Goal: Transaction & Acquisition: Purchase product/service

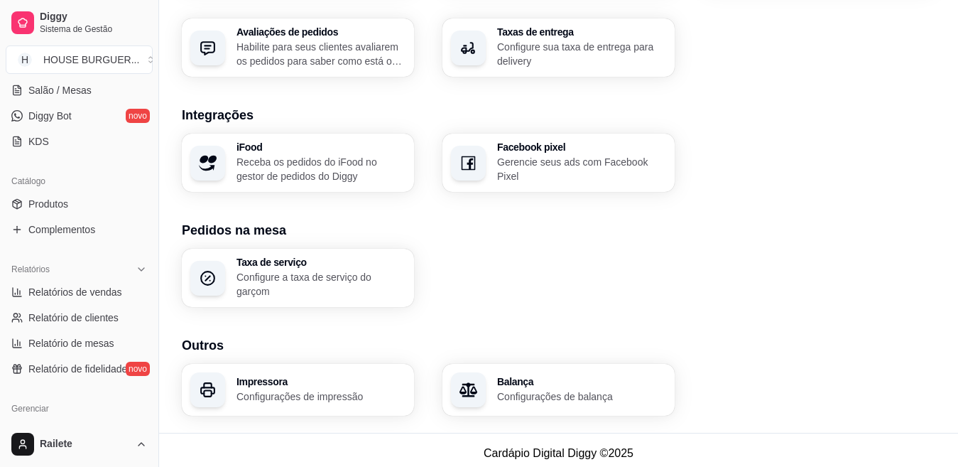
scroll to position [243, 0]
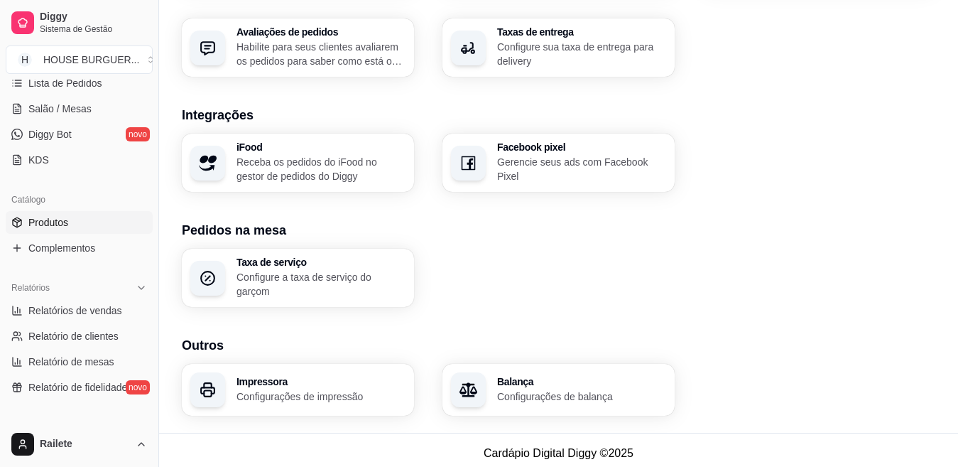
click at [56, 221] on span "Produtos" at bounding box center [48, 222] width 40 height 14
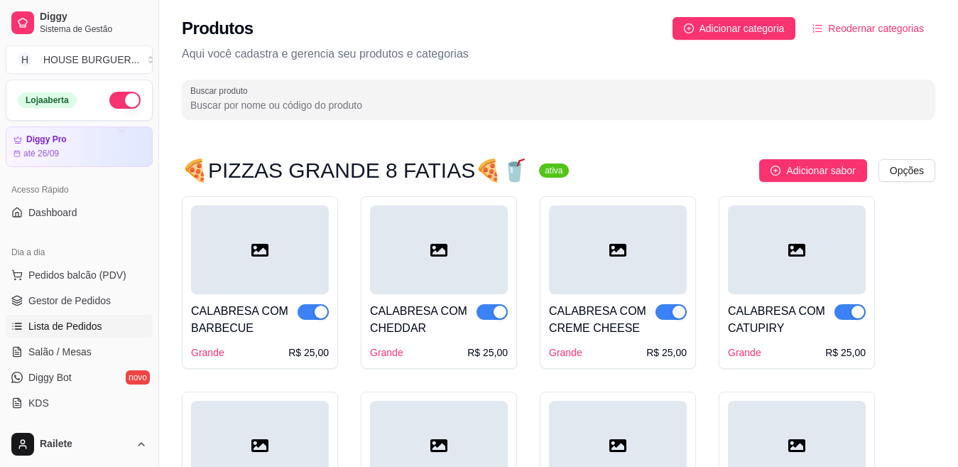
click at [73, 332] on span "Lista de Pedidos" at bounding box center [65, 326] width 74 height 14
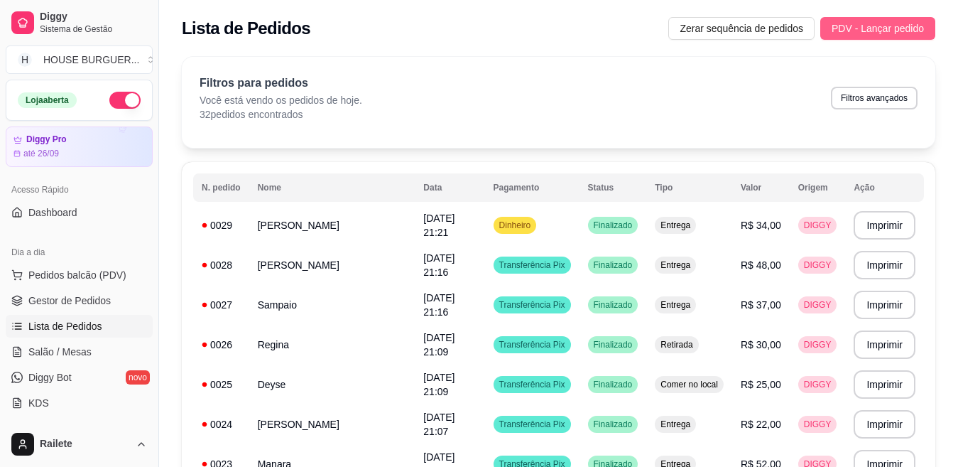
click at [905, 24] on span "PDV - Lançar pedido" at bounding box center [878, 29] width 92 height 16
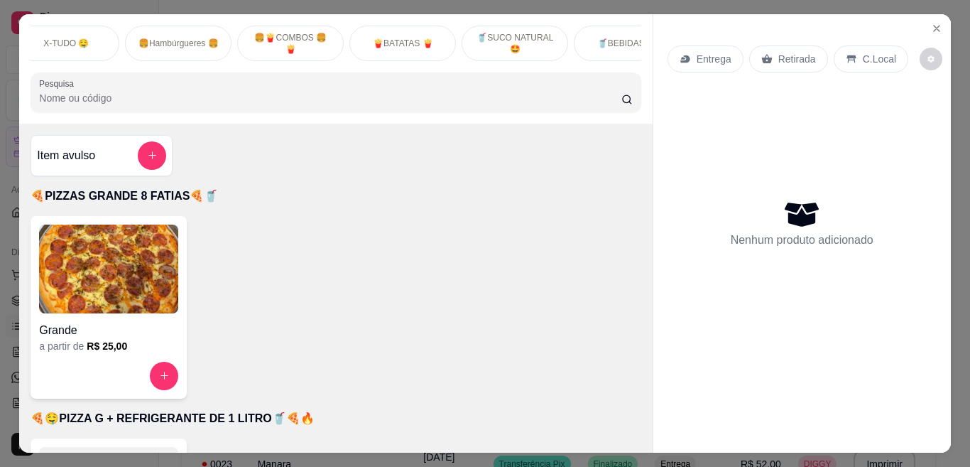
scroll to position [0, 619]
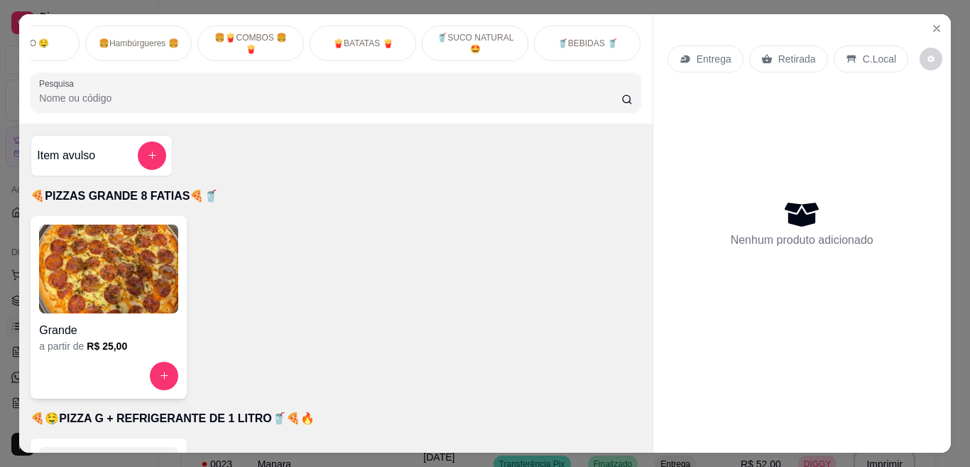
click at [592, 38] on p "🥤BEBIDAS 🥤" at bounding box center [588, 43] width 60 height 11
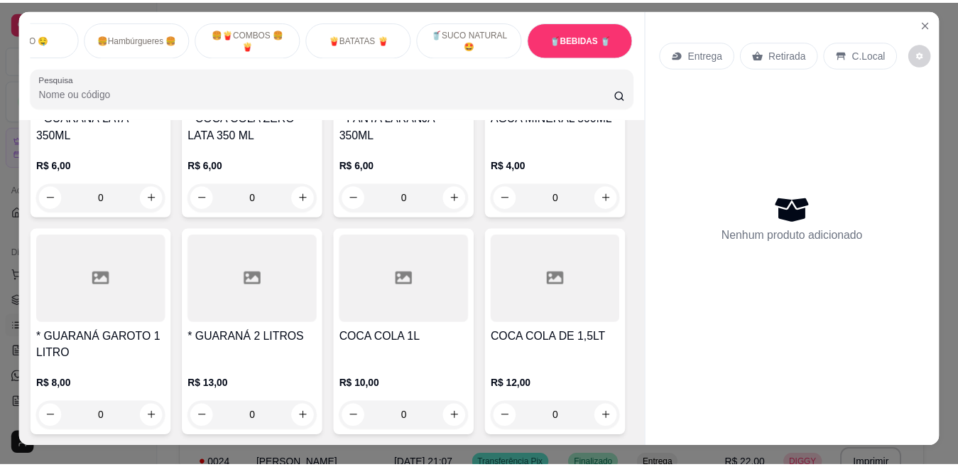
scroll to position [0, 0]
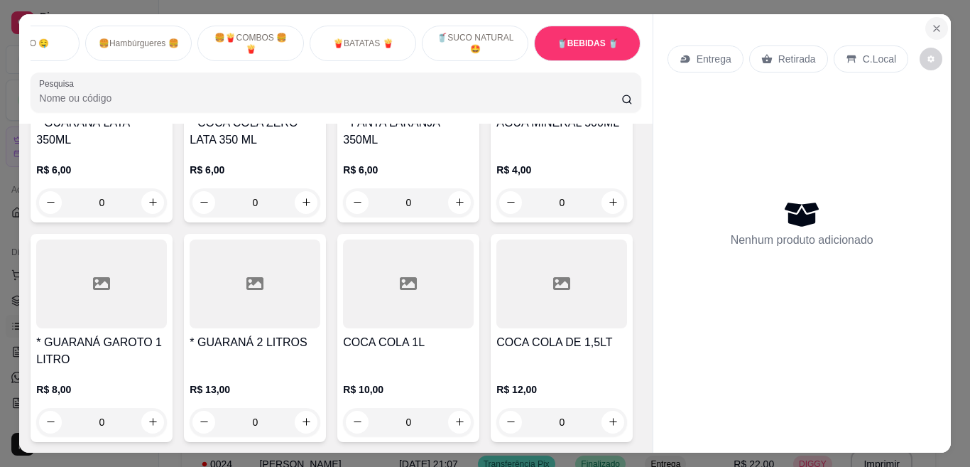
click at [933, 23] on icon "Close" at bounding box center [936, 28] width 11 height 11
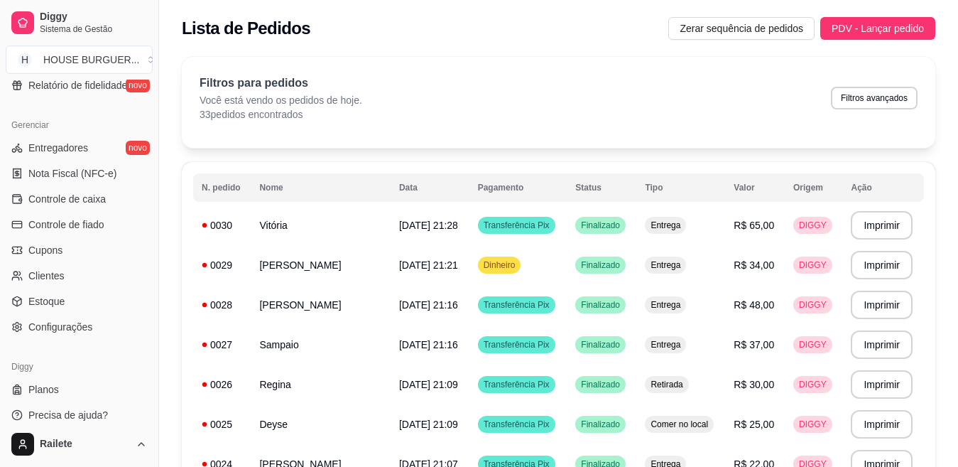
scroll to position [555, 0]
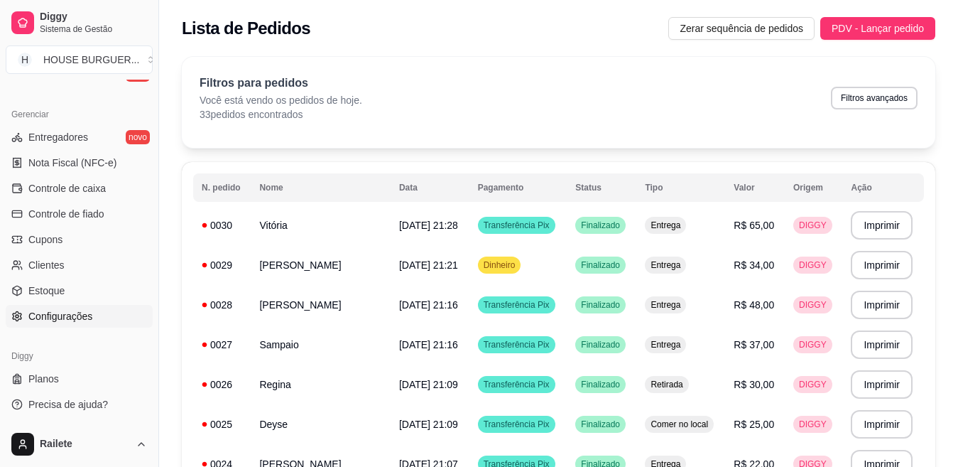
click at [71, 317] on span "Configurações" at bounding box center [60, 316] width 64 height 14
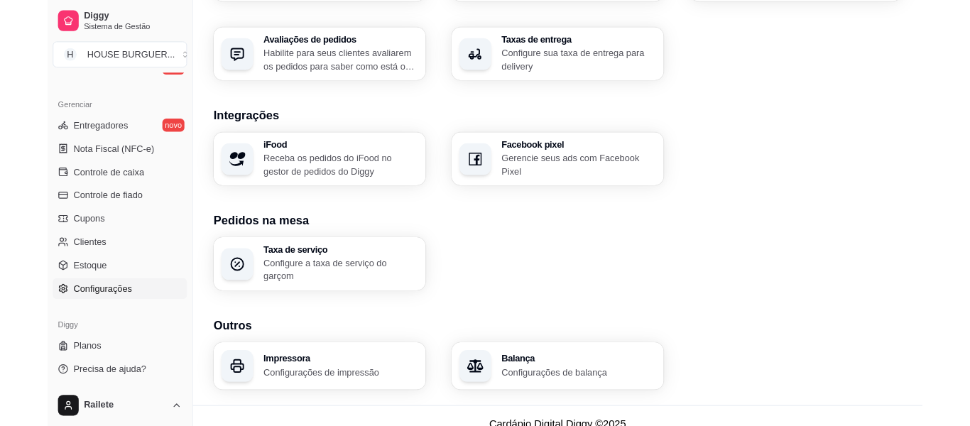
scroll to position [535, 0]
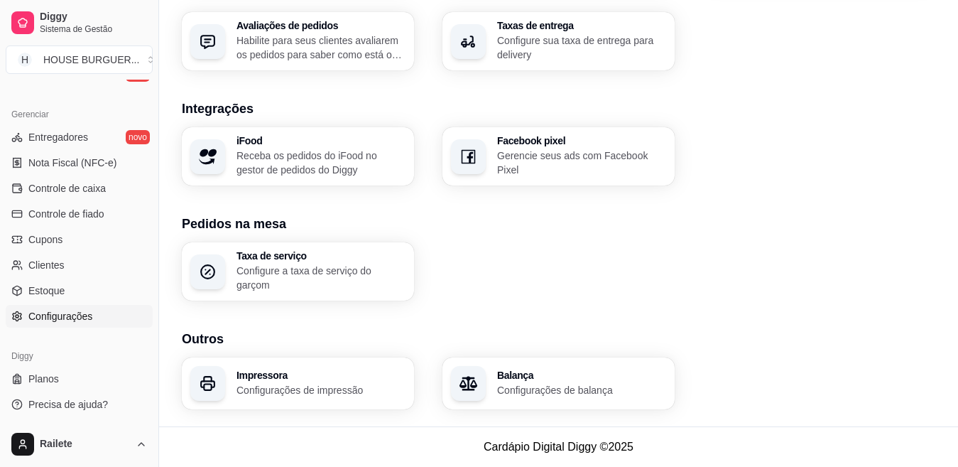
click at [380, 370] on h3 "Impressora" at bounding box center [321, 375] width 169 height 10
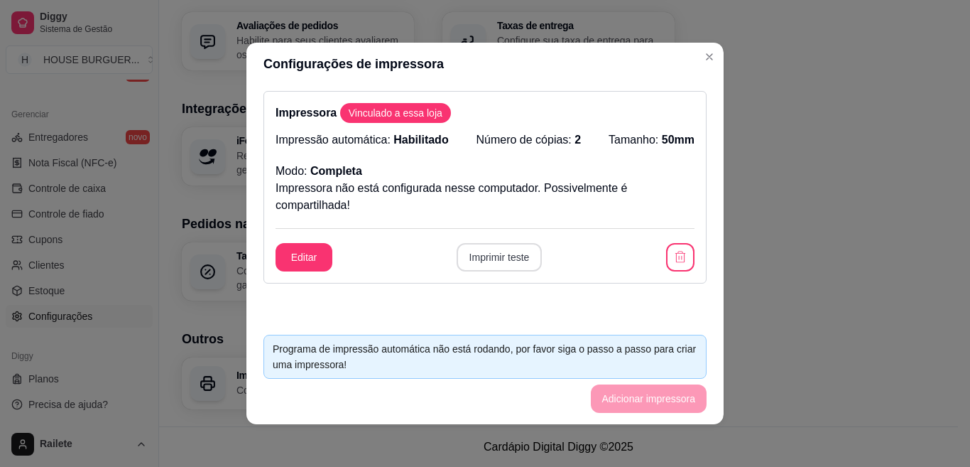
click at [492, 257] on button "Imprimir teste" at bounding box center [500, 257] width 86 height 28
click at [673, 256] on icon "button" at bounding box center [680, 257] width 14 height 14
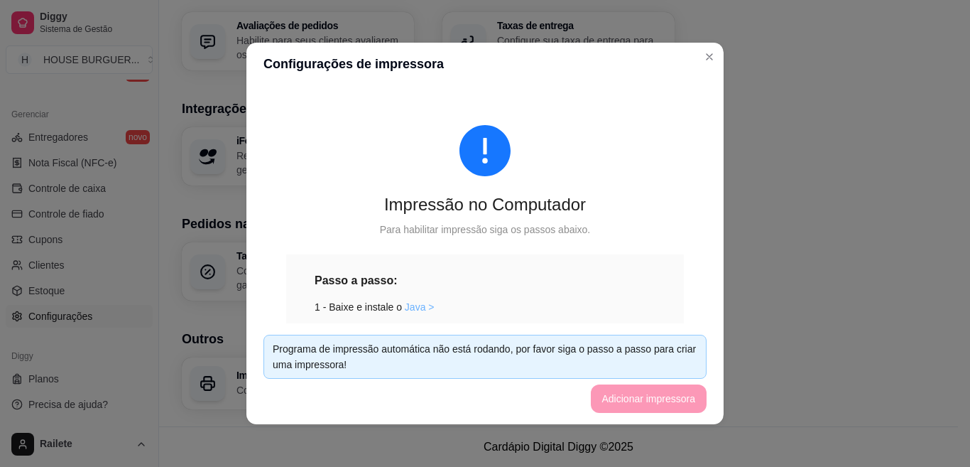
click at [407, 306] on link "Java >" at bounding box center [420, 306] width 30 height 11
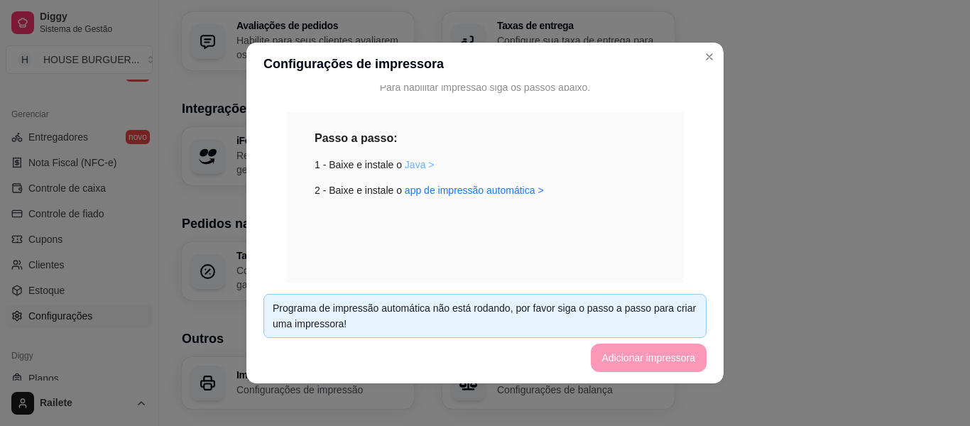
scroll to position [3, 0]
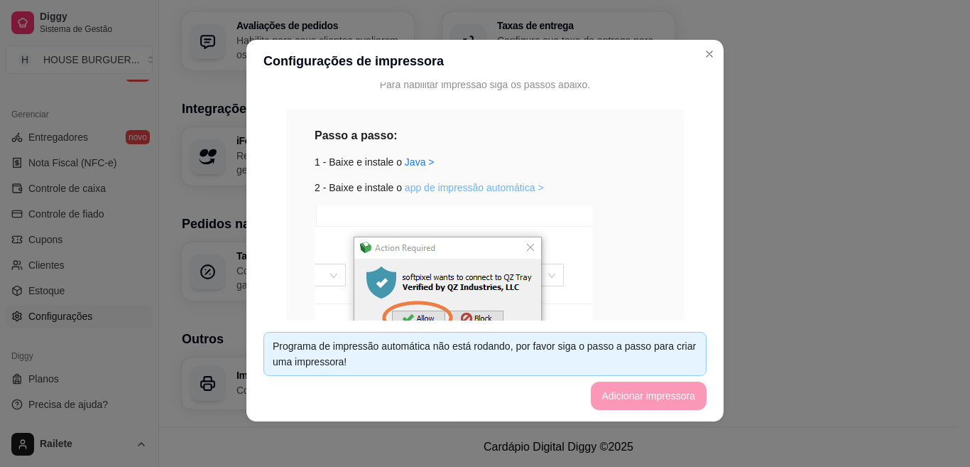
click at [486, 185] on link "app de impressão automática >" at bounding box center [474, 187] width 139 height 11
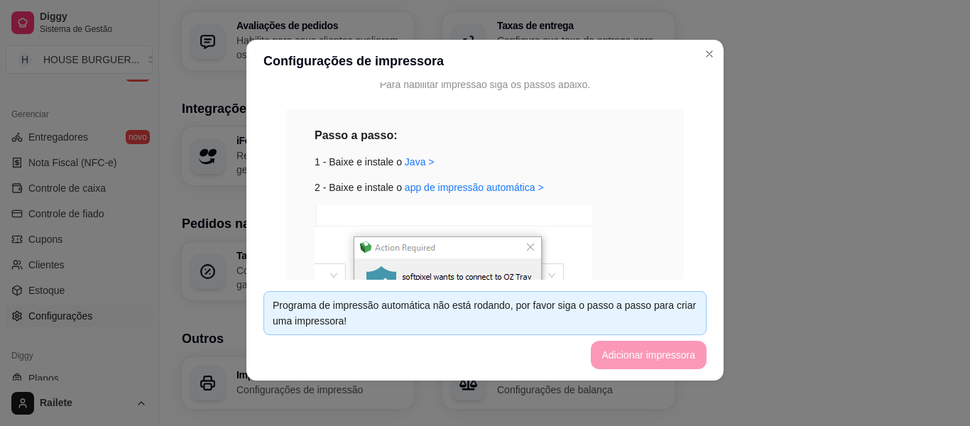
click at [607, 316] on div "Programa de impressão automática não está rodando, por favor siga o passo a pas…" at bounding box center [485, 313] width 425 height 31
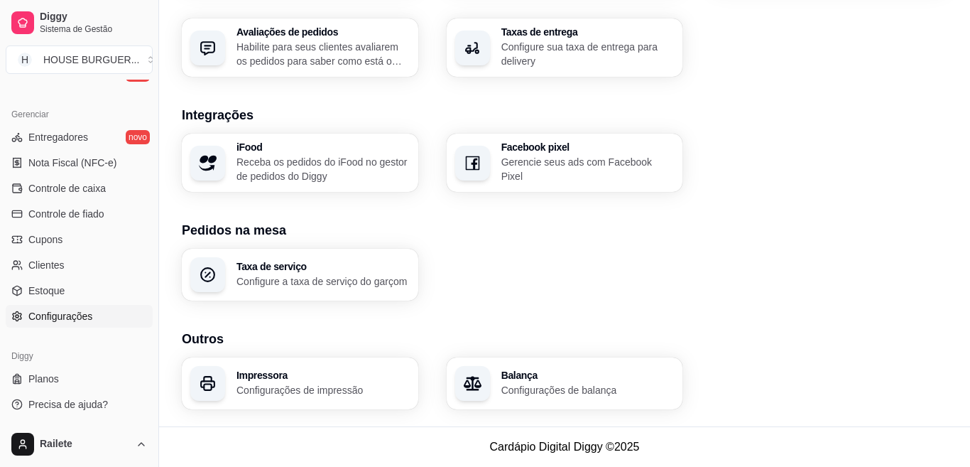
scroll to position [528, 0]
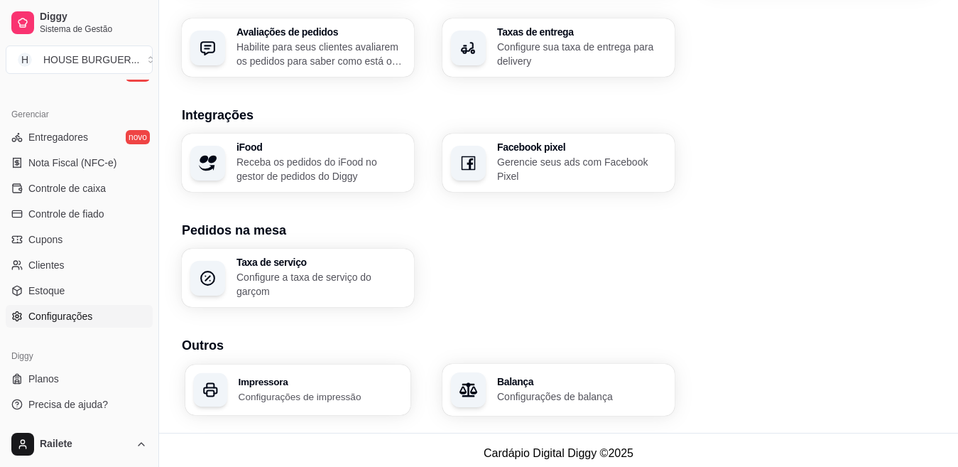
click at [284, 400] on p "Configurações de impressão" at bounding box center [321, 395] width 164 height 13
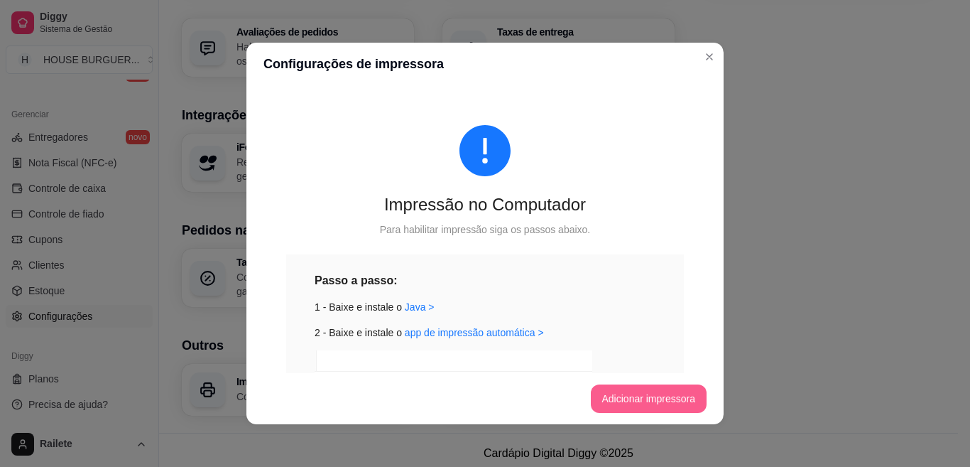
click at [671, 396] on button "Adicionar impressora" at bounding box center [649, 398] width 116 height 28
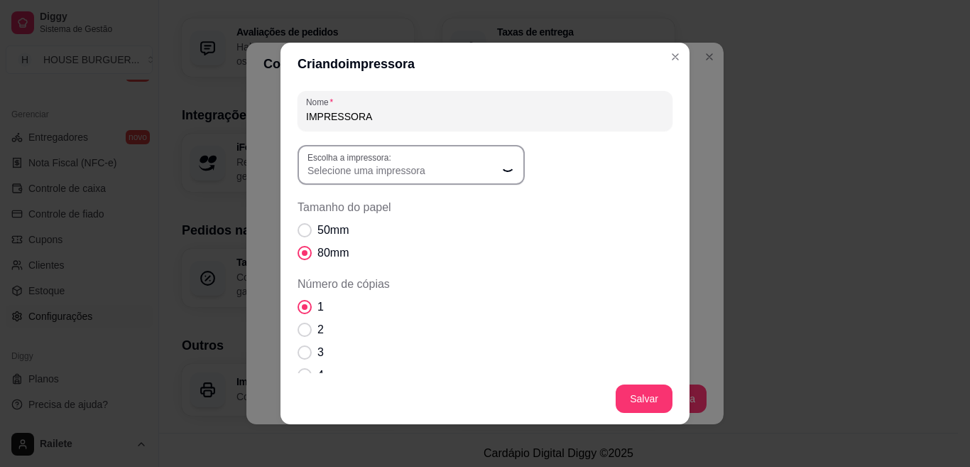
click at [302, 328] on span "Número de cópias" at bounding box center [305, 329] width 14 height 14
click at [302, 332] on input "2" at bounding box center [301, 336] width 9 height 9
radio input "true"
click at [298, 327] on span "Número de cópias" at bounding box center [305, 329] width 14 height 14
click at [298, 332] on input "2" at bounding box center [301, 336] width 9 height 9
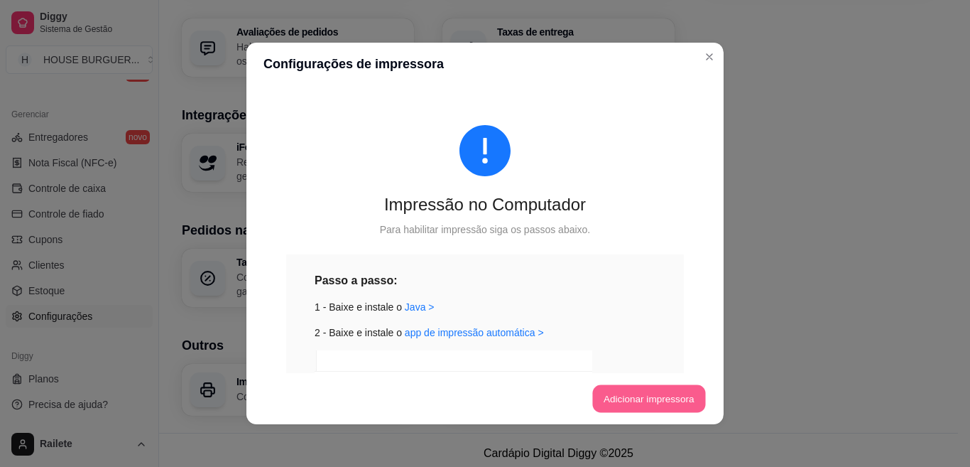
click at [666, 396] on button "Adicionar impressora" at bounding box center [648, 399] width 113 height 28
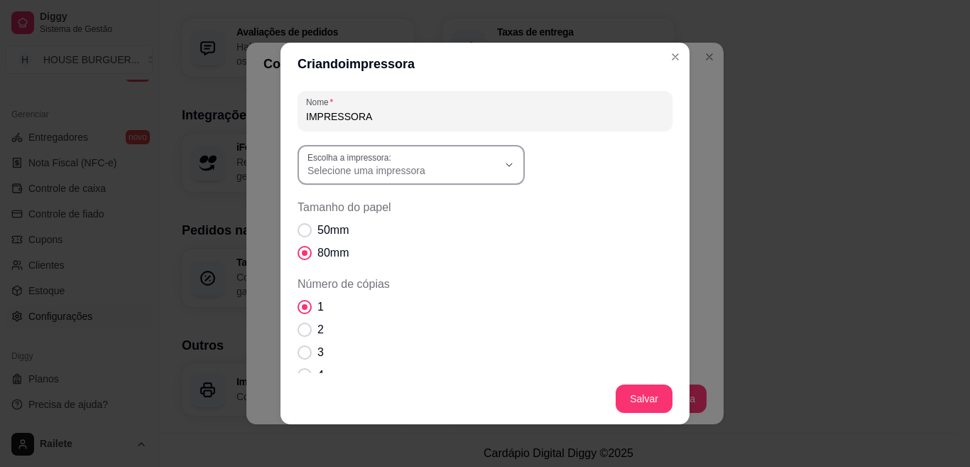
click at [504, 159] on icon "button" at bounding box center [509, 164] width 11 height 11
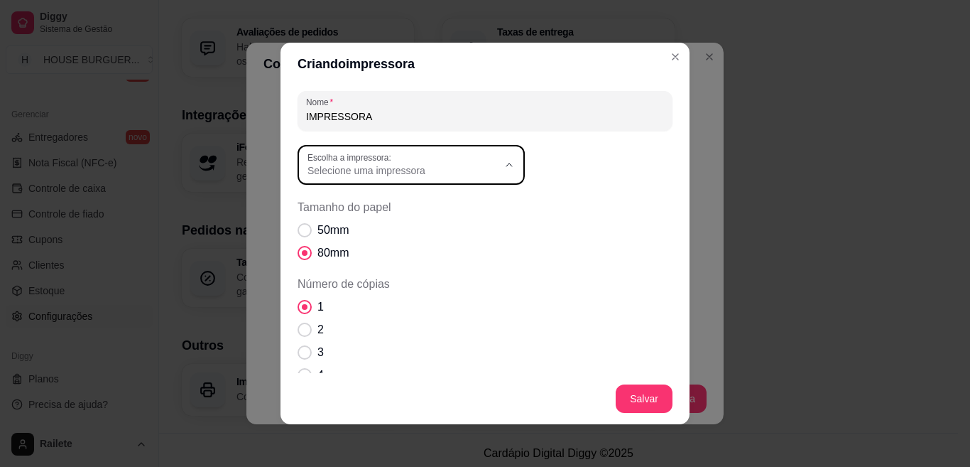
click at [418, 229] on span "EPSON TM-T20 Receipt (1)" at bounding box center [398, 227] width 183 height 13
type input "EPSON TM-T20 Receipt (1)"
select select "EPSON TM-T20 Receipt (1)"
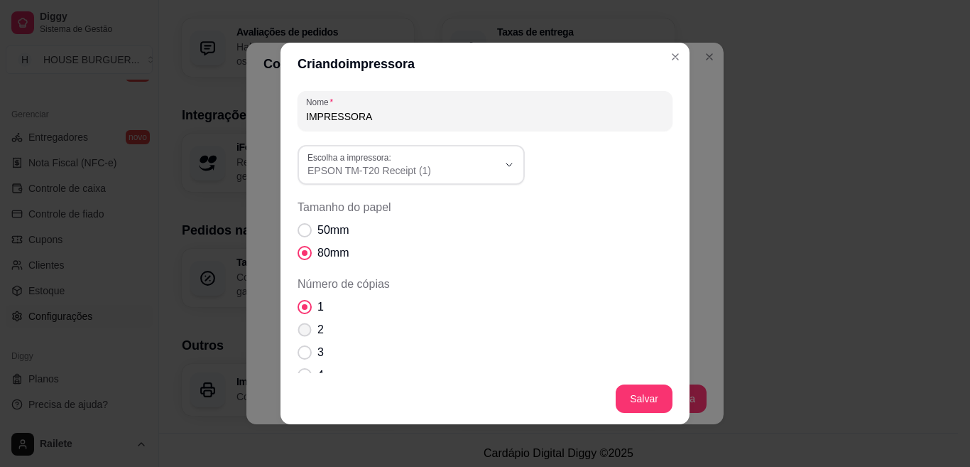
click at [304, 330] on span "Número de cópias" at bounding box center [304, 329] width 13 height 13
click at [304, 332] on input "2" at bounding box center [301, 336] width 9 height 9
radio input "true"
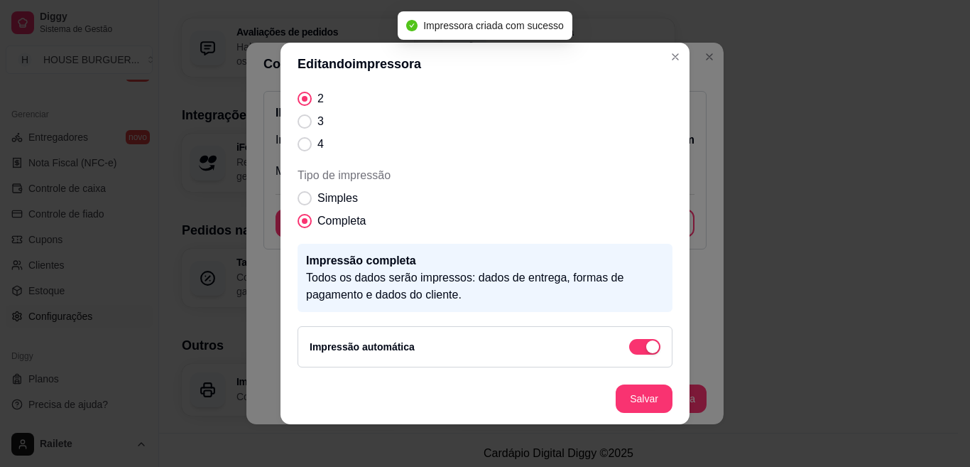
scroll to position [177, 0]
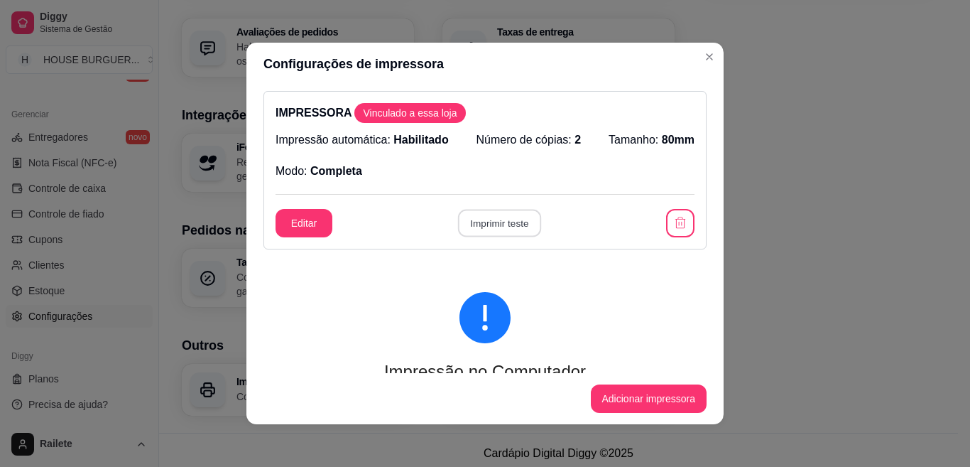
click at [500, 224] on button "Imprimir teste" at bounding box center [498, 224] width 83 height 28
click at [489, 221] on button "Imprimir teste" at bounding box center [498, 224] width 83 height 28
click at [639, 398] on button "Adicionar impressora" at bounding box center [648, 399] width 113 height 28
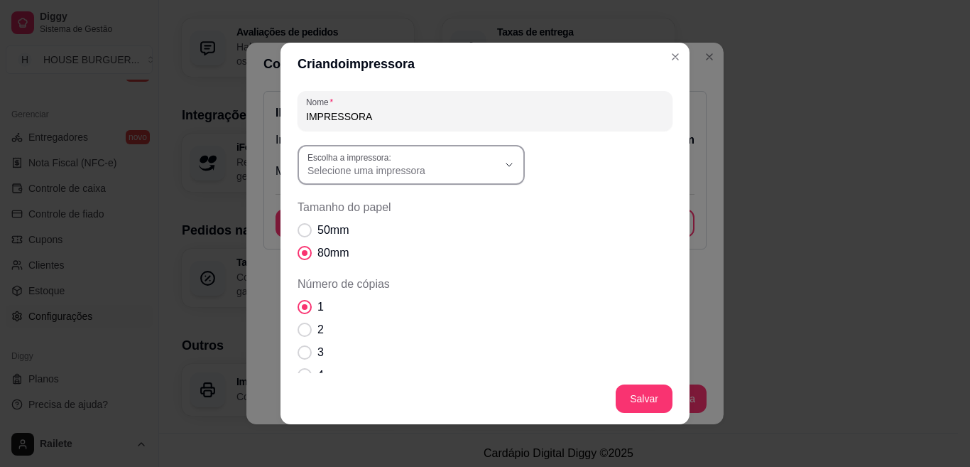
click at [506, 173] on button "Escolha a impressora: Selecione uma impressora" at bounding box center [411, 165] width 227 height 40
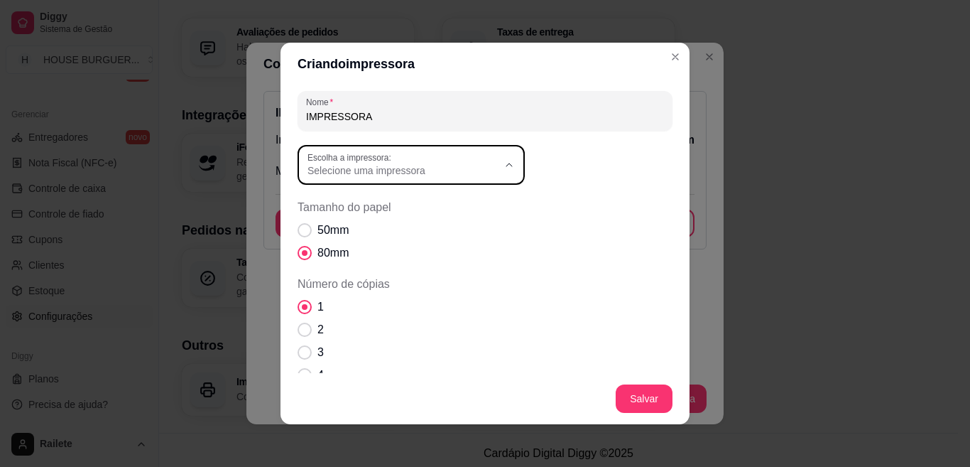
click at [421, 350] on span "EPSON TM-T20 Receipt" at bounding box center [398, 343] width 183 height 13
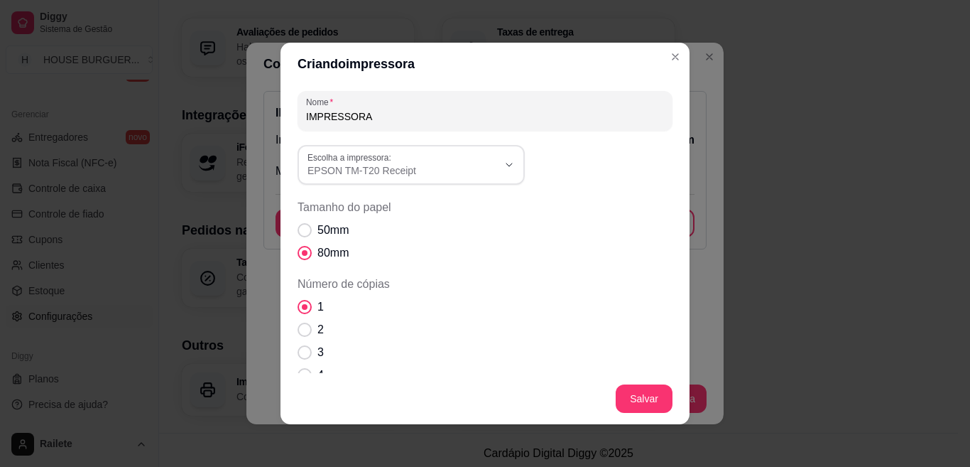
type input "EPSON TM-T20 Receipt"
select select "EPSON TM-T20 Receipt"
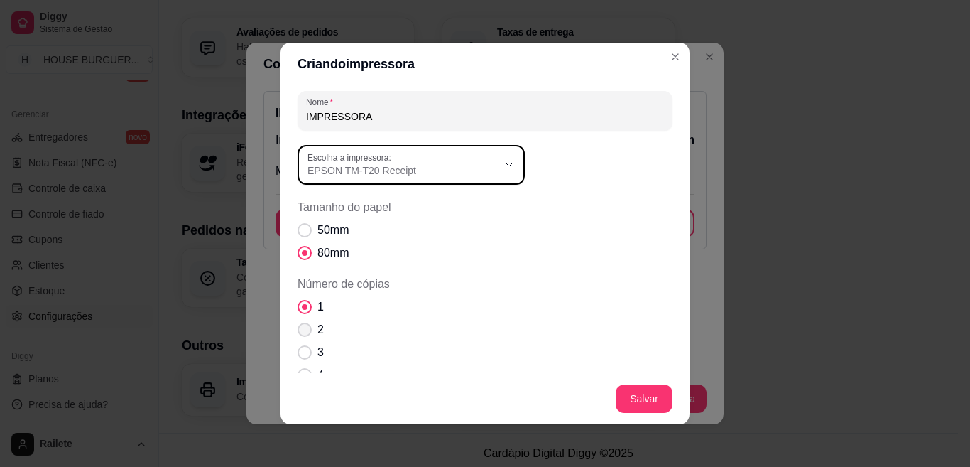
click at [303, 330] on span "Número de cópias" at bounding box center [305, 329] width 14 height 14
click at [303, 332] on input "2" at bounding box center [301, 336] width 9 height 9
radio input "true"
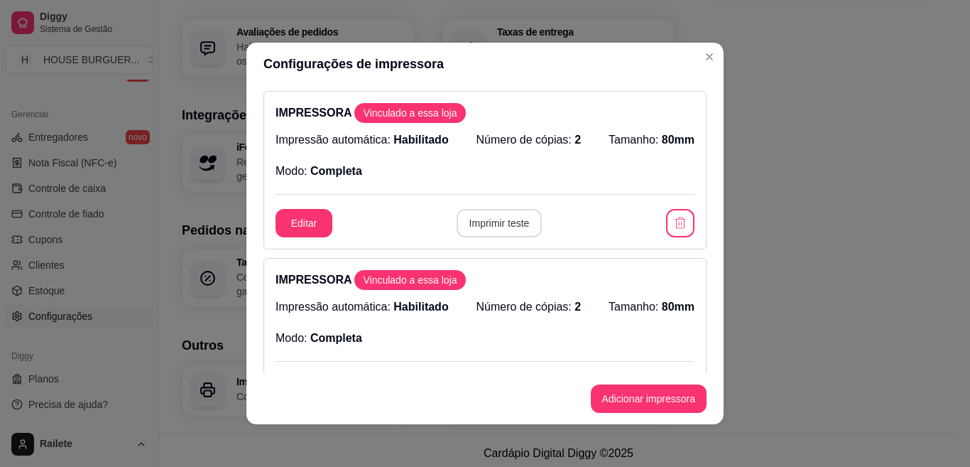
click at [512, 222] on button "Imprimir teste" at bounding box center [500, 223] width 86 height 28
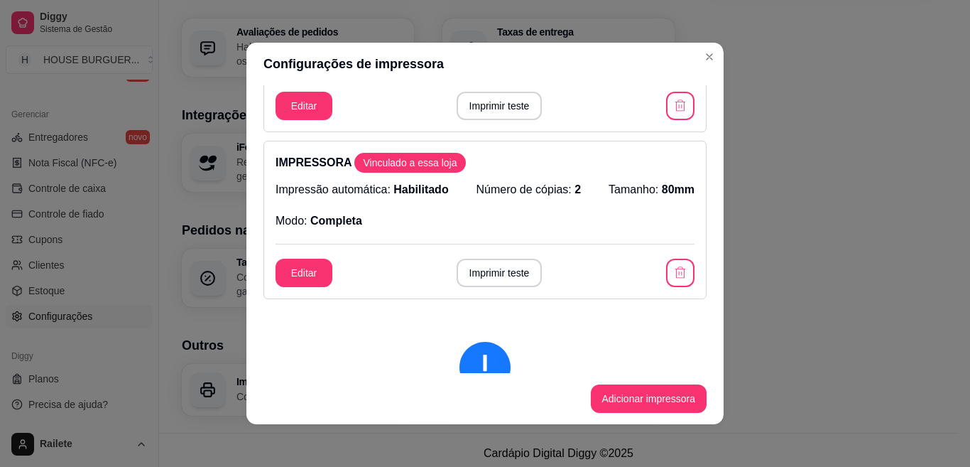
scroll to position [142, 0]
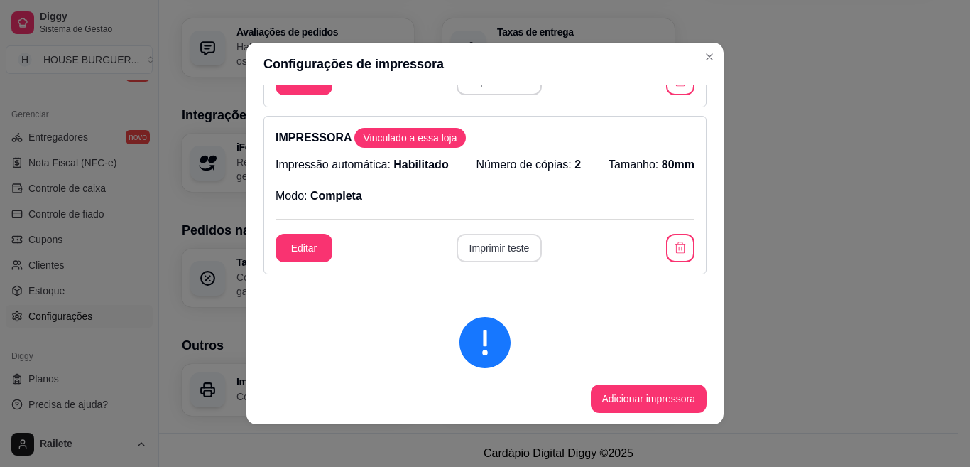
click at [511, 245] on button "Imprimir teste" at bounding box center [500, 248] width 86 height 28
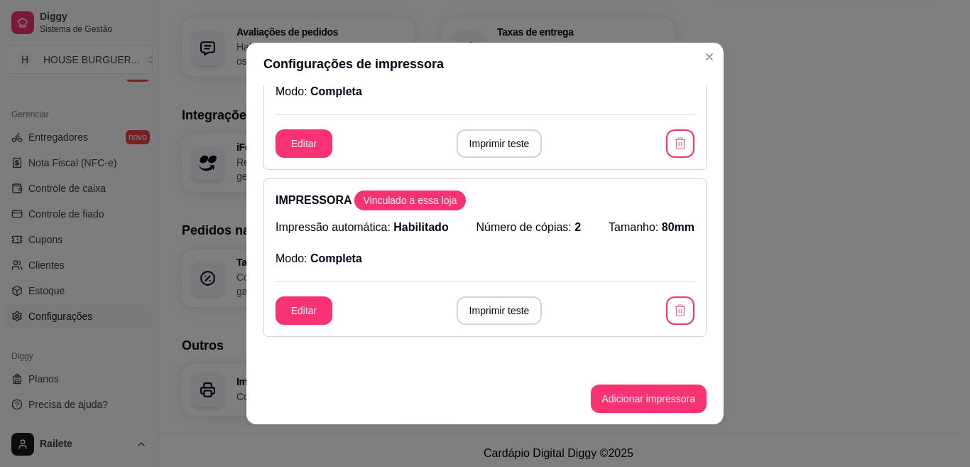
scroll to position [57, 0]
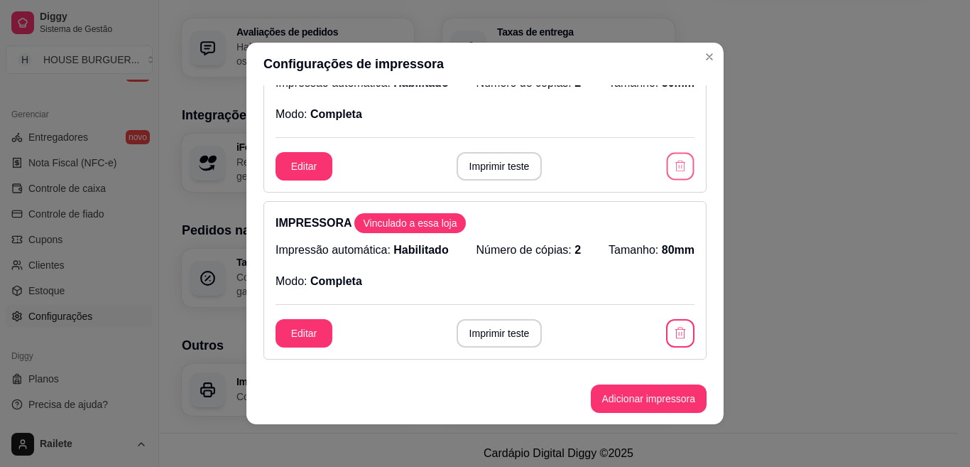
click at [671, 165] on button "button" at bounding box center [681, 167] width 28 height 28
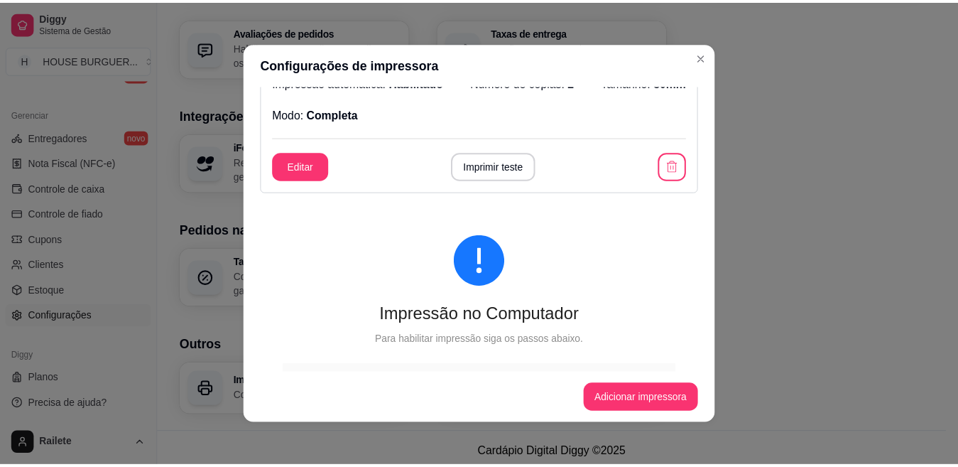
scroll to position [0, 0]
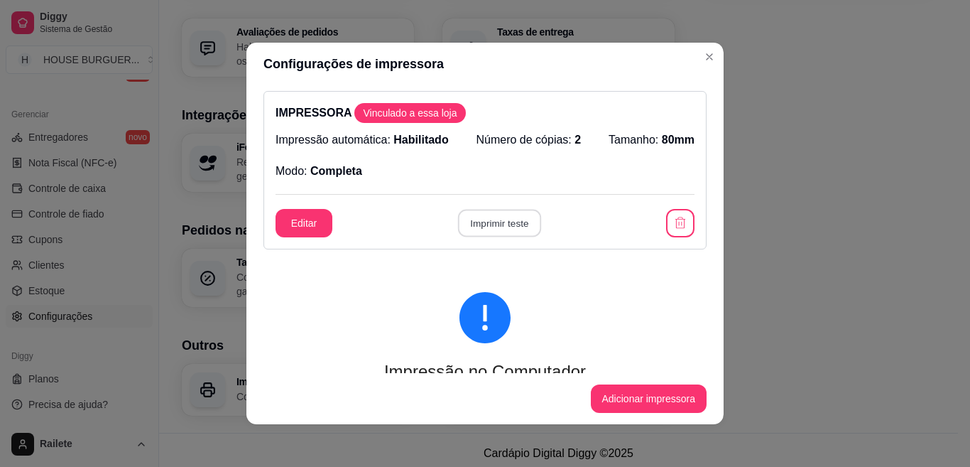
click at [519, 219] on button "Imprimir teste" at bounding box center [498, 224] width 83 height 28
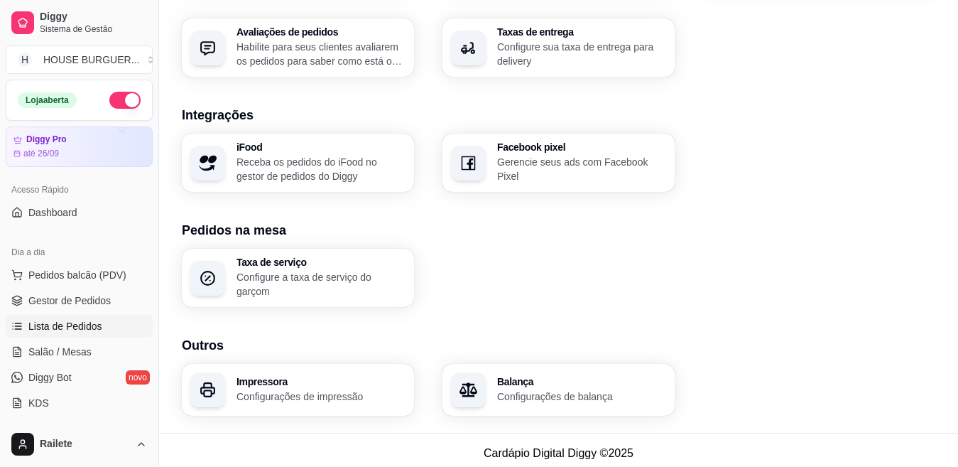
click at [62, 315] on link "Lista de Pedidos" at bounding box center [79, 326] width 147 height 23
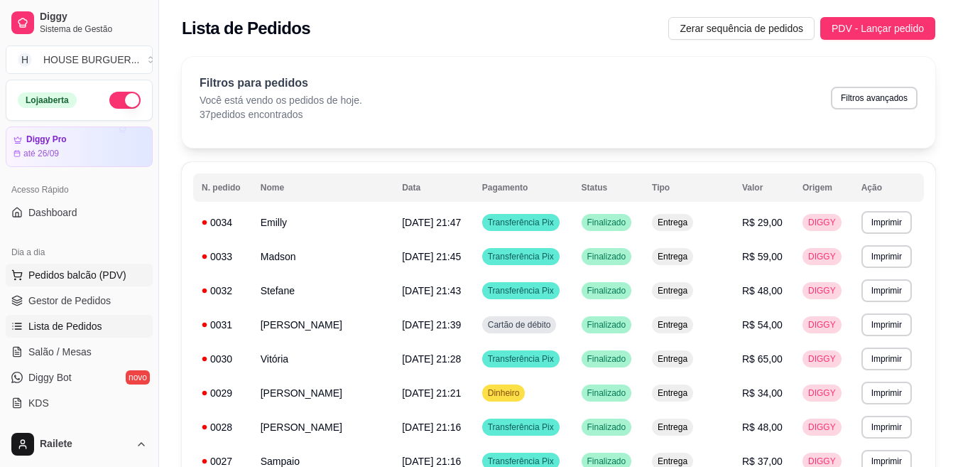
click at [96, 276] on span "Pedidos balcão (PDV)" at bounding box center [77, 275] width 98 height 14
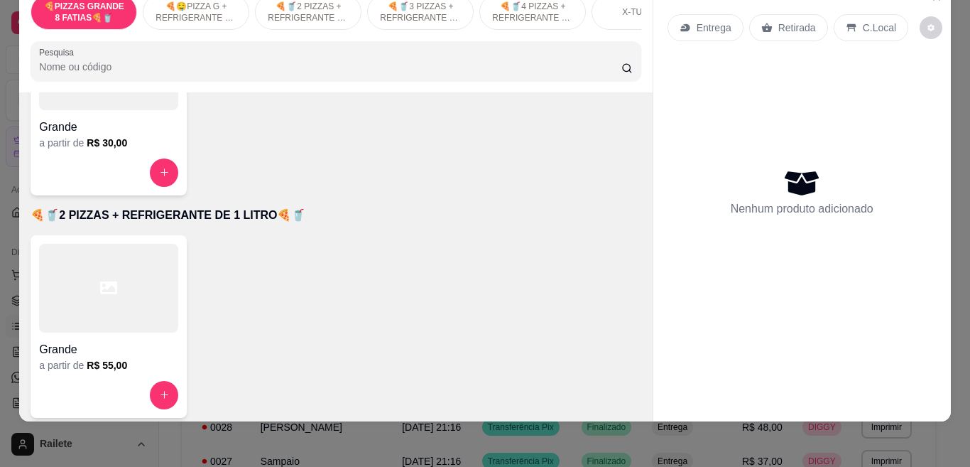
scroll to position [406, 0]
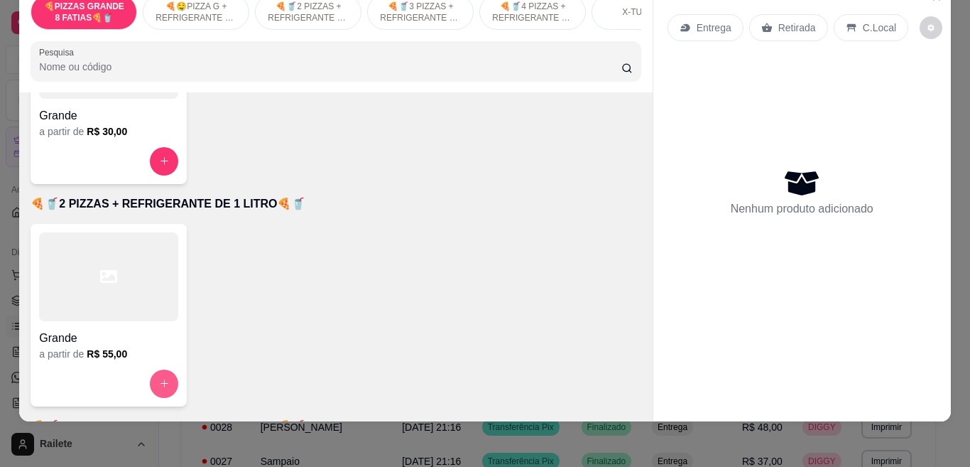
click at [166, 371] on button "increase-product-quantity" at bounding box center [164, 383] width 28 height 28
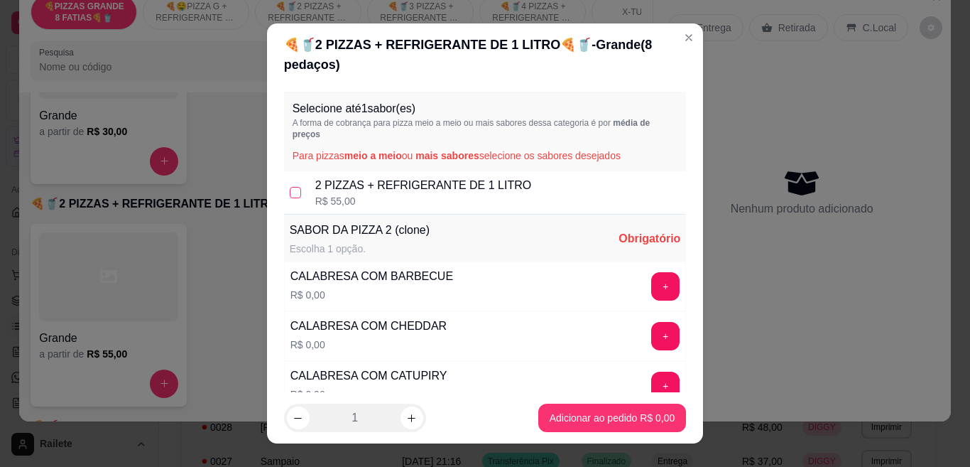
click at [293, 192] on input "checkbox" at bounding box center [295, 192] width 11 height 11
checkbox input "true"
click at [652, 337] on button "+" at bounding box center [666, 336] width 28 height 28
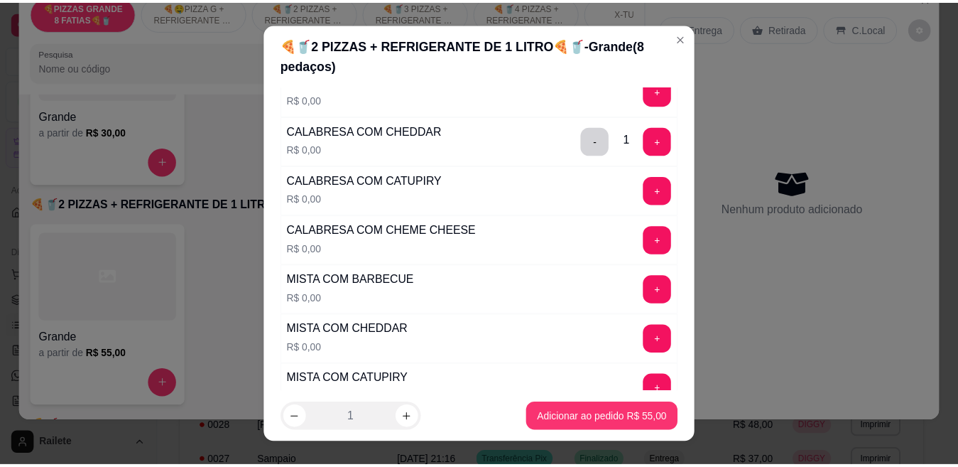
scroll to position [138, 0]
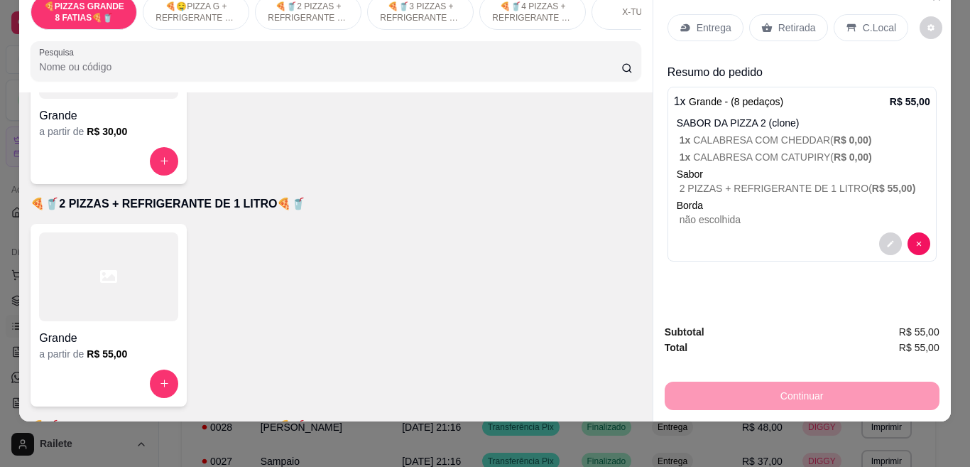
click at [851, 16] on div "C.Local" at bounding box center [871, 27] width 75 height 27
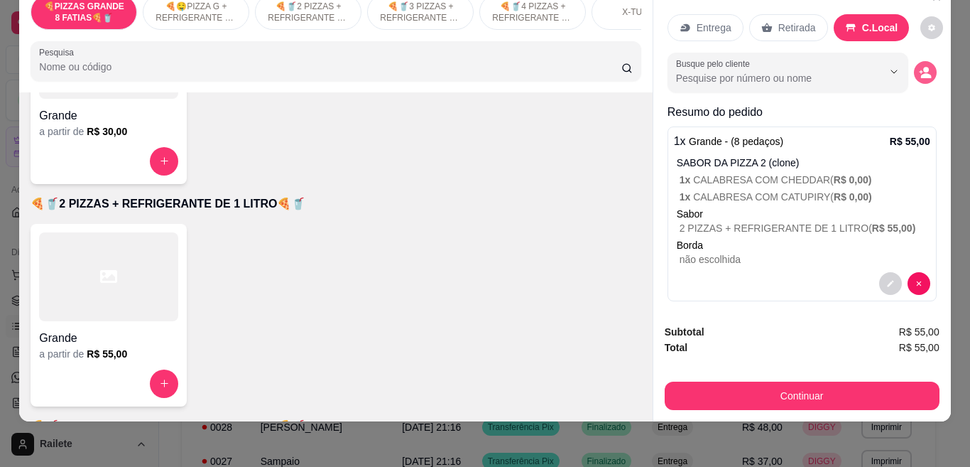
click at [919, 66] on icon "decrease-product-quantity" at bounding box center [925, 72] width 13 height 13
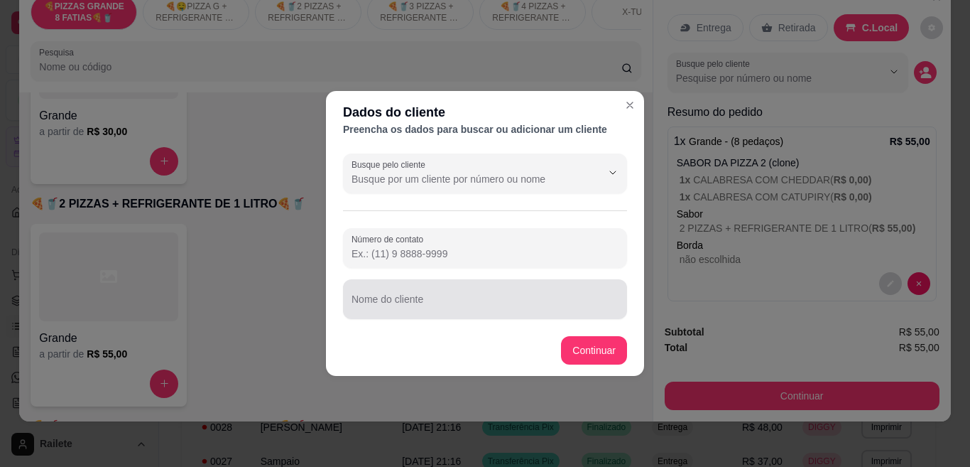
click at [461, 295] on div at bounding box center [485, 299] width 267 height 28
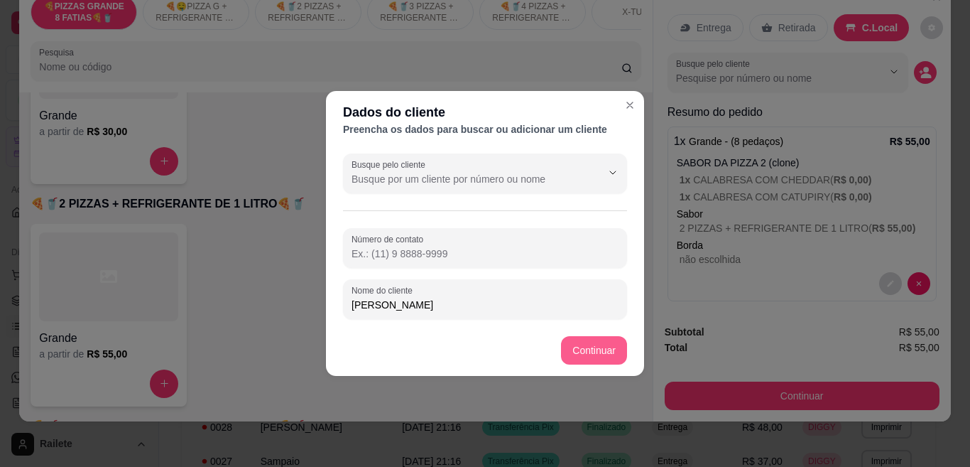
type input "[PERSON_NAME]"
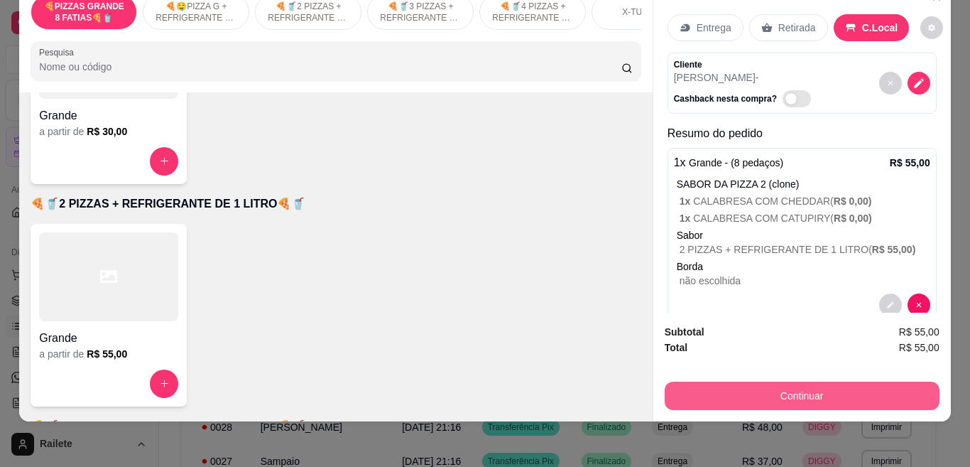
click at [749, 381] on button "Continuar" at bounding box center [802, 395] width 275 height 28
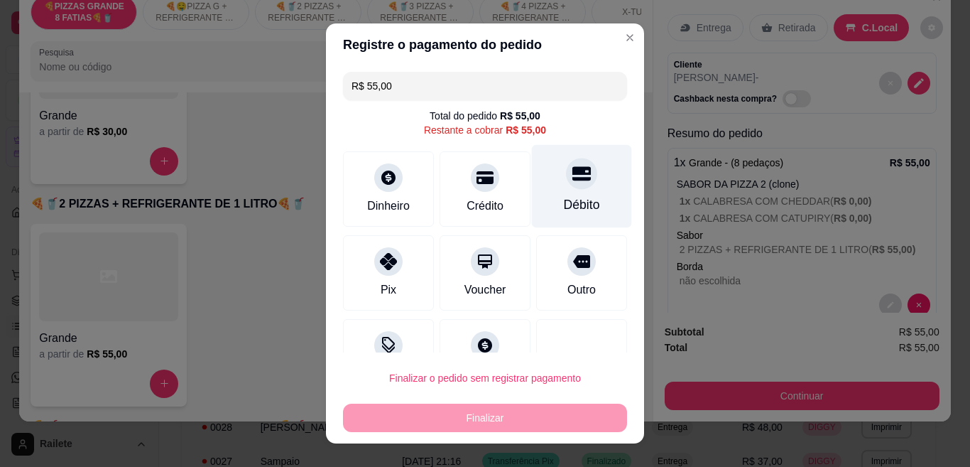
click at [539, 185] on div "Débito" at bounding box center [582, 186] width 100 height 83
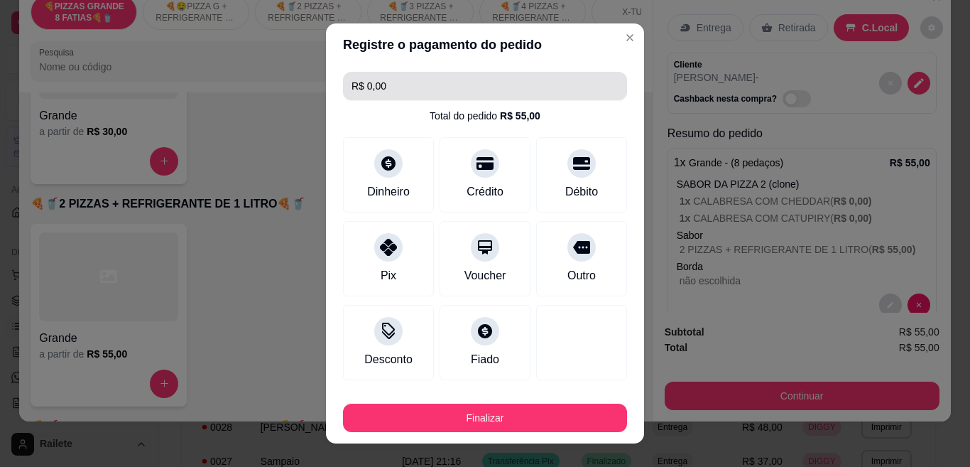
click at [451, 87] on input "R$ 0,00" at bounding box center [485, 86] width 267 height 28
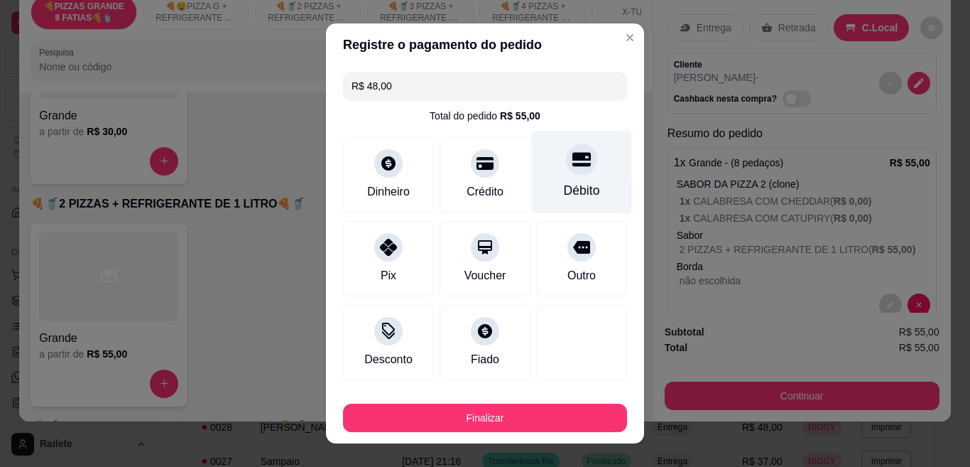
type input "R$ 48,00"
click at [536, 188] on div "Débito" at bounding box center [582, 172] width 100 height 83
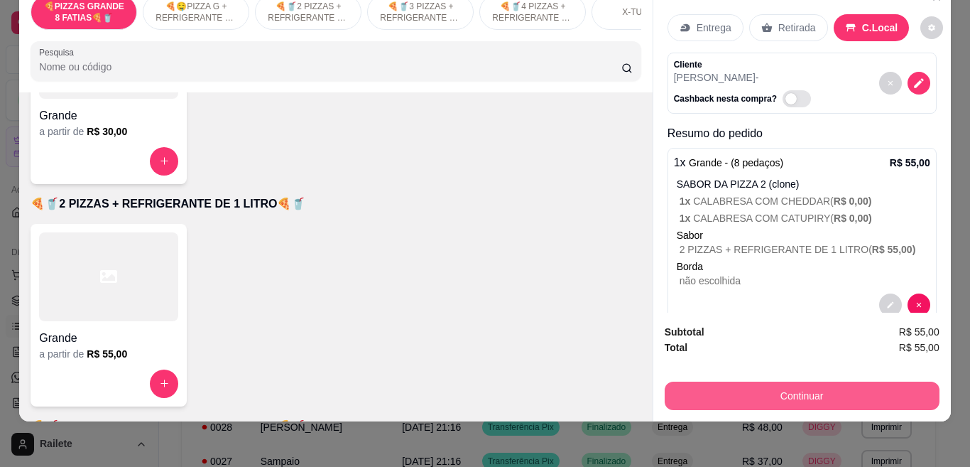
click at [764, 381] on button "Continuar" at bounding box center [802, 395] width 275 height 28
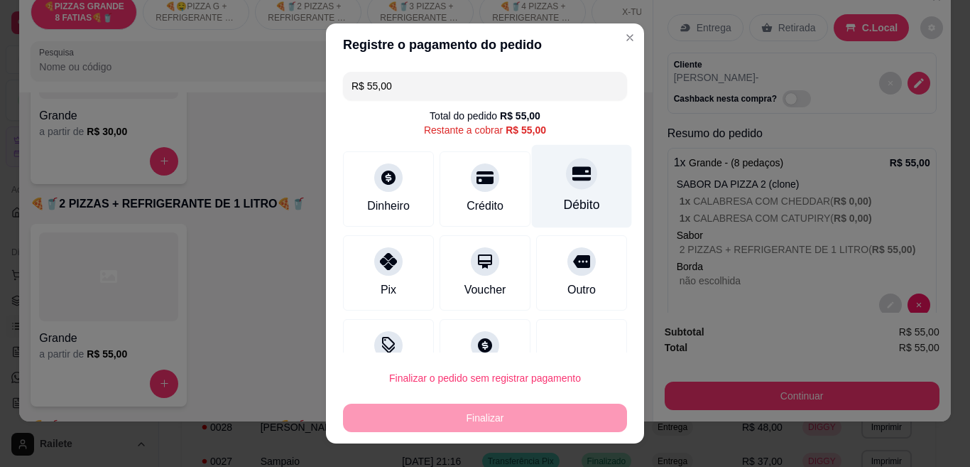
click at [564, 204] on div "Débito" at bounding box center [582, 204] width 36 height 18
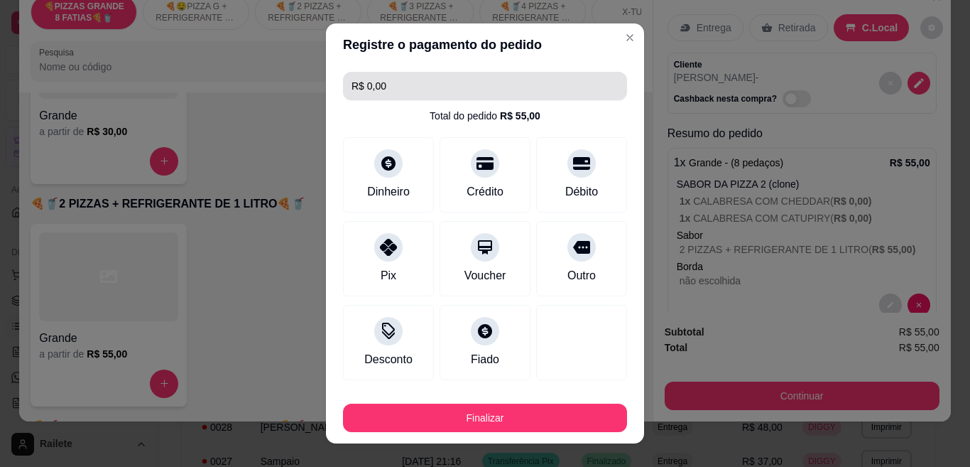
click at [449, 92] on input "R$ 0,00" at bounding box center [485, 86] width 267 height 28
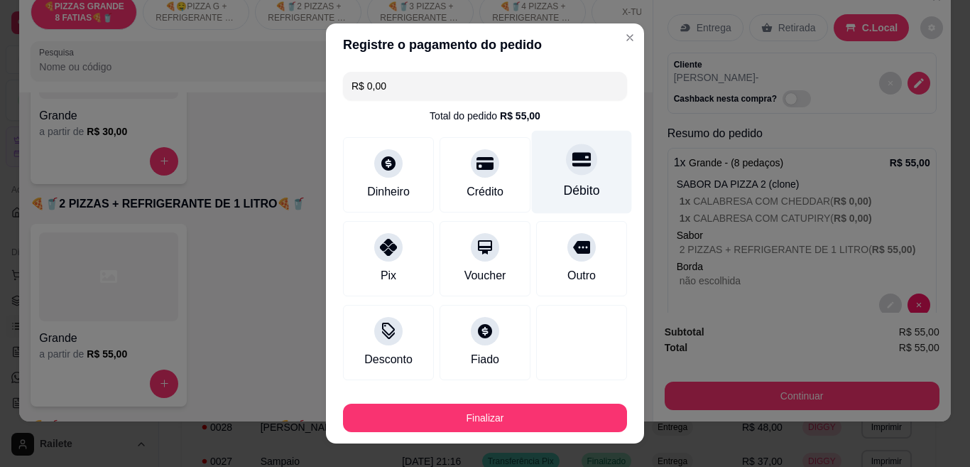
click at [566, 164] on div at bounding box center [581, 158] width 31 height 31
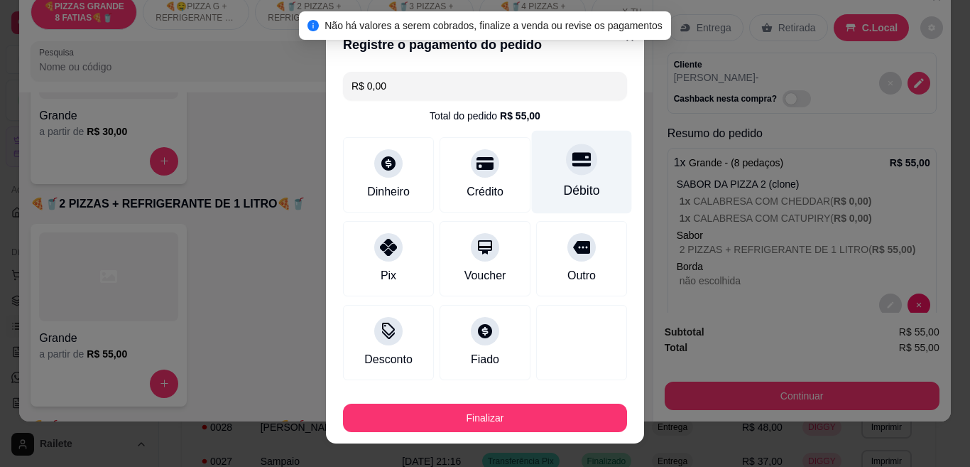
click at [566, 164] on div at bounding box center [581, 158] width 31 height 31
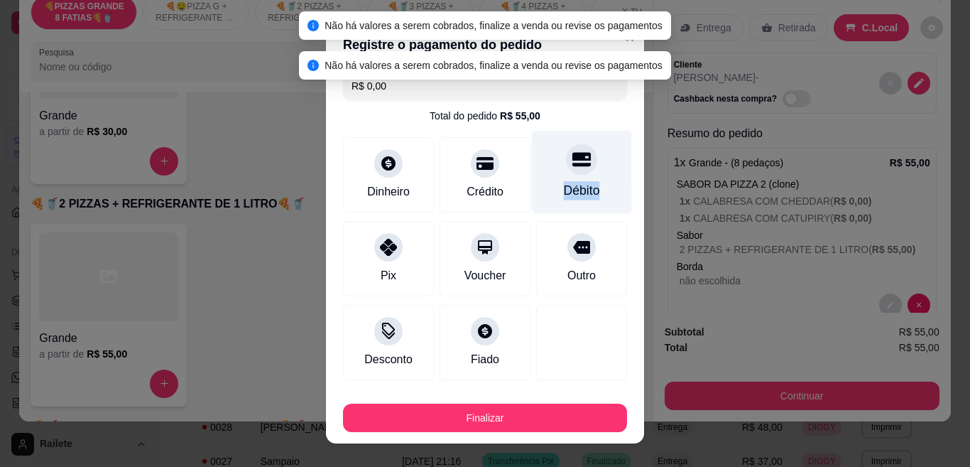
click at [566, 165] on div at bounding box center [581, 158] width 31 height 31
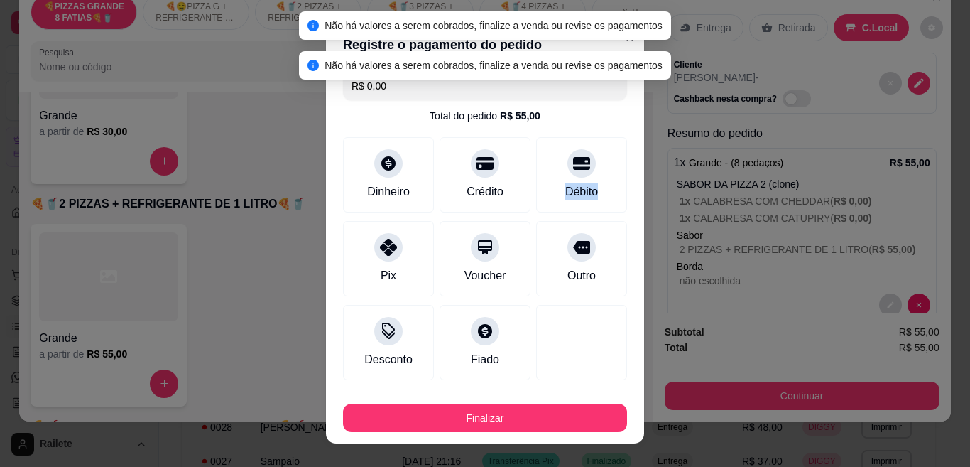
click at [460, 77] on body "Diggy Sistema de Gestão H HOUSE BURGUER ... Loja aberta Diggy Pro até 26/09 Ace…" at bounding box center [479, 233] width 958 height 467
click at [455, 89] on input "R$ 0,00" at bounding box center [485, 86] width 267 height 28
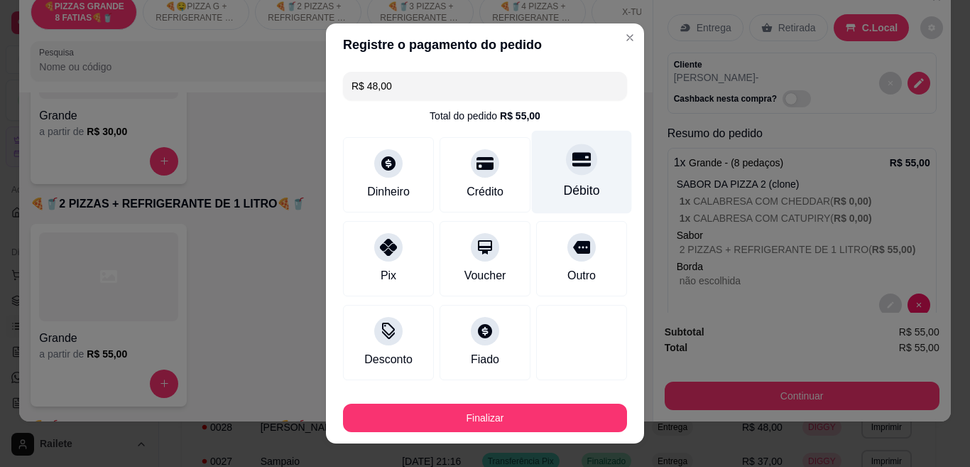
type input "R$ 48,00"
click at [569, 172] on div "Débito" at bounding box center [582, 172] width 100 height 83
click at [545, 148] on div "Débito" at bounding box center [582, 172] width 100 height 83
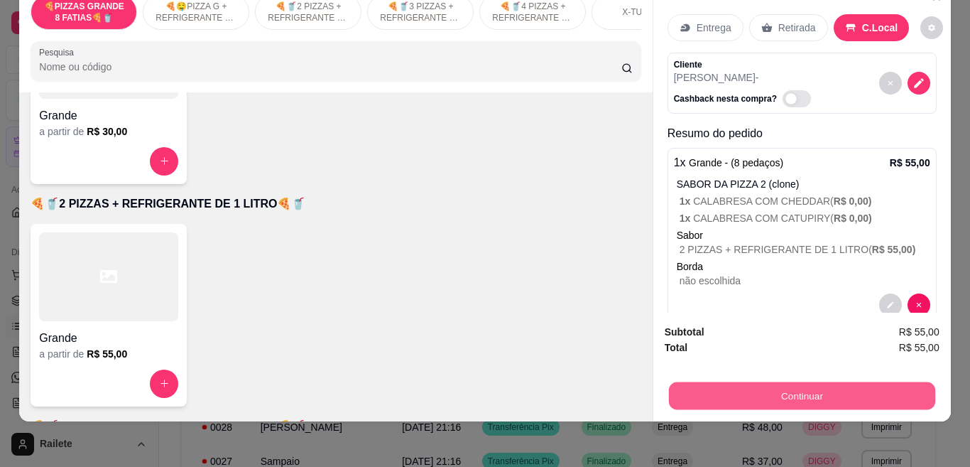
click at [793, 394] on button "Continuar" at bounding box center [801, 396] width 266 height 28
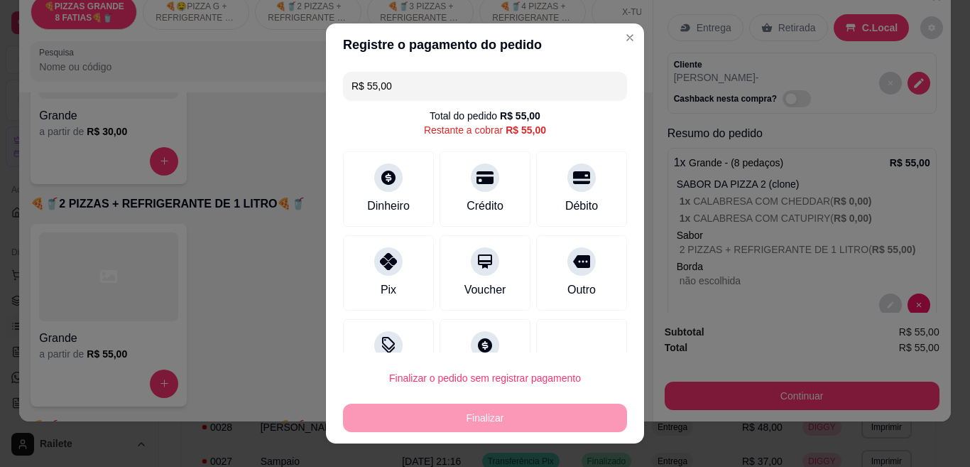
click at [465, 86] on input "R$ 55,00" at bounding box center [485, 86] width 267 height 28
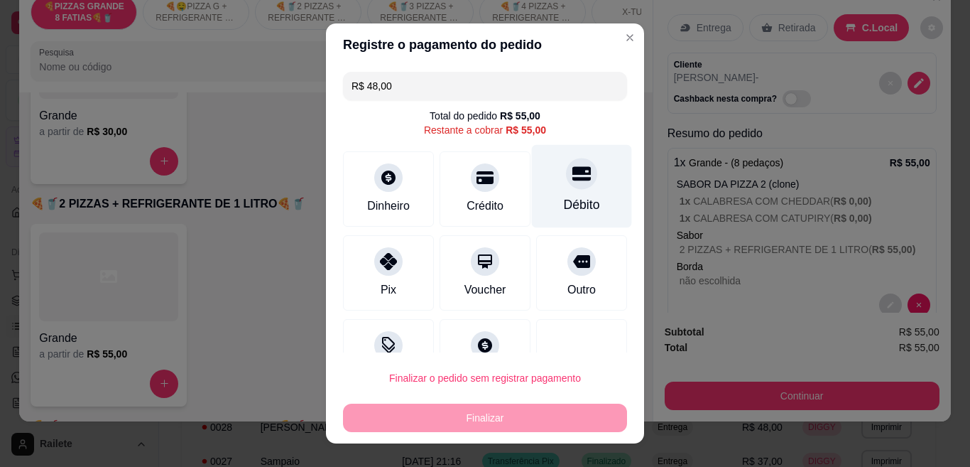
click at [564, 201] on div "Débito" at bounding box center [582, 204] width 36 height 18
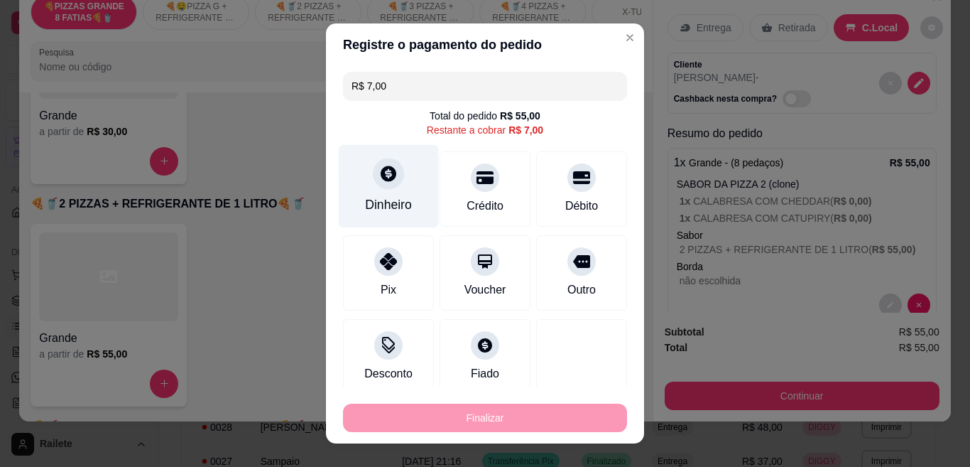
click at [382, 185] on div at bounding box center [388, 173] width 31 height 31
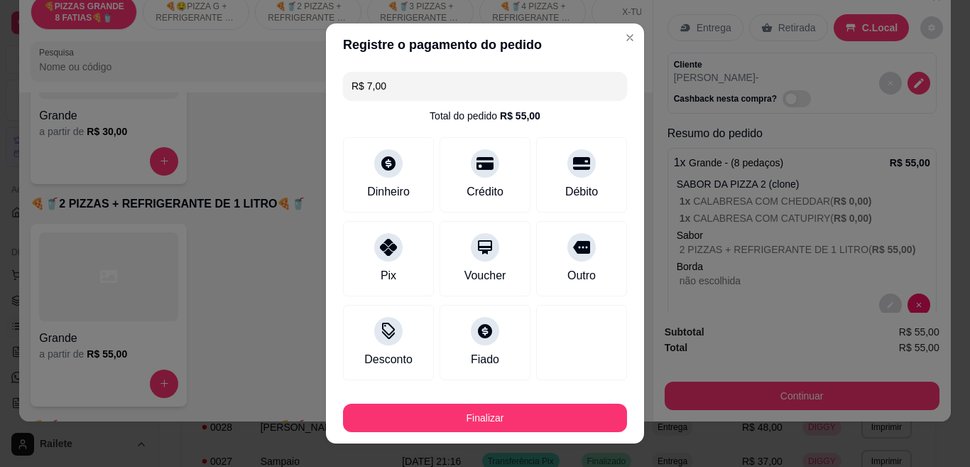
type input "R$ 0,00"
click at [573, 305] on div at bounding box center [582, 339] width 100 height 83
click at [434, 408] on button "Finalizar" at bounding box center [485, 417] width 284 height 28
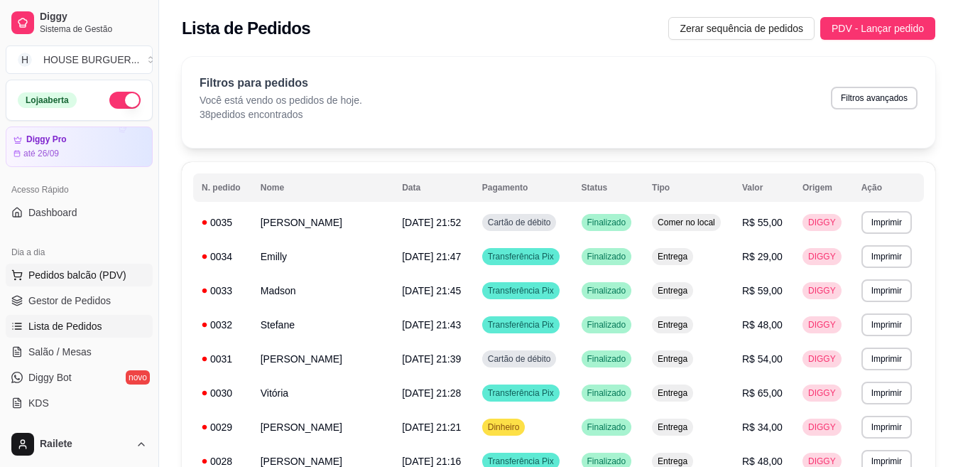
click at [48, 268] on span "Pedidos balcão (PDV)" at bounding box center [77, 275] width 98 height 14
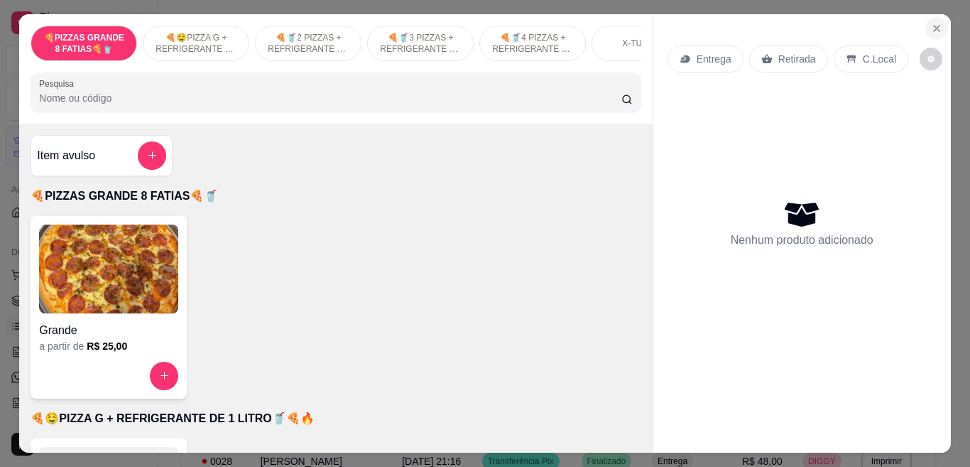
click at [937, 19] on button "Close" at bounding box center [937, 28] width 23 height 23
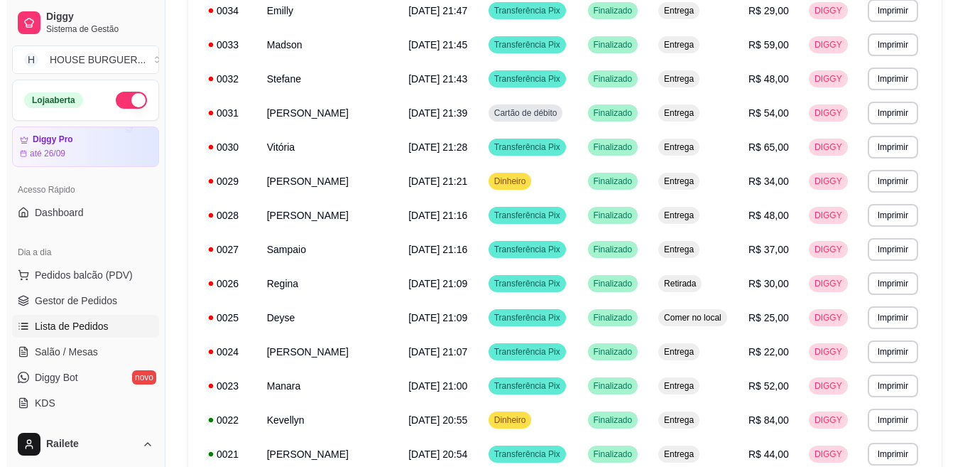
scroll to position [263, 0]
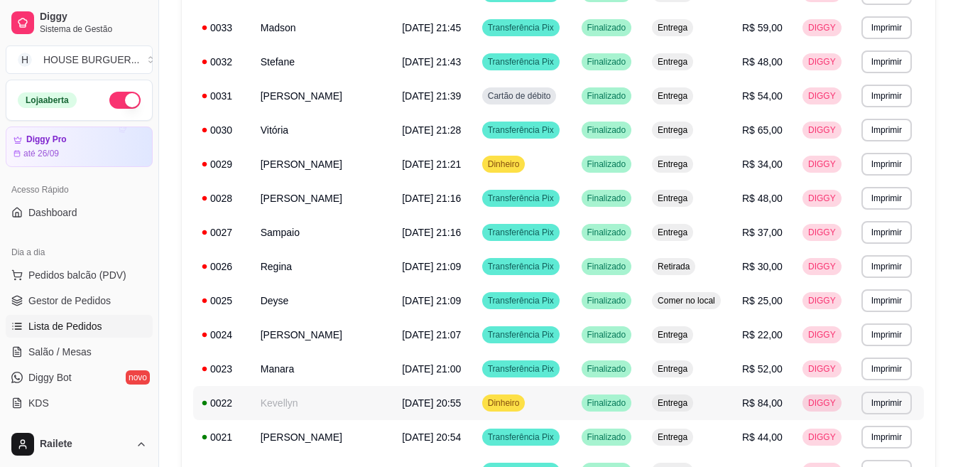
click at [349, 411] on td "Kevellyn" at bounding box center [322, 403] width 141 height 34
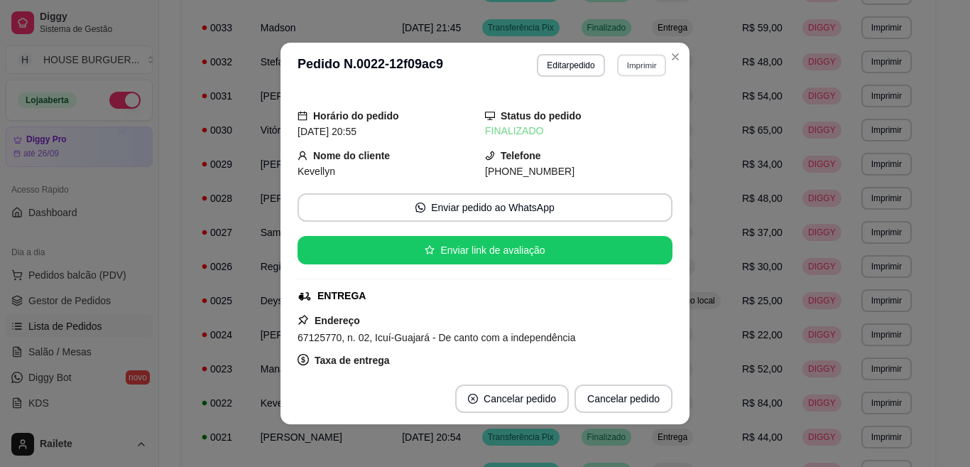
click at [639, 59] on button "Imprimir" at bounding box center [641, 65] width 49 height 22
click at [596, 120] on button "IMPRESSORA" at bounding box center [609, 115] width 99 height 22
click at [622, 72] on button "Imprimir" at bounding box center [641, 65] width 49 height 22
click at [605, 123] on button "IMPRESSORA" at bounding box center [609, 115] width 99 height 22
click at [673, 58] on icon "Close" at bounding box center [676, 57] width 6 height 6
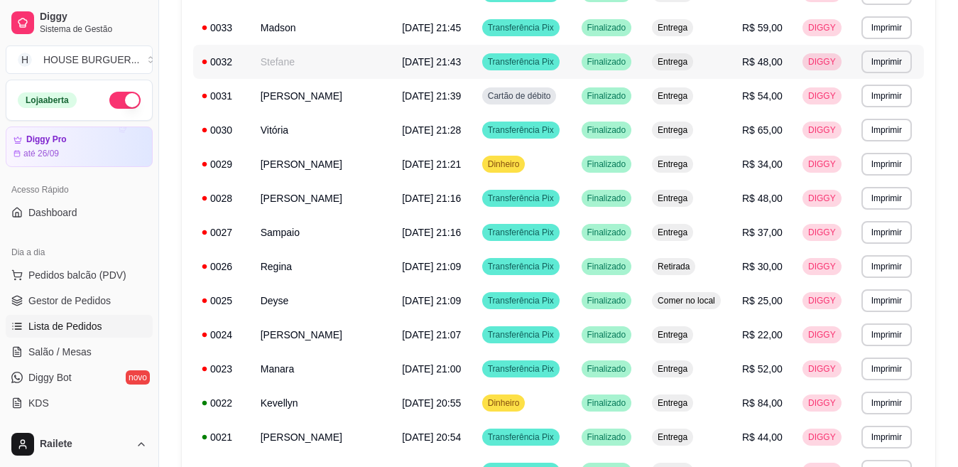
click at [665, 59] on span "Entrega" at bounding box center [673, 61] width 36 height 11
click at [298, 239] on td "Sampaio" at bounding box center [322, 232] width 141 height 34
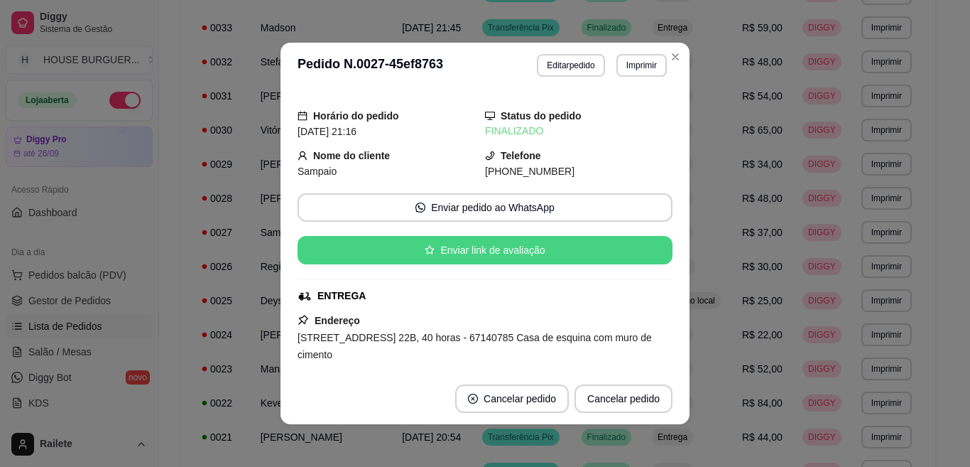
scroll to position [355, 0]
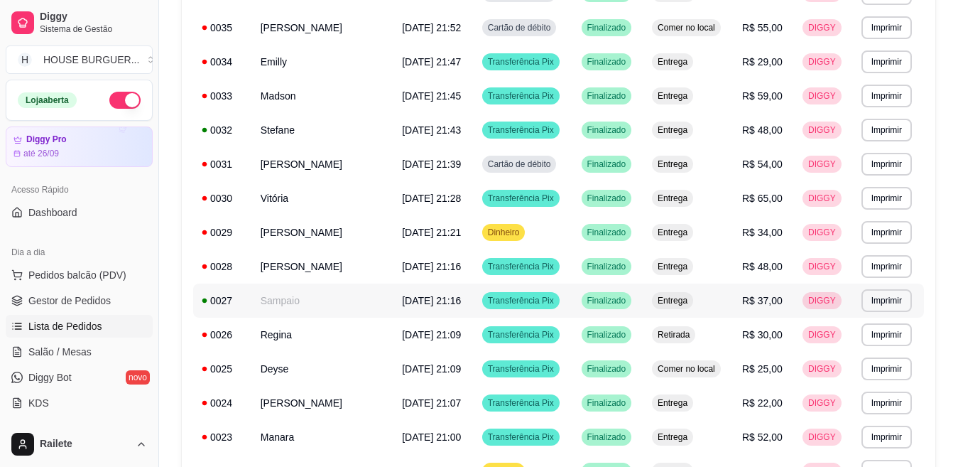
click at [351, 303] on td "Sampaio" at bounding box center [322, 300] width 141 height 34
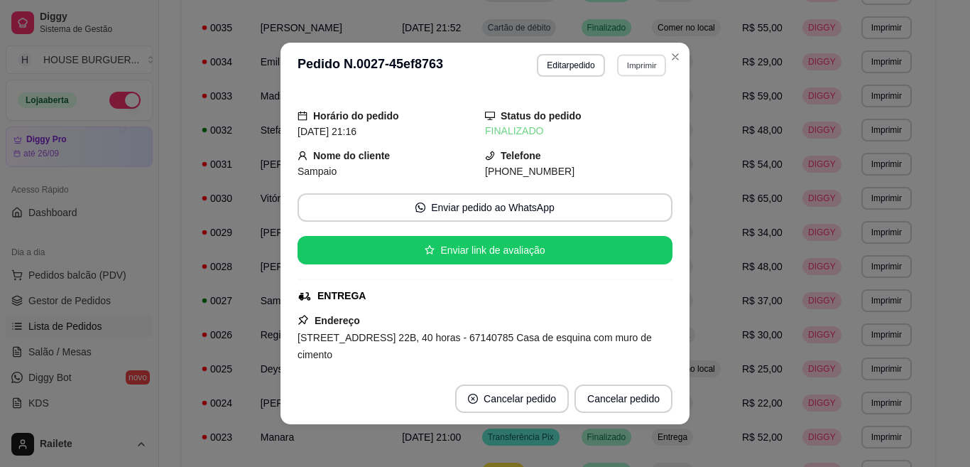
click at [624, 65] on button "Imprimir" at bounding box center [641, 65] width 49 height 22
click at [603, 112] on button "IMPRESSORA" at bounding box center [610, 115] width 103 height 23
click at [631, 72] on button "Imprimir" at bounding box center [641, 65] width 49 height 22
click at [610, 112] on button "IMPRESSORA" at bounding box center [609, 115] width 99 height 22
click at [609, 113] on div "Status do pedido FINALIZADO" at bounding box center [579, 123] width 188 height 31
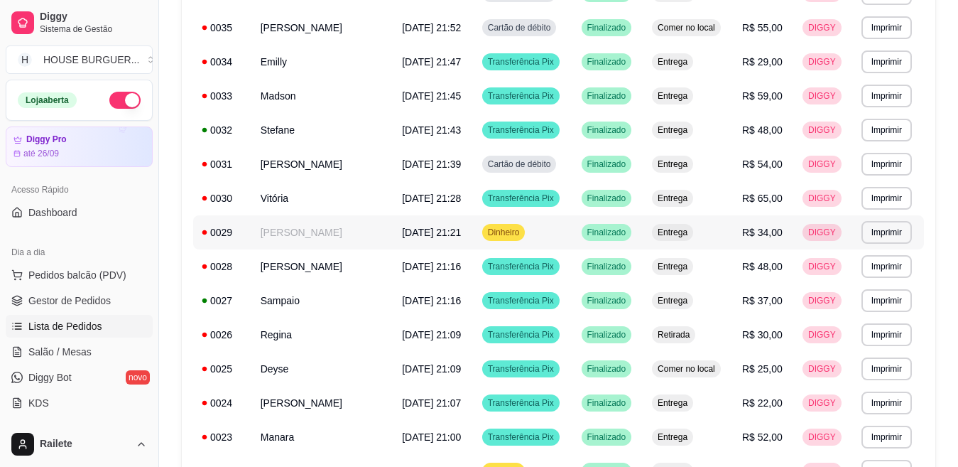
click at [364, 220] on td "[PERSON_NAME]" at bounding box center [322, 232] width 141 height 34
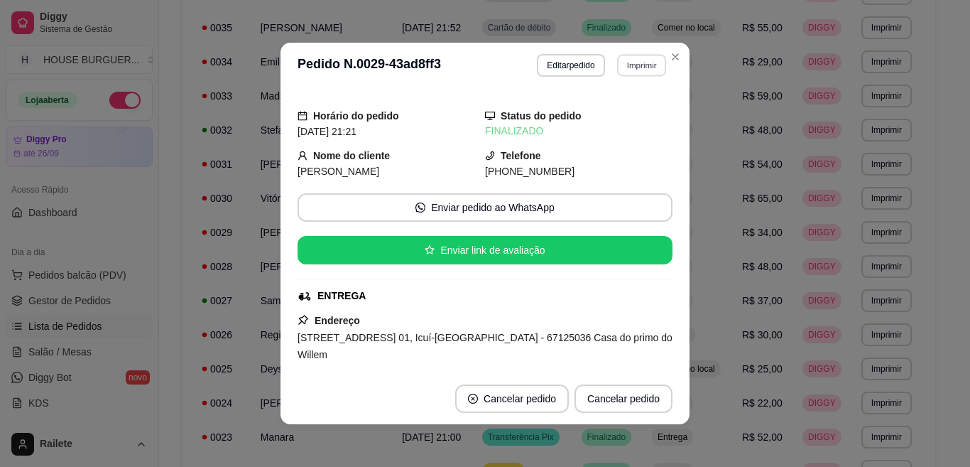
click at [629, 60] on button "Imprimir" at bounding box center [641, 65] width 49 height 22
click at [603, 107] on button "IMPRESSORA" at bounding box center [610, 115] width 103 height 23
click at [628, 71] on button "Imprimir" at bounding box center [642, 65] width 50 height 23
click at [607, 112] on button "IMPRESSORA" at bounding box center [610, 115] width 103 height 23
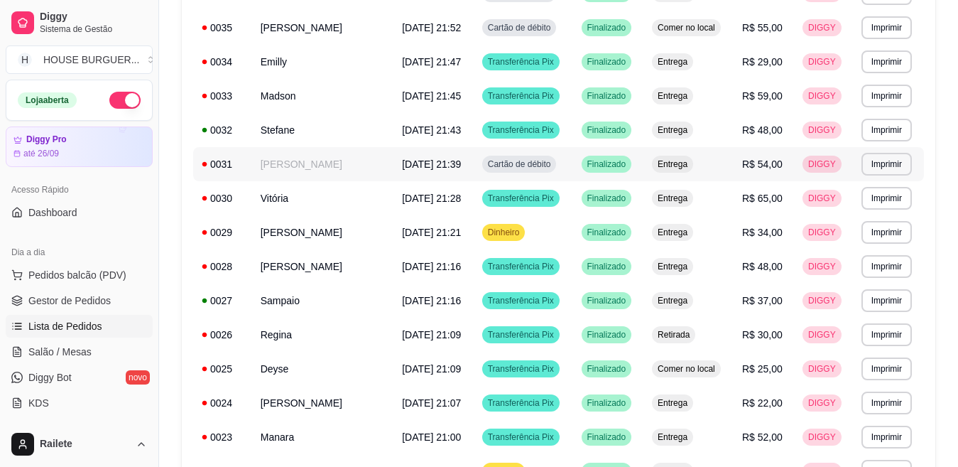
click at [402, 166] on span "[DATE] 21:39" at bounding box center [431, 163] width 59 height 11
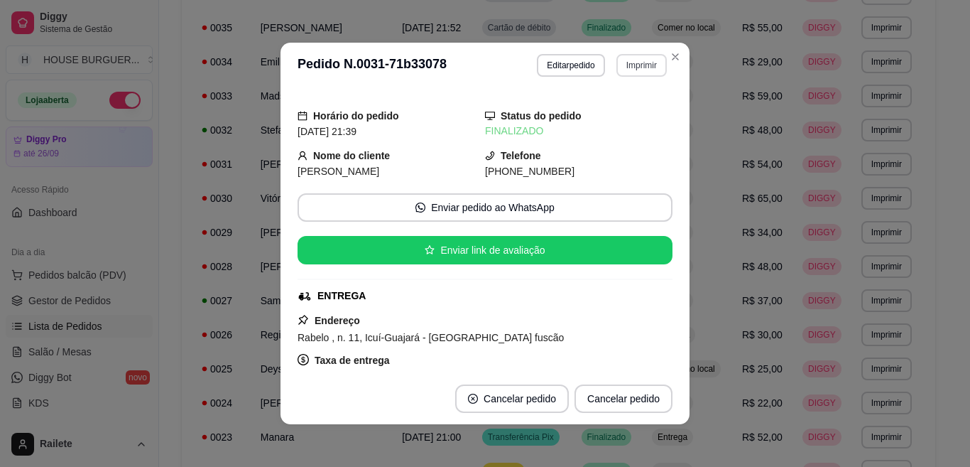
click at [624, 76] on button "Imprimir" at bounding box center [642, 65] width 50 height 23
click at [595, 109] on button "IMPRESSORA" at bounding box center [610, 115] width 103 height 23
click at [627, 63] on button "Imprimir" at bounding box center [641, 65] width 49 height 22
click at [602, 116] on button "IMPRESSORA" at bounding box center [610, 115] width 103 height 23
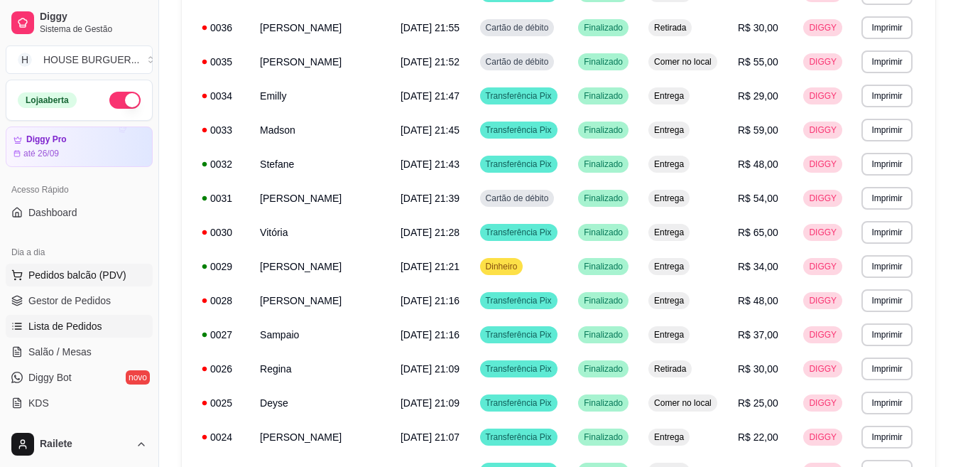
click at [98, 266] on button "Pedidos balcão (PDV)" at bounding box center [79, 275] width 147 height 23
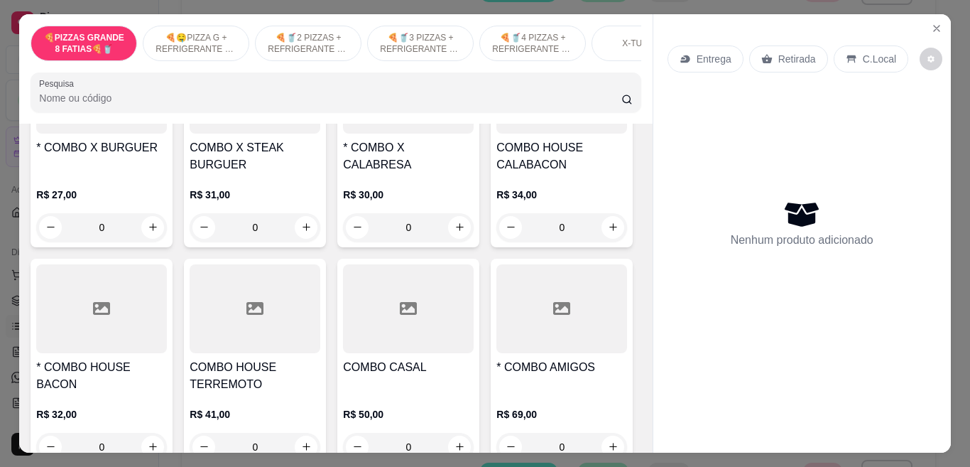
scroll to position [2387, 0]
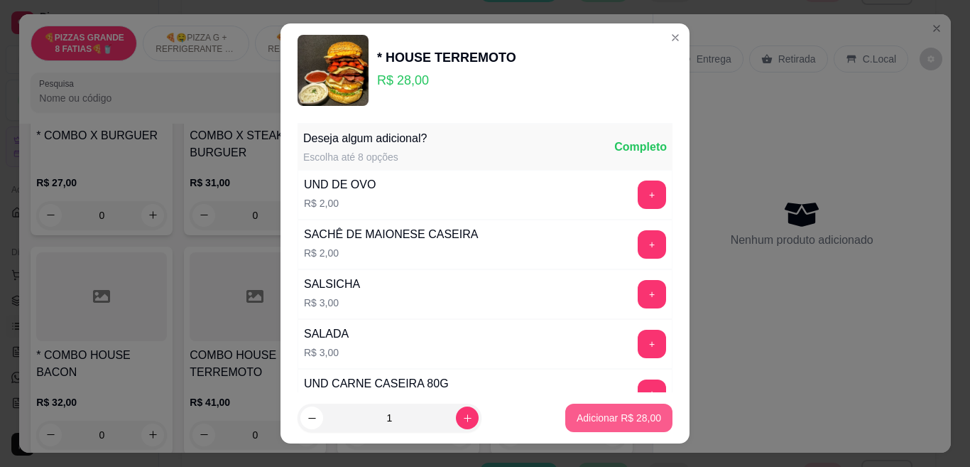
click at [577, 413] on p "Adicionar R$ 28,00" at bounding box center [619, 418] width 85 height 14
type input "1"
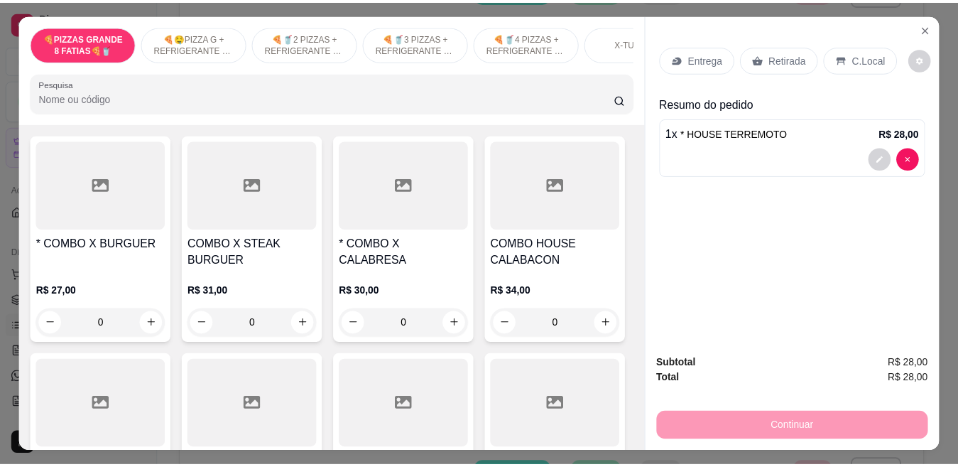
scroll to position [2412, 0]
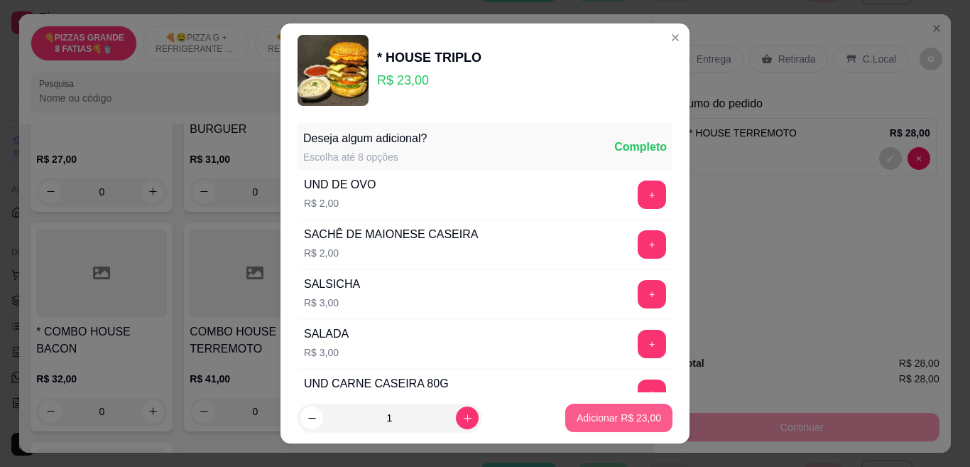
click at [577, 418] on p "Adicionar R$ 23,00" at bounding box center [619, 418] width 85 height 14
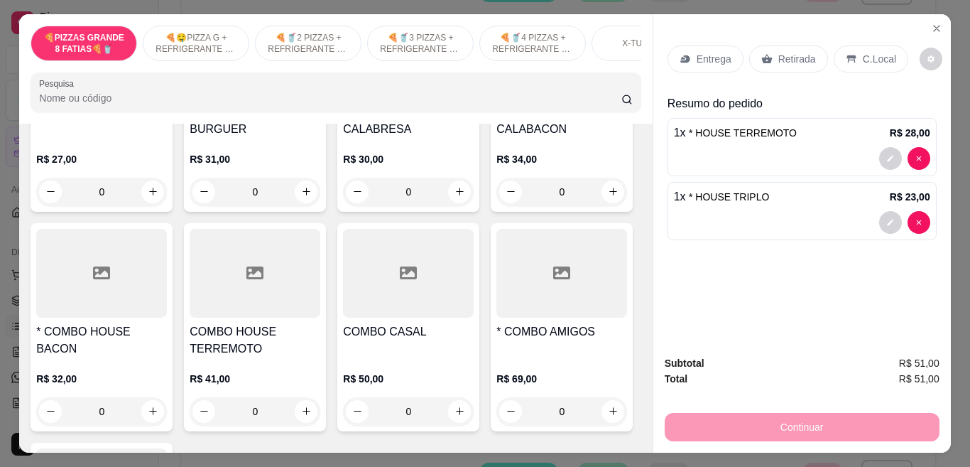
type input "1"
click at [765, 59] on div "Retirada" at bounding box center [788, 58] width 79 height 27
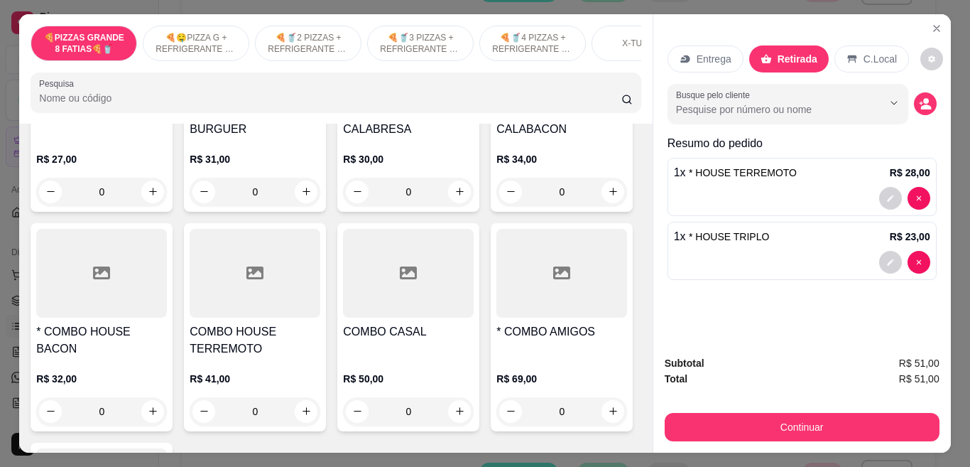
click at [926, 97] on button "decrease-product-quantity" at bounding box center [925, 103] width 23 height 23
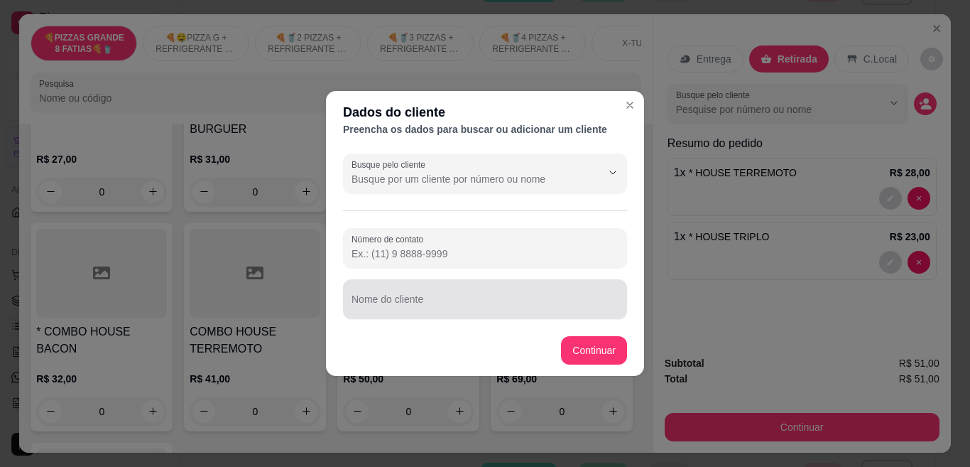
click at [427, 315] on div "Nome do cliente" at bounding box center [485, 299] width 284 height 40
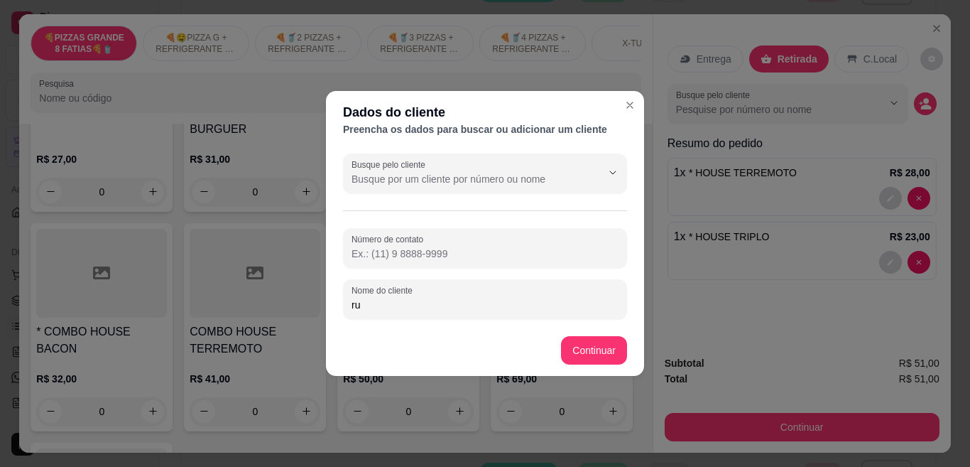
type input "r"
type input "RUAN"
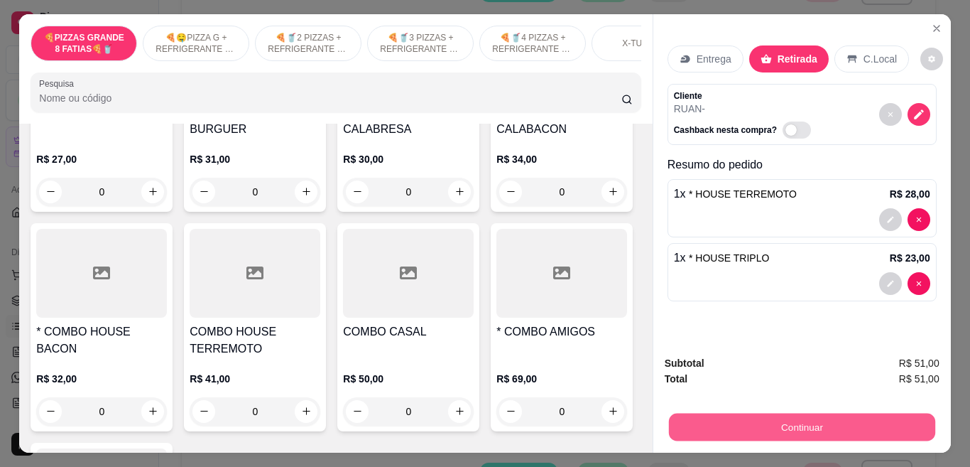
click at [790, 413] on button "Continuar" at bounding box center [801, 427] width 266 height 28
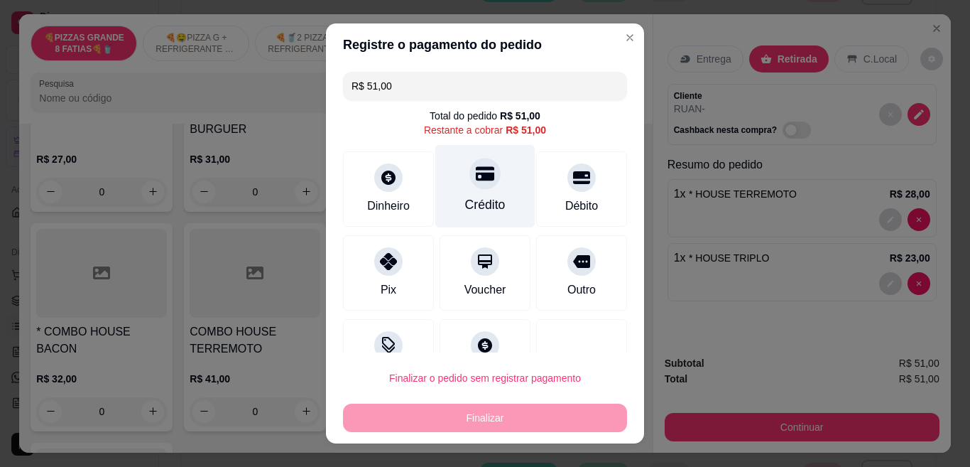
click at [486, 197] on div "Crédito" at bounding box center [485, 204] width 40 height 18
type input "R$ 0,00"
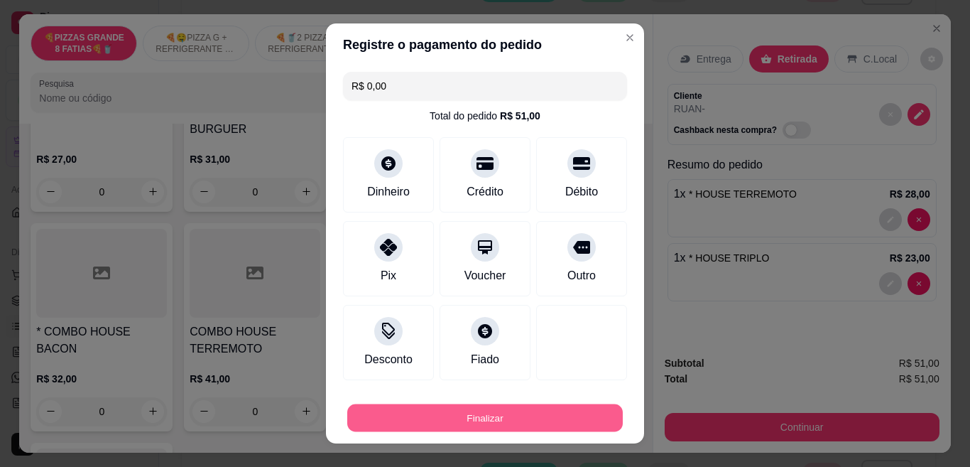
click at [436, 419] on button "Finalizar" at bounding box center [485, 418] width 276 height 28
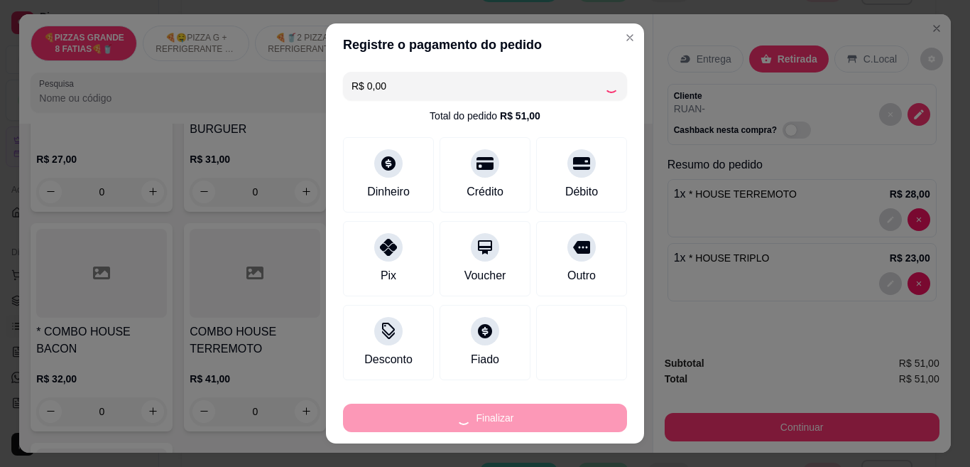
type input "0"
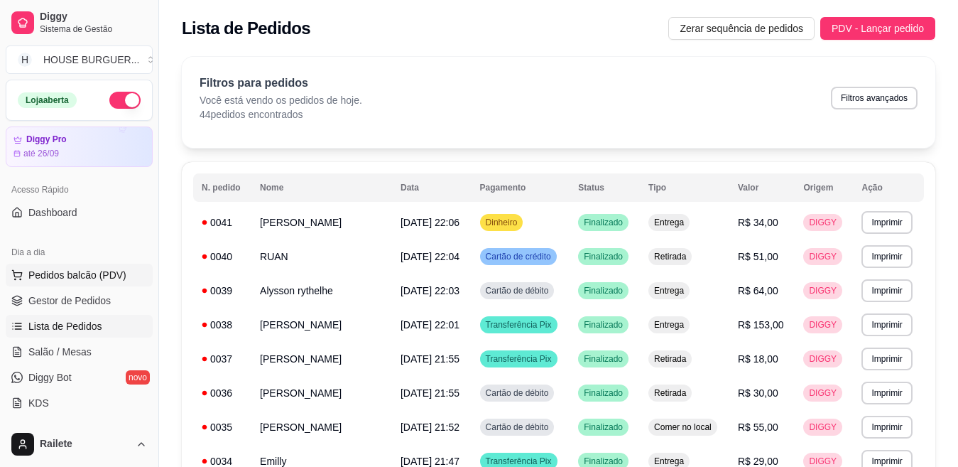
click at [75, 273] on span "Pedidos balcão (PDV)" at bounding box center [77, 275] width 98 height 14
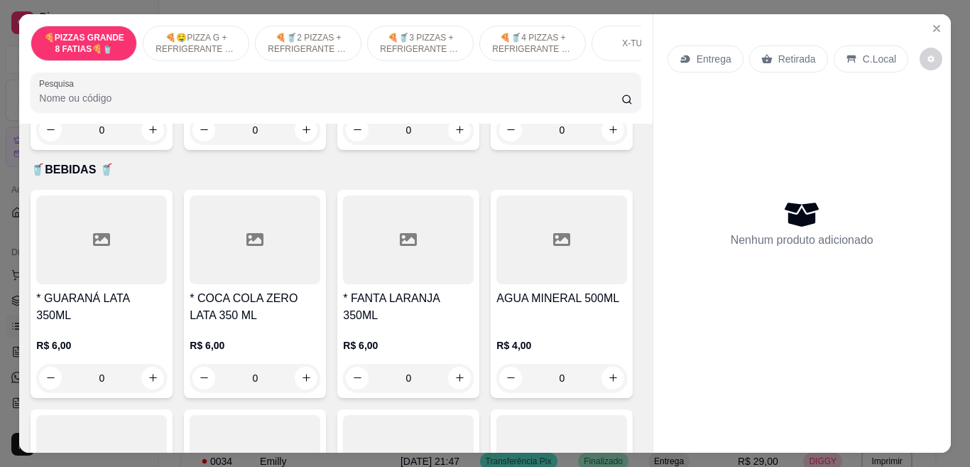
scroll to position [3509, 0]
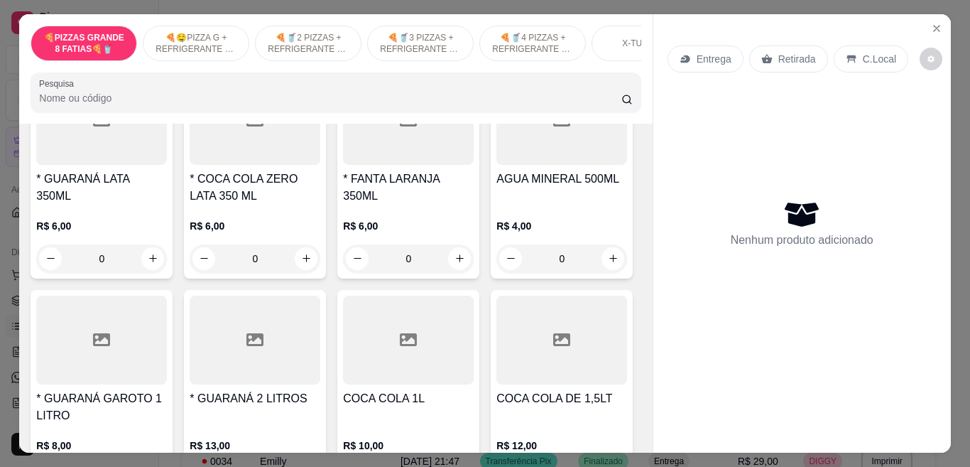
type input "1"
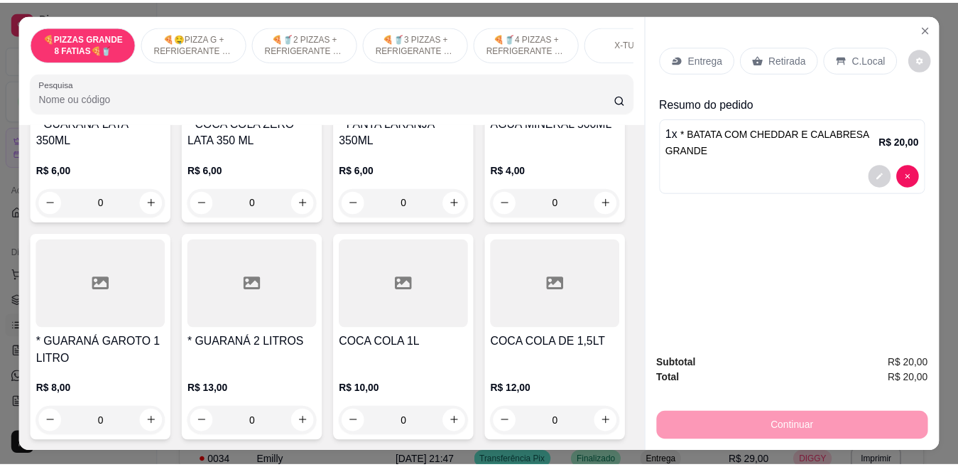
scroll to position [4417, 0]
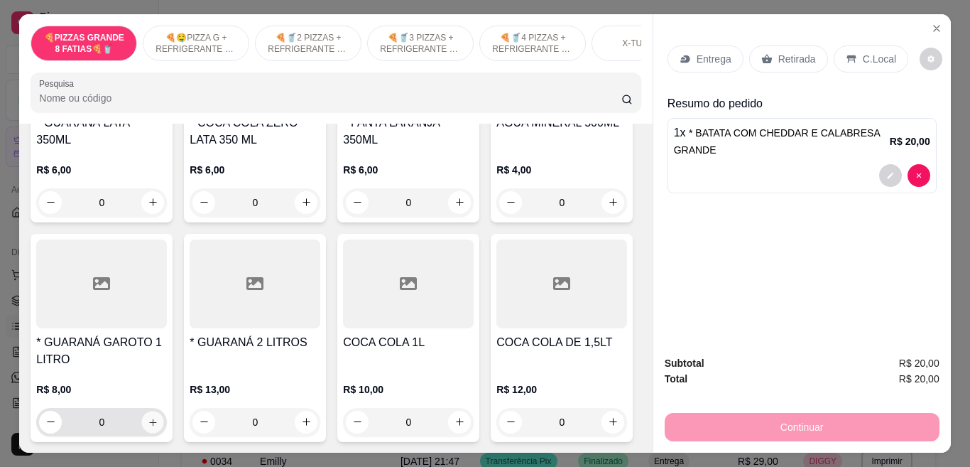
click at [164, 411] on button "increase-product-quantity" at bounding box center [153, 422] width 22 height 22
type input "1"
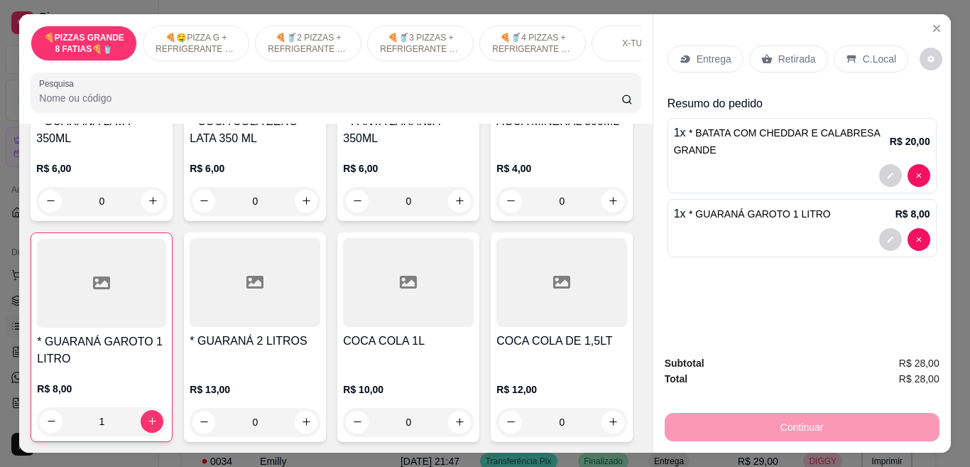
click at [842, 59] on div "C.Local" at bounding box center [871, 58] width 75 height 27
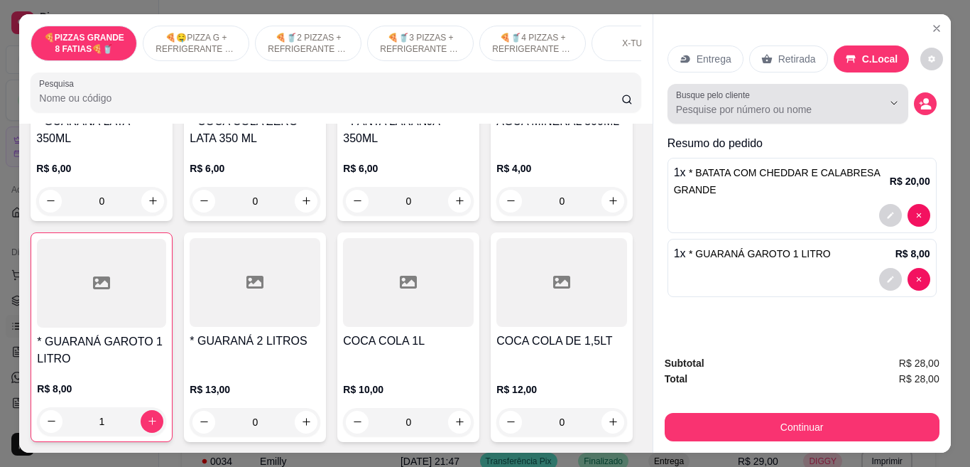
click at [774, 104] on input "Busque pelo cliente" at bounding box center [768, 109] width 184 height 14
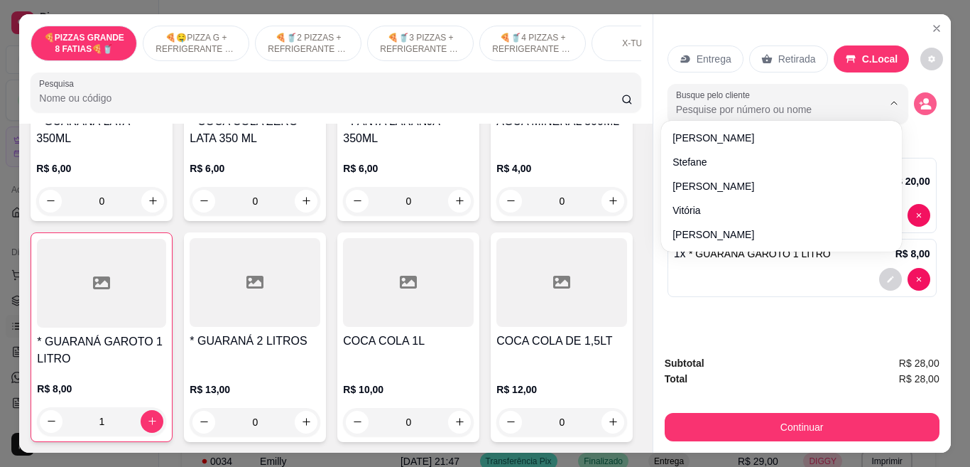
click at [921, 104] on icon "decrease-product-quantity" at bounding box center [926, 106] width 11 height 5
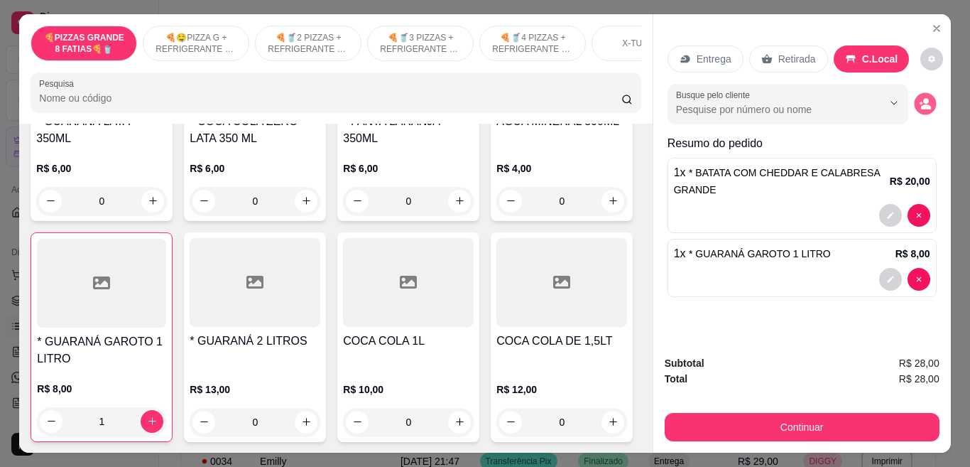
click at [923, 98] on circle "decrease-product-quantity" at bounding box center [926, 101] width 6 height 6
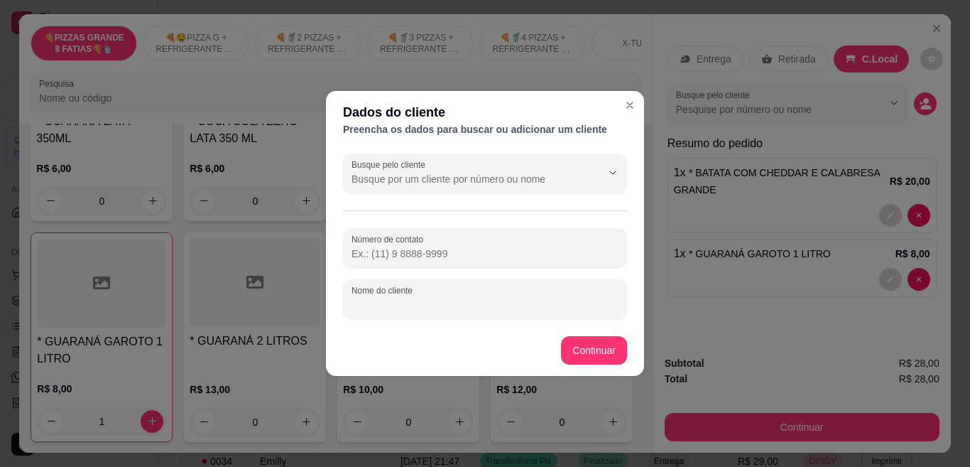
click at [381, 307] on input "Nome do cliente" at bounding box center [485, 305] width 267 height 14
type input "[PERSON_NAME]"
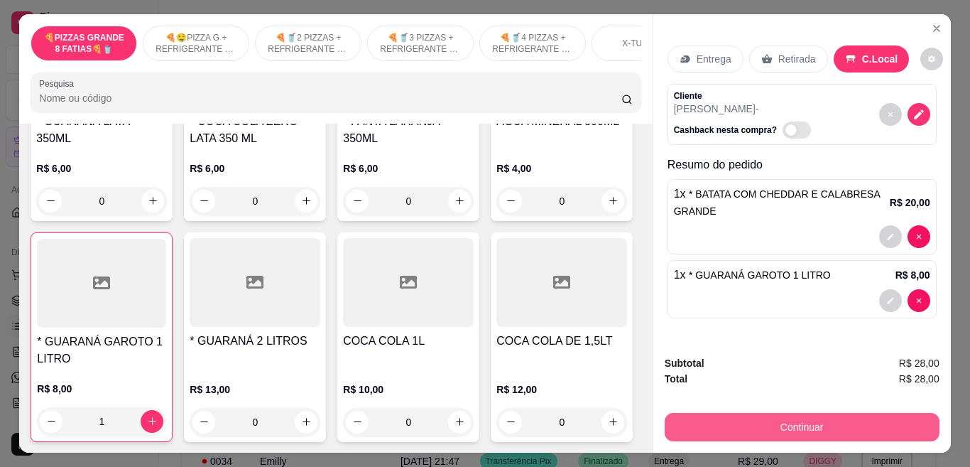
click at [725, 421] on button "Continuar" at bounding box center [802, 427] width 275 height 28
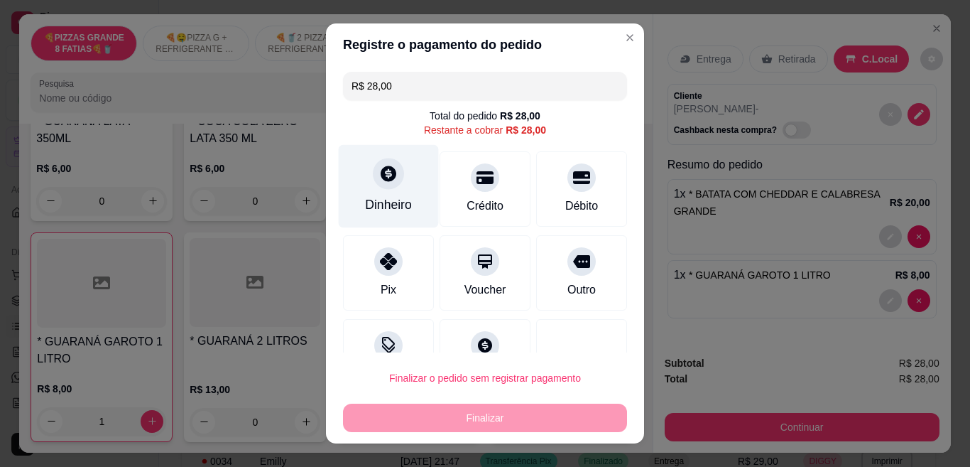
click at [394, 173] on div "Dinheiro" at bounding box center [389, 186] width 100 height 83
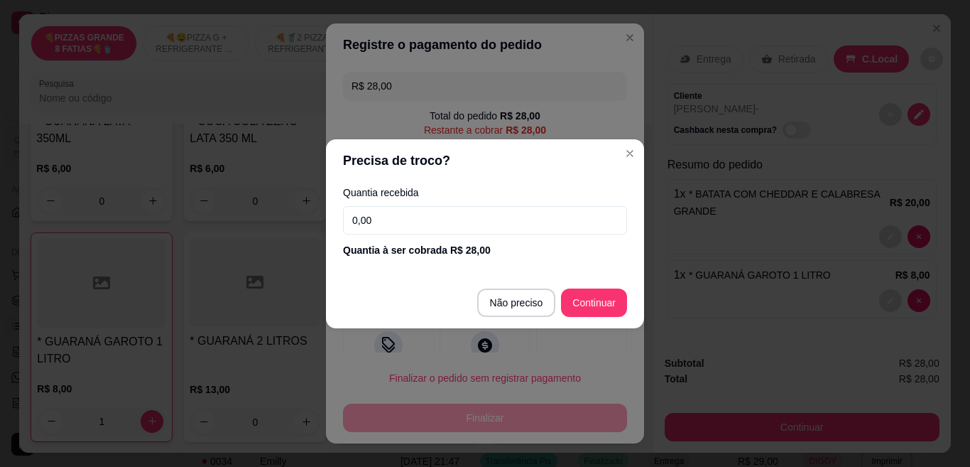
click at [444, 212] on input "0,00" at bounding box center [485, 220] width 284 height 28
type input "50,00"
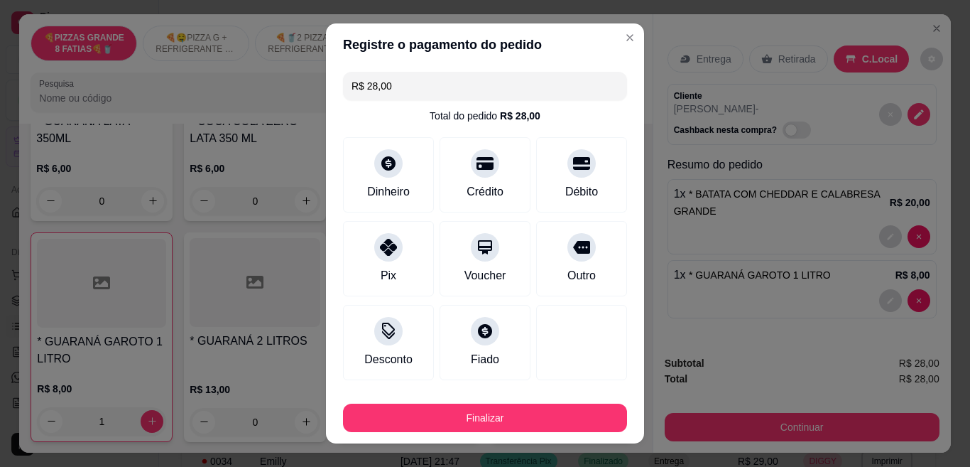
type input "R$ 0,00"
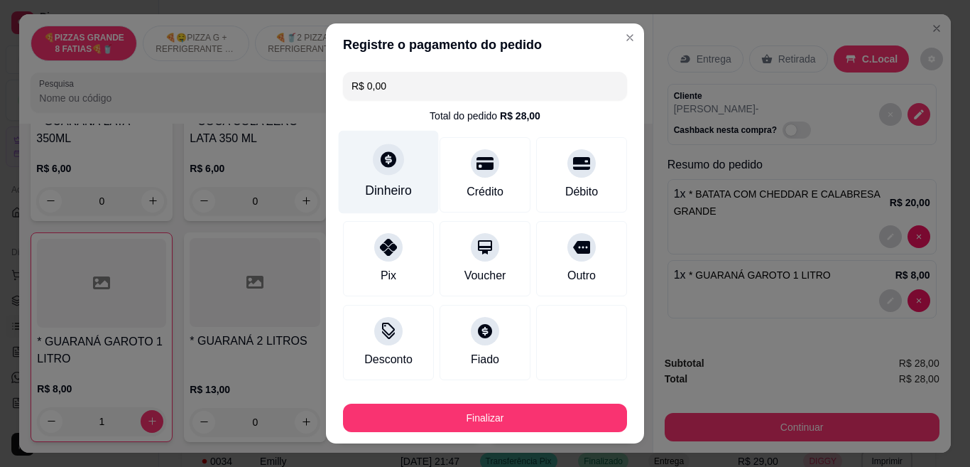
click at [402, 180] on div "Dinheiro" at bounding box center [389, 172] width 100 height 83
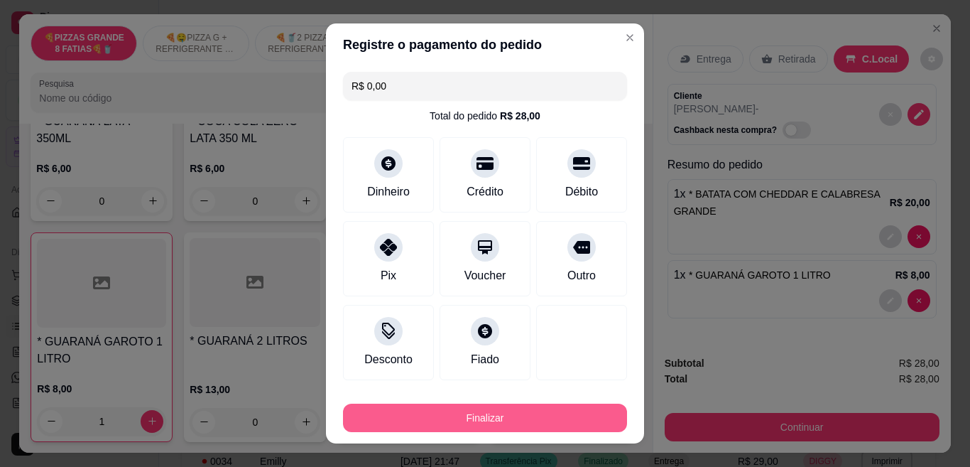
click at [489, 408] on button "Finalizar" at bounding box center [485, 417] width 284 height 28
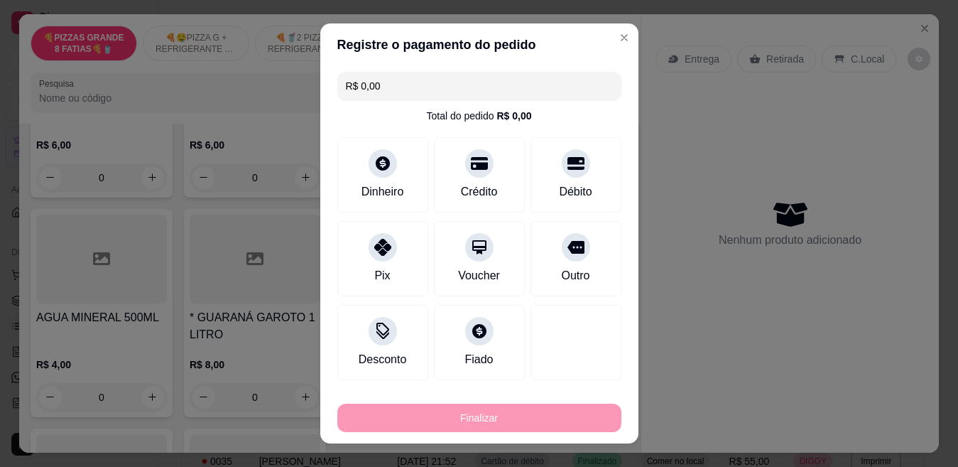
scroll to position [0, 0]
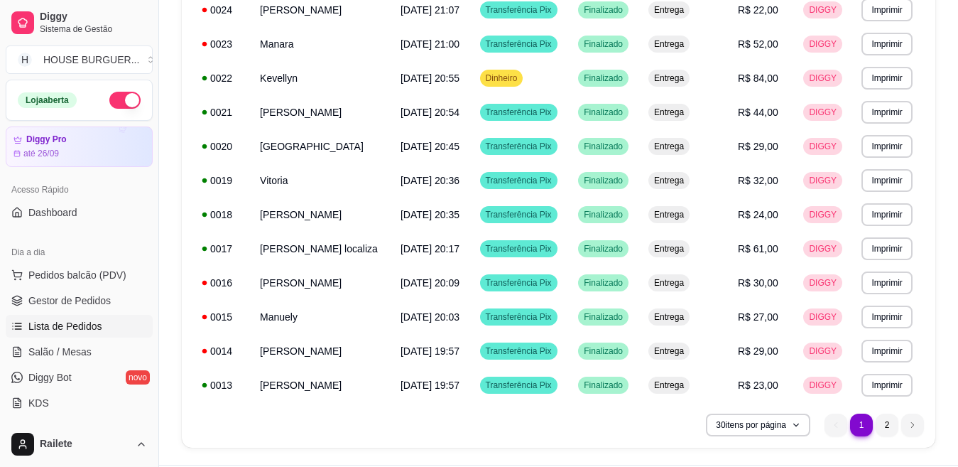
scroll to position [864, 0]
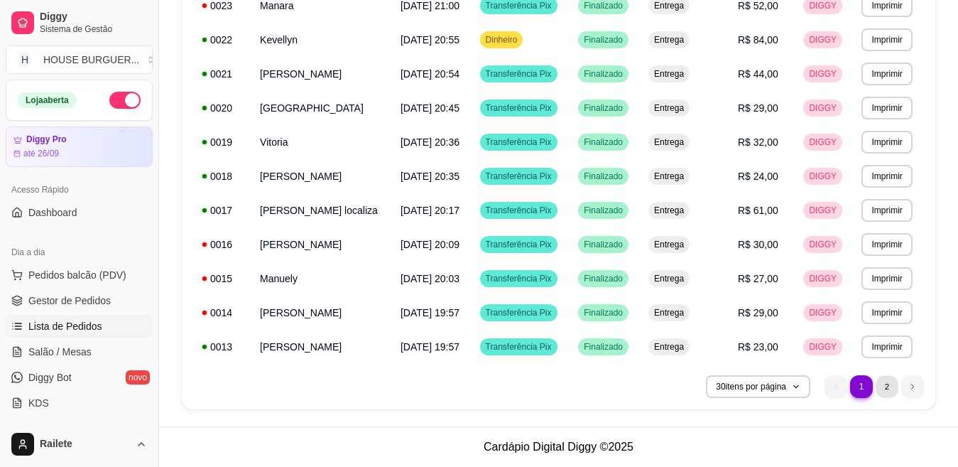
click at [884, 387] on li "2" at bounding box center [887, 386] width 22 height 22
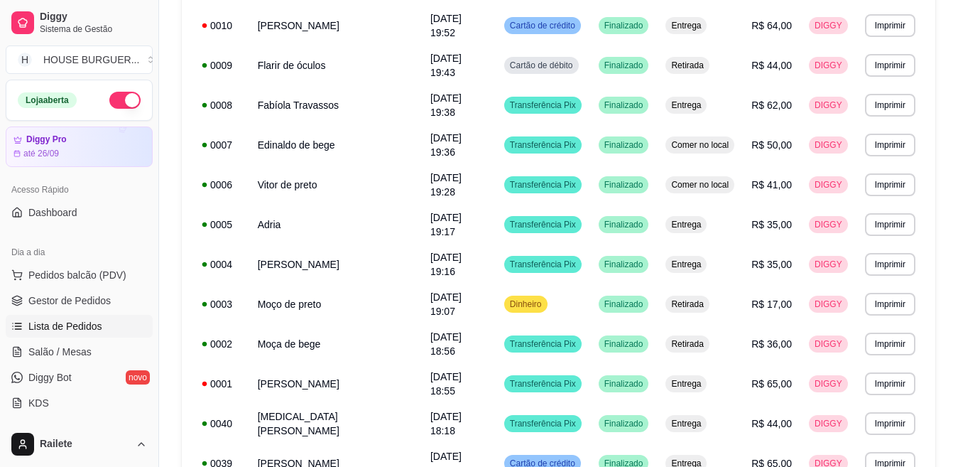
scroll to position [300, 0]
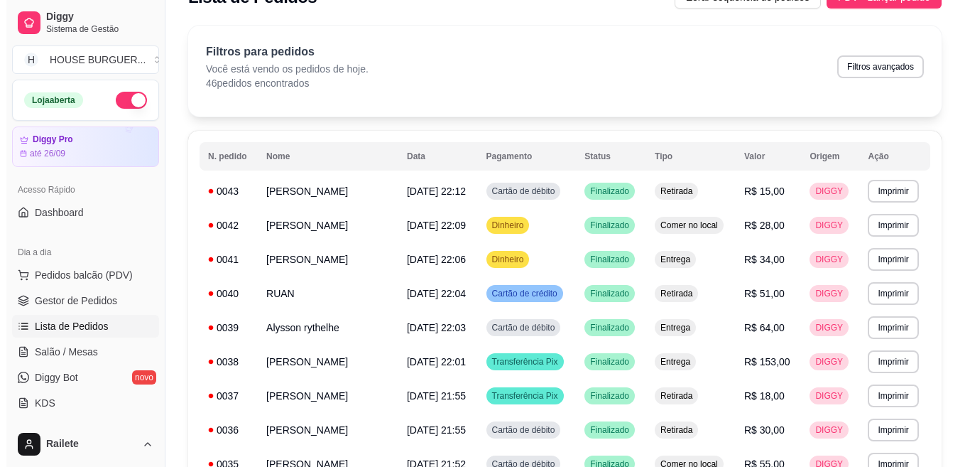
scroll to position [0, 0]
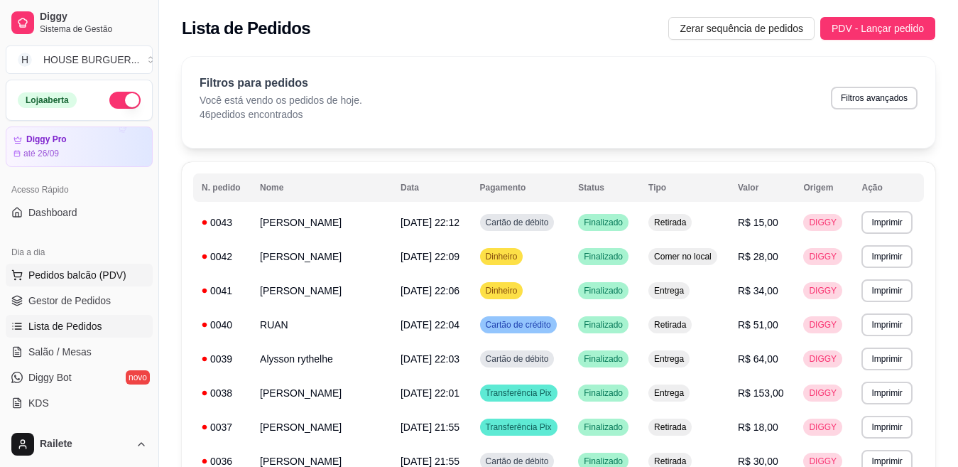
click at [70, 283] on button "Pedidos balcão (PDV)" at bounding box center [79, 275] width 147 height 23
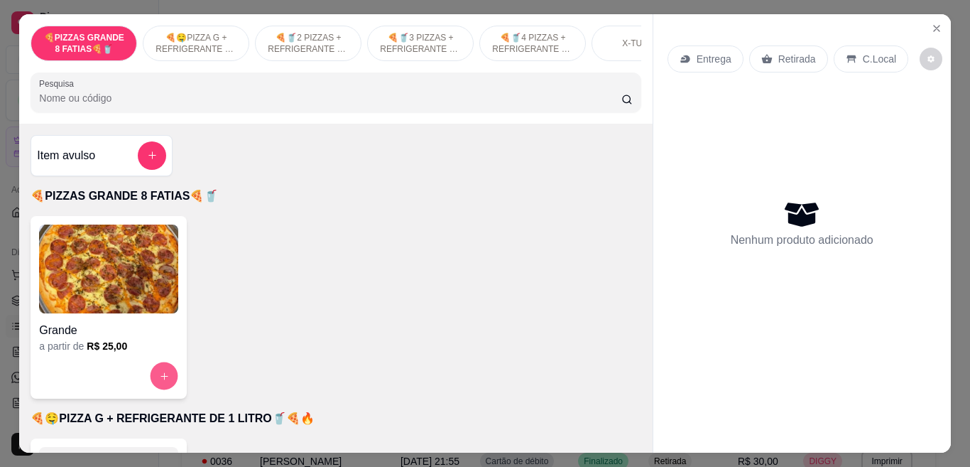
click at [158, 375] on button "increase-product-quantity" at bounding box center [165, 376] width 28 height 28
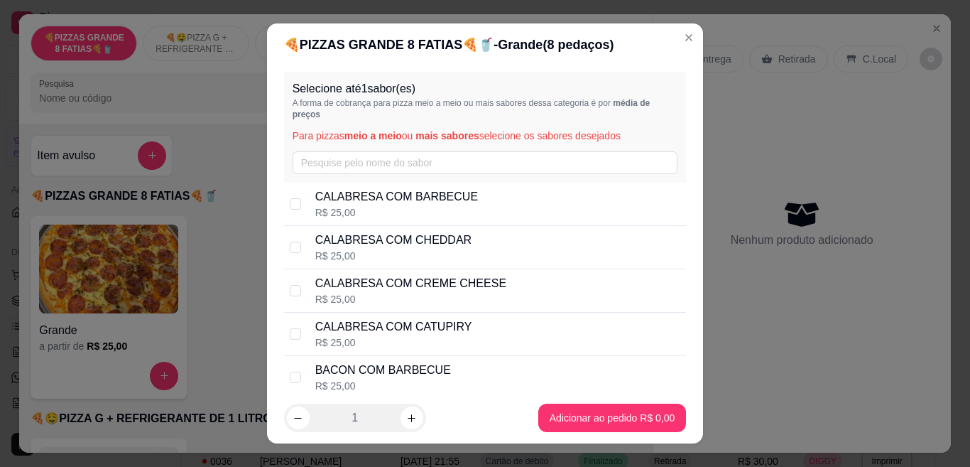
click at [519, 196] on div "CALABRESA COM BARBECUE R$ 25,00" at bounding box center [498, 203] width 366 height 31
checkbox input "true"
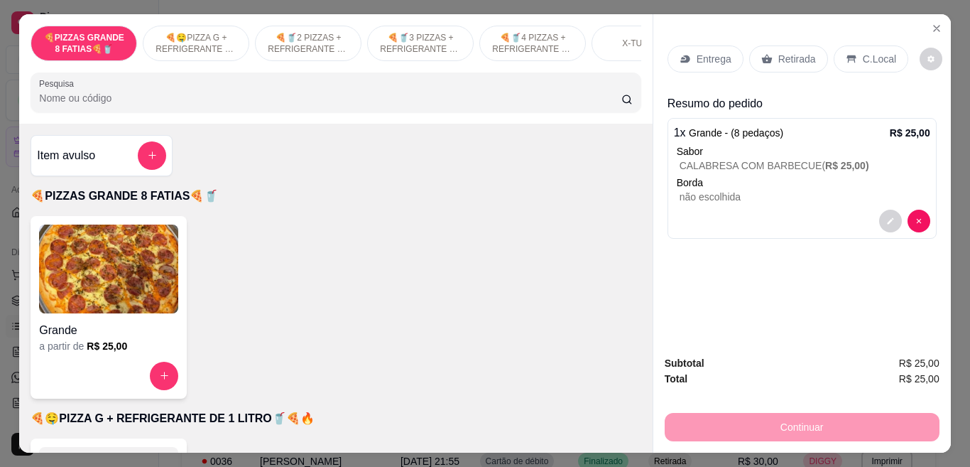
click at [810, 53] on div "Retirada" at bounding box center [788, 58] width 79 height 27
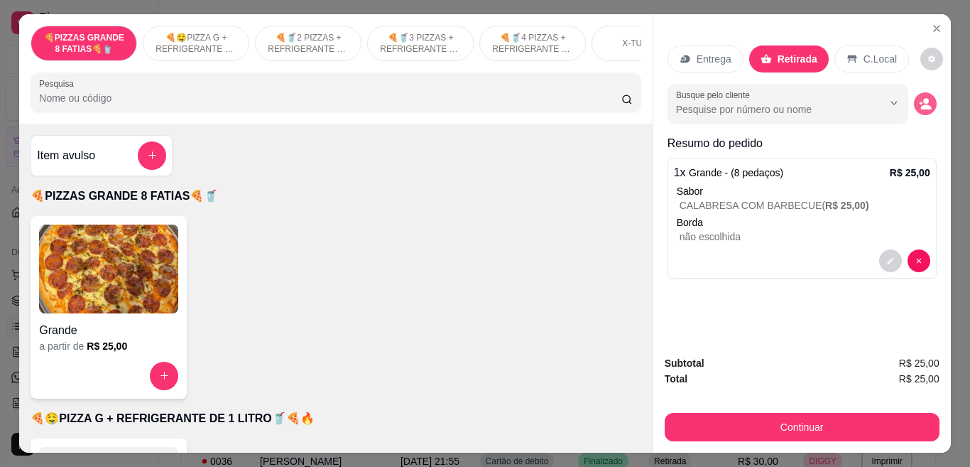
click at [921, 104] on icon "decrease-product-quantity" at bounding box center [926, 106] width 11 height 5
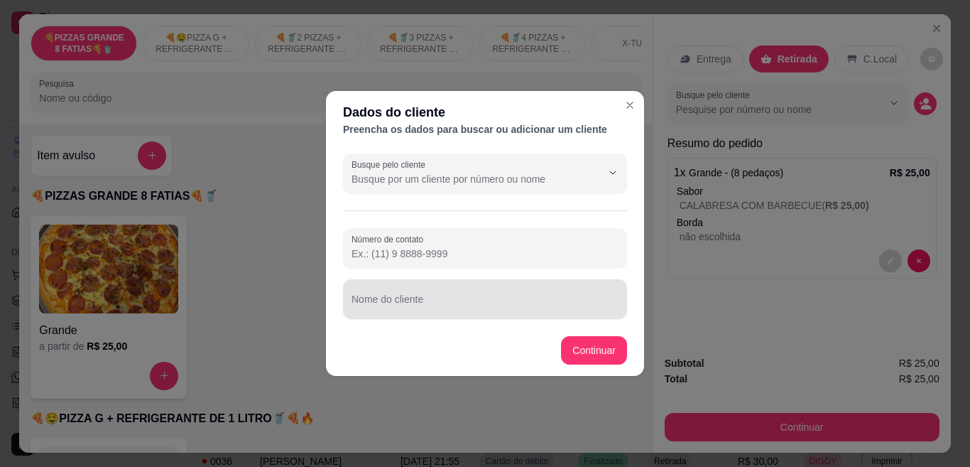
click at [450, 289] on div at bounding box center [485, 299] width 267 height 28
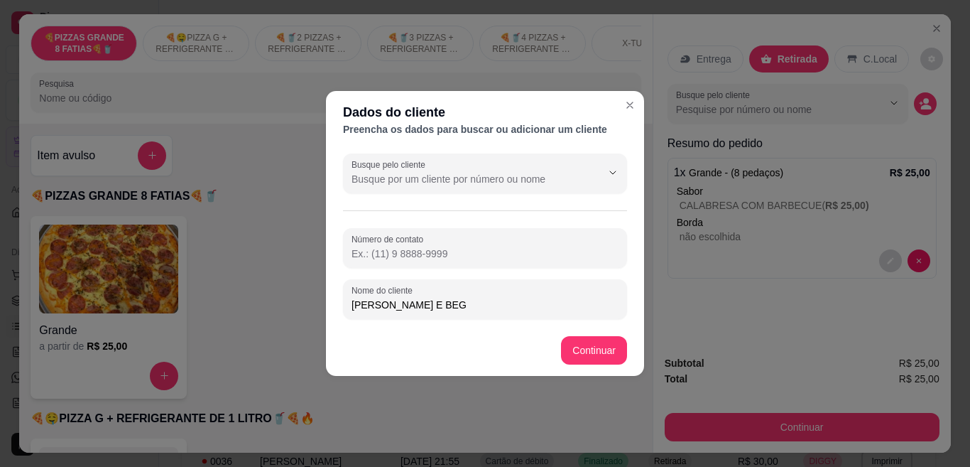
type input "[PERSON_NAME] E BEGE"
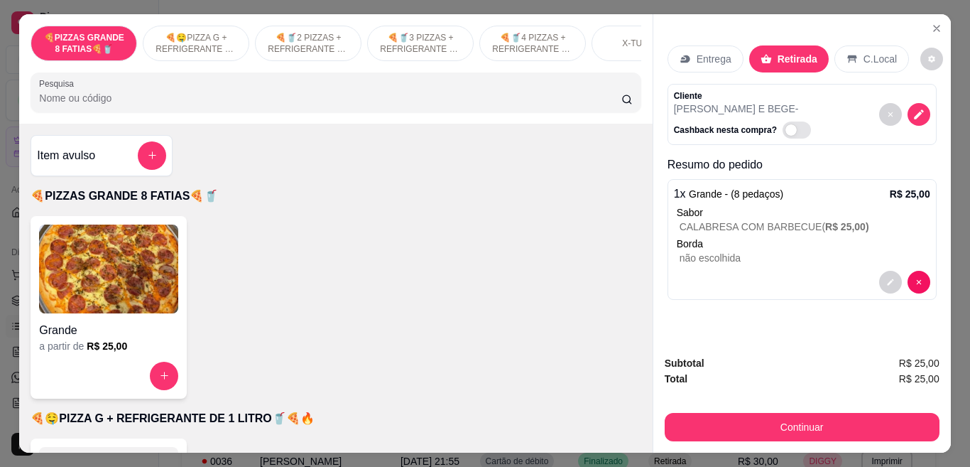
click at [600, 352] on div "Grande a partir de R$ 25,00" at bounding box center [336, 307] width 610 height 183
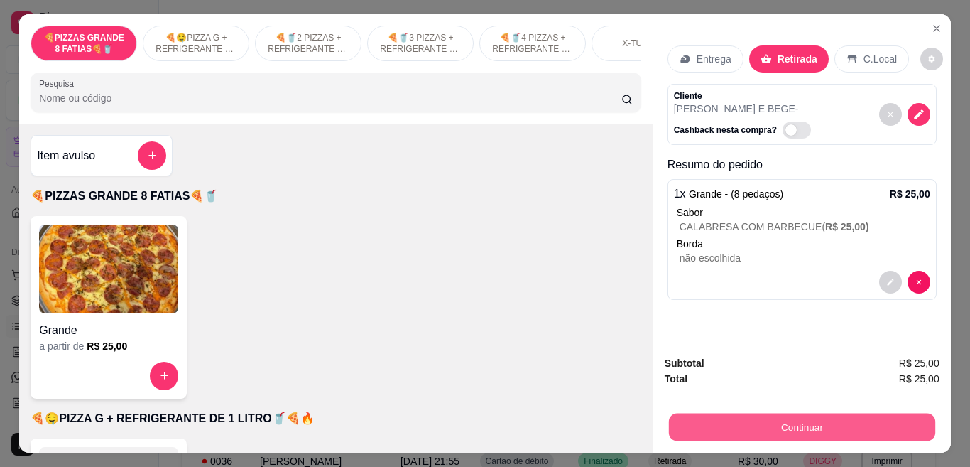
click at [777, 413] on button "Continuar" at bounding box center [801, 427] width 266 height 28
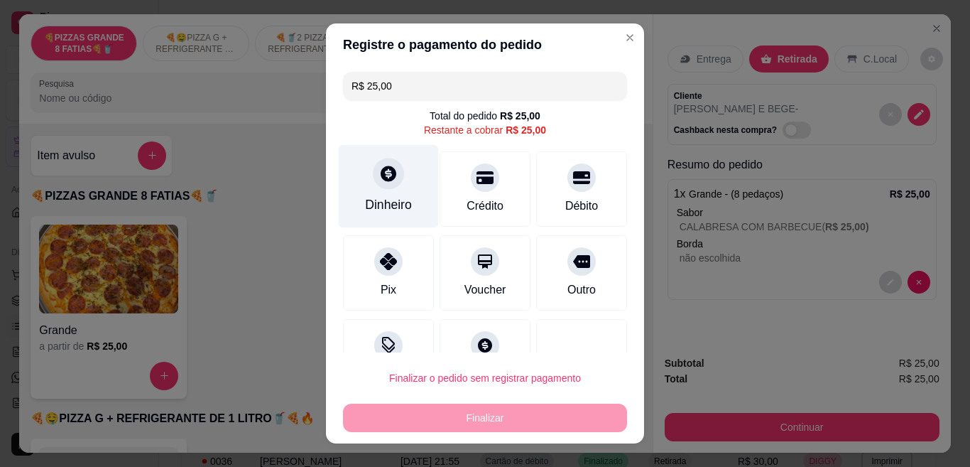
click at [409, 201] on div "Dinheiro" at bounding box center [389, 186] width 100 height 83
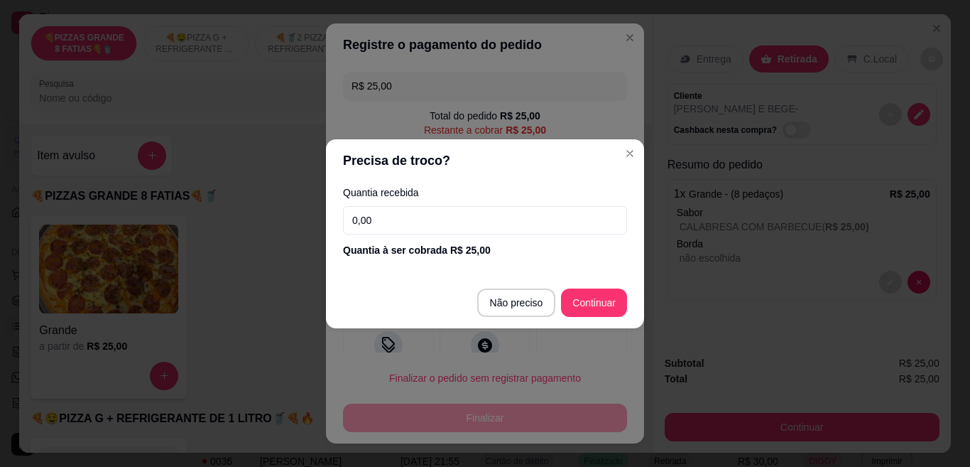
click at [446, 233] on input "0,00" at bounding box center [485, 220] width 284 height 28
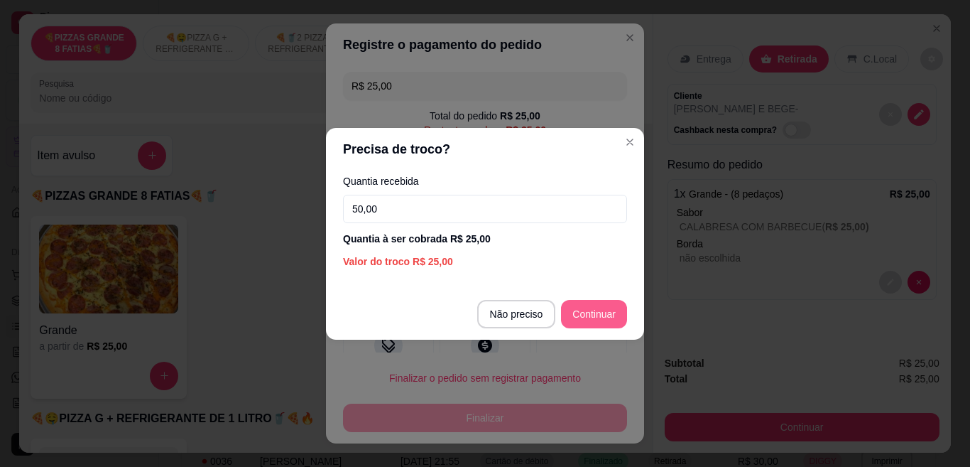
type input "50,00"
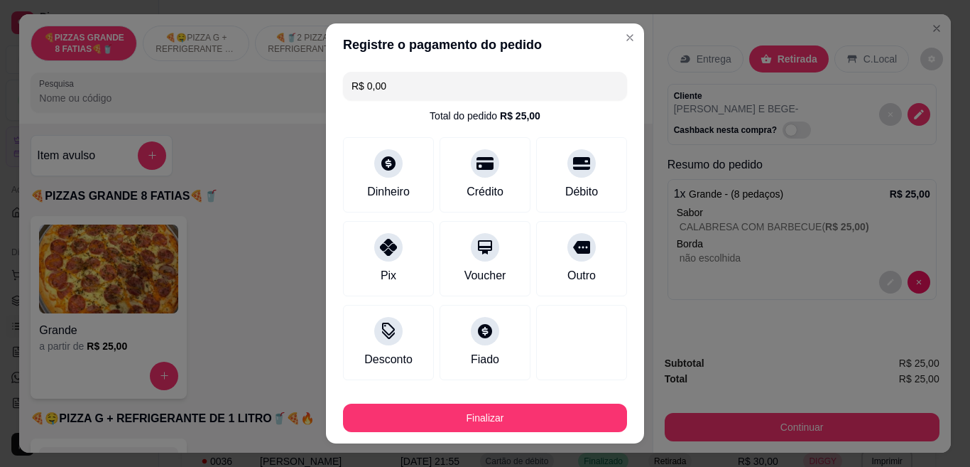
type input "R$ 0,00"
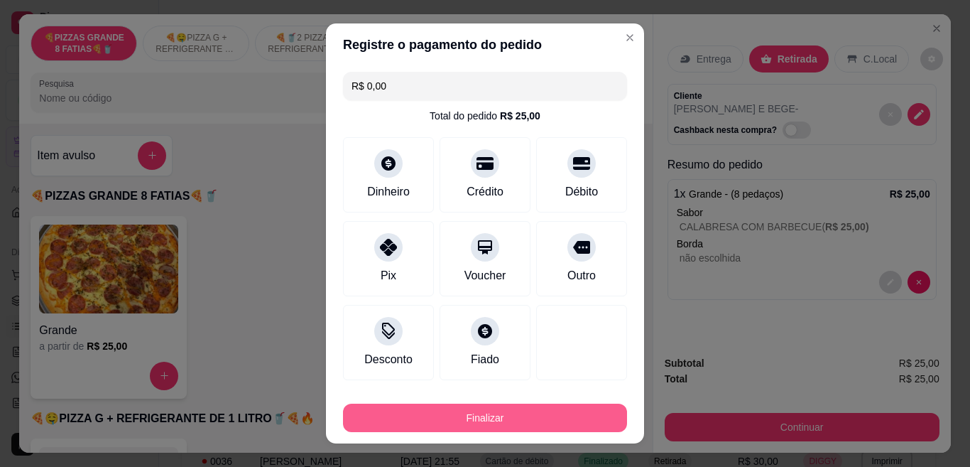
click at [414, 406] on button "Finalizar" at bounding box center [485, 417] width 284 height 28
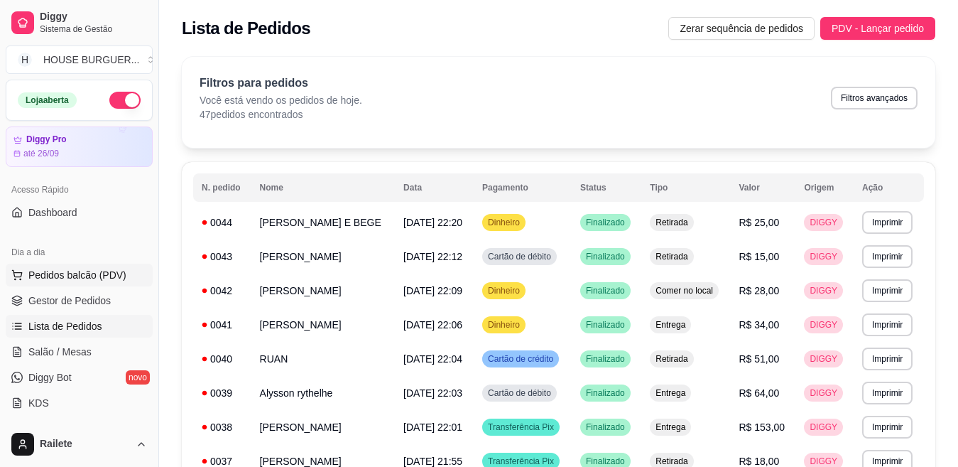
click at [65, 278] on span "Pedidos balcão (PDV)" at bounding box center [77, 275] width 98 height 14
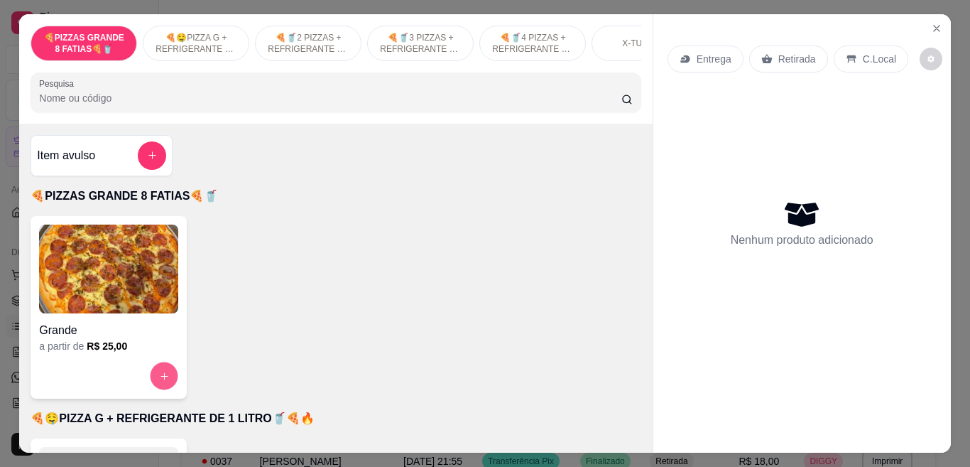
click at [159, 377] on icon "increase-product-quantity" at bounding box center [164, 375] width 11 height 11
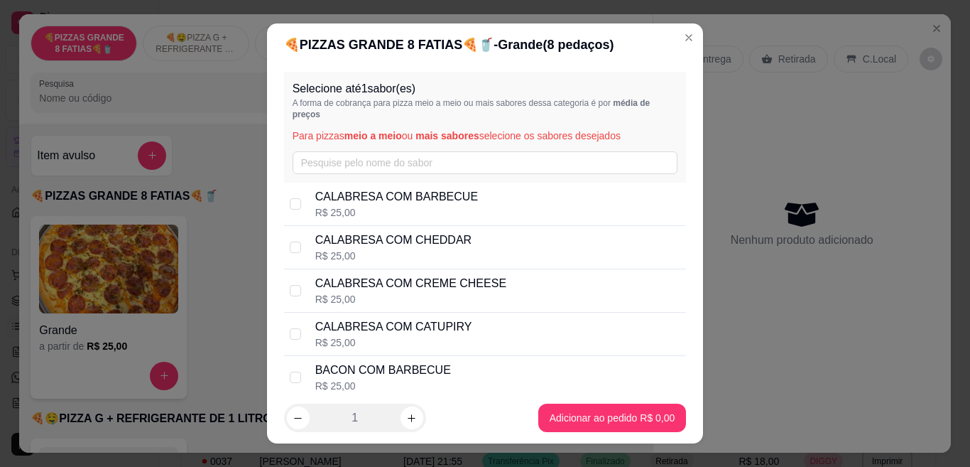
click at [396, 236] on p "CALABRESA COM CHEDDAR" at bounding box center [393, 240] width 157 height 17
checkbox input "true"
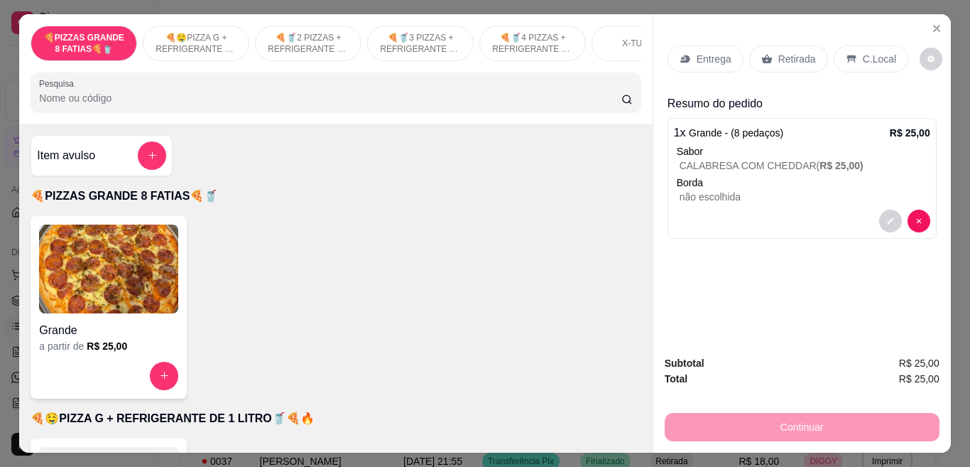
click at [779, 54] on p "Retirada" at bounding box center [798, 59] width 38 height 14
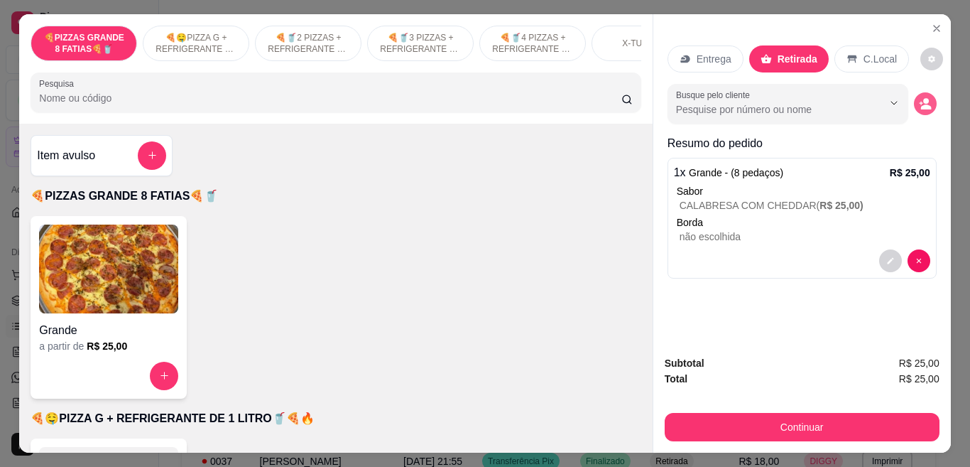
click at [923, 106] on button "decrease-product-quantity" at bounding box center [925, 103] width 23 height 23
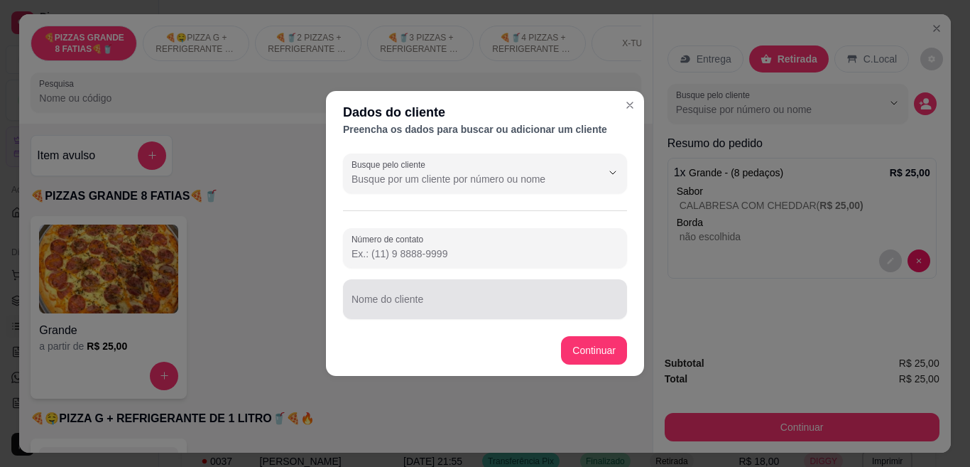
click at [502, 297] on div at bounding box center [485, 299] width 267 height 28
type input "THIAGO DE PRETO E CHAPEU"
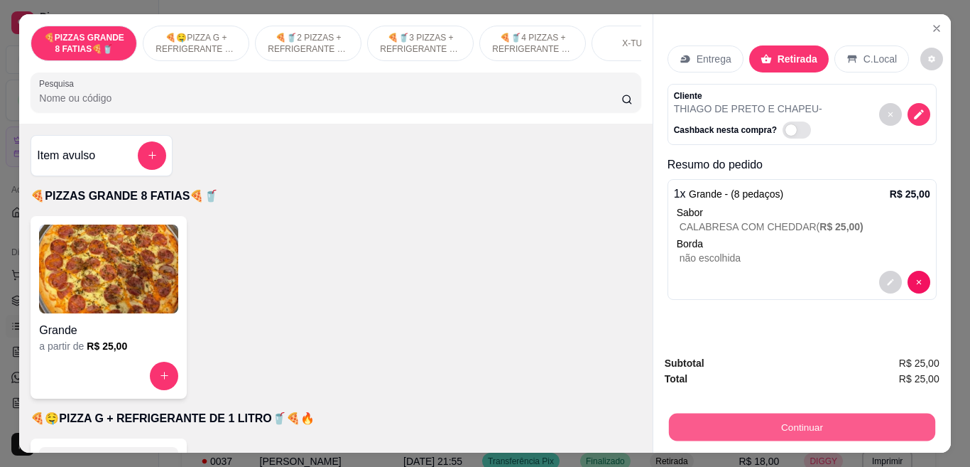
click at [754, 413] on button "Continuar" at bounding box center [801, 427] width 266 height 28
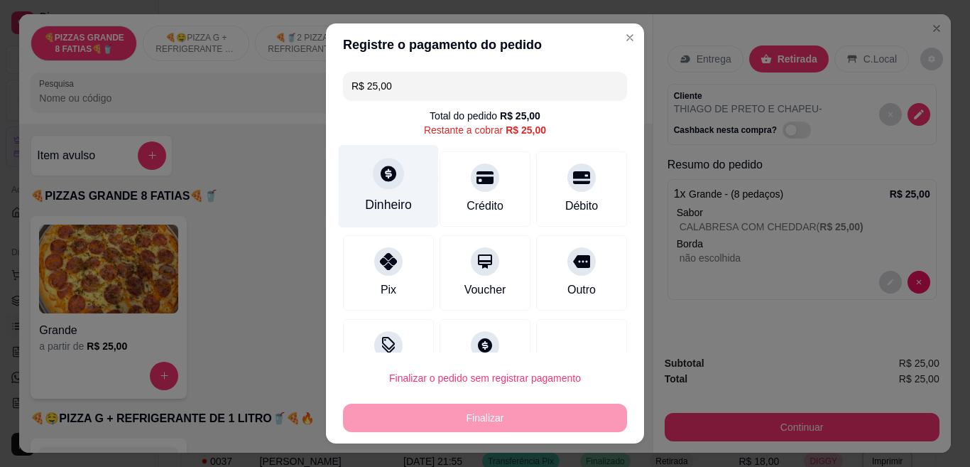
click at [388, 178] on icon at bounding box center [388, 173] width 18 height 18
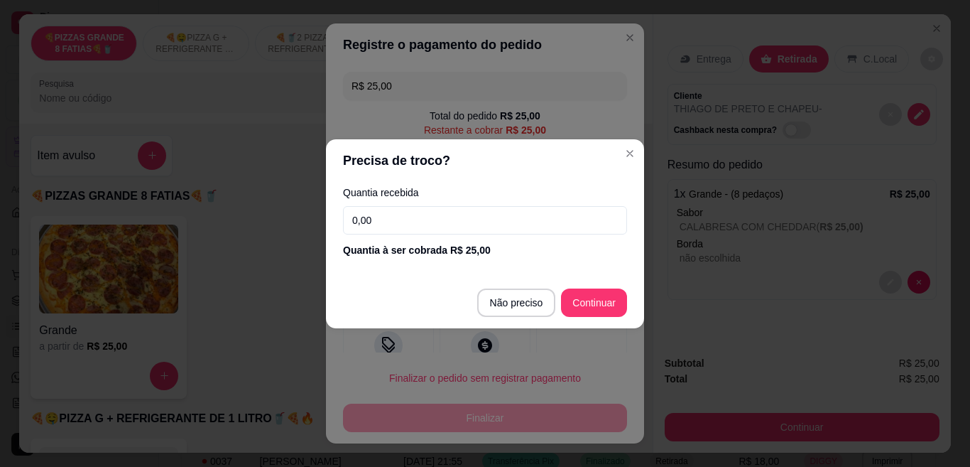
click at [498, 229] on input "0,00" at bounding box center [485, 220] width 284 height 28
type input "100,00"
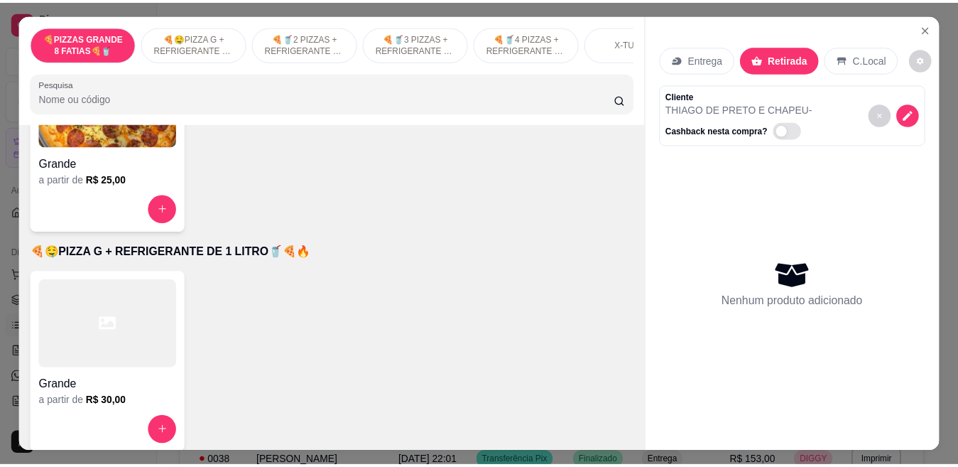
scroll to position [239, 0]
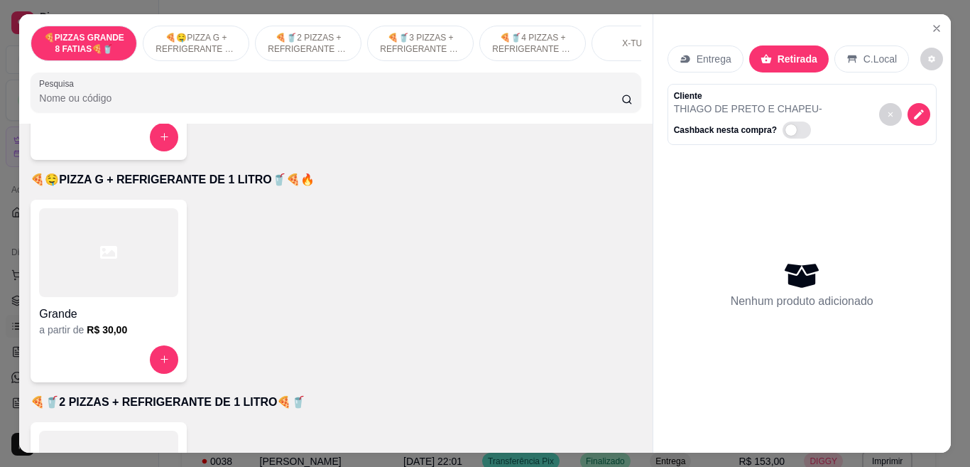
click at [142, 358] on div at bounding box center [108, 359] width 139 height 28
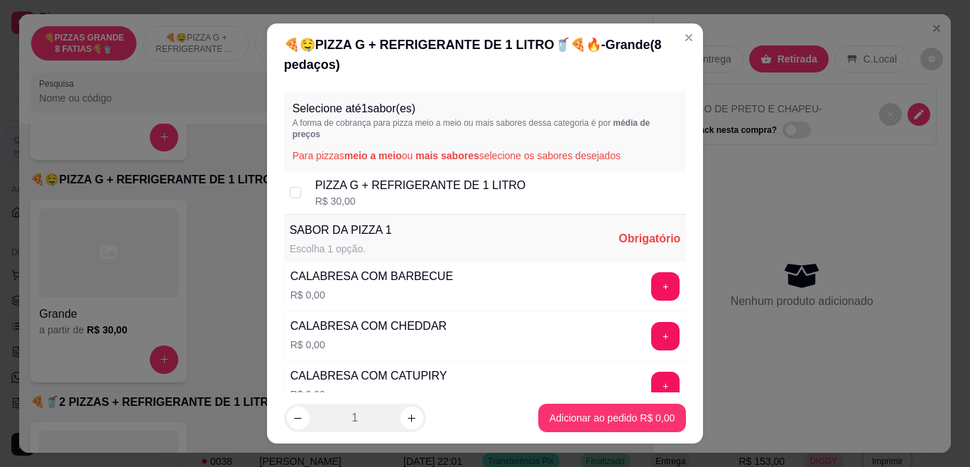
click at [301, 194] on div "PIZZA G + REFRIGERANTE DE 1 LITRO R$ 30,00" at bounding box center [485, 192] width 403 height 43
checkbox input "true"
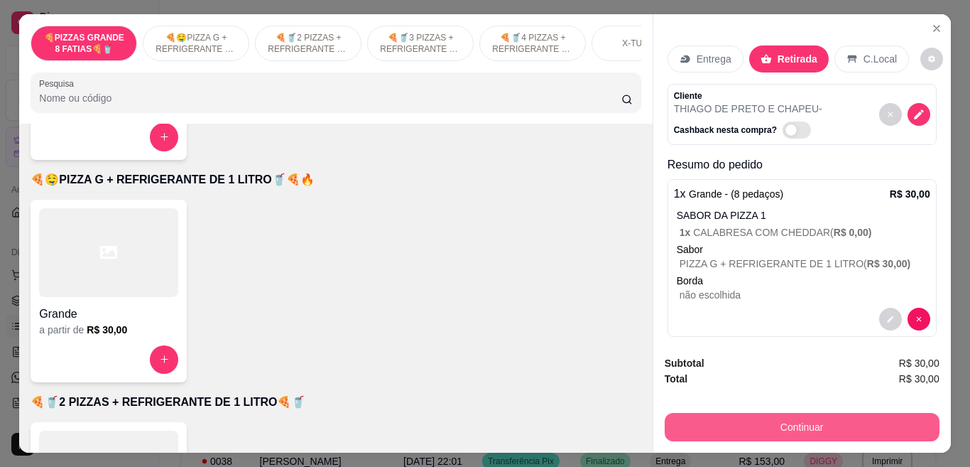
click at [757, 413] on button "Continuar" at bounding box center [802, 427] width 275 height 28
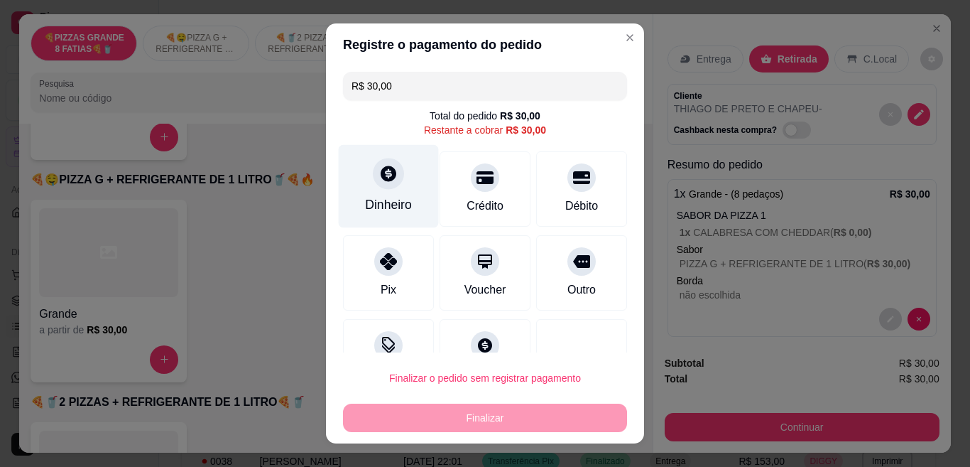
click at [387, 180] on icon at bounding box center [388, 173] width 18 height 18
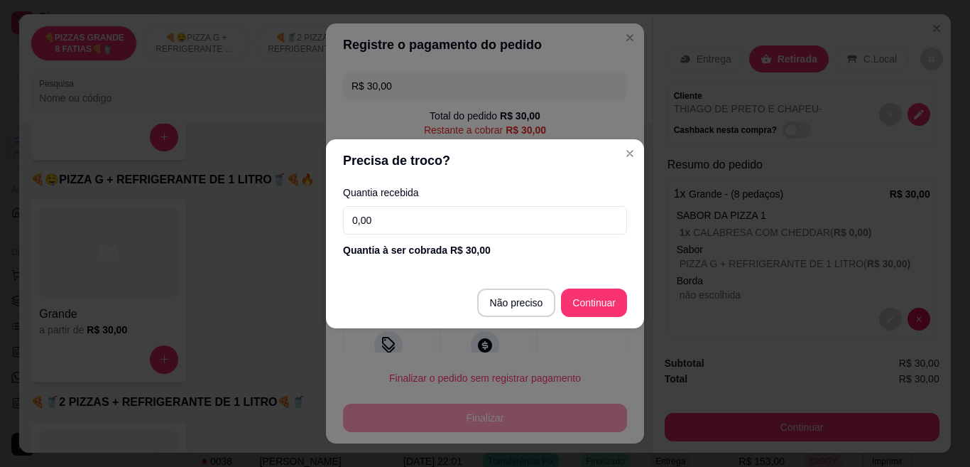
click at [385, 218] on input "0,00" at bounding box center [485, 220] width 284 height 28
type input "100,00"
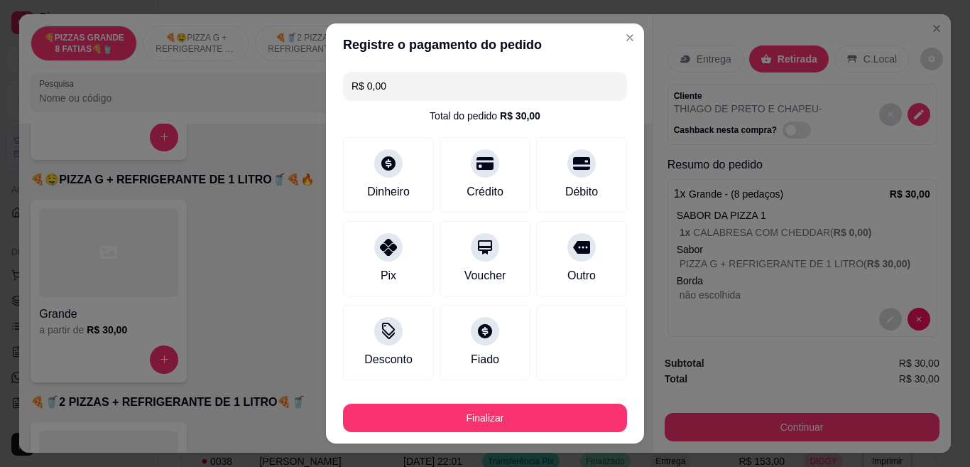
type input "R$ 0,00"
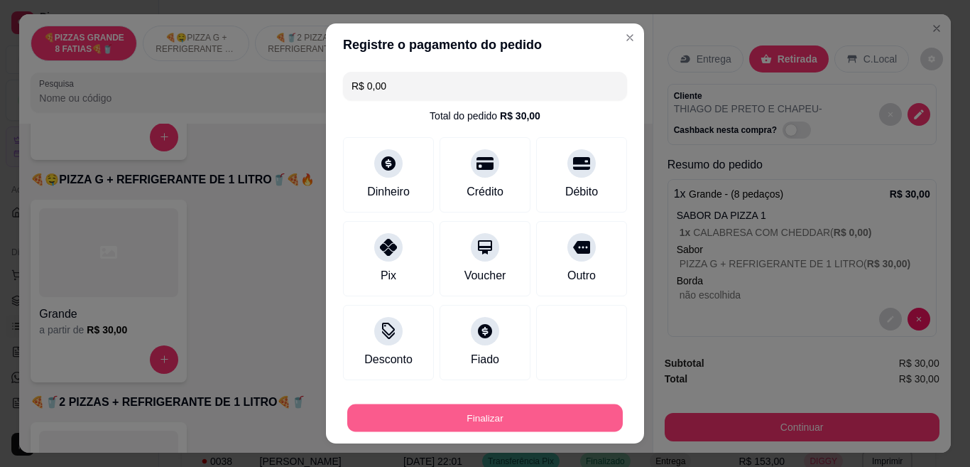
click at [433, 411] on button "Finalizar" at bounding box center [485, 418] width 276 height 28
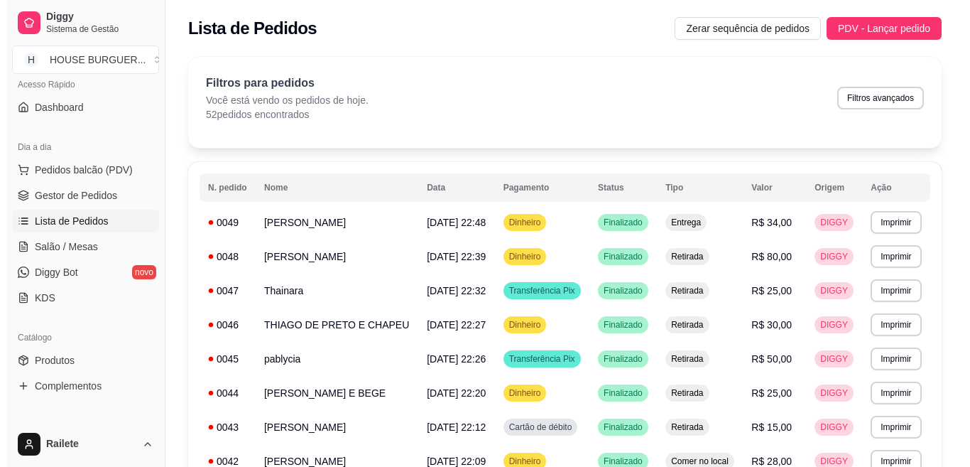
scroll to position [87, 0]
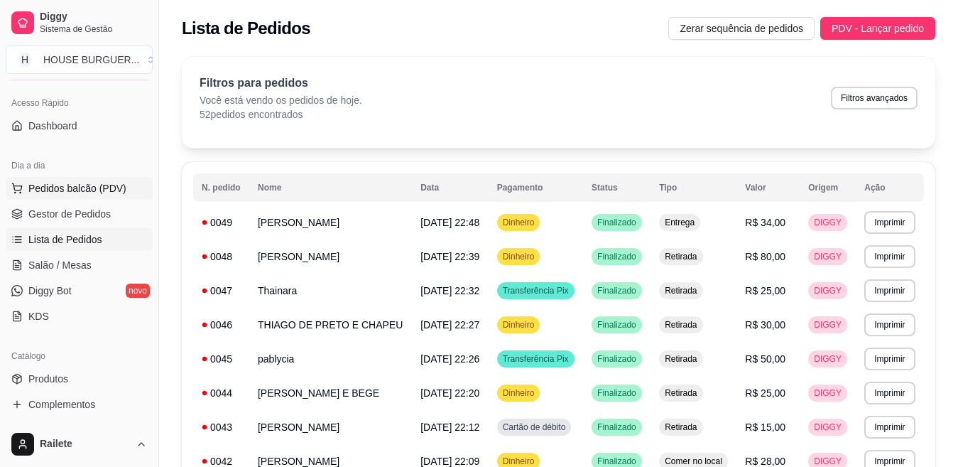
click at [92, 180] on button "Pedidos balcão (PDV)" at bounding box center [79, 188] width 147 height 23
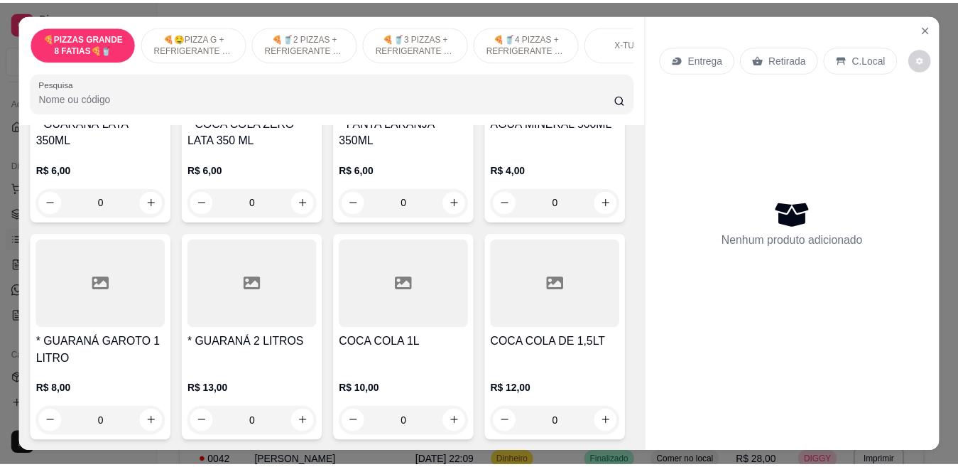
scroll to position [4380, 0]
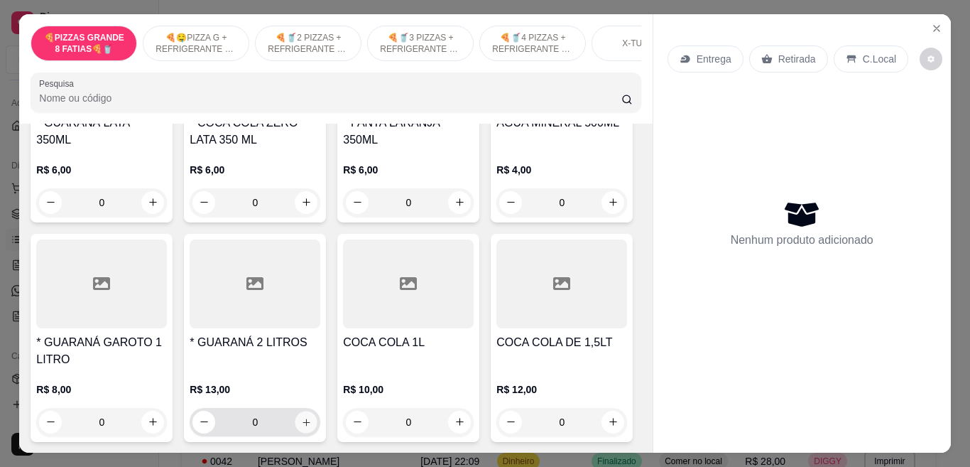
click at [312, 427] on icon "increase-product-quantity" at bounding box center [306, 421] width 11 height 11
type input "1"
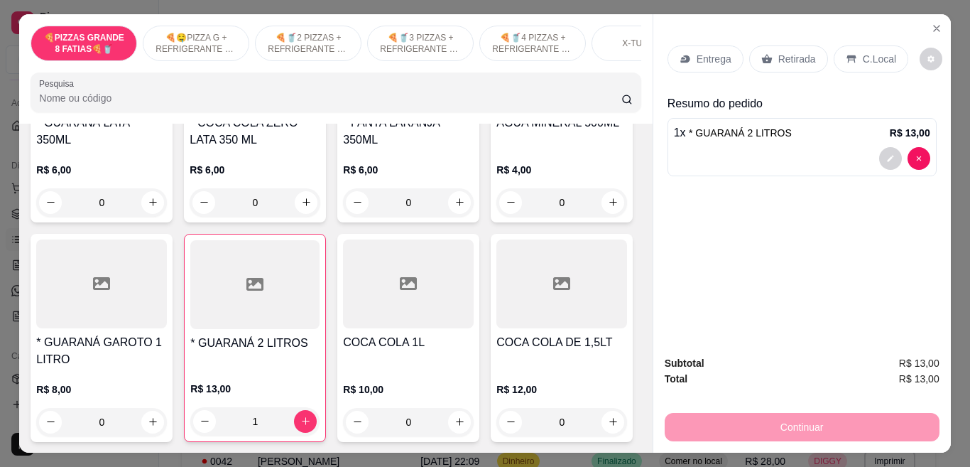
click at [802, 58] on p "Retirada" at bounding box center [798, 59] width 38 height 14
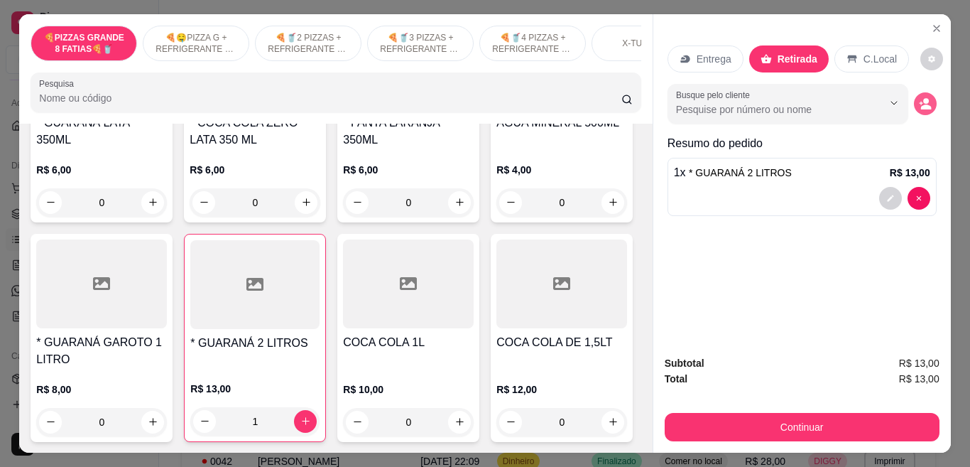
click at [914, 102] on button "decrease-product-quantity" at bounding box center [925, 103] width 23 height 23
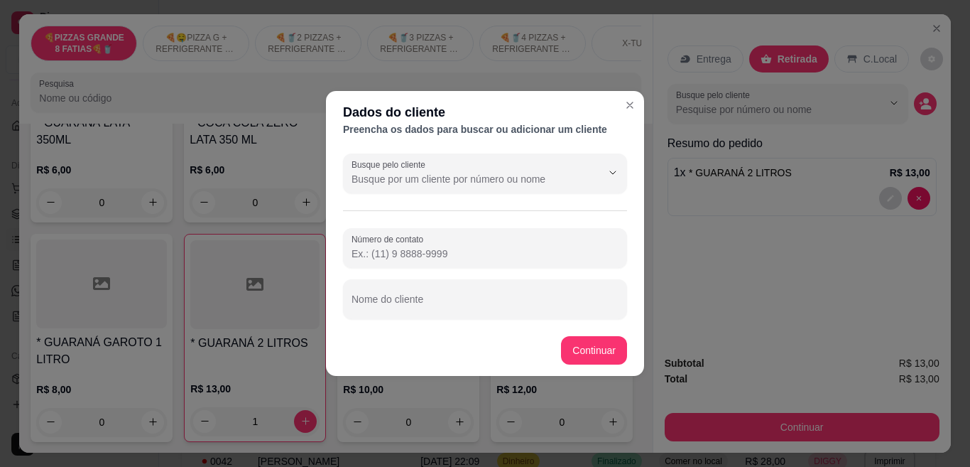
drag, startPoint x: 526, startPoint y: 321, endPoint x: 527, endPoint y: 311, distance: 10.0
click at [527, 311] on div "Busque pelo cliente Número de contato Nome do cliente" at bounding box center [485, 236] width 318 height 177
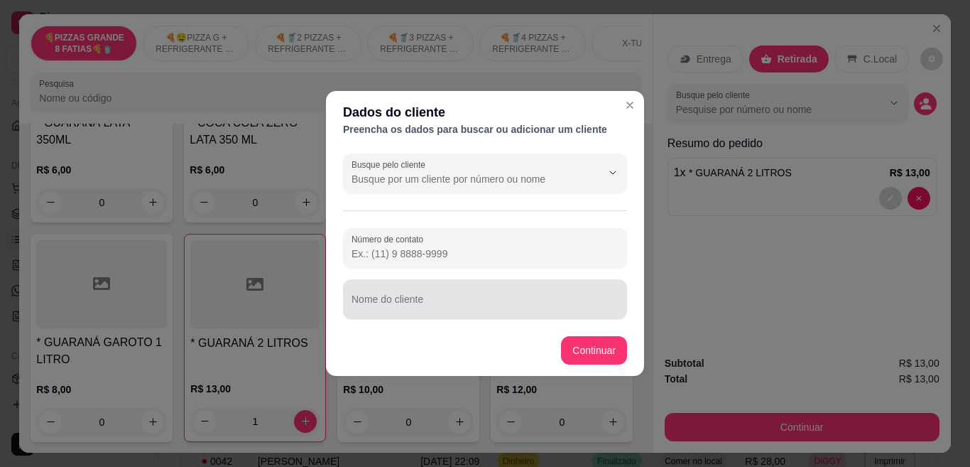
click at [527, 311] on input "Nome do cliente" at bounding box center [485, 305] width 267 height 14
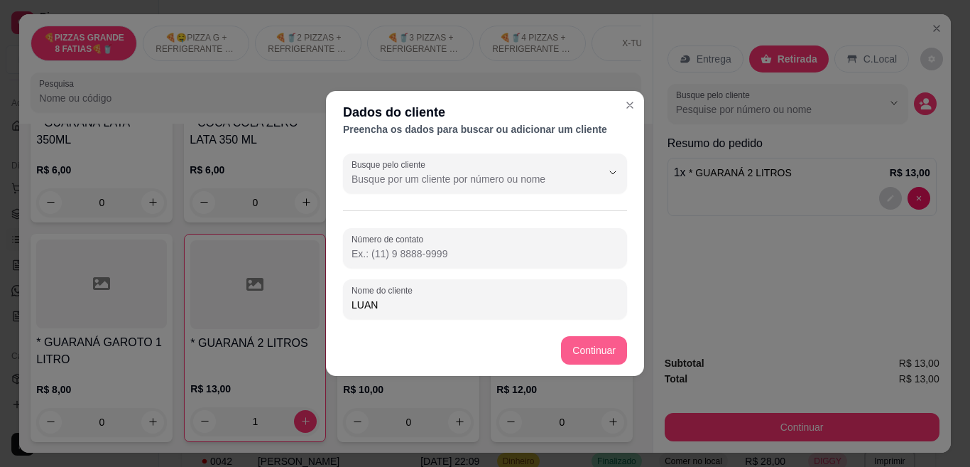
type input "LUAN"
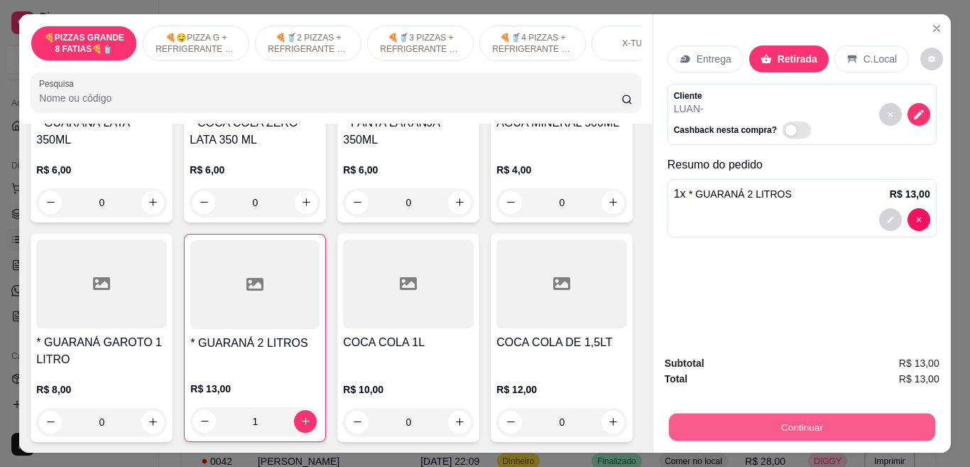
click at [734, 416] on button "Continuar" at bounding box center [801, 427] width 266 height 28
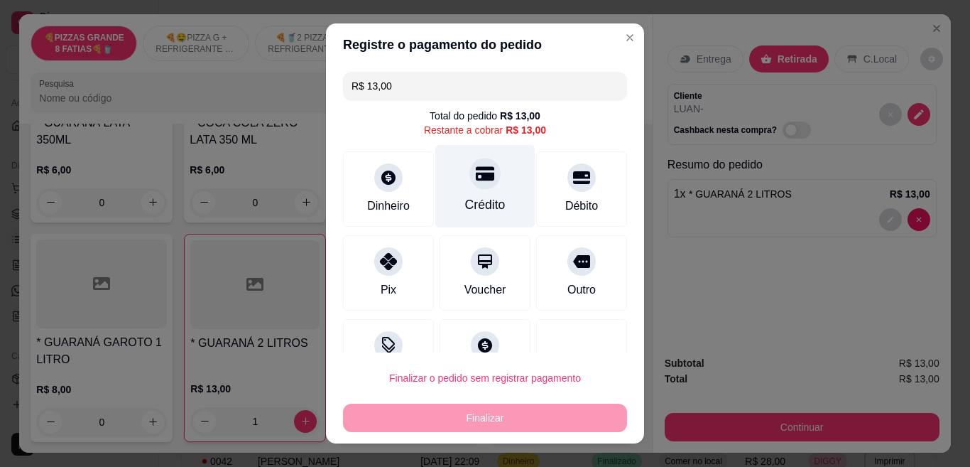
click at [485, 180] on div "Crédito" at bounding box center [485, 186] width 100 height 83
type input "R$ 0,00"
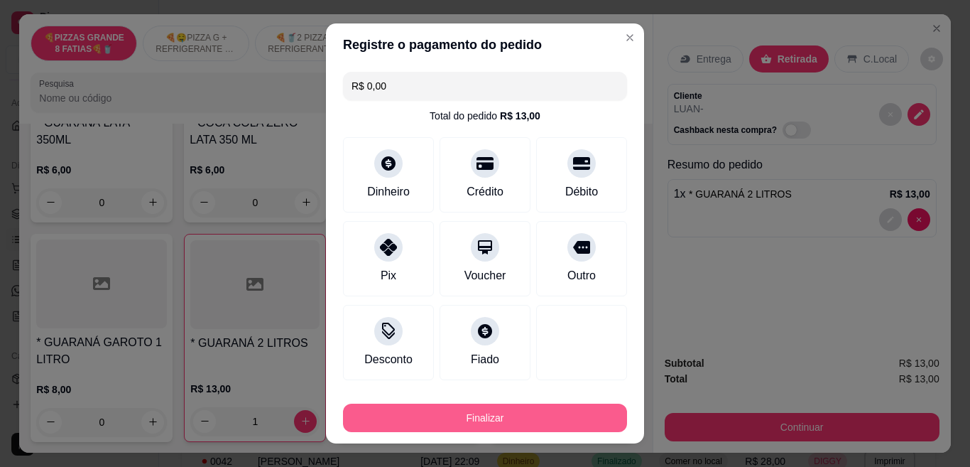
click at [435, 408] on button "Finalizar" at bounding box center [485, 417] width 284 height 28
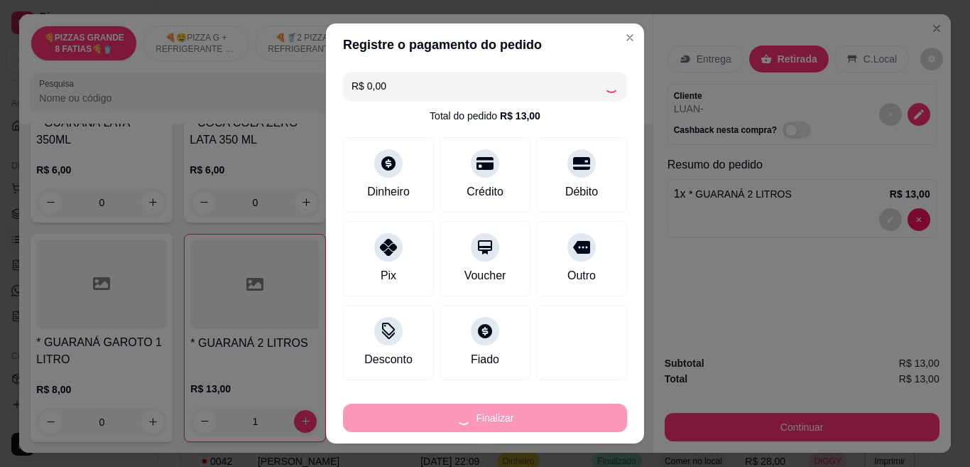
type input "0"
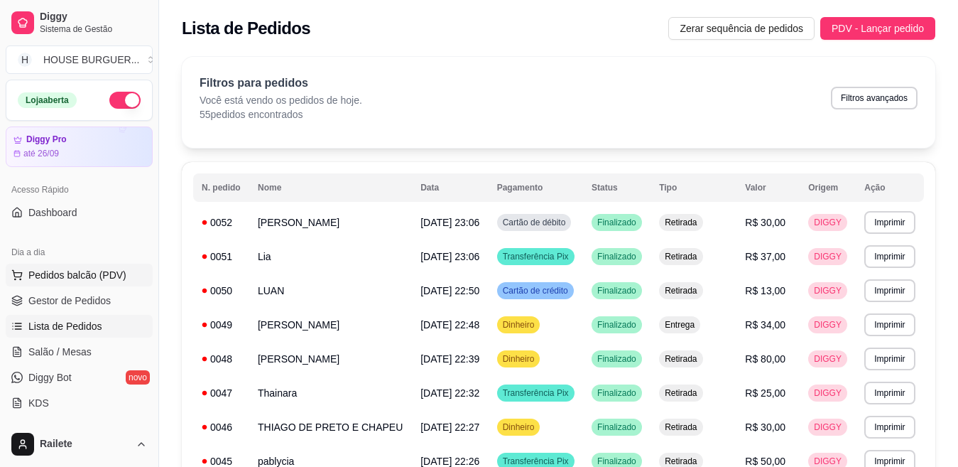
click at [89, 272] on span "Pedidos balcão (PDV)" at bounding box center [77, 275] width 98 height 14
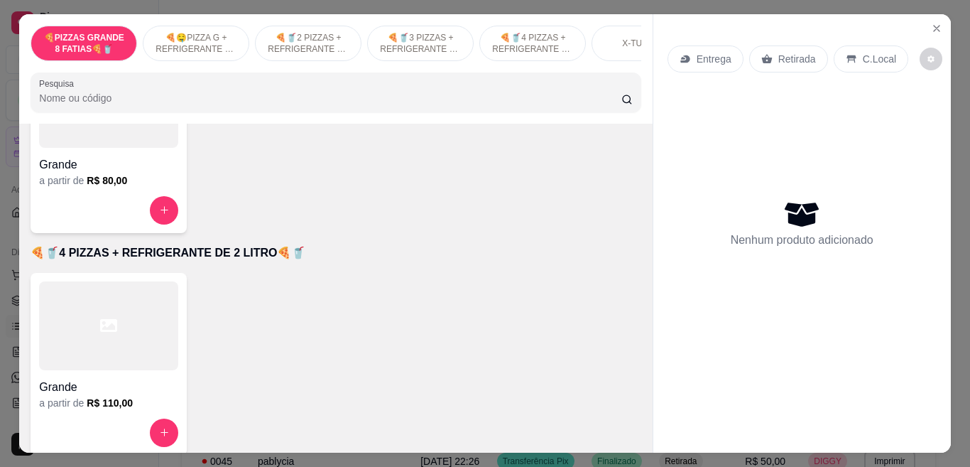
scroll to position [1667, 0]
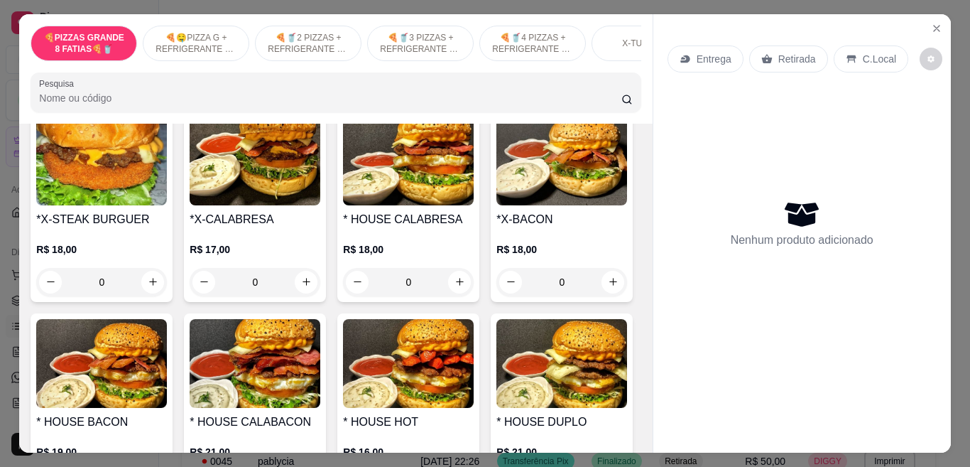
click at [295, 94] on div "0" at bounding box center [255, 79] width 131 height 28
click at [295, 292] on div "SALSICHA R$ 3,00" at bounding box center [328, 295] width 69 height 49
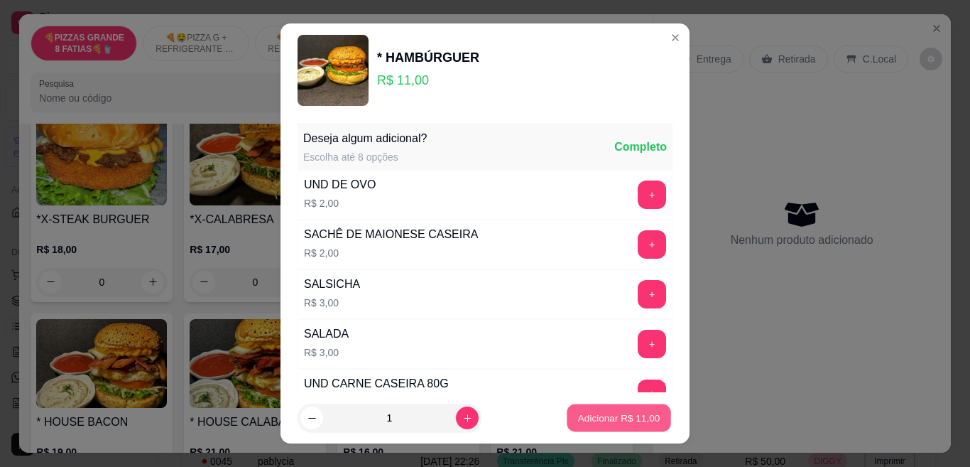
click at [596, 423] on p "Adicionar R$ 11,00" at bounding box center [619, 417] width 82 height 13
type input "1"
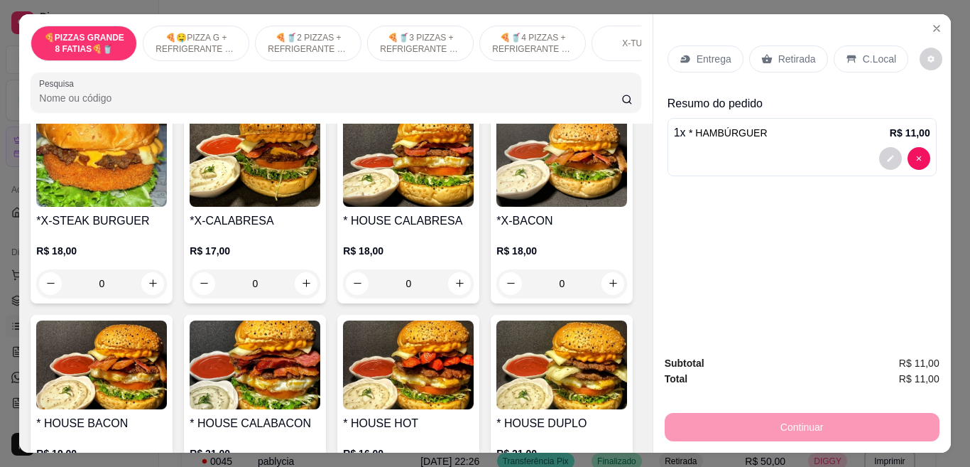
click at [571, 424] on div "* QUEIJO QUENTE R$ 10,00 0 * HAMBÚRGUER R$ 11,00 1 *X-BURGUER R$ 14,00 0 * HOUS…" at bounding box center [336, 308] width 610 height 800
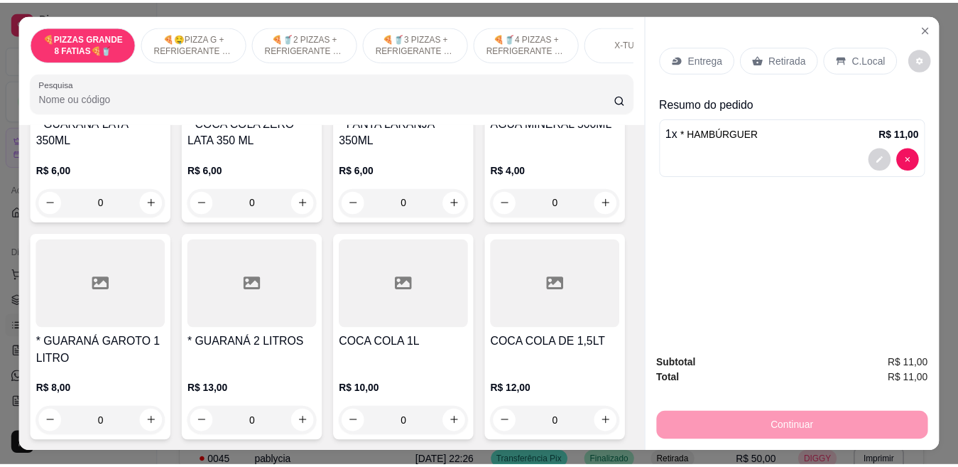
scroll to position [3819, 0]
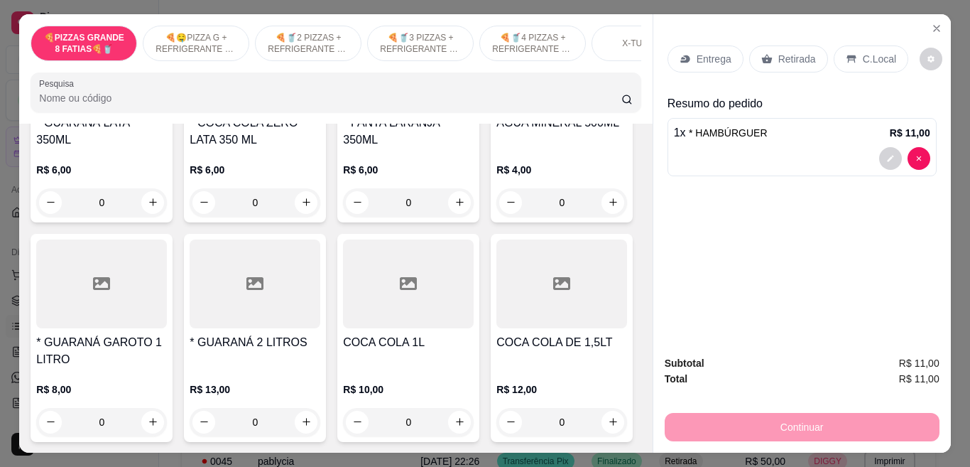
type input "1"
click at [840, 60] on div "C.Local" at bounding box center [871, 58] width 75 height 27
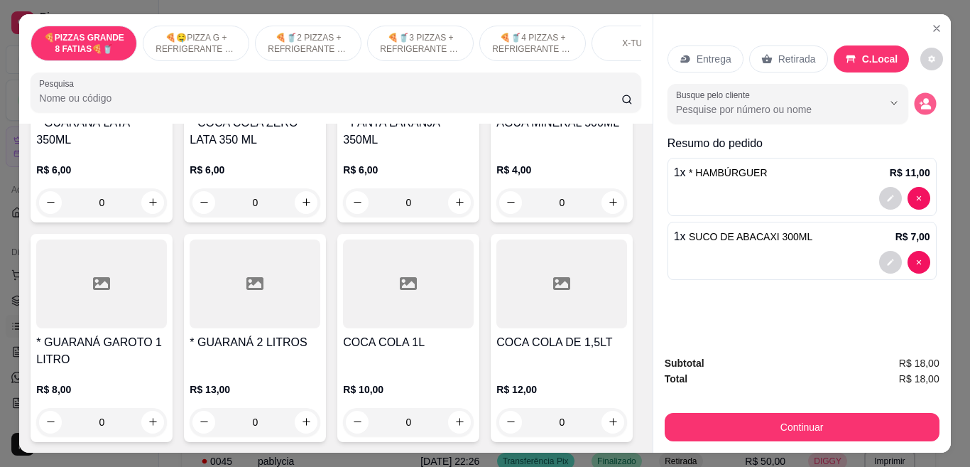
click at [921, 104] on icon "decrease-product-quantity" at bounding box center [926, 106] width 10 height 5
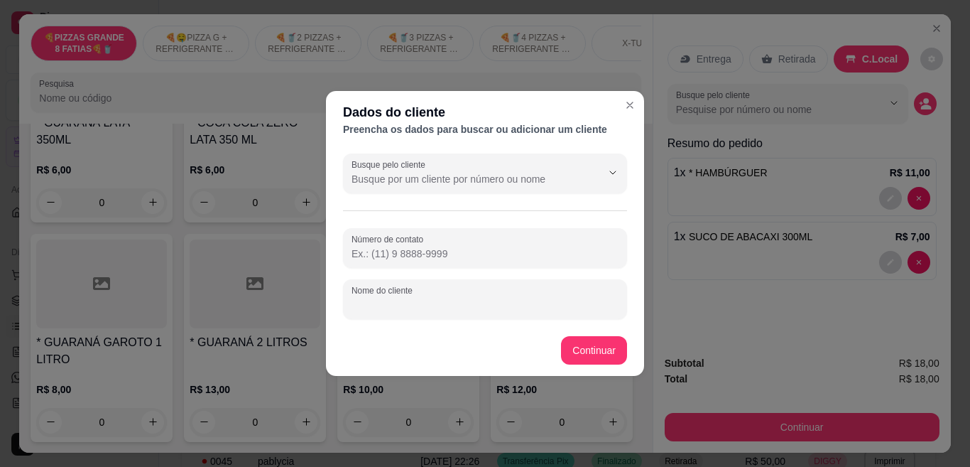
click at [424, 308] on input "Nome do cliente" at bounding box center [485, 305] width 267 height 14
type input "[PERSON_NAME]"
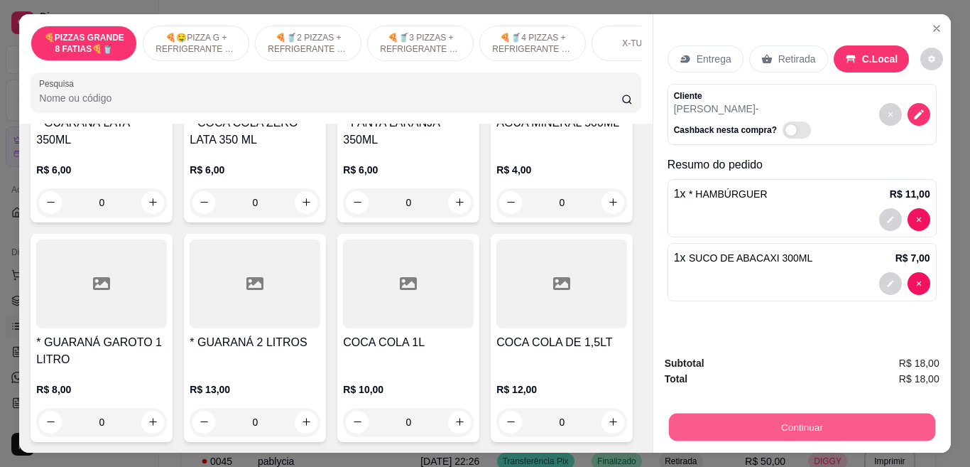
click at [739, 430] on button "Continuar" at bounding box center [801, 427] width 266 height 28
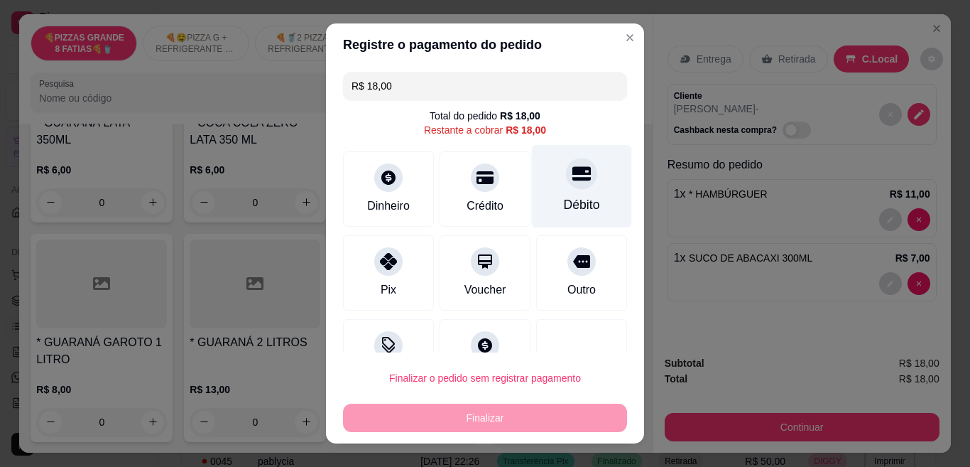
click at [532, 184] on div "Débito" at bounding box center [582, 186] width 100 height 83
type input "R$ 0,00"
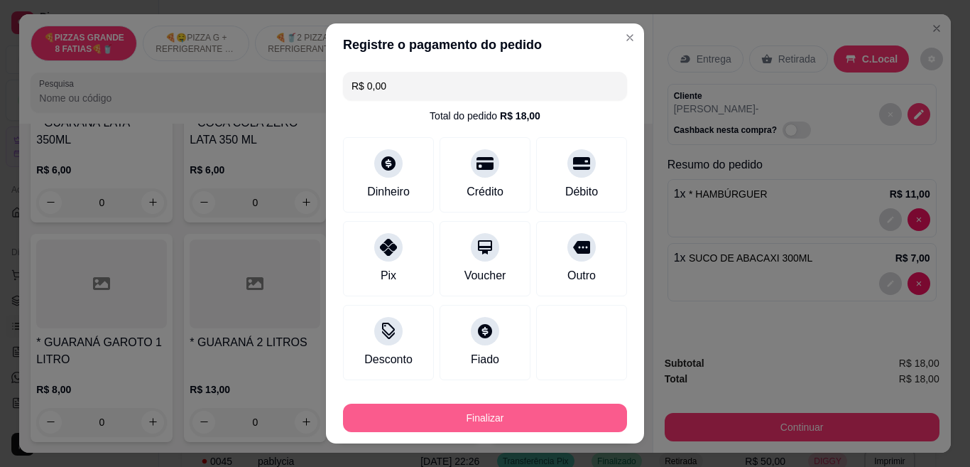
click at [487, 413] on button "Finalizar" at bounding box center [485, 417] width 284 height 28
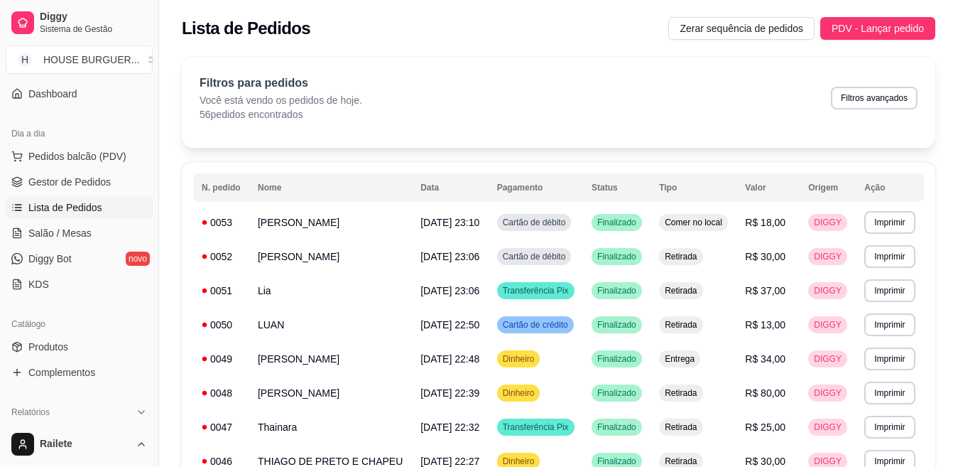
scroll to position [179, 0]
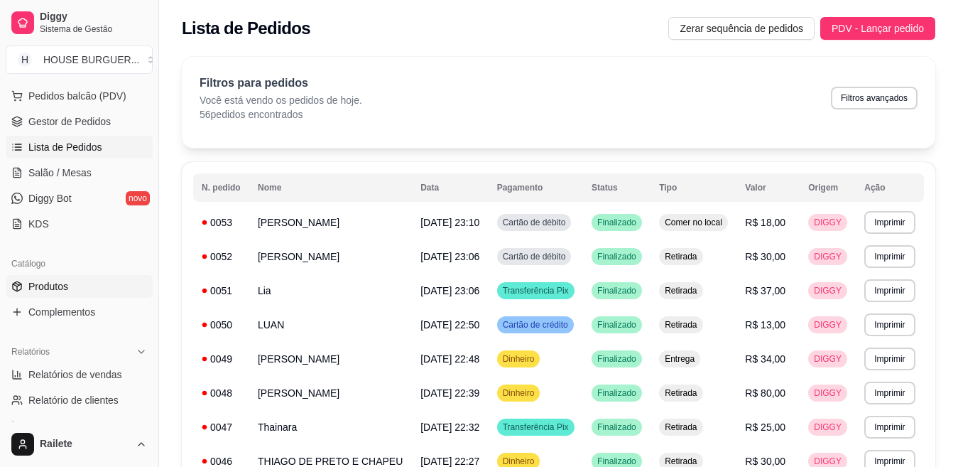
click at [99, 278] on link "Produtos" at bounding box center [79, 286] width 147 height 23
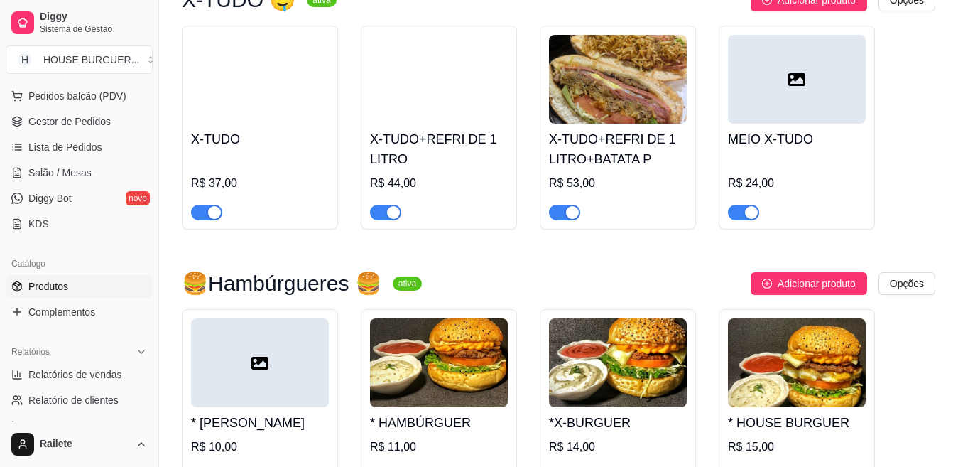
scroll to position [2002, 0]
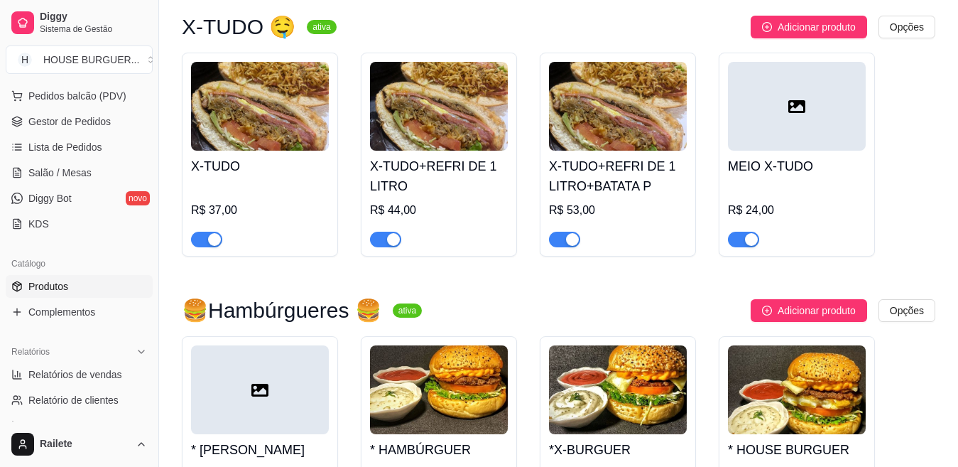
click at [564, 232] on button "button" at bounding box center [564, 240] width 31 height 16
click at [391, 233] on div "button" at bounding box center [393, 239] width 13 height 13
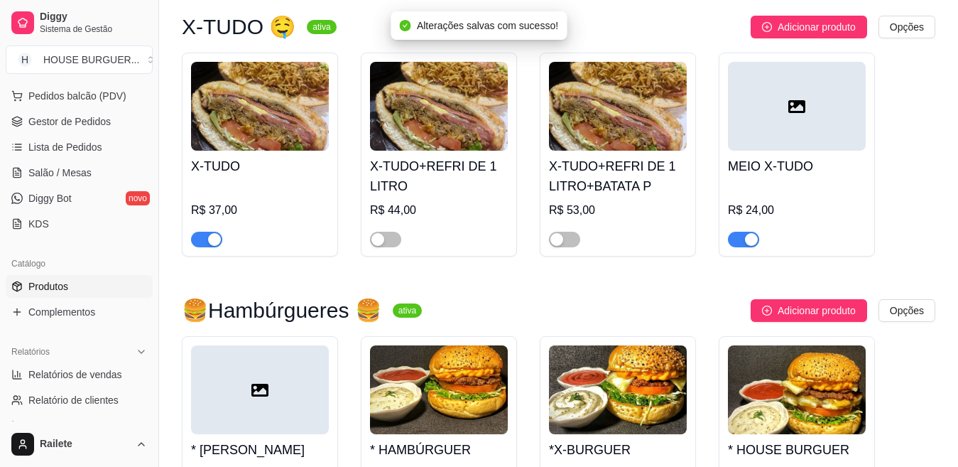
click at [209, 233] on div "button" at bounding box center [214, 239] width 13 height 13
click at [738, 232] on span "button" at bounding box center [743, 240] width 31 height 16
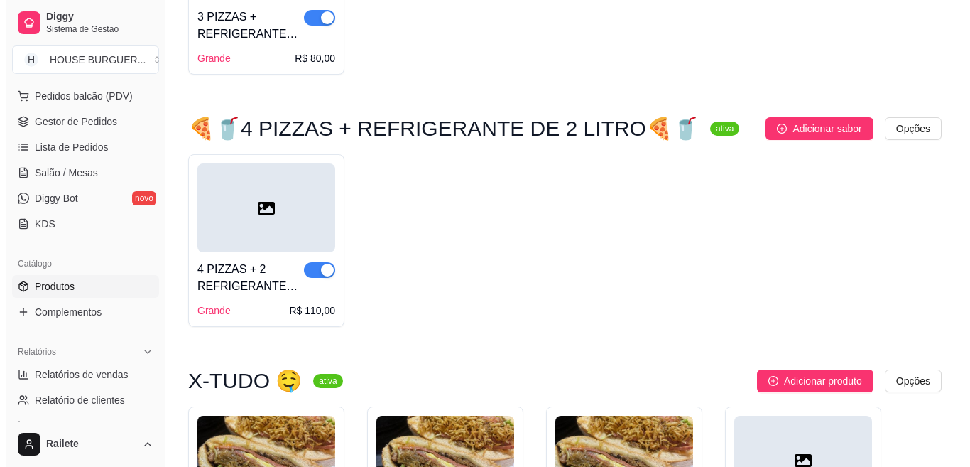
scroll to position [1865, 0]
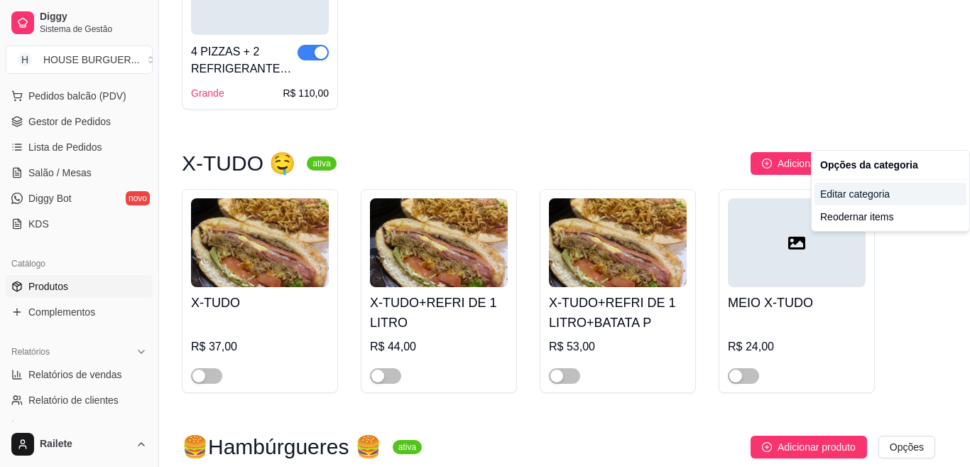
click at [865, 193] on div "Editar categoria" at bounding box center [891, 194] width 152 height 23
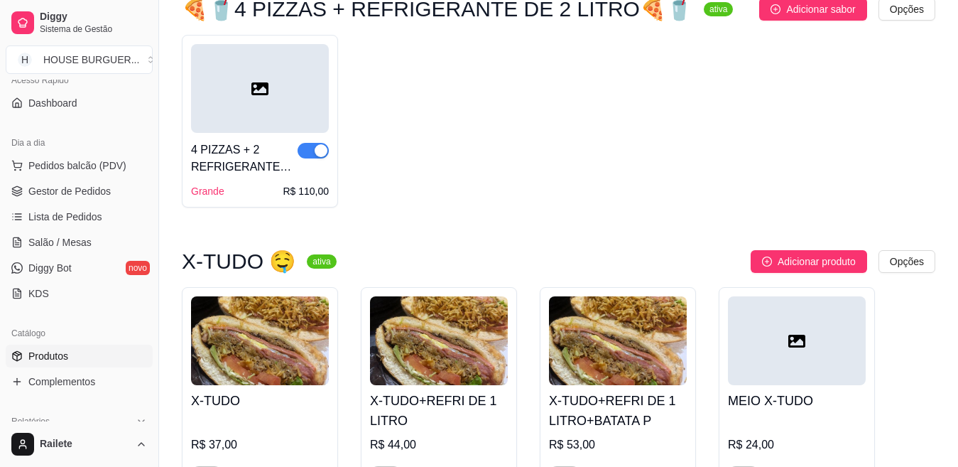
scroll to position [174, 0]
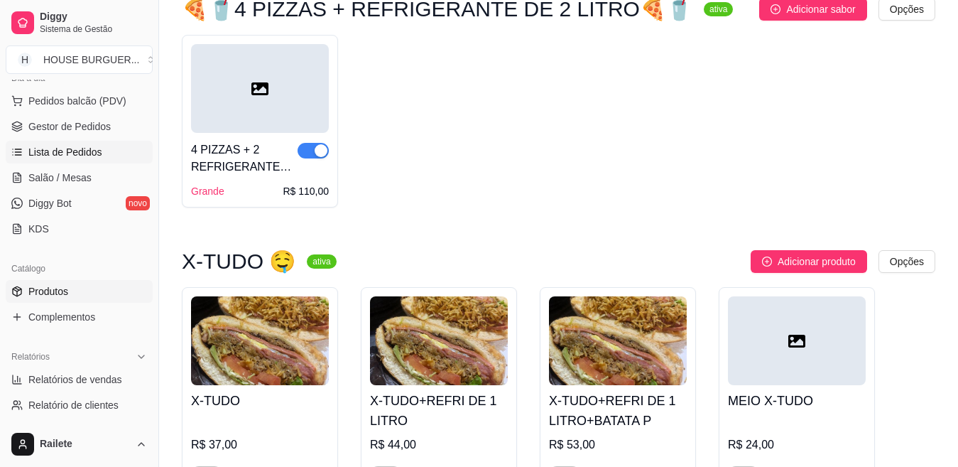
click at [124, 142] on link "Lista de Pedidos" at bounding box center [79, 152] width 147 height 23
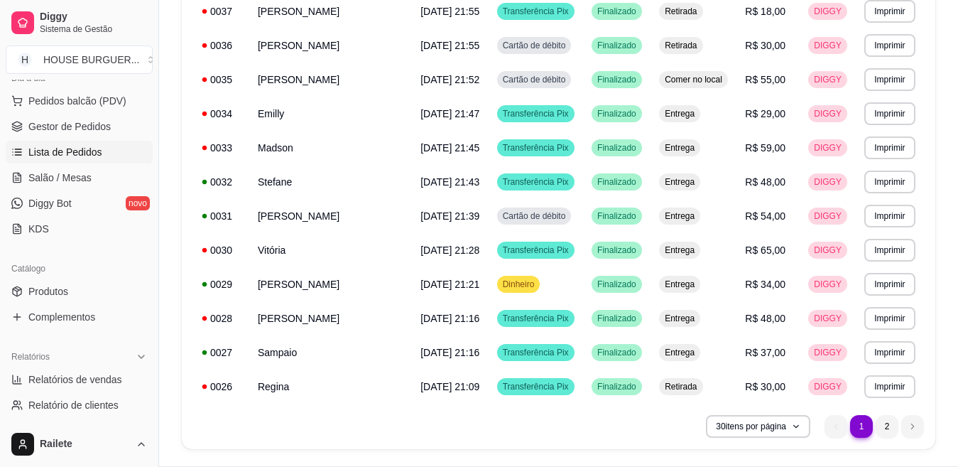
scroll to position [864, 0]
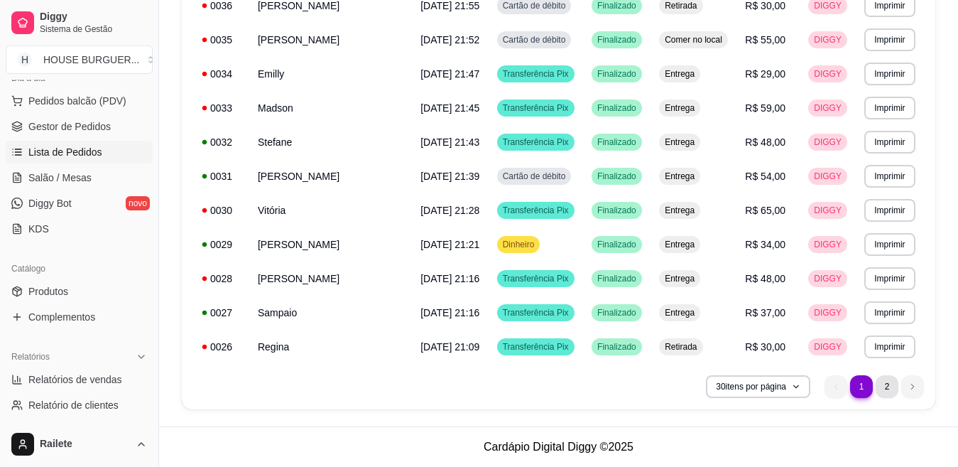
click at [886, 390] on li "2" at bounding box center [887, 386] width 23 height 23
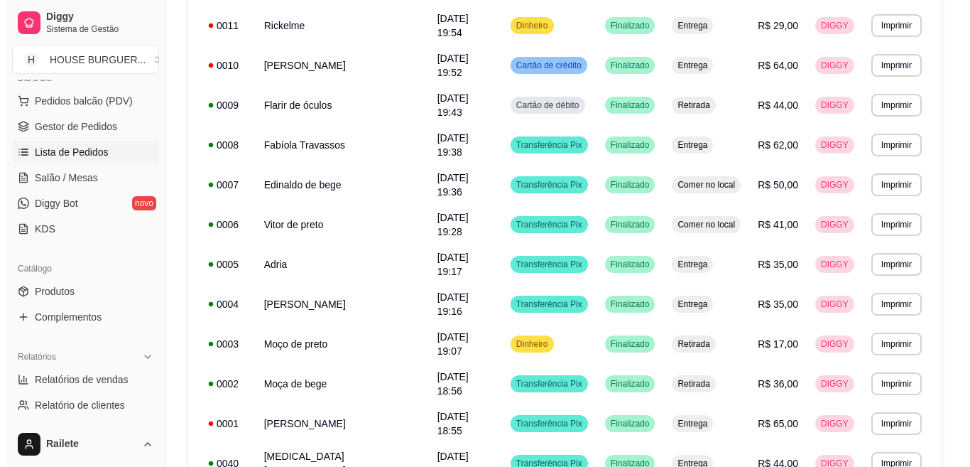
scroll to position [830, 0]
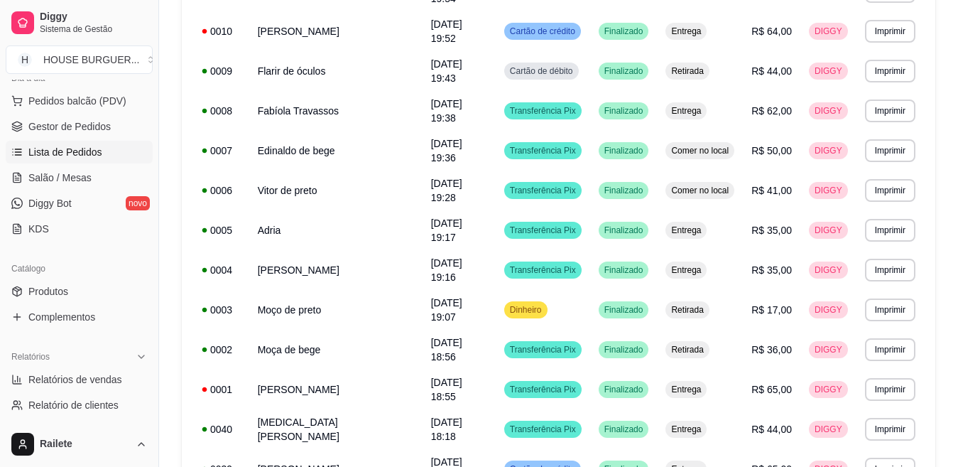
click at [337, 409] on td "[MEDICAL_DATA][PERSON_NAME]" at bounding box center [335, 429] width 173 height 40
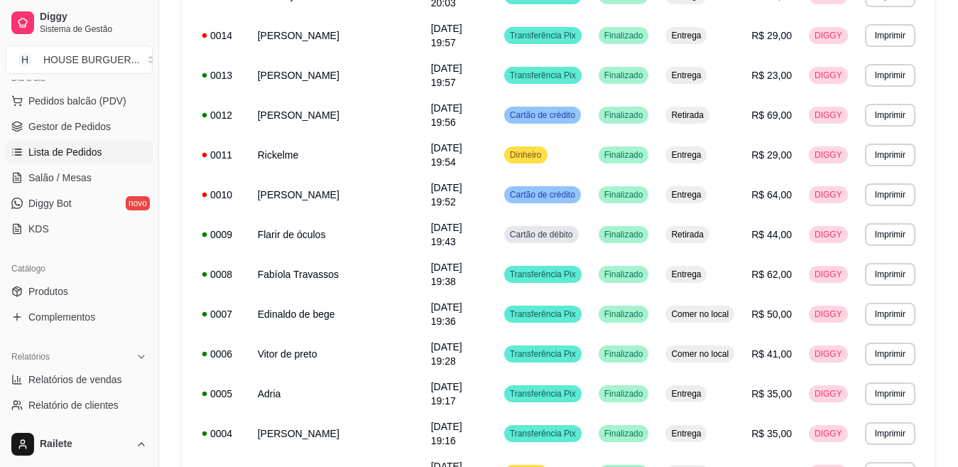
scroll to position [819, 0]
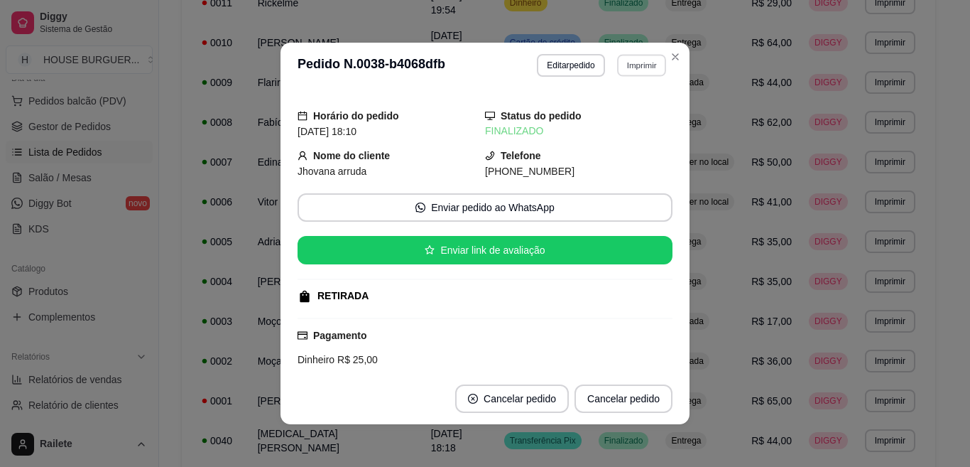
click at [640, 64] on button "Imprimir" at bounding box center [641, 65] width 49 height 22
click at [609, 107] on button "IMPRESSORA" at bounding box center [609, 115] width 99 height 22
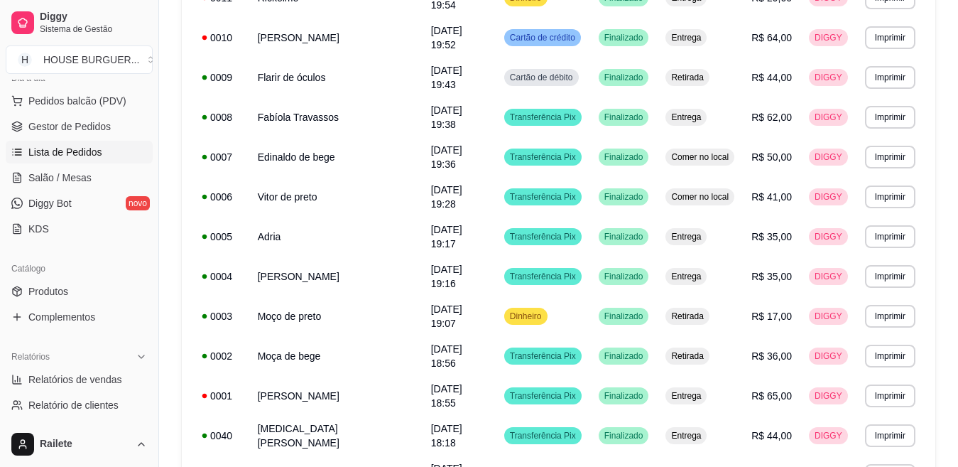
scroll to position [830, 0]
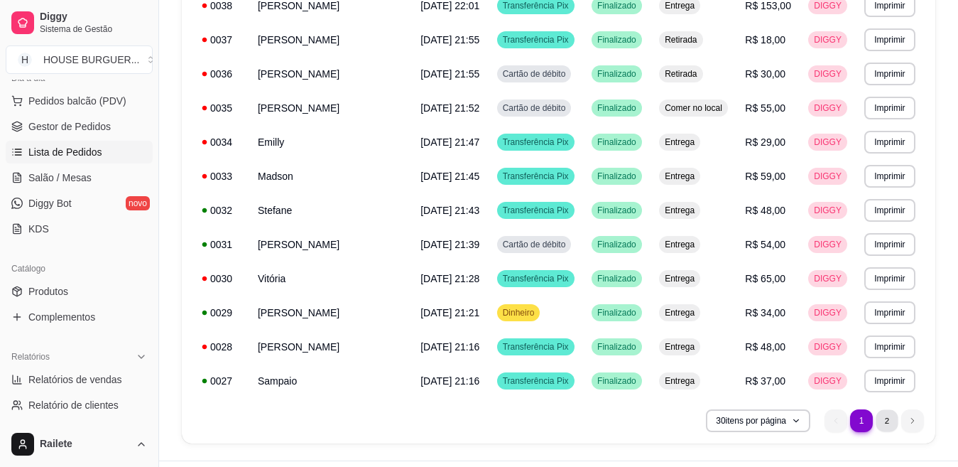
click at [877, 422] on li "2" at bounding box center [887, 420] width 22 height 22
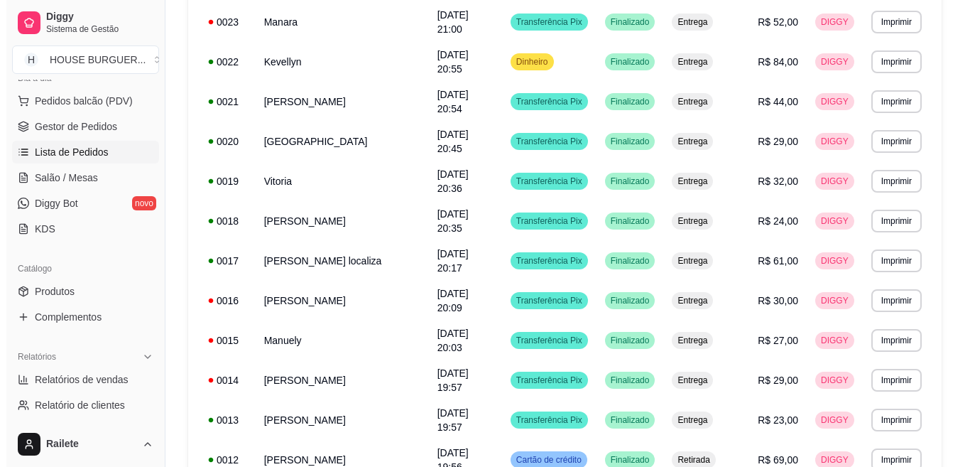
scroll to position [325, 0]
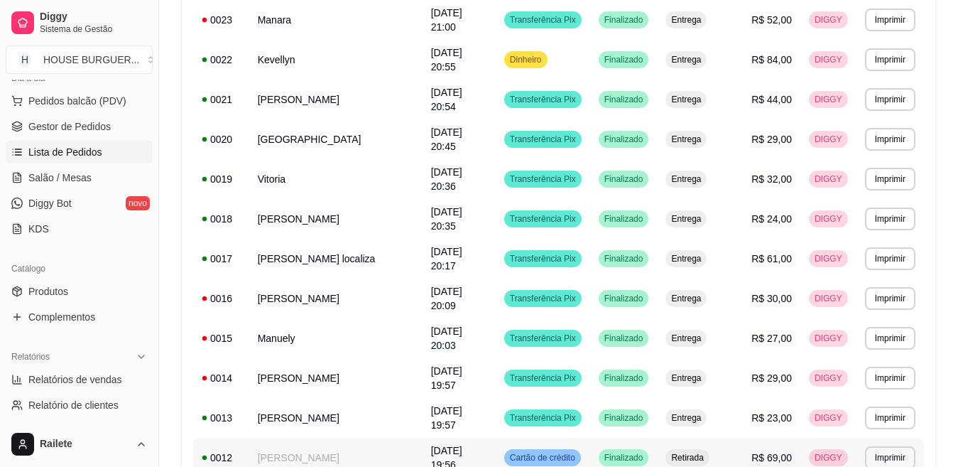
click at [271, 438] on td "[PERSON_NAME]" at bounding box center [335, 458] width 173 height 40
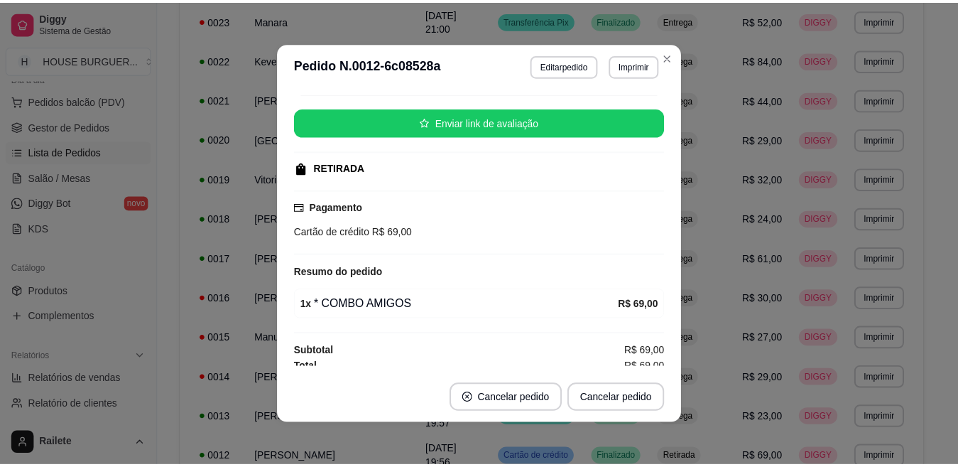
scroll to position [135, 0]
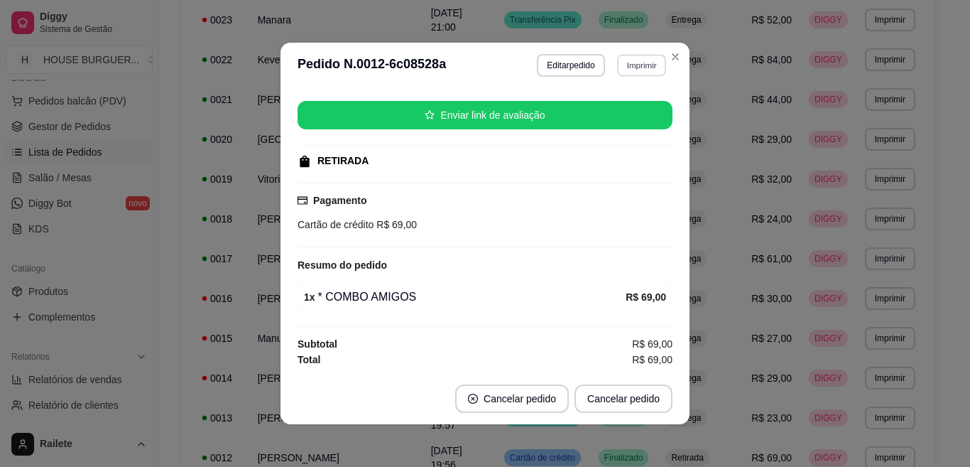
click at [636, 56] on button "Imprimir" at bounding box center [641, 65] width 49 height 22
click at [603, 116] on button "IMPRESSORA" at bounding box center [609, 115] width 99 height 22
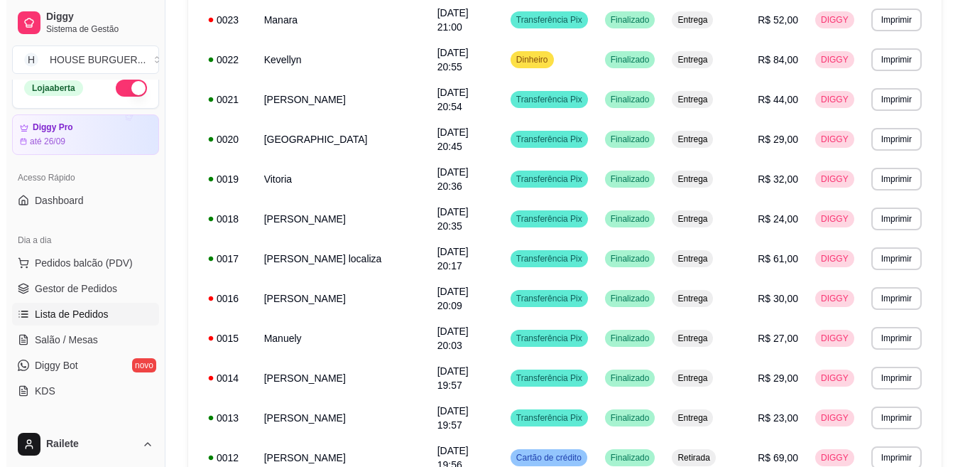
scroll to position [0, 0]
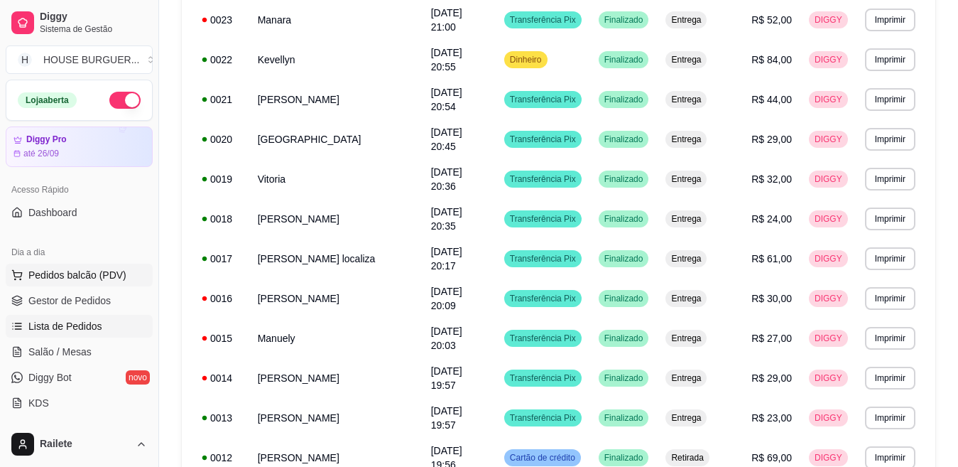
click at [66, 285] on button "Pedidos balcão (PDV)" at bounding box center [79, 275] width 147 height 23
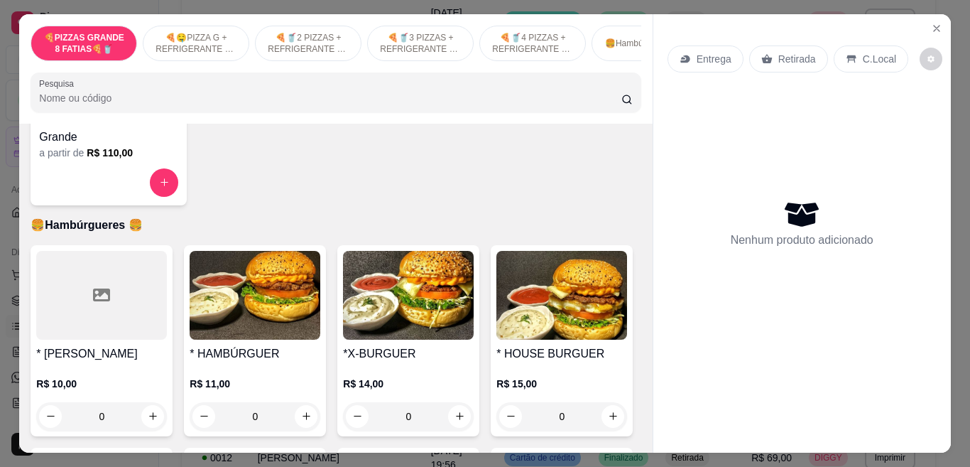
scroll to position [1299, 0]
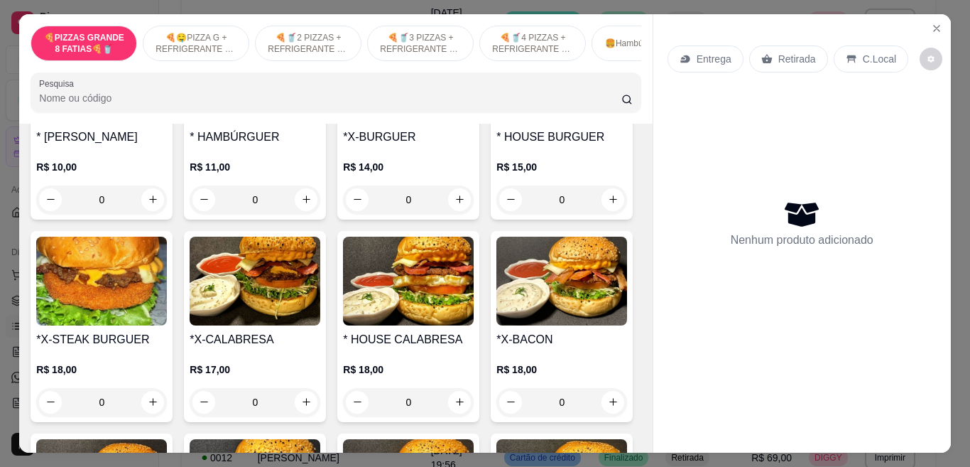
click at [308, 203] on div "0" at bounding box center [255, 199] width 131 height 28
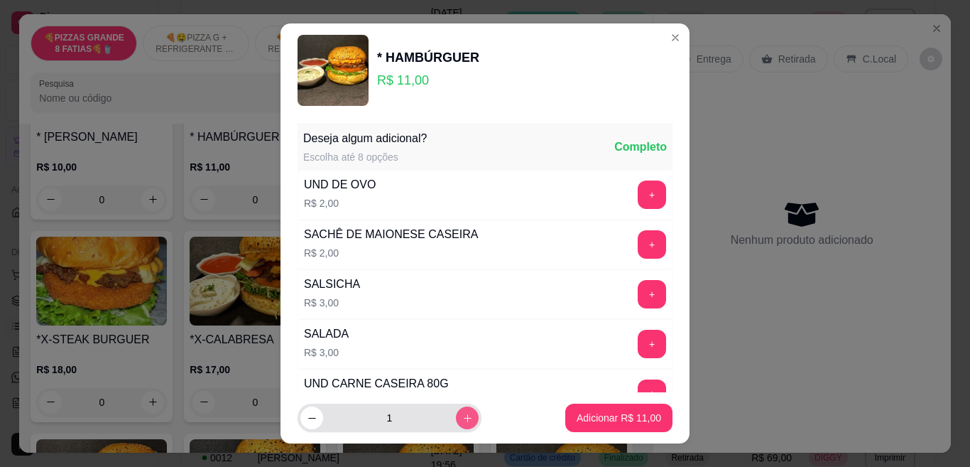
click at [462, 419] on icon "increase-product-quantity" at bounding box center [467, 418] width 11 height 11
type input "2"
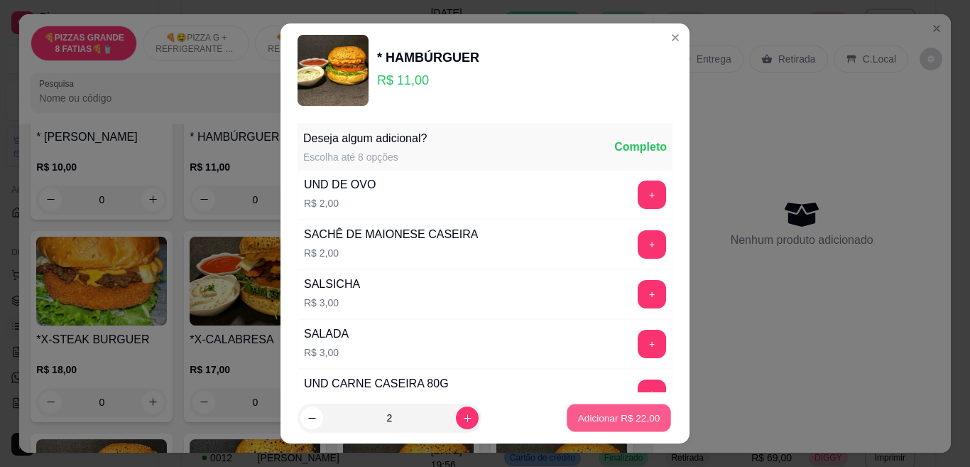
click at [567, 416] on button "Adicionar R$ 22,00" at bounding box center [619, 418] width 104 height 28
type input "2"
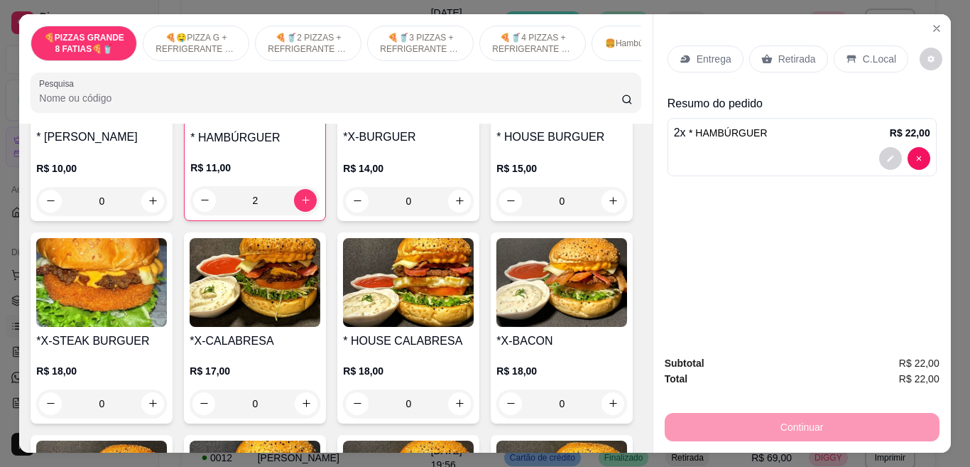
click at [798, 55] on p "Retirada" at bounding box center [798, 59] width 38 height 14
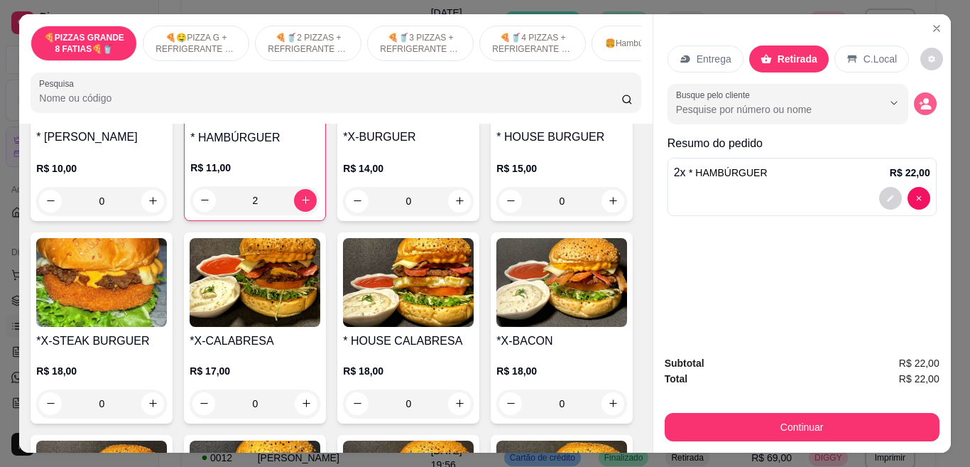
click at [923, 97] on icon "decrease-product-quantity" at bounding box center [925, 103] width 13 height 13
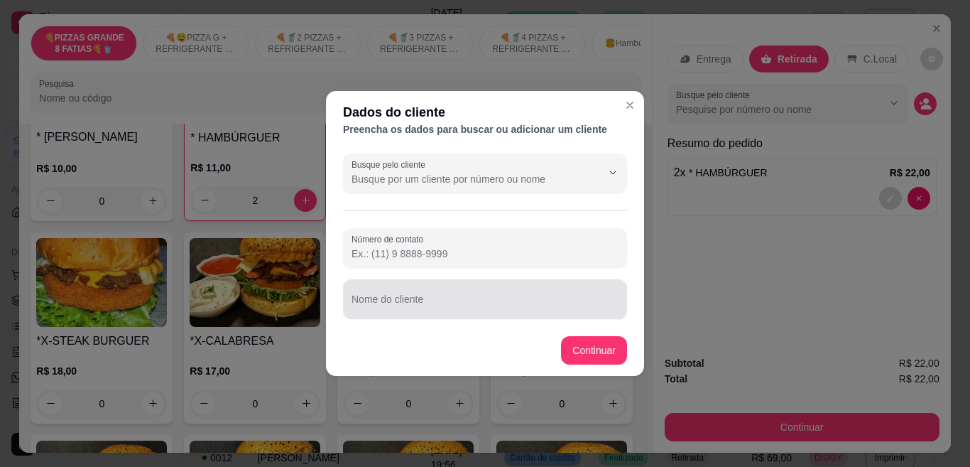
click at [457, 288] on div at bounding box center [485, 299] width 267 height 28
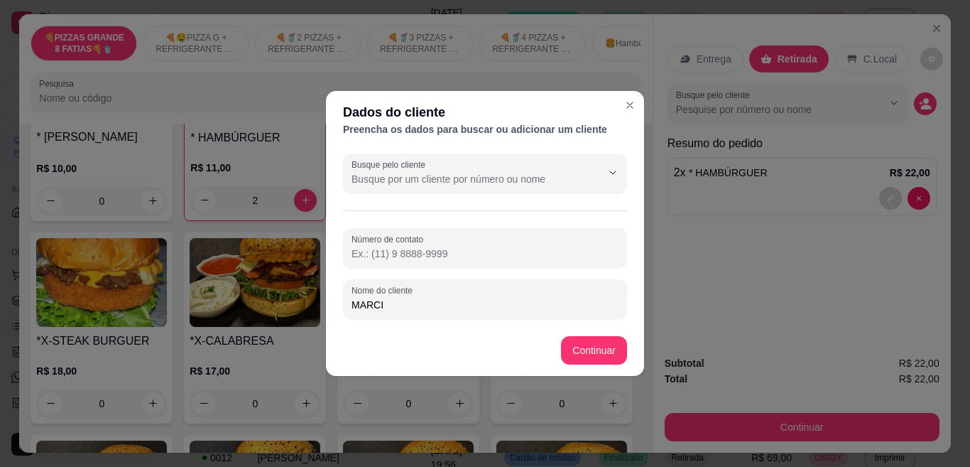
type input "MARCIA"
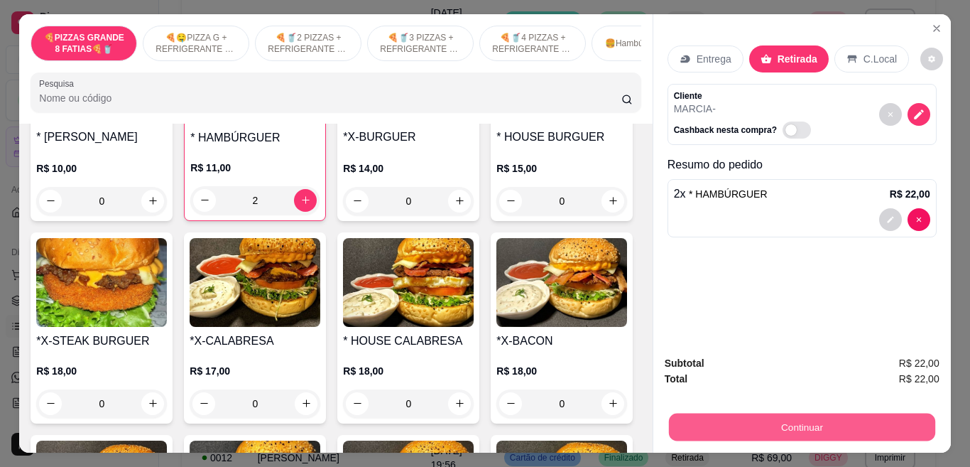
click at [711, 420] on button "Continuar" at bounding box center [801, 427] width 266 height 28
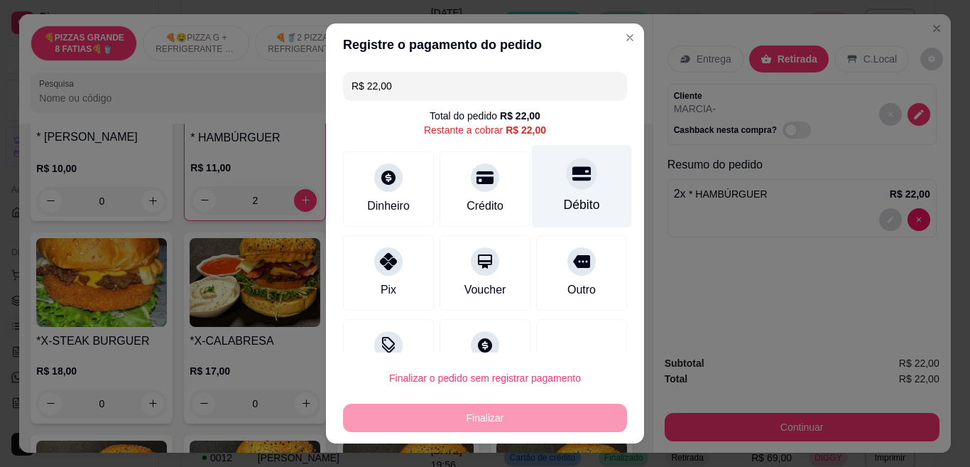
click at [564, 197] on div "Débito" at bounding box center [582, 204] width 36 height 18
type input "R$ 0,00"
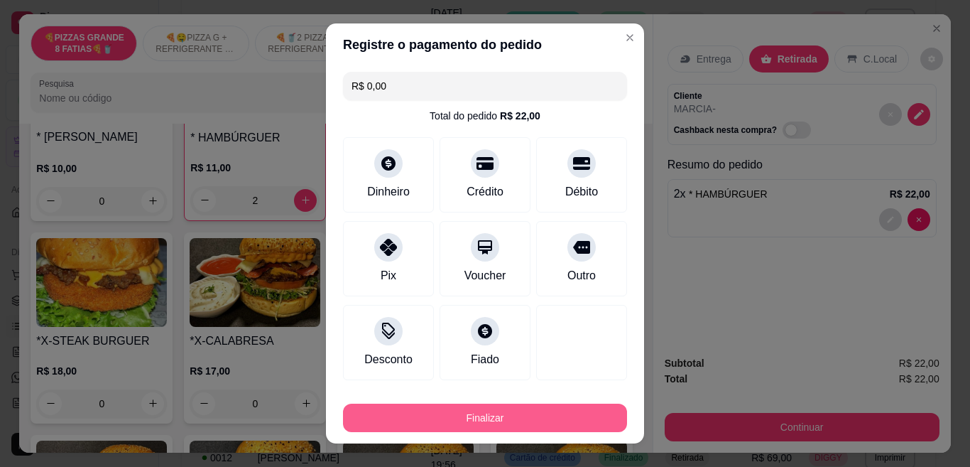
click at [437, 421] on button "Finalizar" at bounding box center [485, 417] width 284 height 28
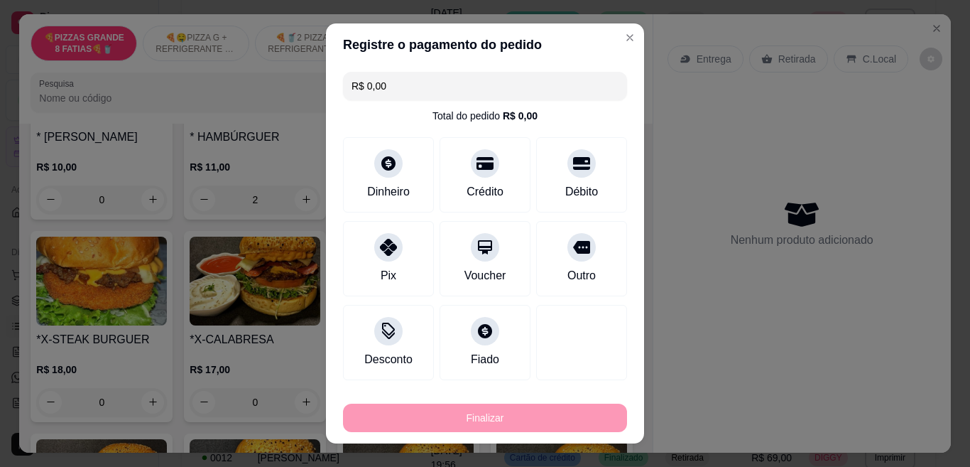
type input "0"
type input "-R$ 22,00"
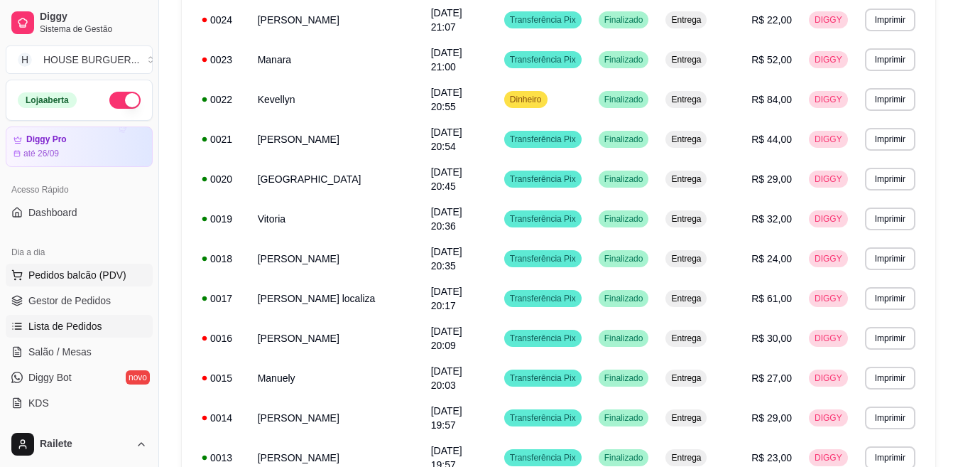
click at [62, 281] on span "Pedidos balcão (PDV)" at bounding box center [77, 275] width 98 height 14
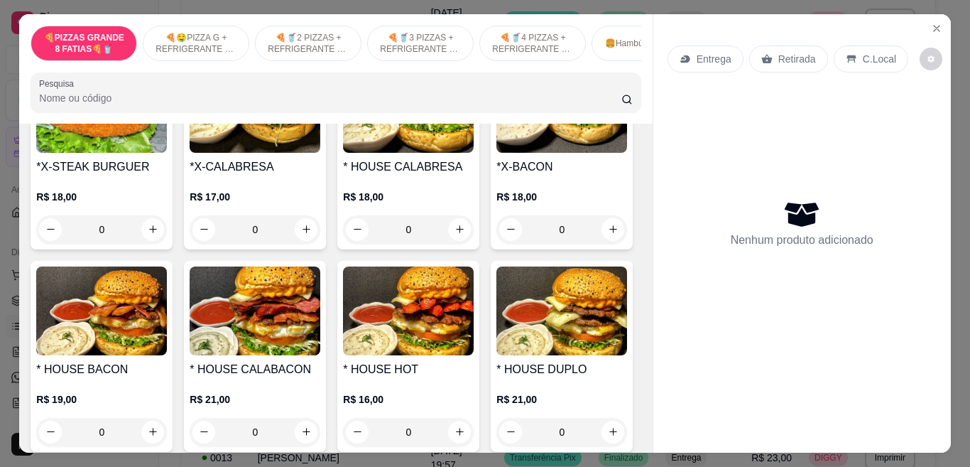
scroll to position [1483, 0]
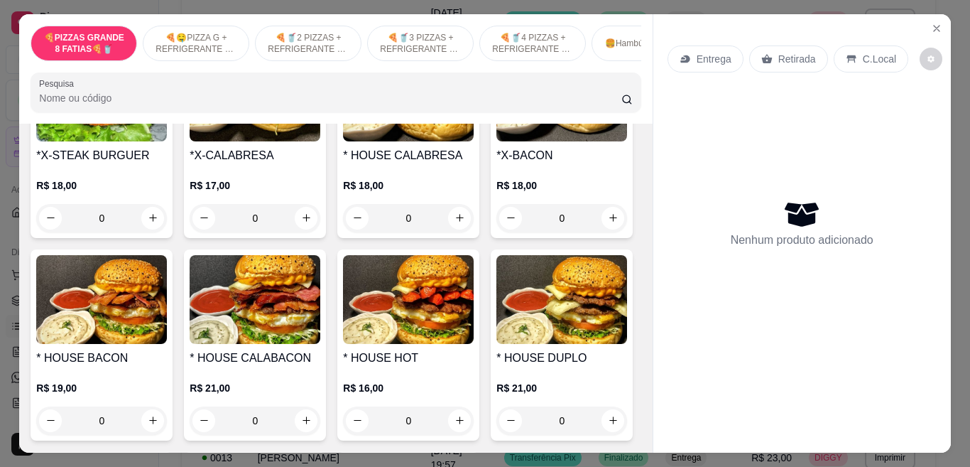
click at [320, 228] on div "0" at bounding box center [255, 218] width 131 height 28
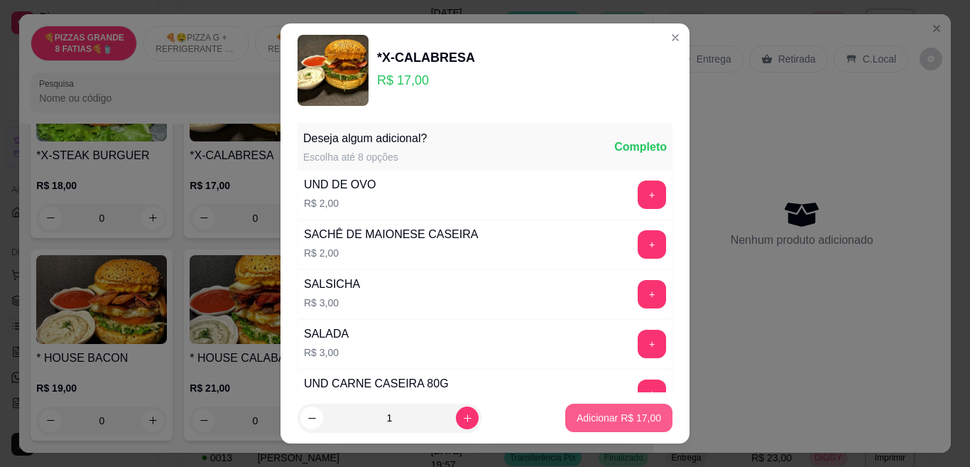
click at [582, 424] on p "Adicionar R$ 17,00" at bounding box center [619, 418] width 85 height 14
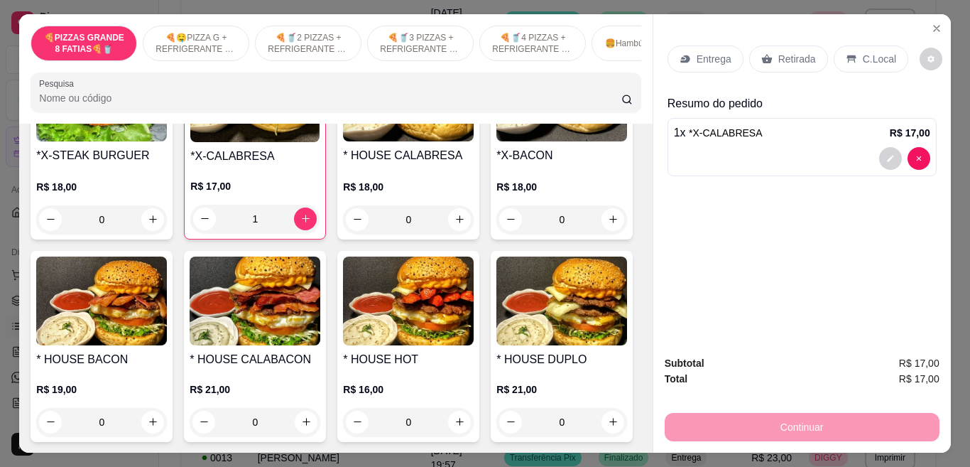
type input "1"
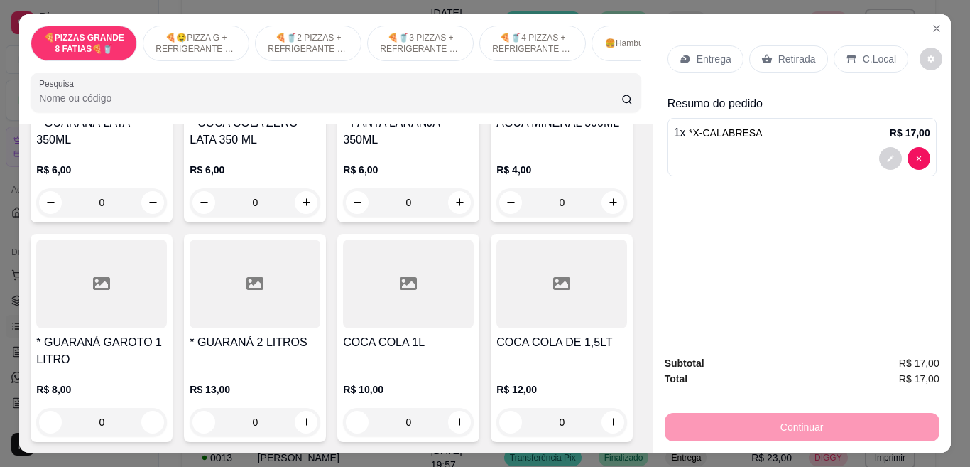
scroll to position [3400, 0]
type input "1"
click at [852, 50] on div "C.Local" at bounding box center [871, 58] width 75 height 27
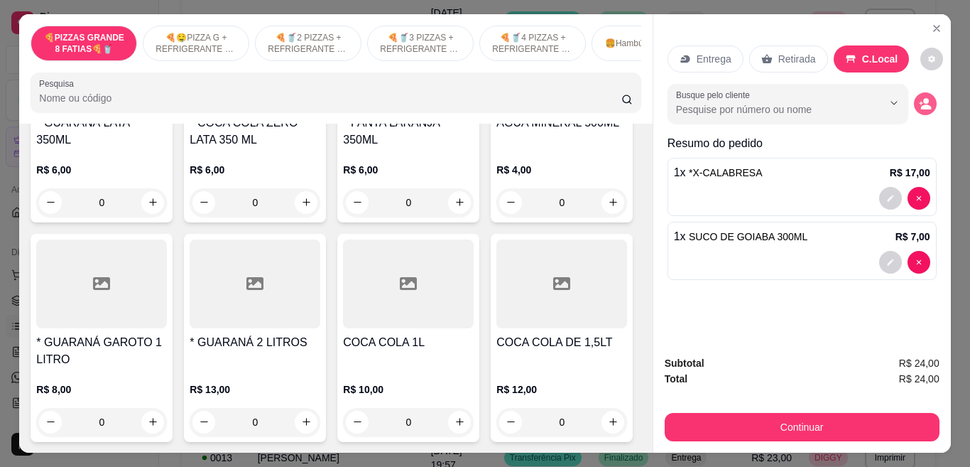
click at [921, 104] on icon "decrease-product-quantity" at bounding box center [926, 106] width 11 height 5
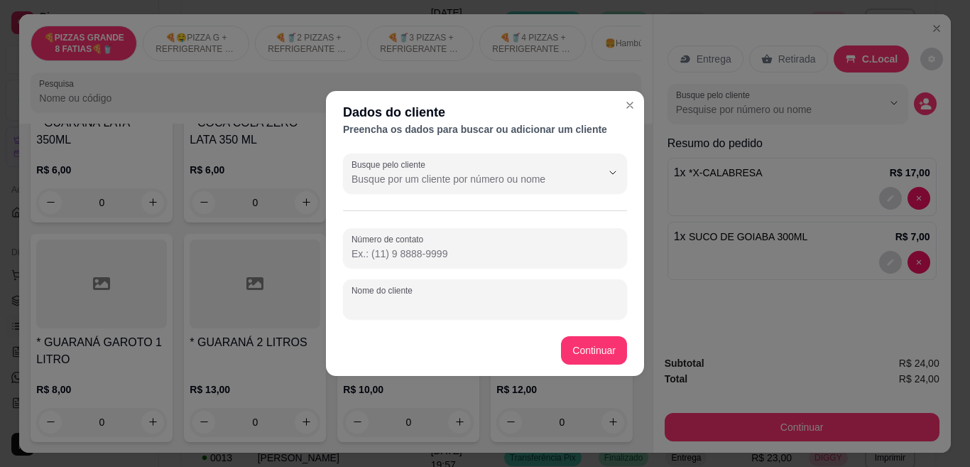
click at [533, 298] on input "Nome do cliente" at bounding box center [485, 305] width 267 height 14
type input "WELLINTON"
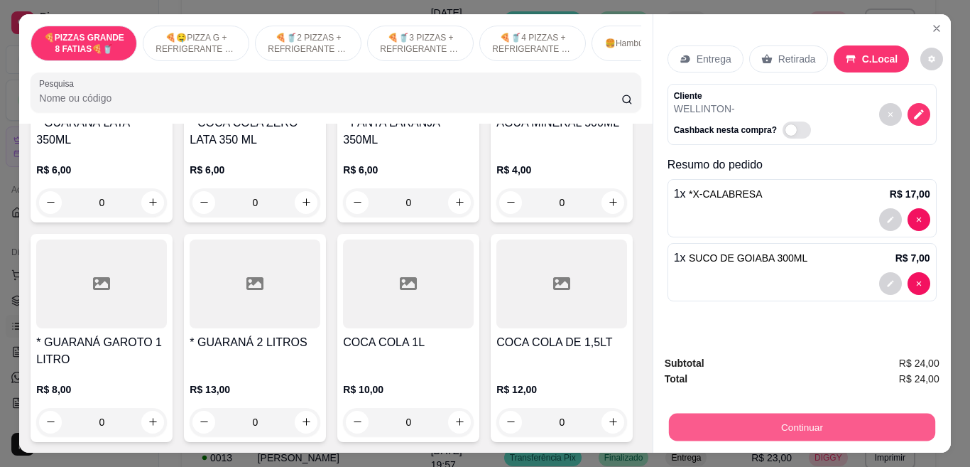
click at [771, 413] on button "Continuar" at bounding box center [801, 427] width 266 height 28
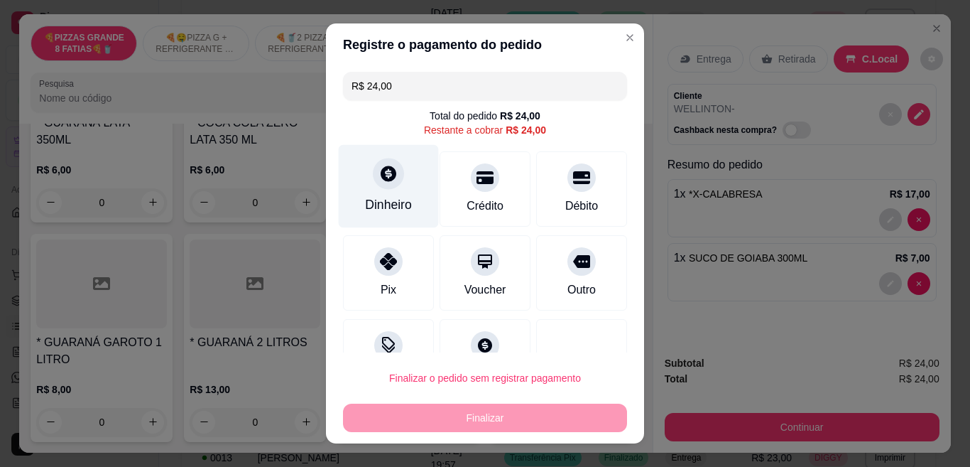
click at [391, 170] on div at bounding box center [388, 173] width 31 height 31
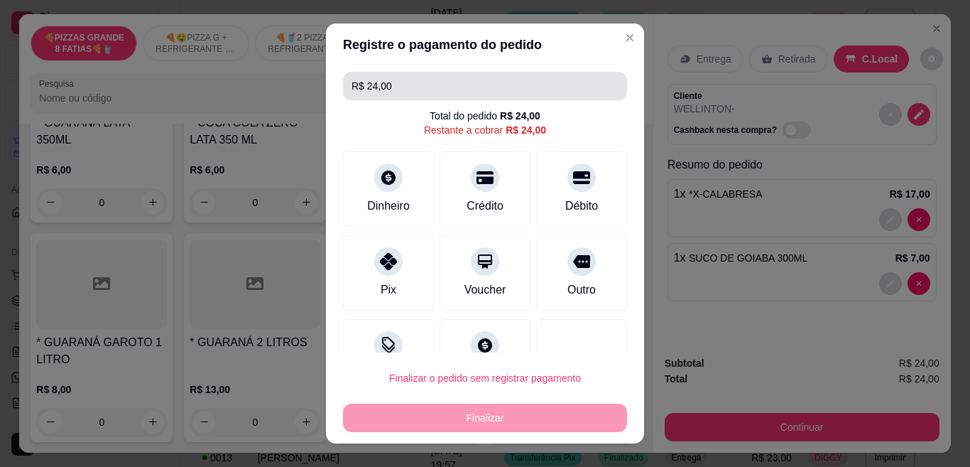
click at [470, 85] on input "R$ 24,00" at bounding box center [485, 86] width 267 height 28
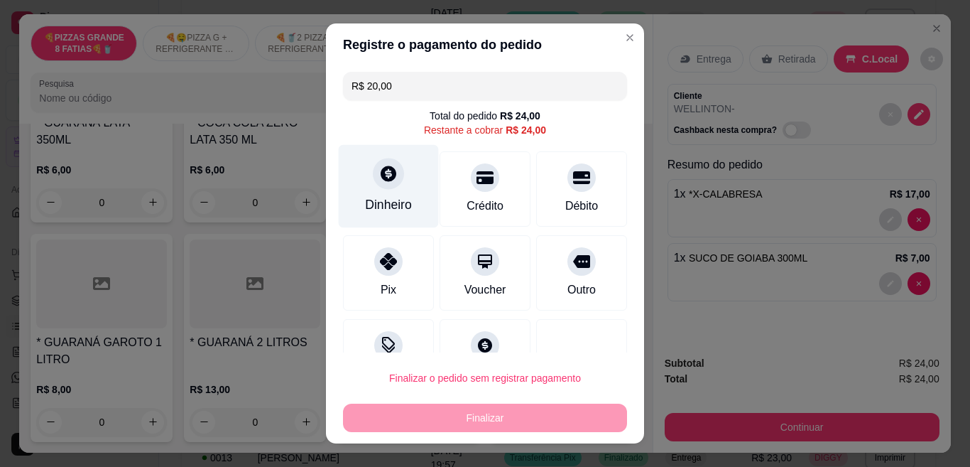
type input "R$ 20,00"
click at [374, 197] on div "Dinheiro" at bounding box center [388, 204] width 47 height 18
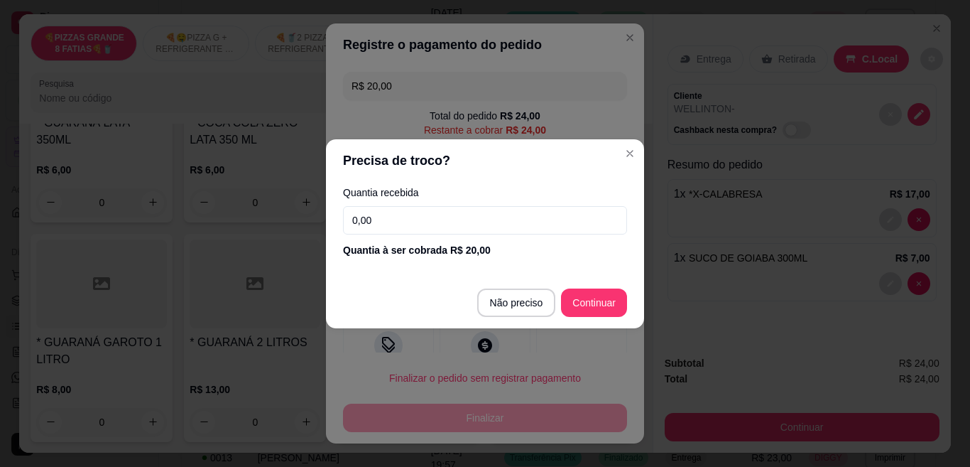
click at [527, 226] on input "0,00" at bounding box center [485, 220] width 284 height 28
type input "20,00"
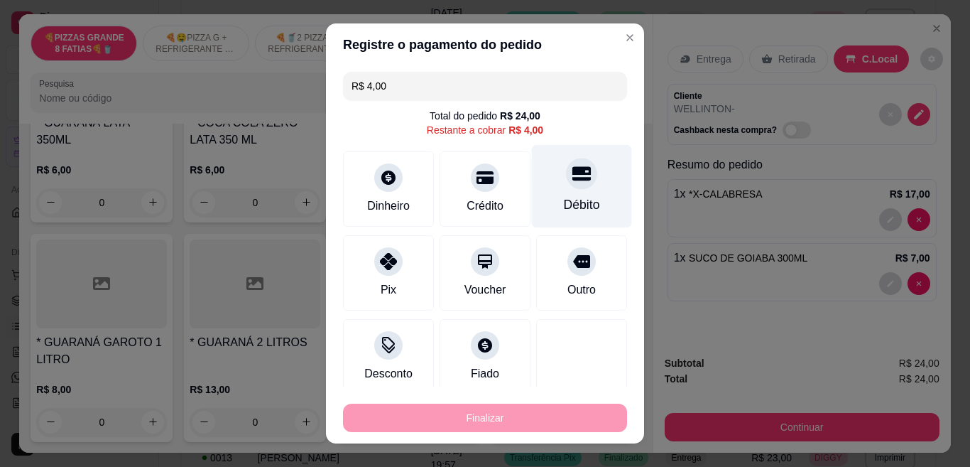
click at [564, 200] on div "Débito" at bounding box center [582, 204] width 36 height 18
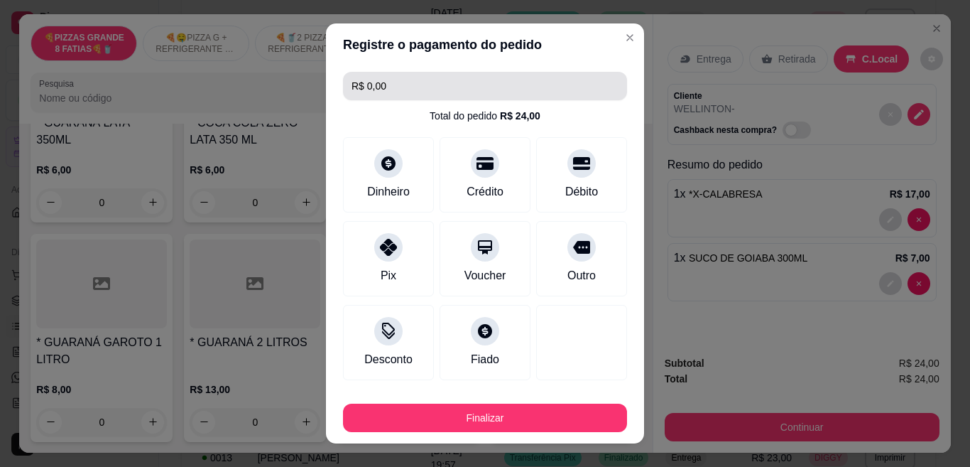
click at [482, 93] on input "R$ 0,00" at bounding box center [485, 86] width 267 height 28
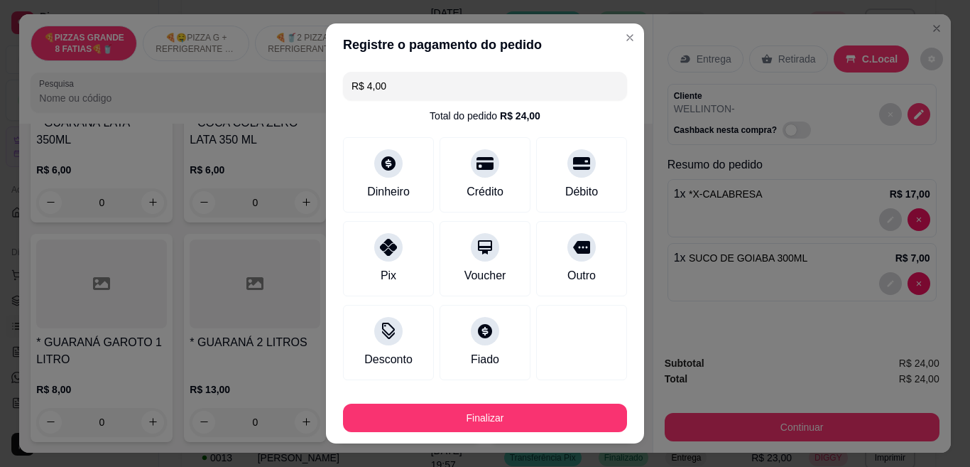
type input "R$ 4,00"
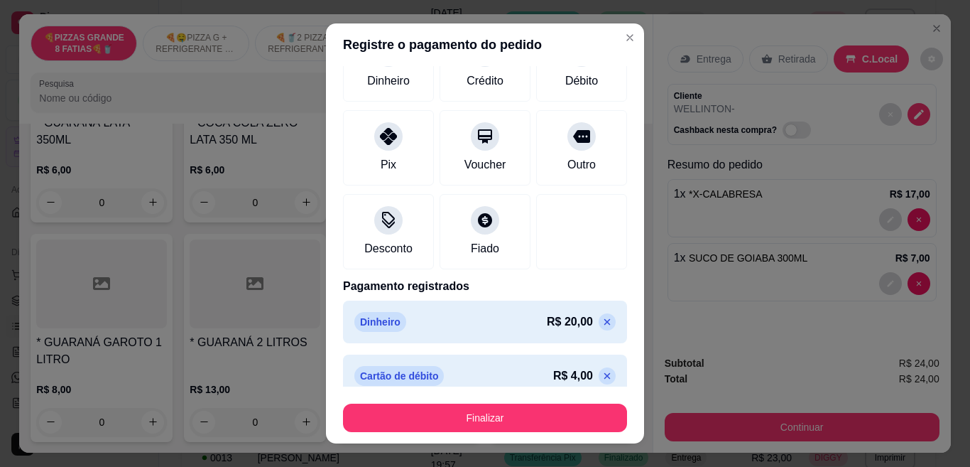
scroll to position [119, 0]
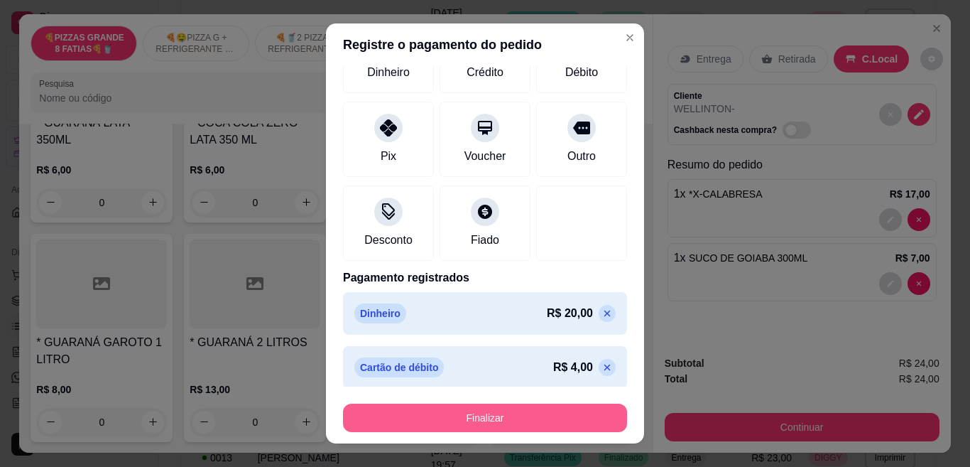
click at [545, 410] on button "Finalizar" at bounding box center [485, 417] width 284 height 28
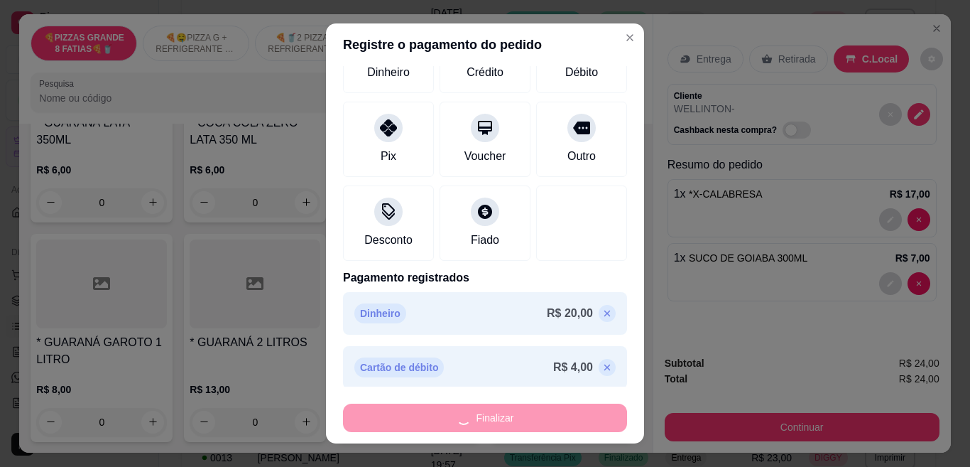
type input "0"
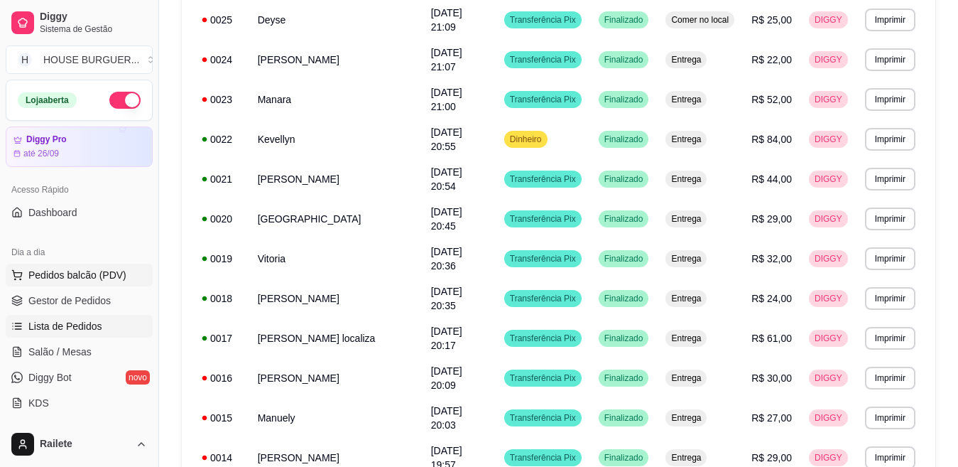
click at [98, 269] on span "Pedidos balcão (PDV)" at bounding box center [77, 275] width 98 height 14
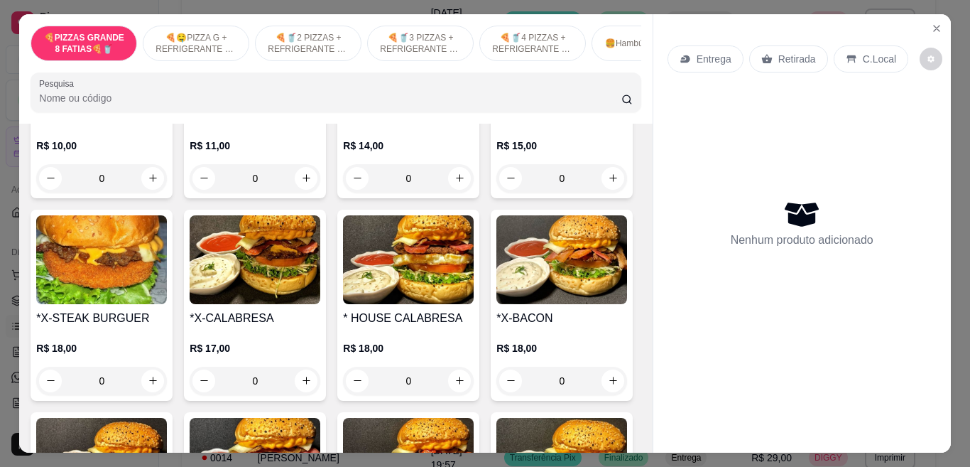
scroll to position [1298, 0]
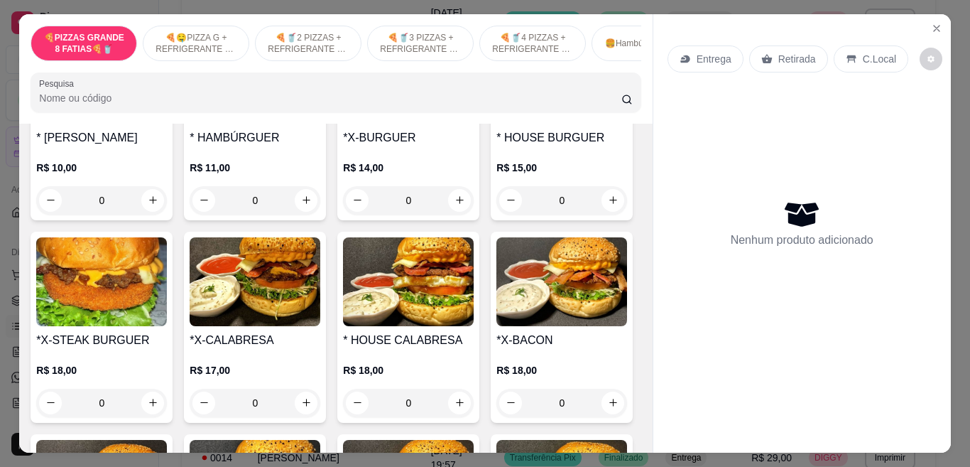
click at [497, 215] on div "0" at bounding box center [562, 200] width 131 height 28
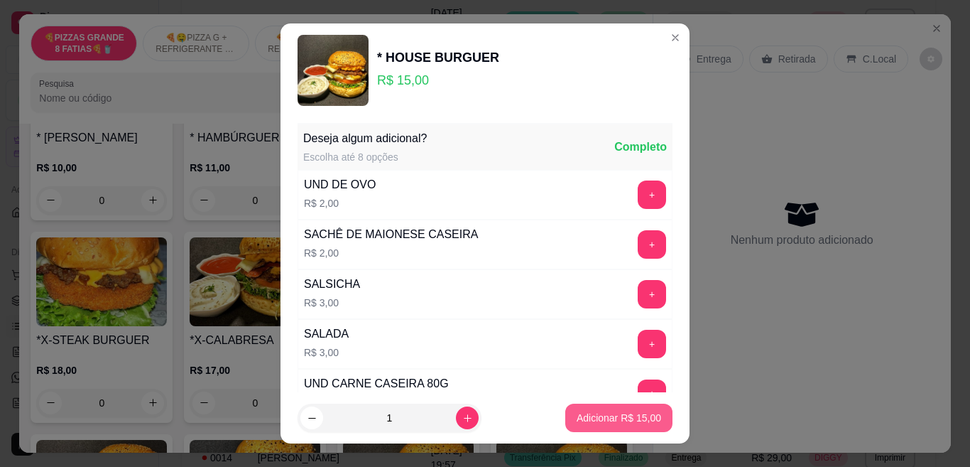
click at [577, 421] on p "Adicionar R$ 15,00" at bounding box center [619, 418] width 85 height 14
type input "1"
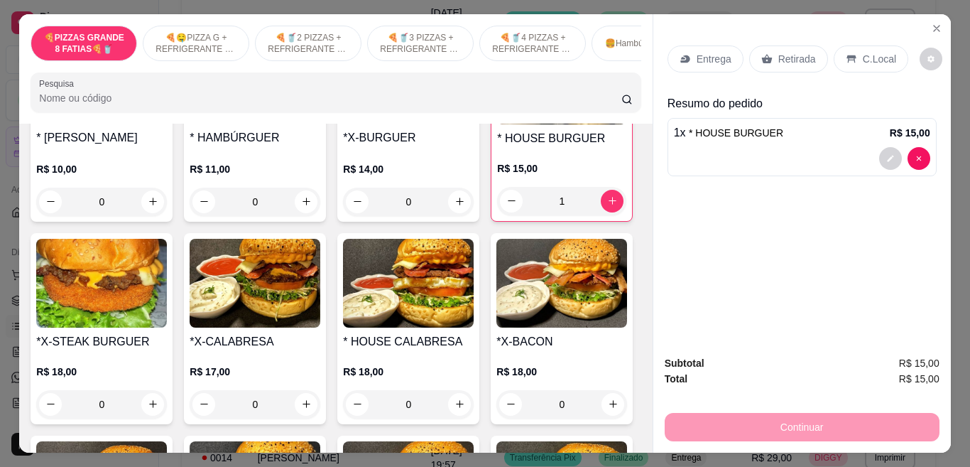
click at [790, 52] on p "Retirada" at bounding box center [798, 59] width 38 height 14
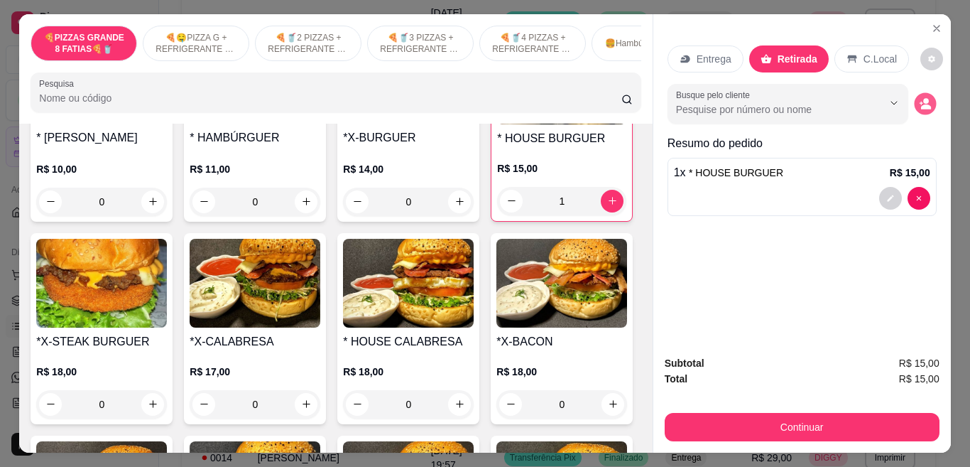
click at [914, 99] on button "decrease-product-quantity" at bounding box center [925, 103] width 22 height 22
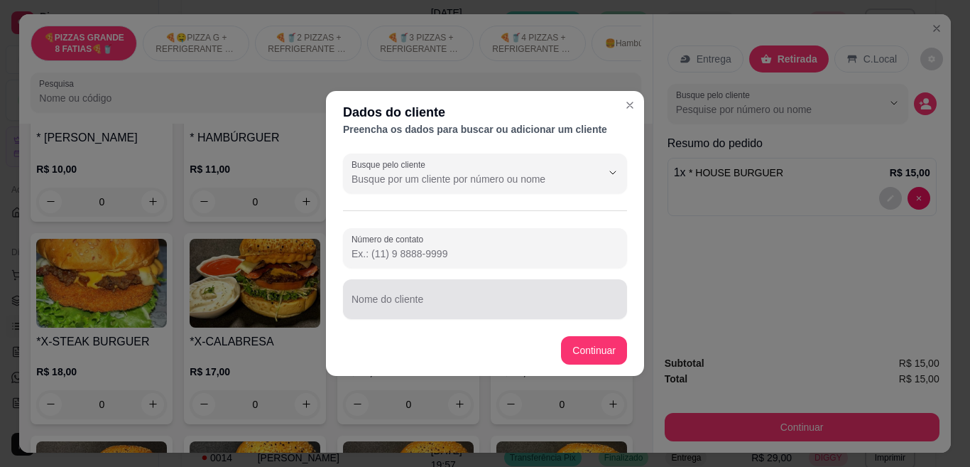
click at [492, 291] on div at bounding box center [485, 299] width 267 height 28
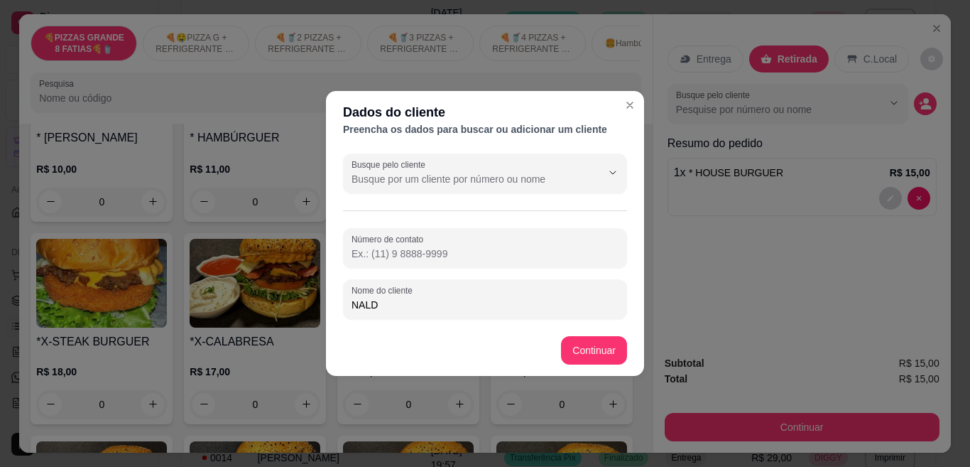
type input "NALDO"
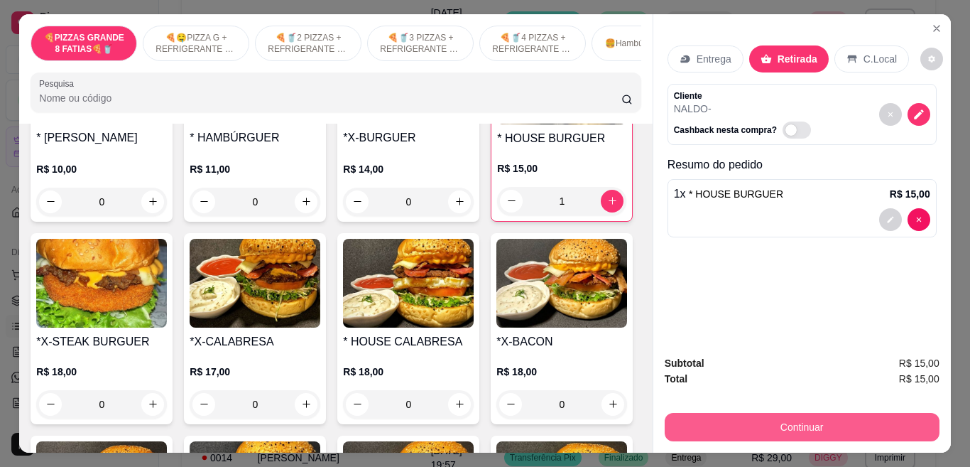
click at [718, 432] on button "Continuar" at bounding box center [802, 427] width 275 height 28
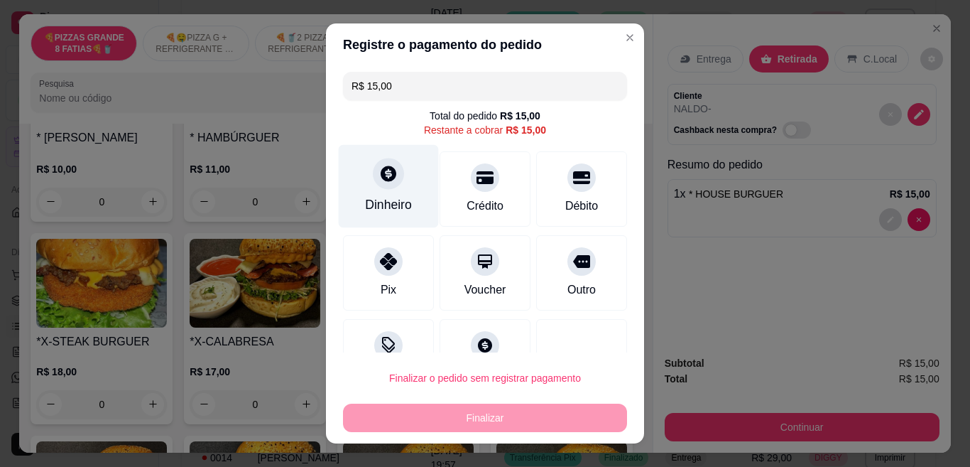
click at [402, 197] on div "Dinheiro" at bounding box center [388, 204] width 47 height 18
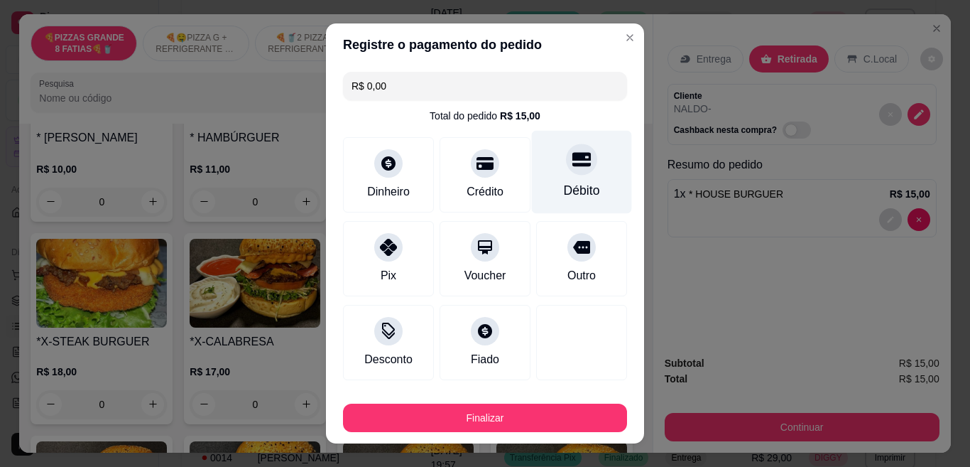
type input "R$ 0,00"
click at [532, 211] on div "Débito" at bounding box center [582, 172] width 100 height 83
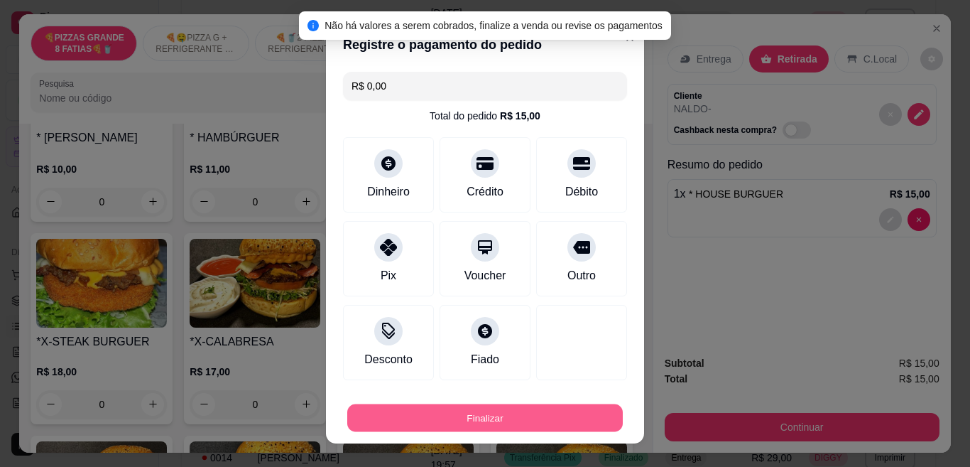
click at [463, 426] on button "Finalizar" at bounding box center [485, 418] width 276 height 28
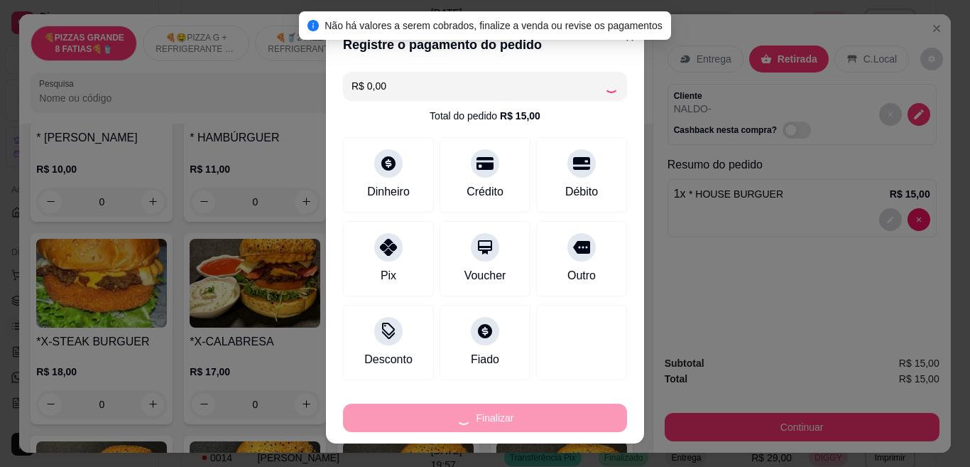
type input "0"
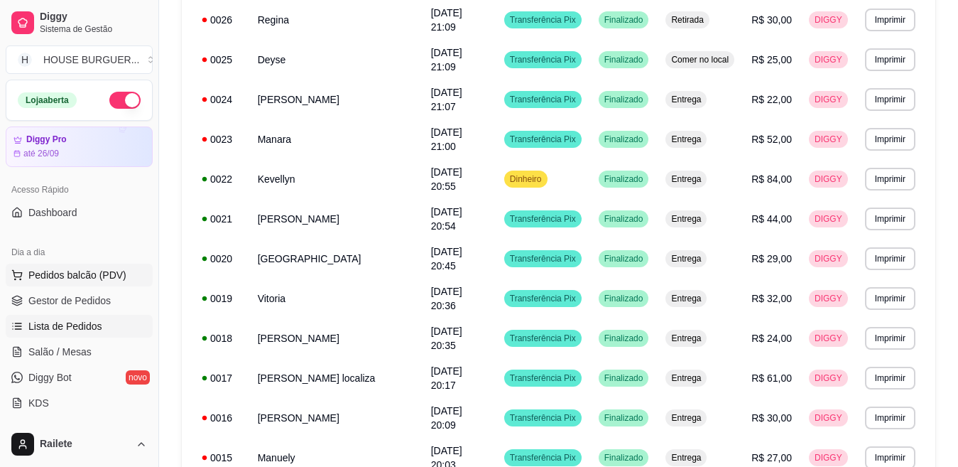
click at [88, 282] on button "Pedidos balcão (PDV)" at bounding box center [79, 275] width 147 height 23
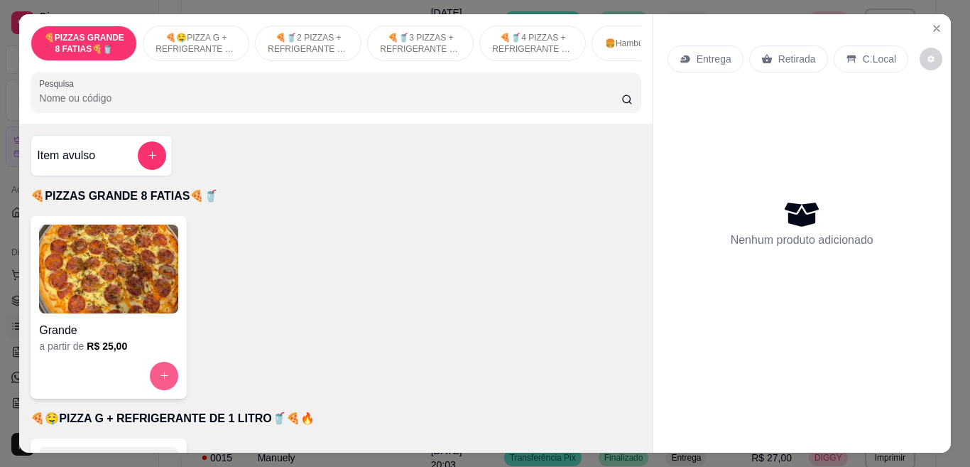
click at [162, 379] on icon "increase-product-quantity" at bounding box center [164, 375] width 11 height 11
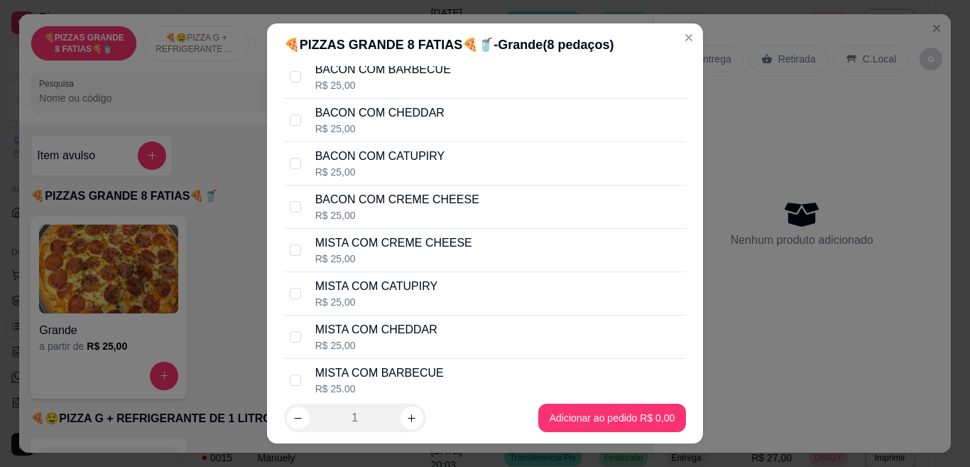
scroll to position [306, 0]
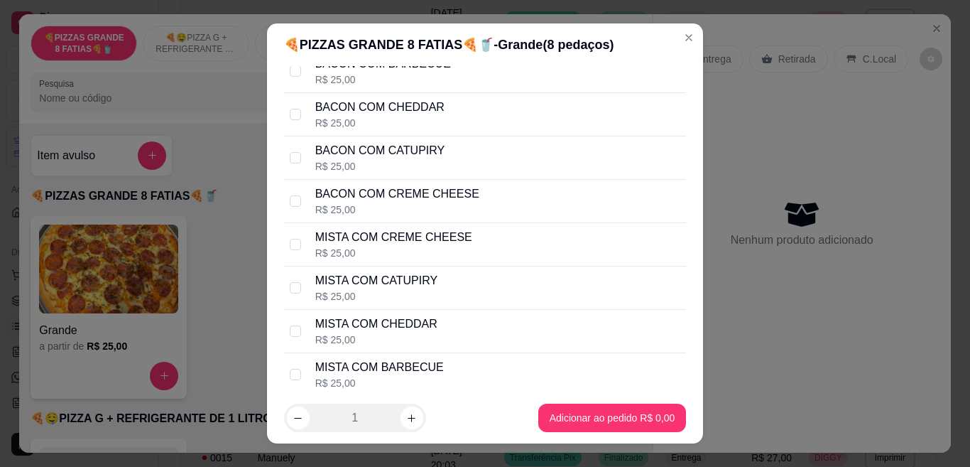
click at [413, 298] on div "R$ 25,00" at bounding box center [376, 296] width 122 height 14
checkbox input "true"
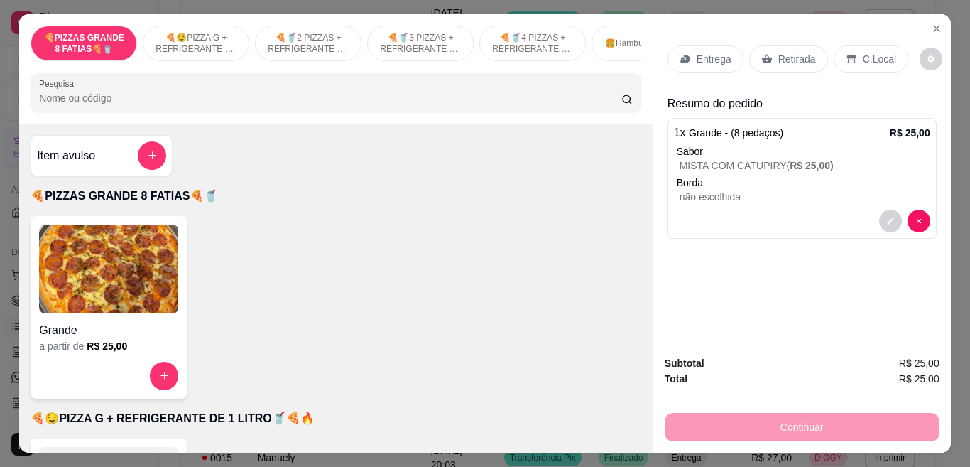
click at [788, 52] on p "Retirada" at bounding box center [798, 59] width 38 height 14
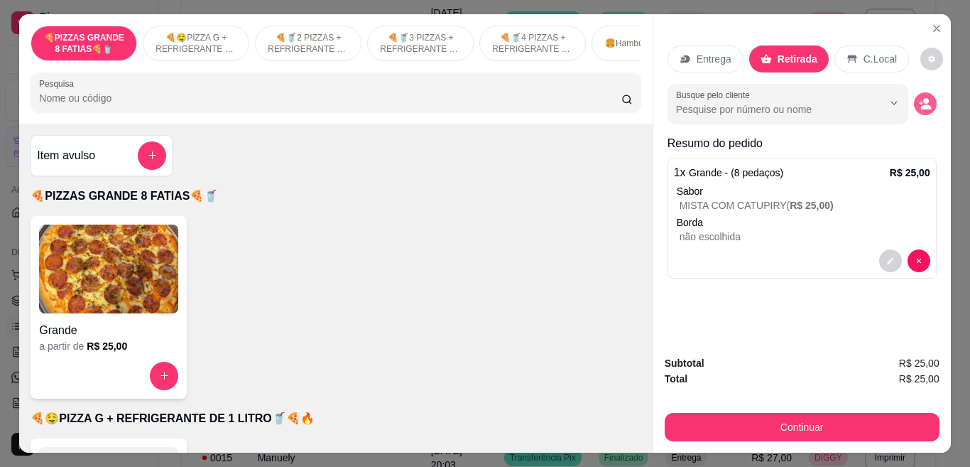
click at [921, 104] on icon "decrease-product-quantity" at bounding box center [926, 106] width 11 height 5
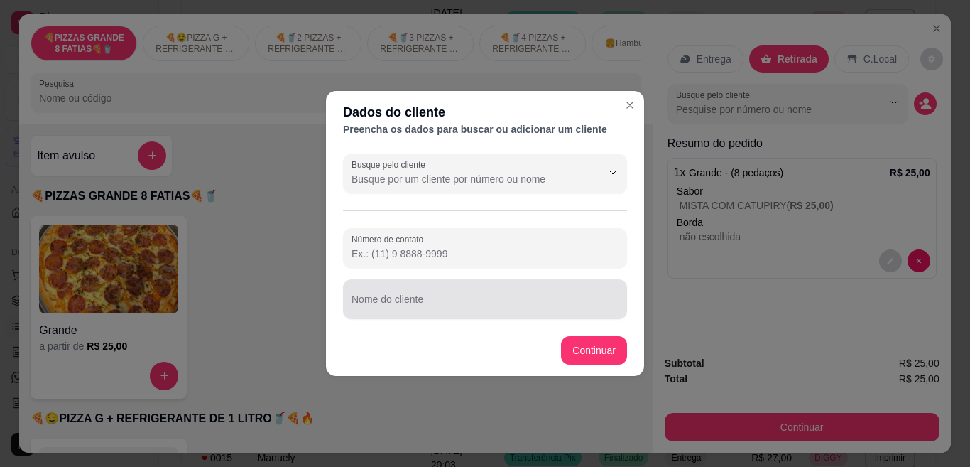
click at [489, 316] on div "Nome do cliente" at bounding box center [485, 299] width 284 height 40
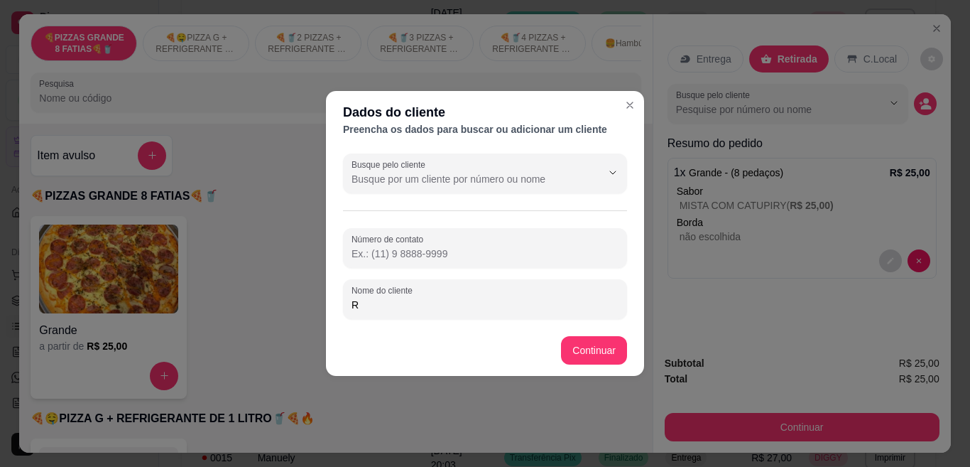
type input "RR"
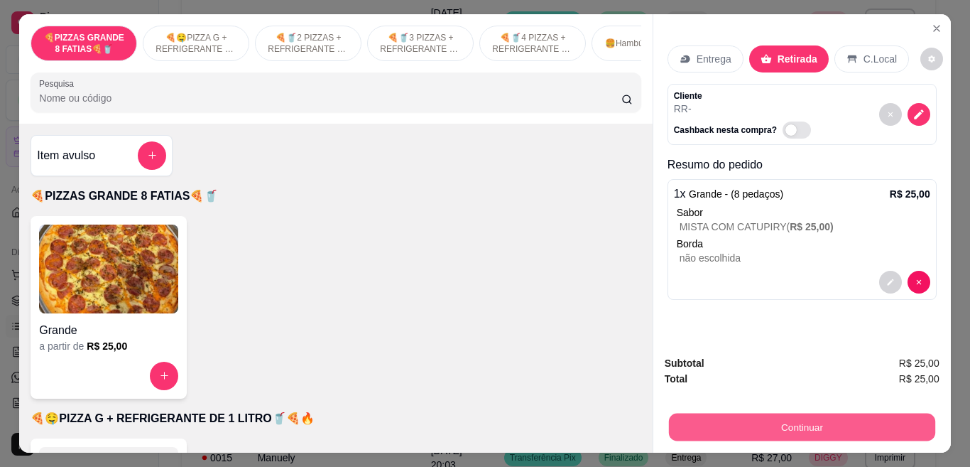
click at [750, 418] on button "Continuar" at bounding box center [801, 427] width 266 height 28
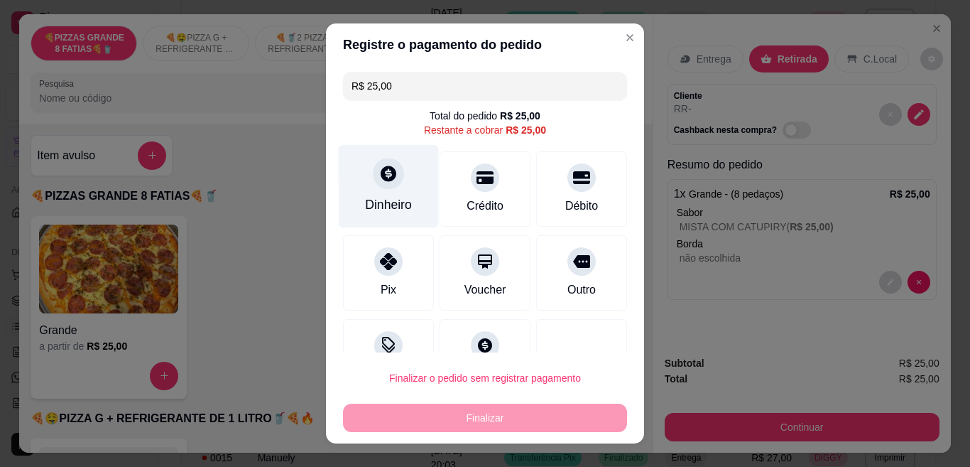
click at [357, 181] on div "Dinheiro" at bounding box center [389, 186] width 100 height 83
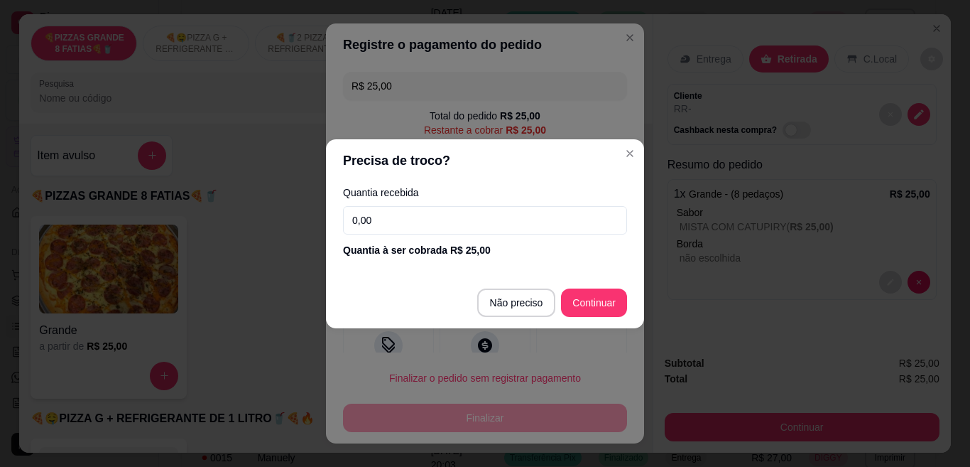
click at [414, 224] on input "0,00" at bounding box center [485, 220] width 284 height 28
type input "25,00"
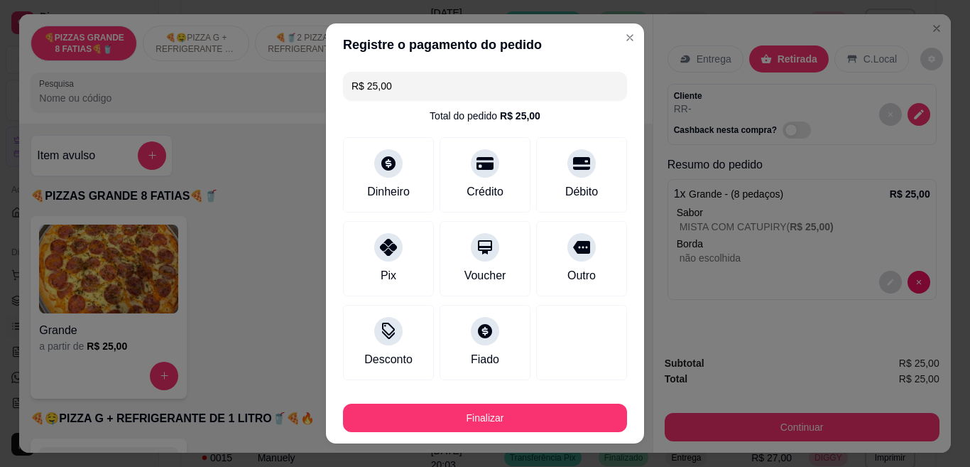
type input "R$ 0,00"
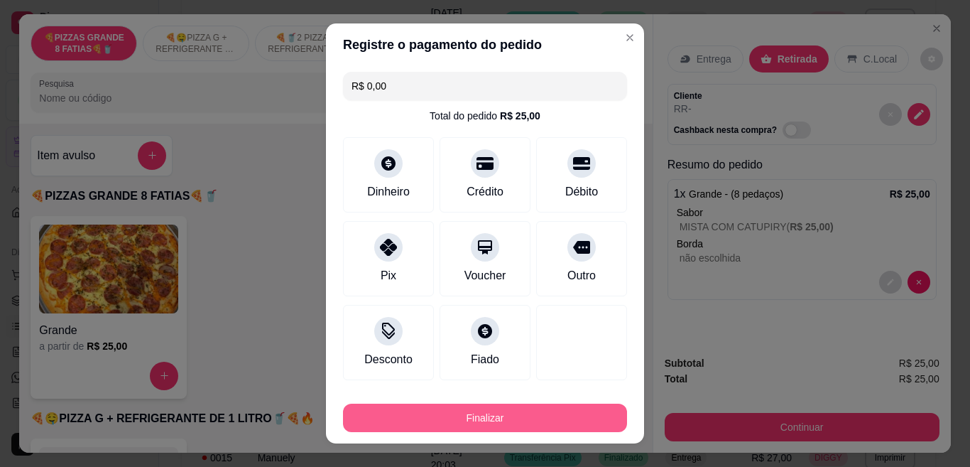
click at [495, 408] on div "Finalizar" at bounding box center [485, 415] width 284 height 34
click at [495, 408] on button "Finalizar" at bounding box center [485, 418] width 276 height 28
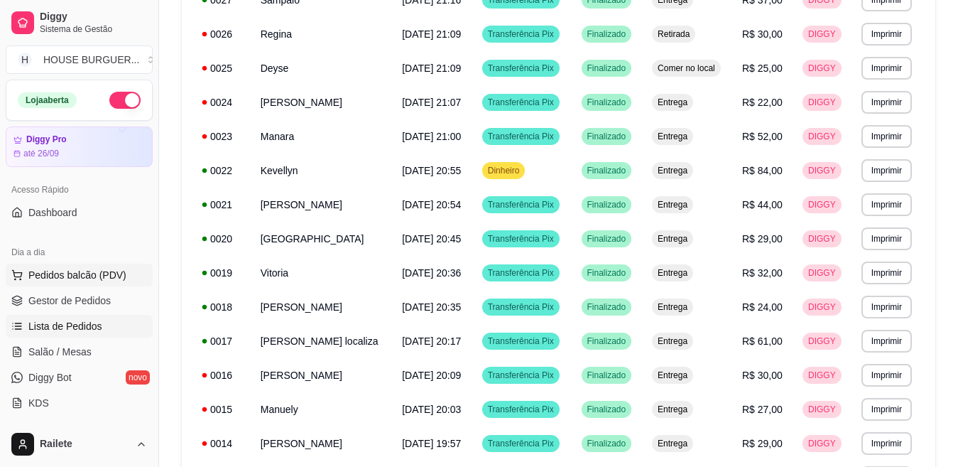
click at [102, 282] on button "Pedidos balcão (PDV)" at bounding box center [79, 275] width 147 height 23
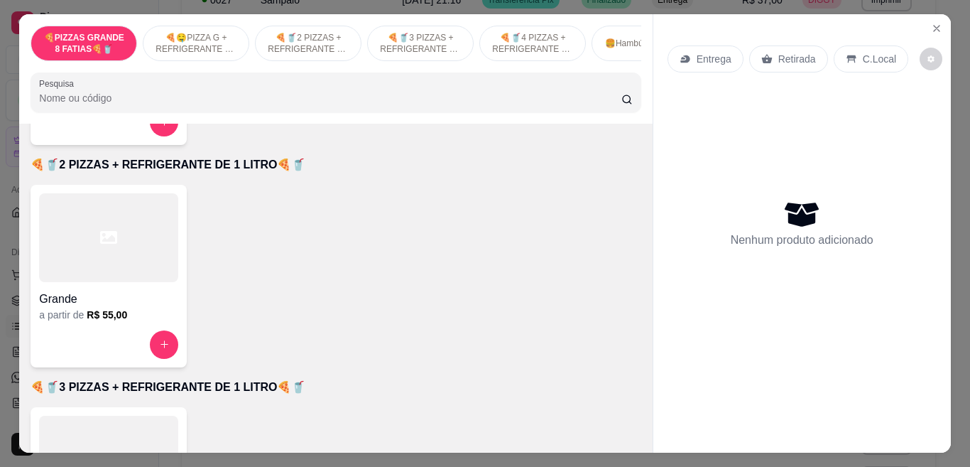
scroll to position [444, 0]
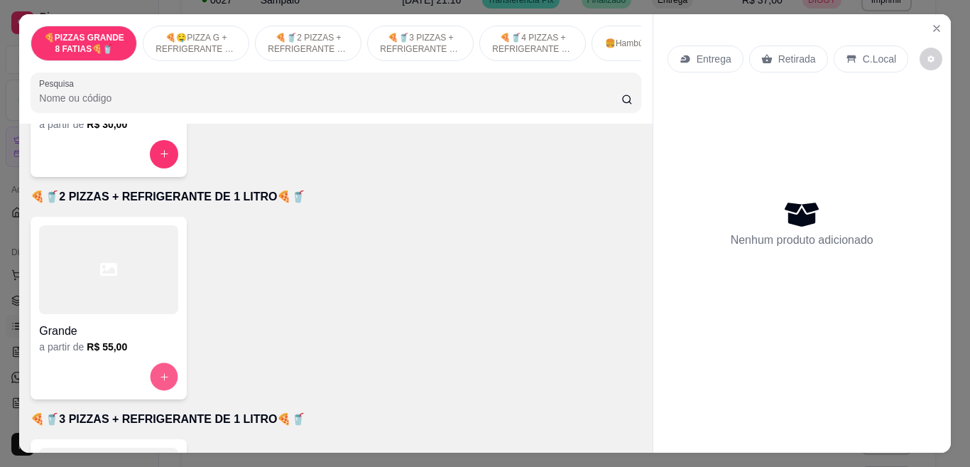
click at [159, 378] on icon "increase-product-quantity" at bounding box center [164, 376] width 11 height 11
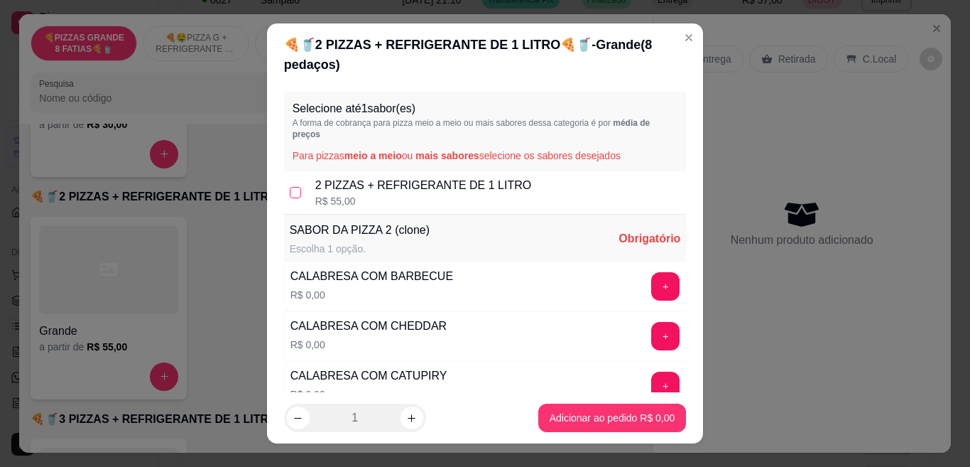
click at [295, 190] on input "checkbox" at bounding box center [295, 192] width 11 height 11
checkbox input "true"
click at [652, 345] on button "+" at bounding box center [666, 336] width 28 height 28
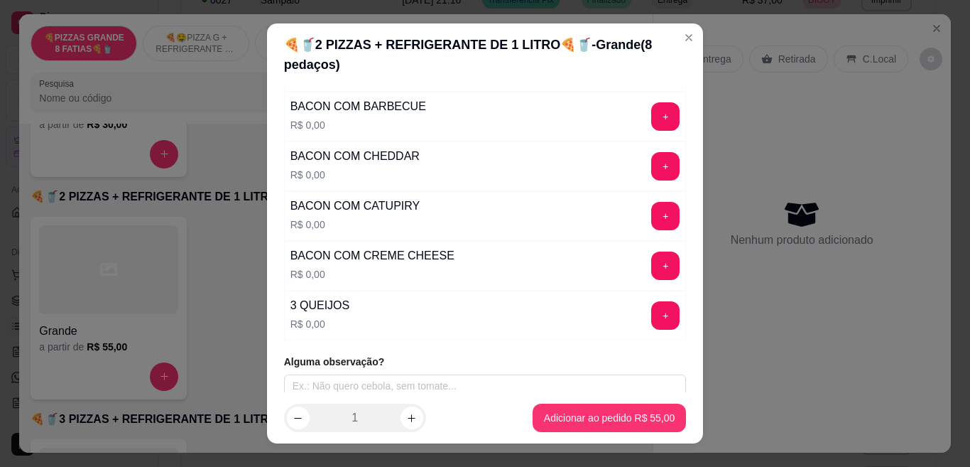
scroll to position [578, 0]
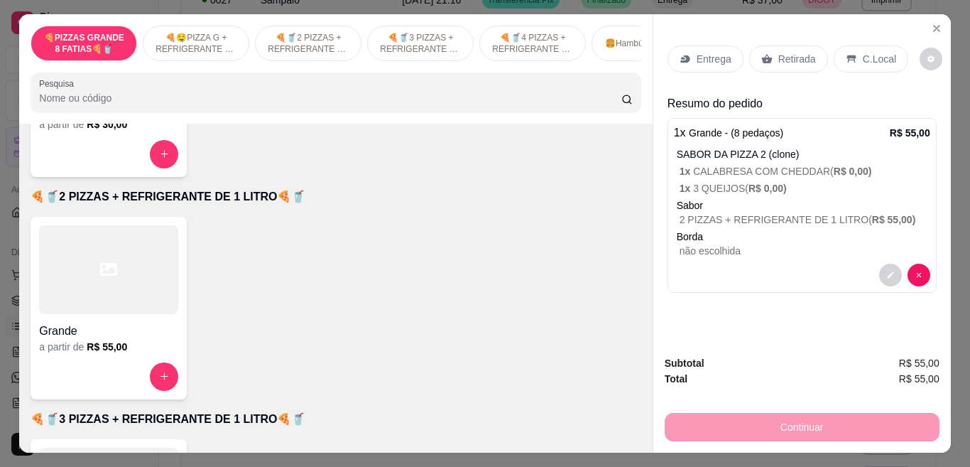
click at [863, 55] on p "C.Local" at bounding box center [879, 59] width 33 height 14
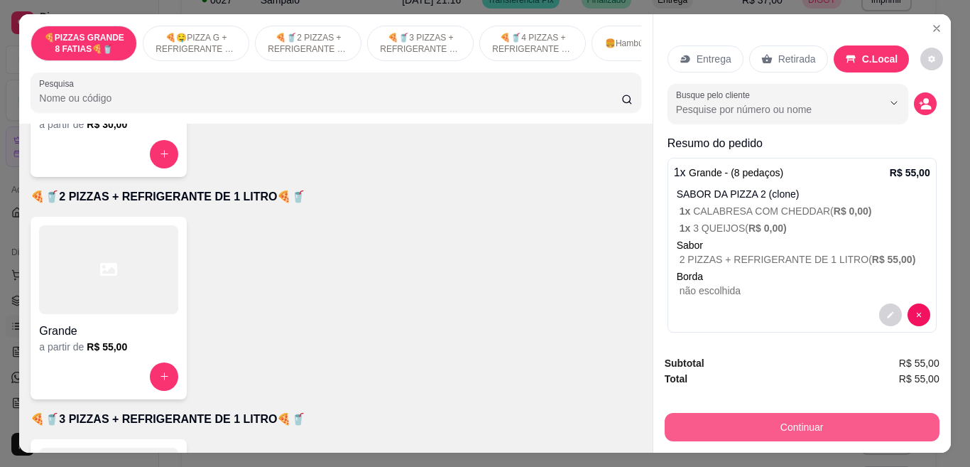
click at [769, 409] on div "Continuar" at bounding box center [802, 425] width 275 height 32
click at [721, 420] on button "Continuar" at bounding box center [802, 427] width 275 height 28
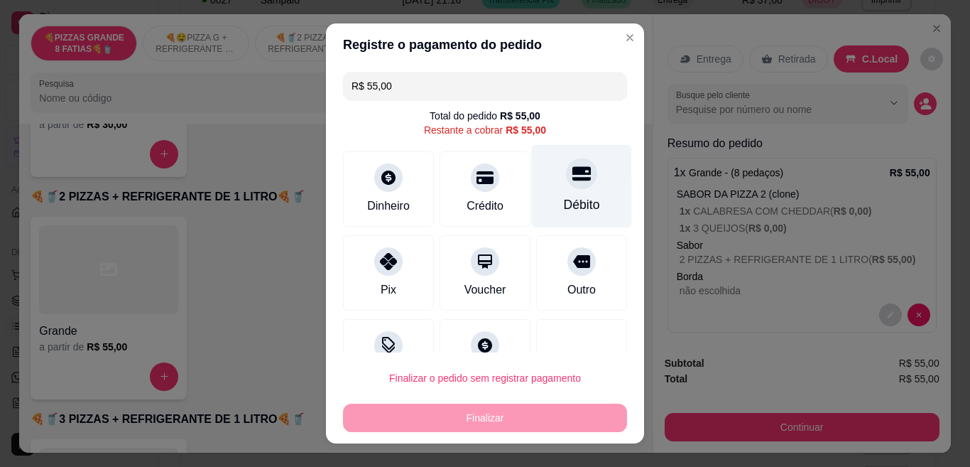
click at [587, 188] on div "Débito" at bounding box center [582, 186] width 100 height 83
type input "R$ 0,00"
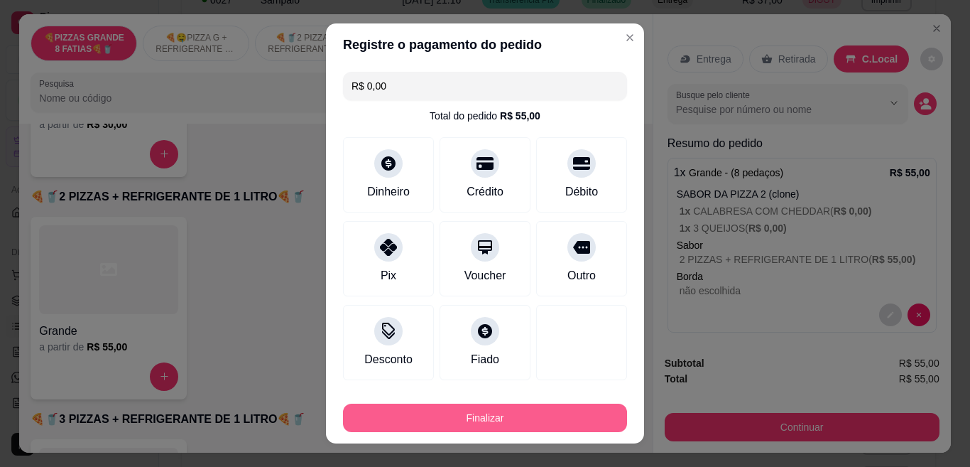
click at [466, 414] on button "Finalizar" at bounding box center [485, 417] width 284 height 28
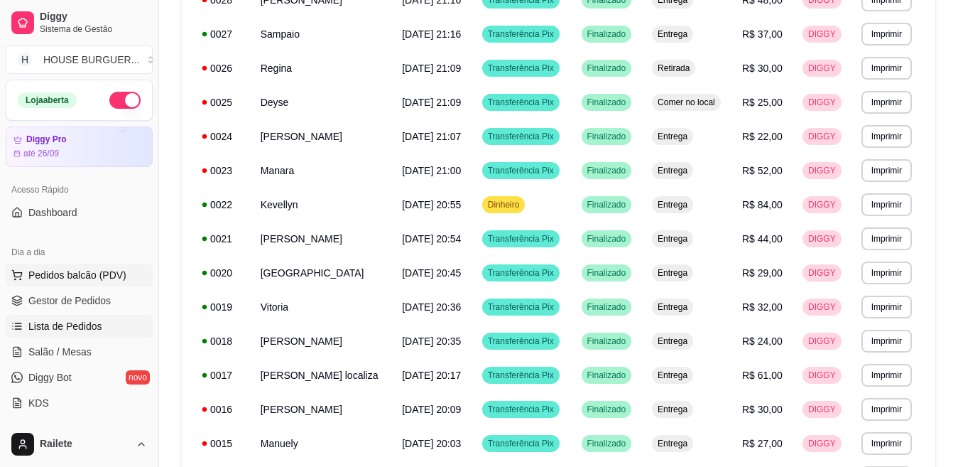
click at [81, 268] on span "Pedidos balcão (PDV)" at bounding box center [77, 275] width 98 height 14
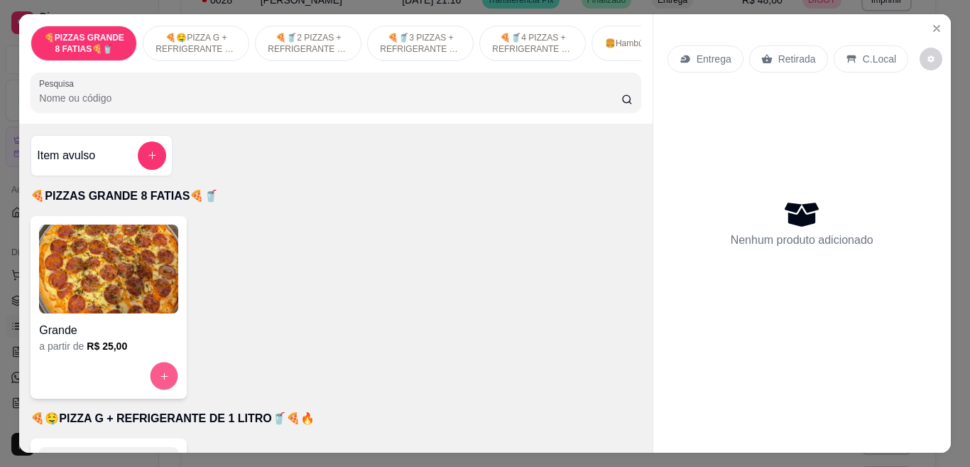
click at [161, 374] on button "increase-product-quantity" at bounding box center [165, 376] width 28 height 28
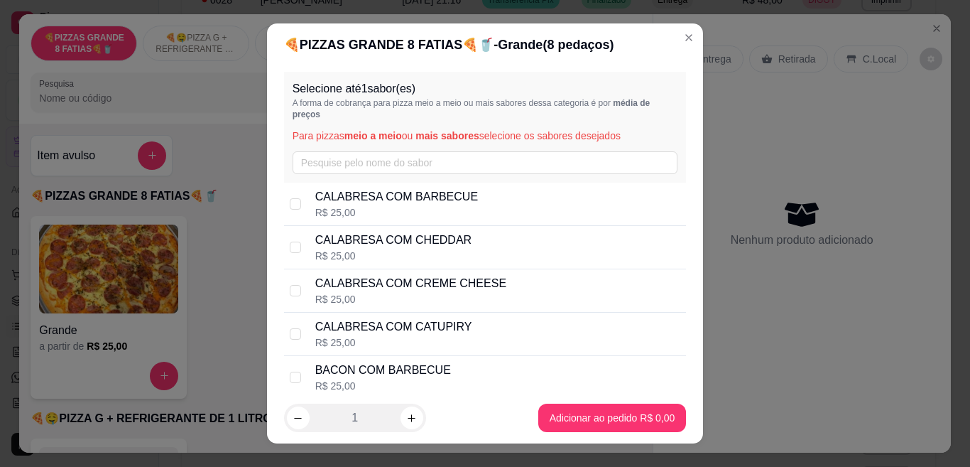
click at [419, 305] on div "R$ 25,00" at bounding box center [410, 299] width 191 height 14
checkbox input "true"
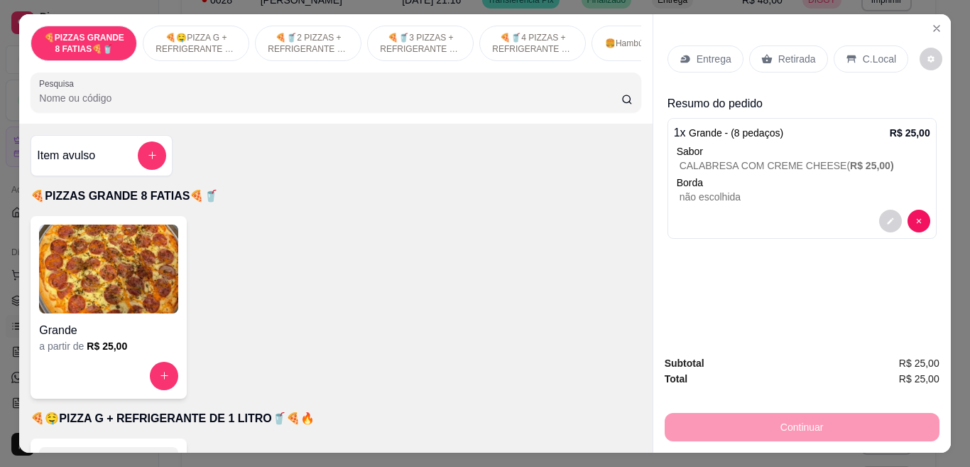
click at [779, 52] on p "Retirada" at bounding box center [798, 59] width 38 height 14
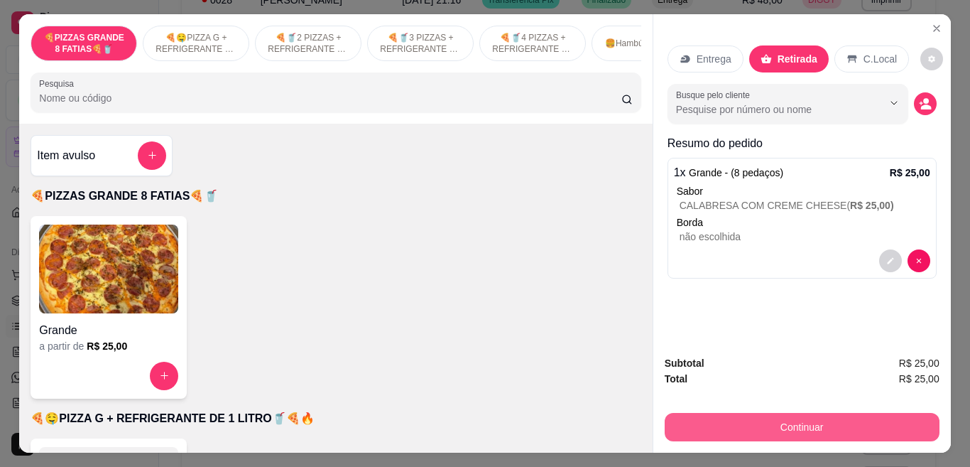
click at [734, 433] on button "Continuar" at bounding box center [802, 427] width 275 height 28
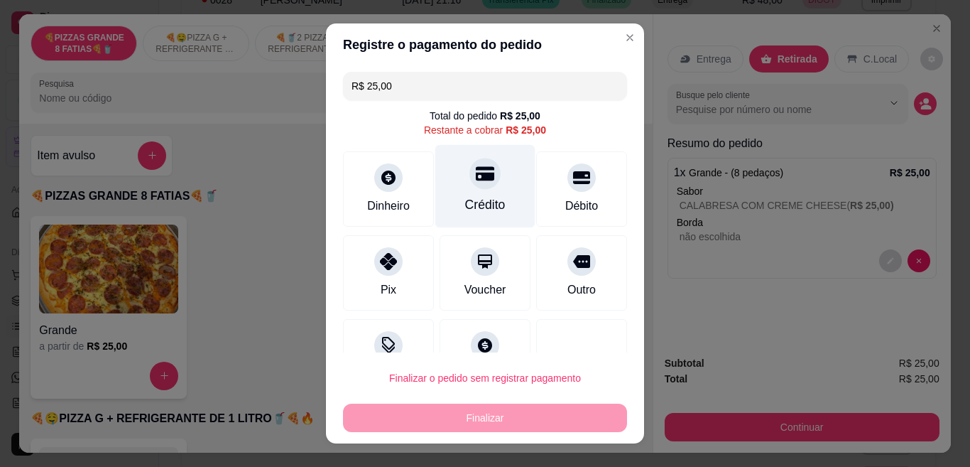
click at [478, 190] on div "Crédito" at bounding box center [485, 186] width 100 height 83
type input "R$ 0,00"
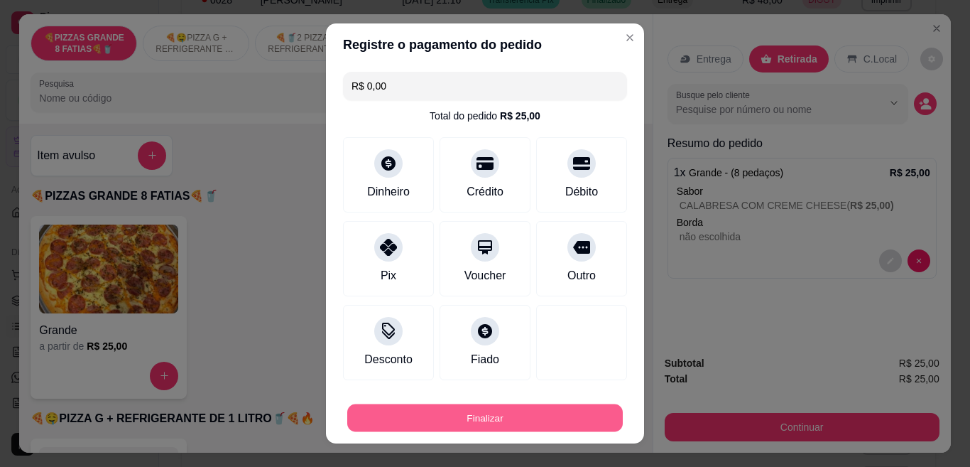
click at [491, 418] on button "Finalizar" at bounding box center [485, 418] width 276 height 28
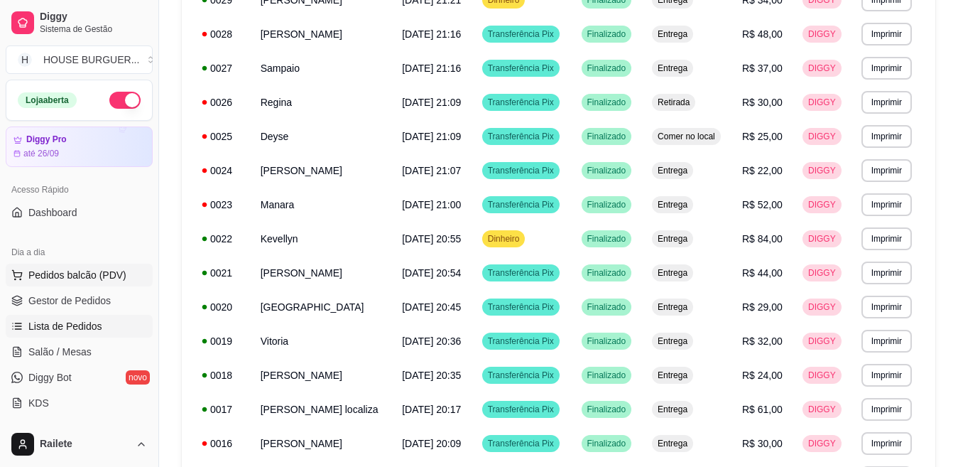
click at [119, 278] on span "Pedidos balcão (PDV)" at bounding box center [77, 275] width 98 height 14
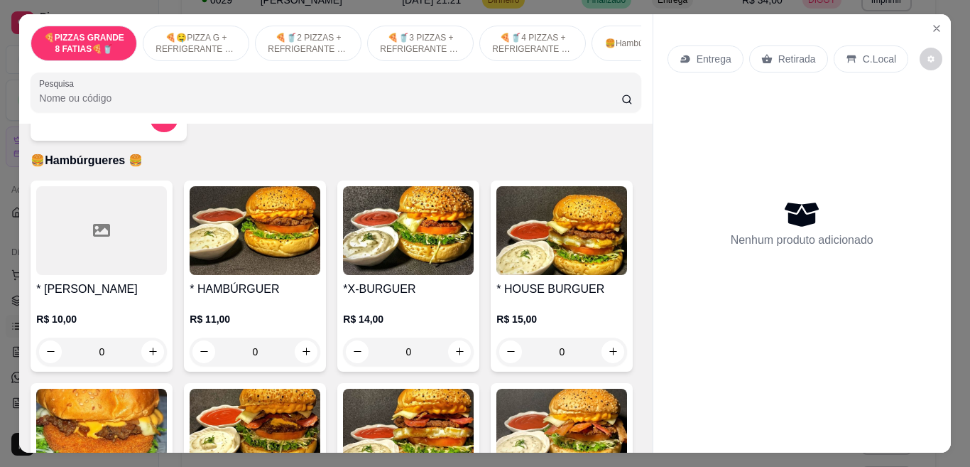
scroll to position [1266, 0]
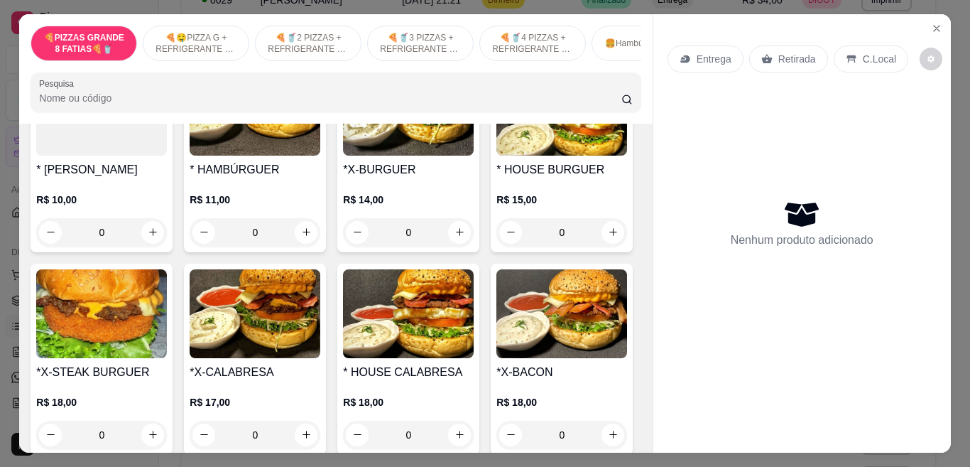
click at [293, 239] on div "0" at bounding box center [255, 232] width 131 height 28
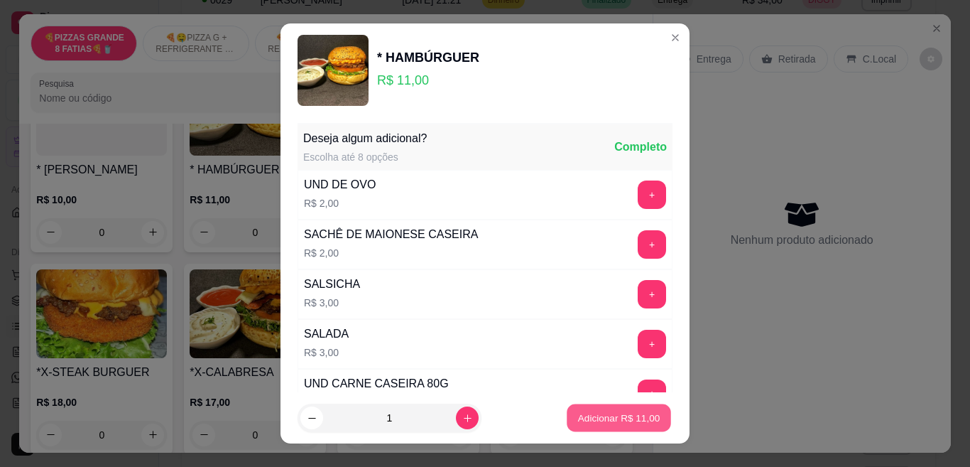
click at [578, 418] on p "Adicionar R$ 11,00" at bounding box center [619, 417] width 82 height 13
type input "1"
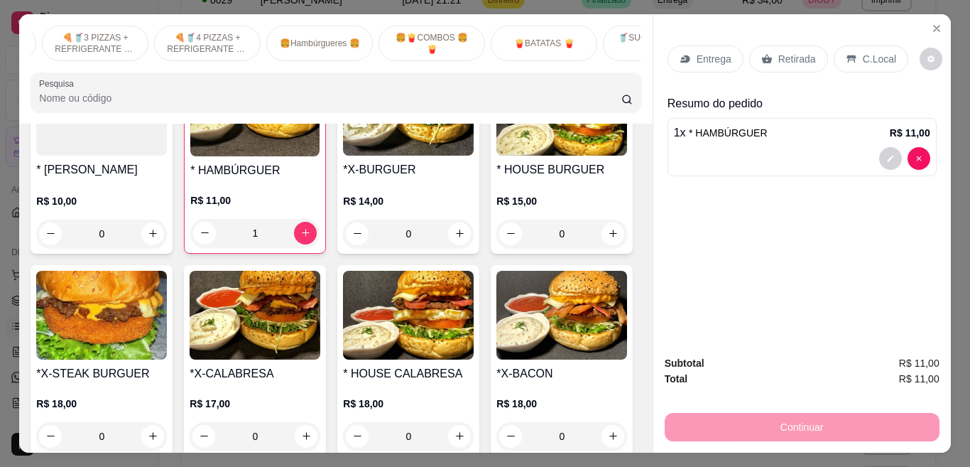
scroll to position [0, 341]
click at [528, 38] on p "🍟BATATAS 🍟" at bounding box center [529, 43] width 60 height 11
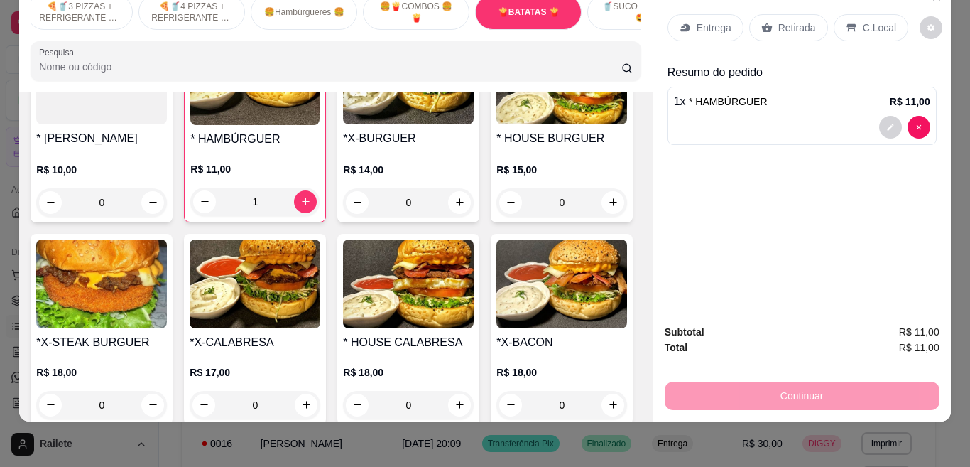
scroll to position [2887, 0]
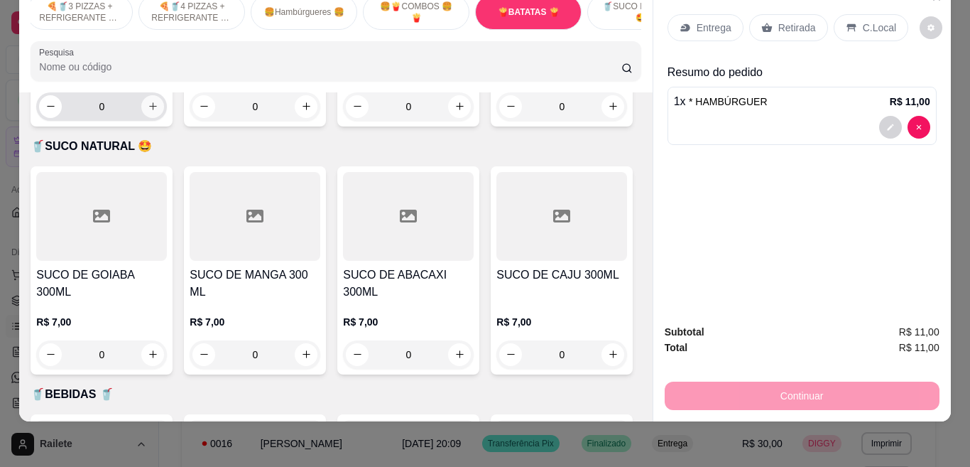
click at [148, 112] on icon "increase-product-quantity" at bounding box center [153, 106] width 11 height 11
type input "1"
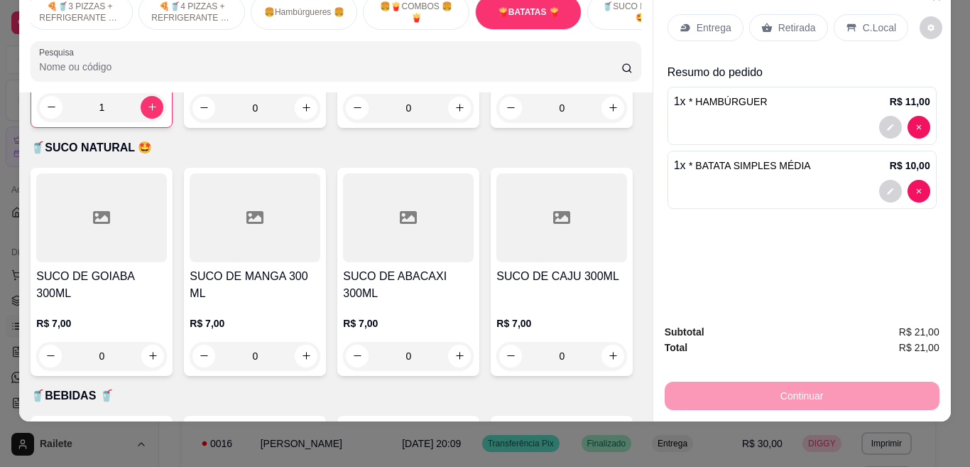
click at [779, 21] on p "Retirada" at bounding box center [798, 28] width 38 height 14
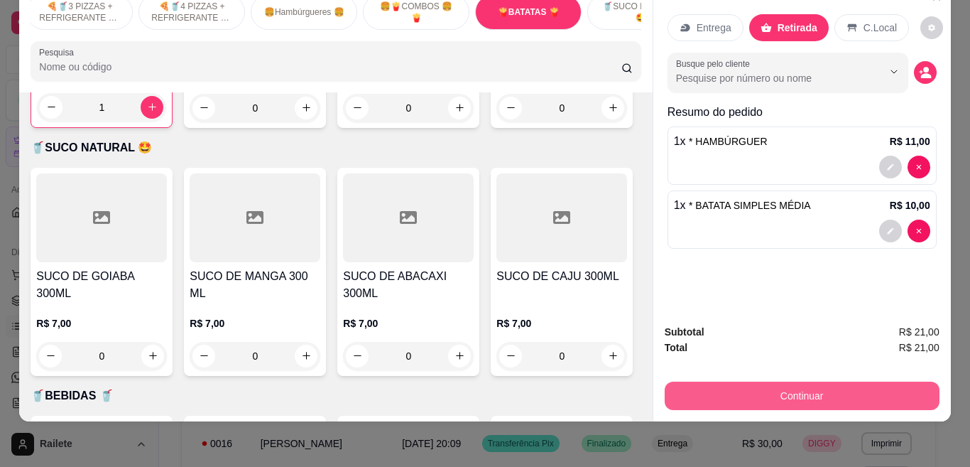
click at [749, 389] on button "Continuar" at bounding box center [802, 395] width 275 height 28
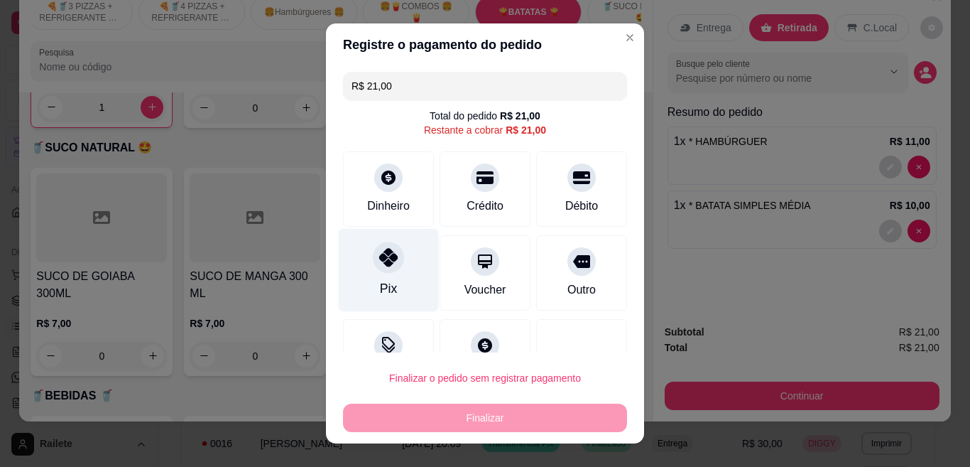
click at [413, 268] on div "Pix" at bounding box center [389, 270] width 100 height 83
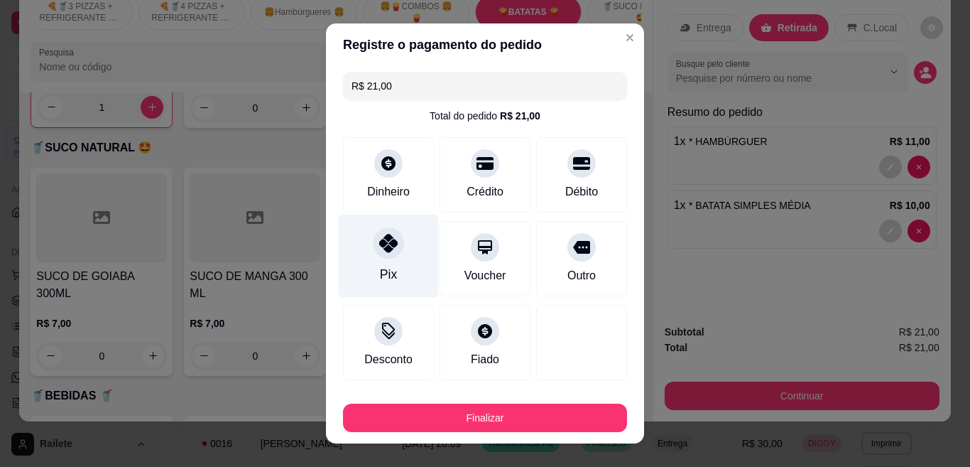
type input "R$ 0,00"
drag, startPoint x: 413, startPoint y: 268, endPoint x: 436, endPoint y: 405, distance: 139.1
click at [436, 405] on section "Registre o pagamento do pedido R$ 0,00 Total do pedido R$ 21,00 Dinheiro Crédit…" at bounding box center [485, 233] width 318 height 420
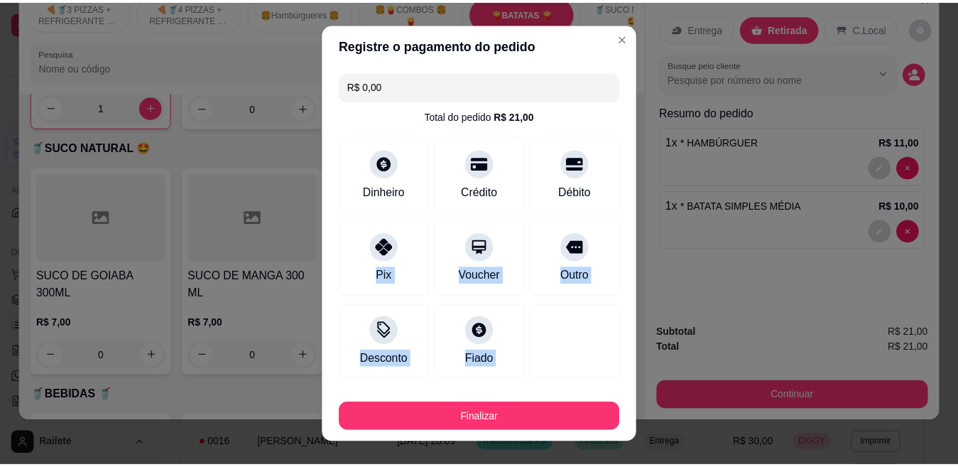
scroll to position [27, 0]
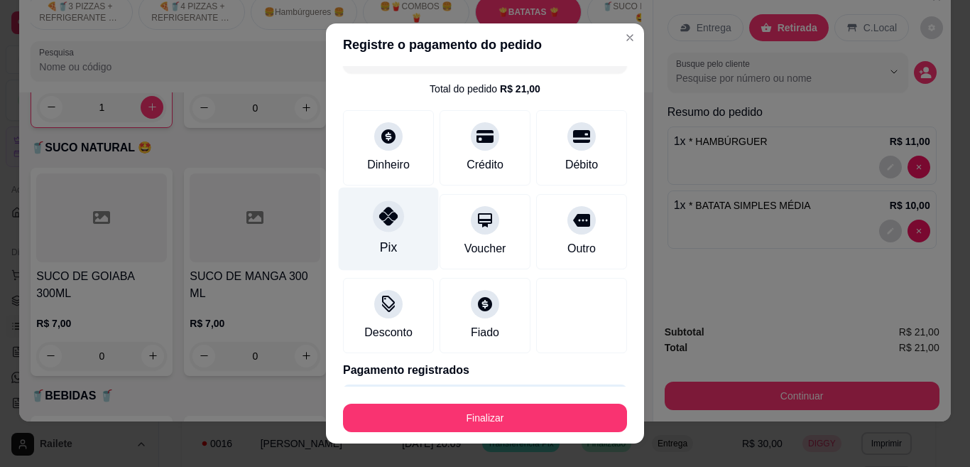
click at [401, 217] on div "Pix" at bounding box center [389, 229] width 100 height 83
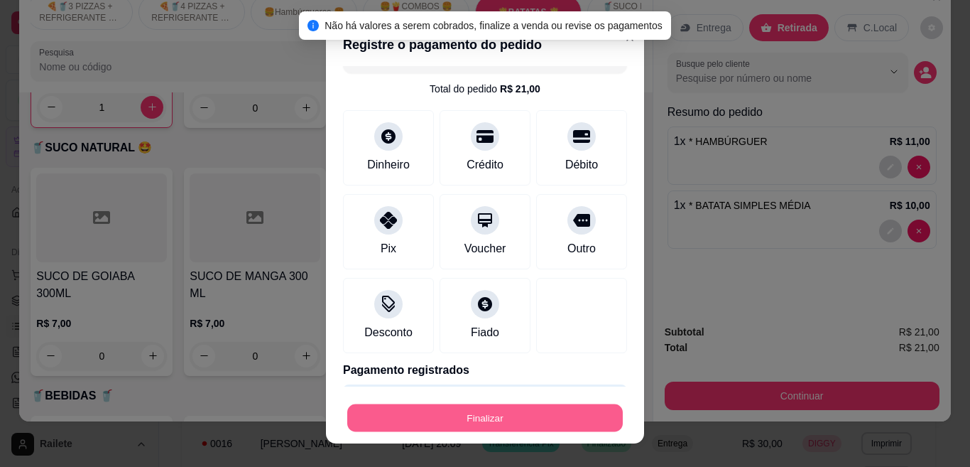
click at [432, 420] on button "Finalizar" at bounding box center [485, 418] width 276 height 28
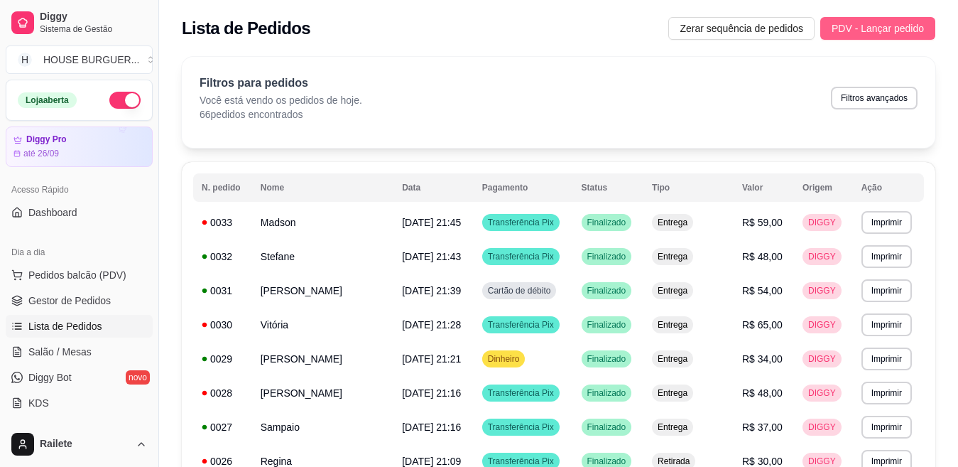
click at [849, 35] on span "PDV - Lançar pedido" at bounding box center [878, 29] width 92 height 16
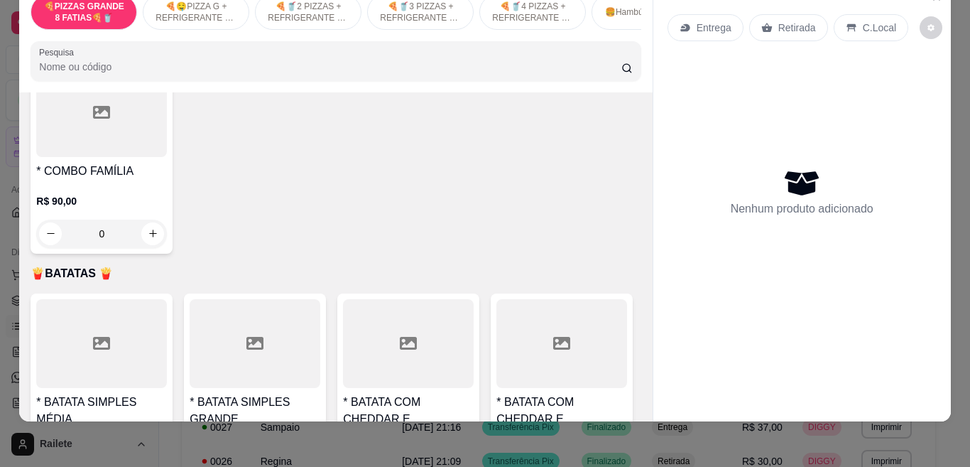
scroll to position [2544, 0]
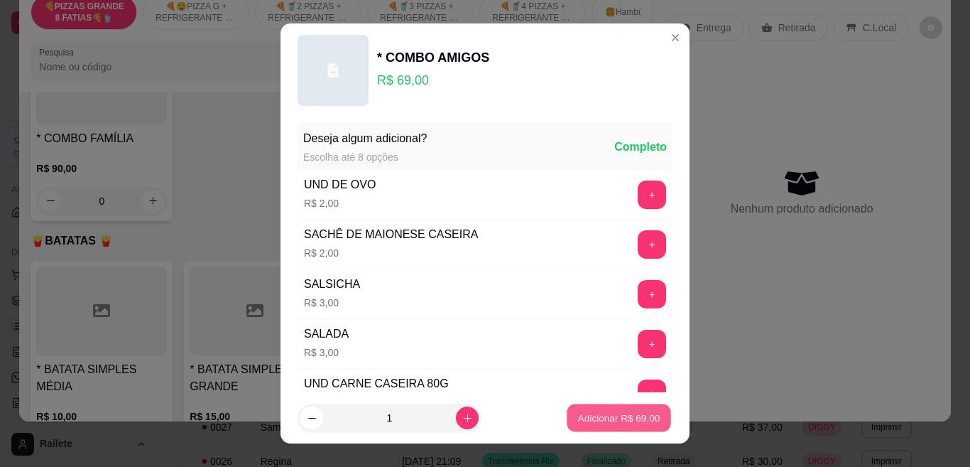
click at [613, 412] on p "Adicionar R$ 69,00" at bounding box center [619, 417] width 82 height 13
type input "1"
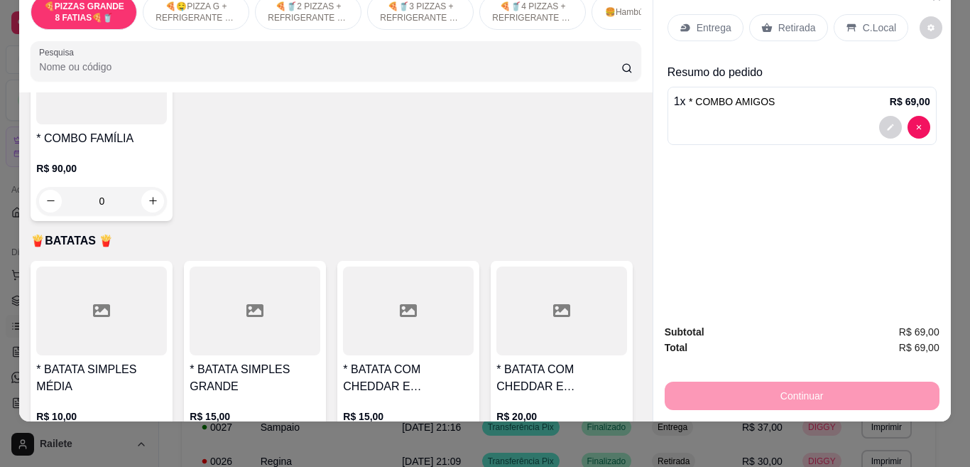
click at [786, 21] on p "Retirada" at bounding box center [798, 28] width 38 height 14
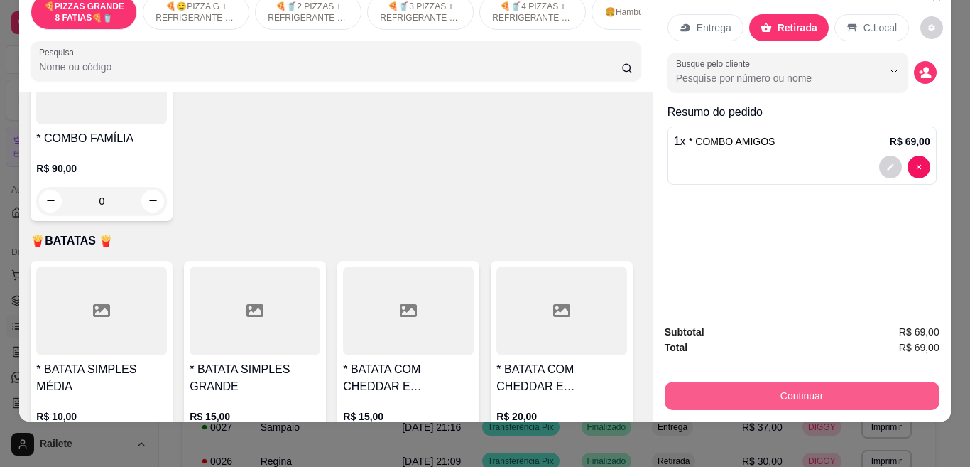
click at [759, 381] on button "Continuar" at bounding box center [802, 395] width 275 height 28
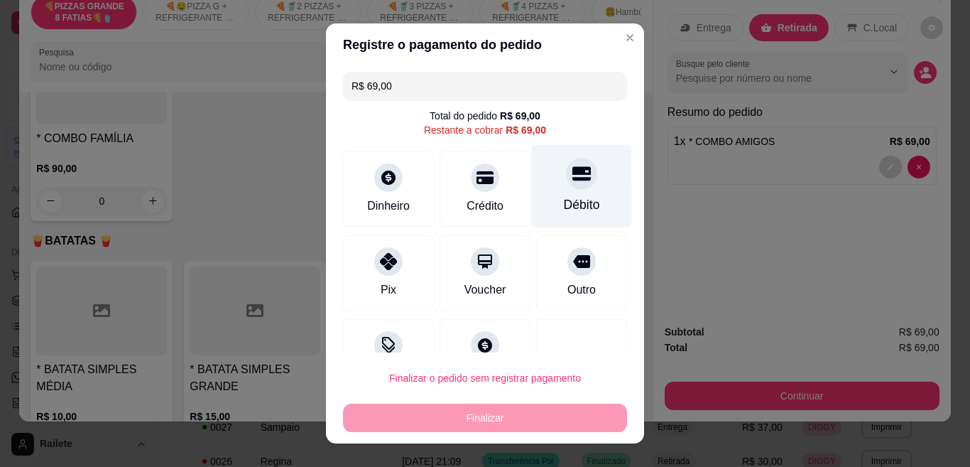
click at [555, 192] on div "Débito" at bounding box center [582, 186] width 100 height 83
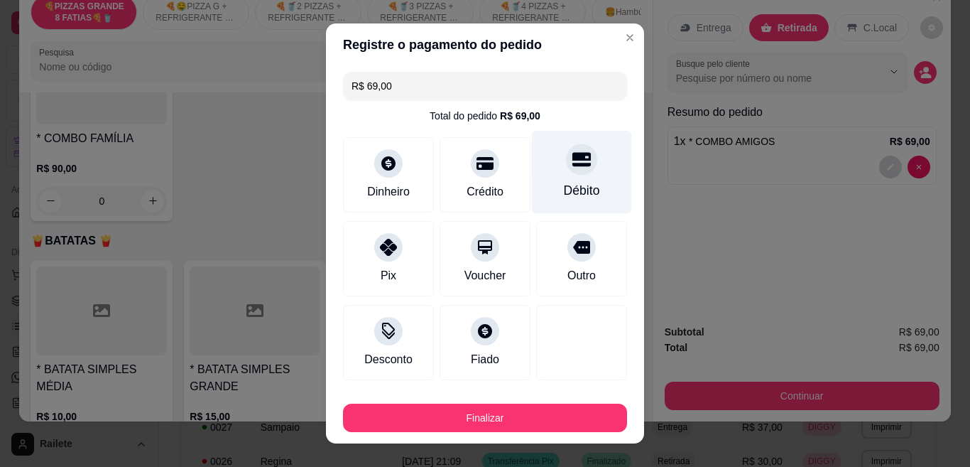
type input "R$ 0,00"
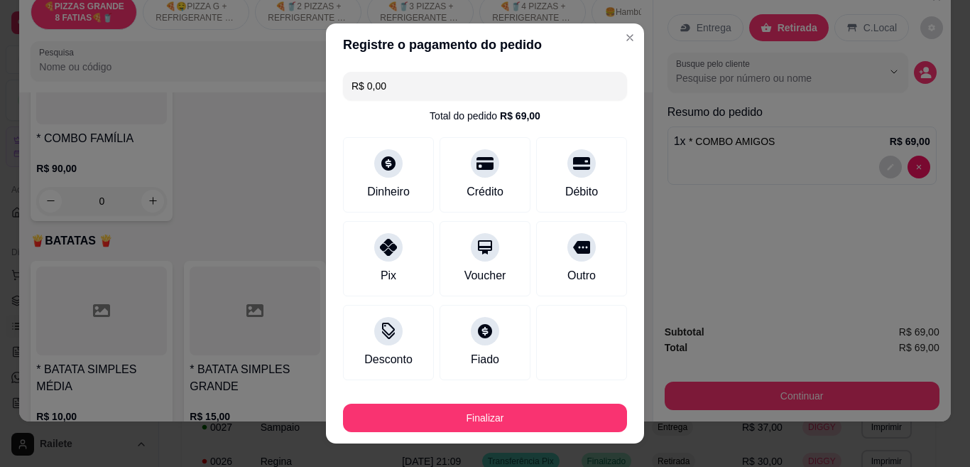
scroll to position [71, 0]
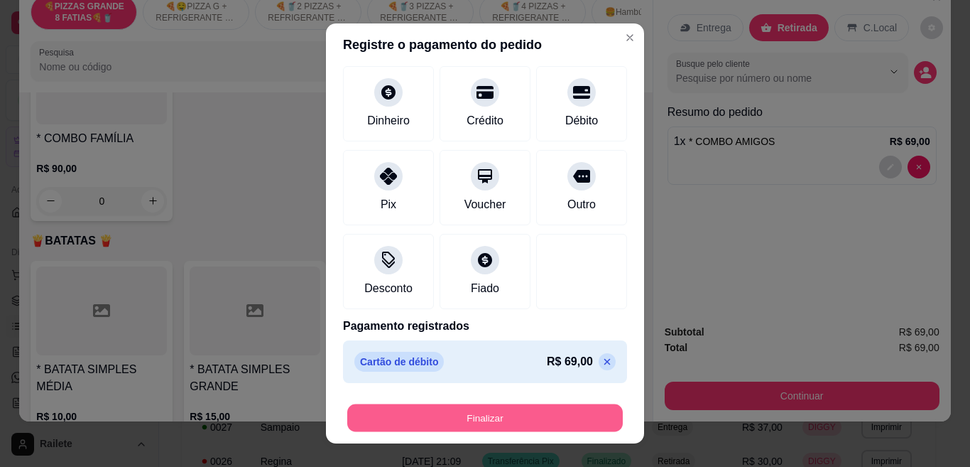
click at [484, 426] on button "Finalizar" at bounding box center [485, 418] width 276 height 28
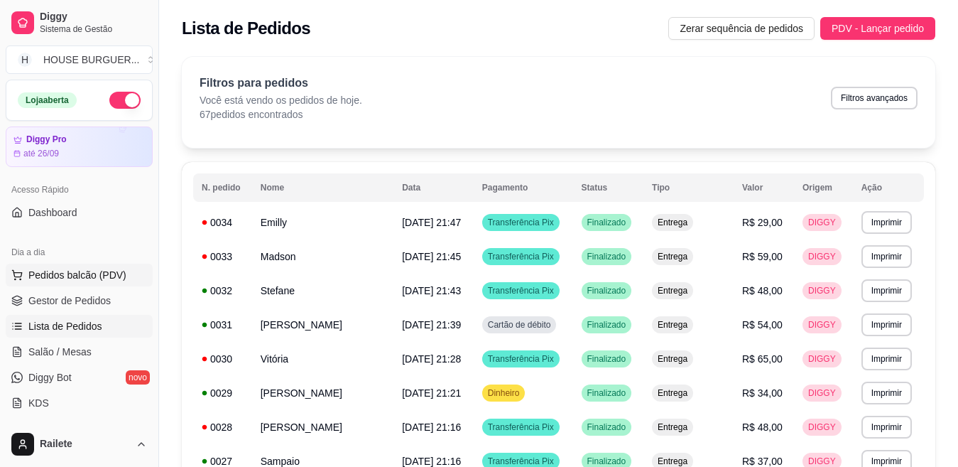
click at [102, 264] on button "Pedidos balcão (PDV)" at bounding box center [79, 275] width 147 height 23
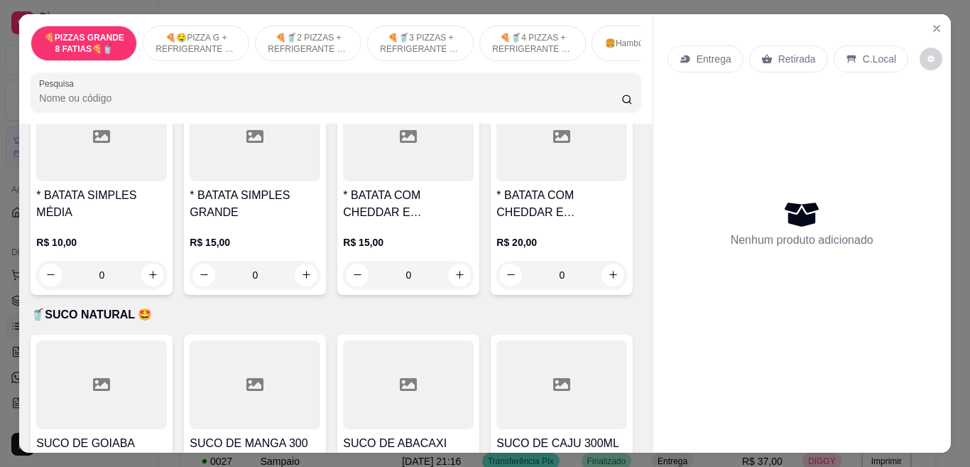
scroll to position [2716, 0]
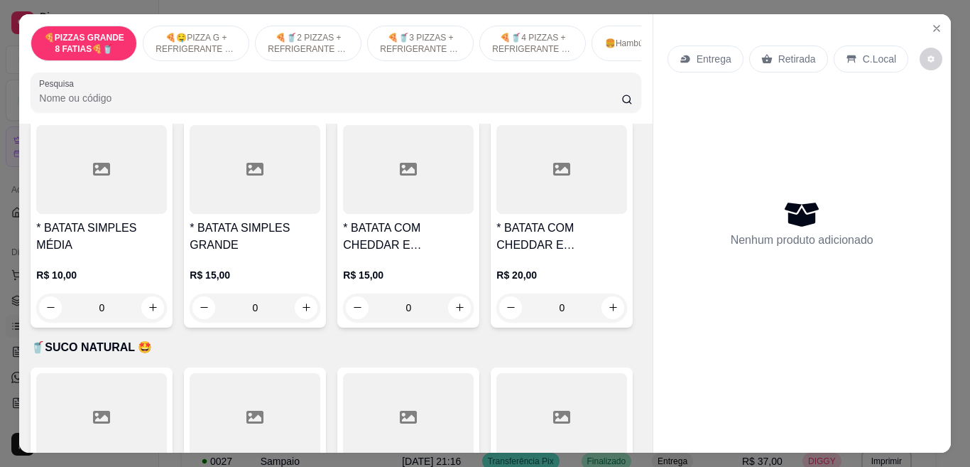
click at [167, 74] on div "0" at bounding box center [101, 59] width 131 height 28
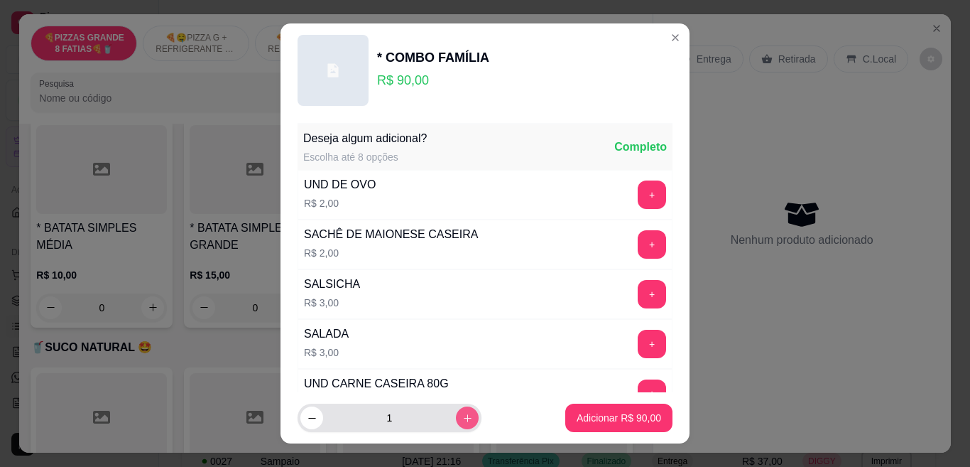
click at [456, 422] on button "increase-product-quantity" at bounding box center [467, 417] width 23 height 23
click at [456, 422] on button "increase-product-quantity" at bounding box center [467, 418] width 22 height 22
click at [310, 418] on icon "decrease-product-quantity" at bounding box center [312, 418] width 11 height 11
type input "2"
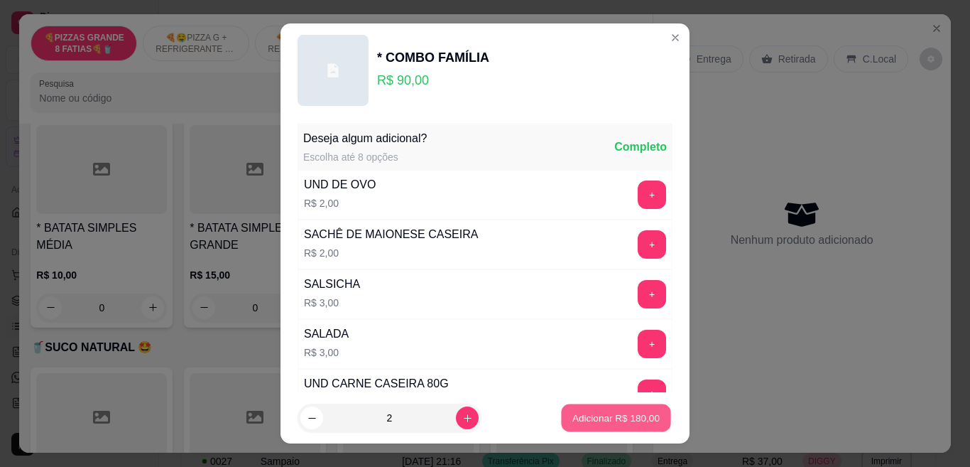
click at [573, 416] on p "Adicionar R$ 180,00" at bounding box center [616, 417] width 87 height 13
type input "2"
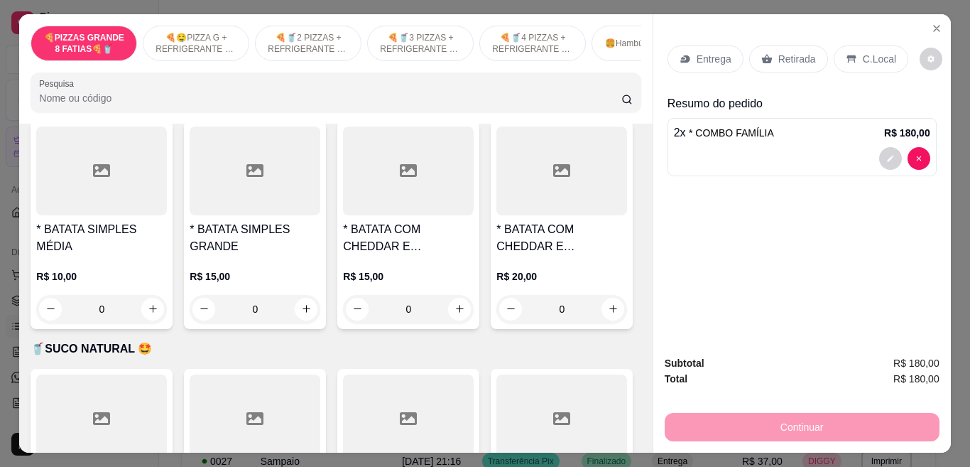
click at [781, 45] on div "Retirada" at bounding box center [788, 58] width 79 height 27
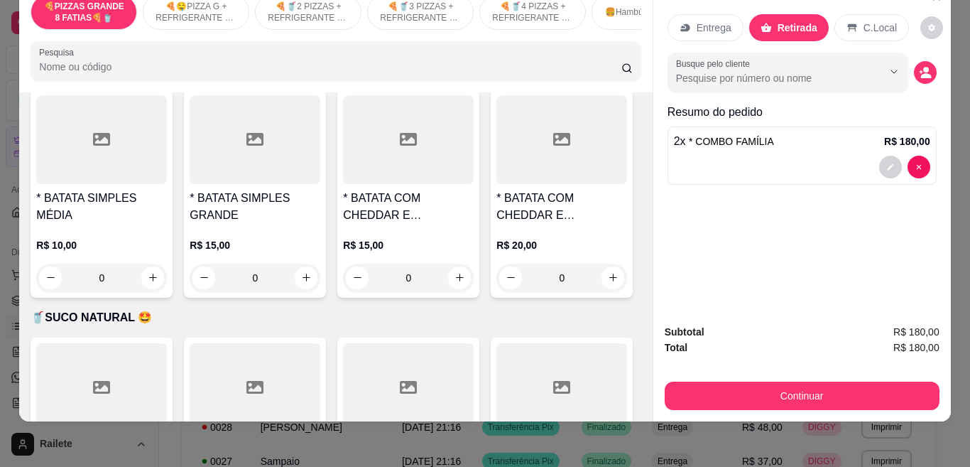
scroll to position [38, 0]
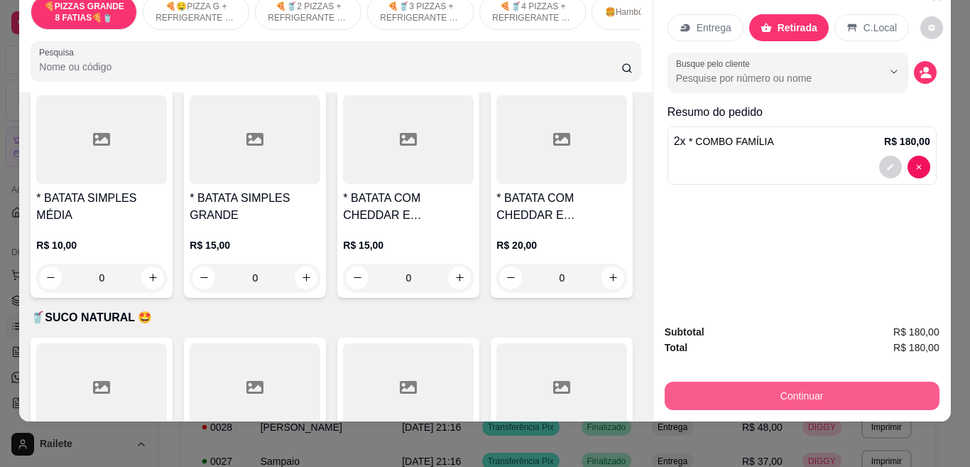
click at [769, 381] on button "Continuar" at bounding box center [802, 395] width 275 height 28
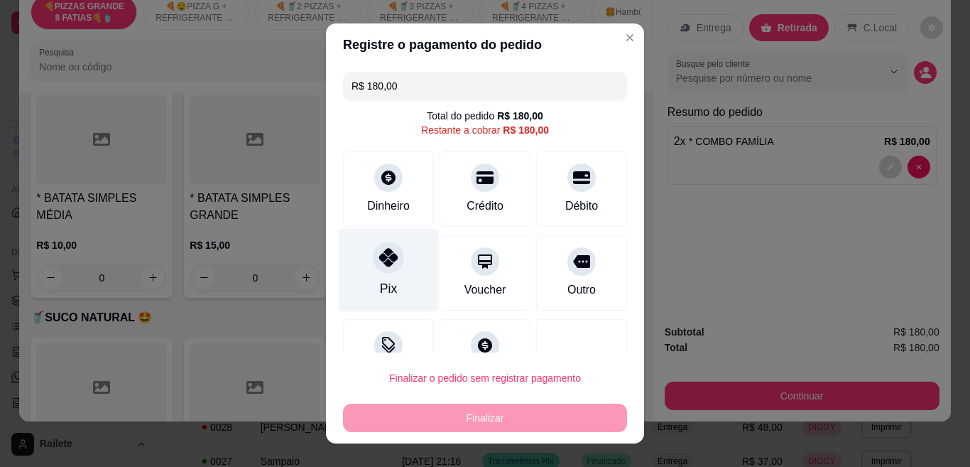
click at [356, 291] on div "Pix" at bounding box center [389, 270] width 100 height 83
type input "R$ 0,00"
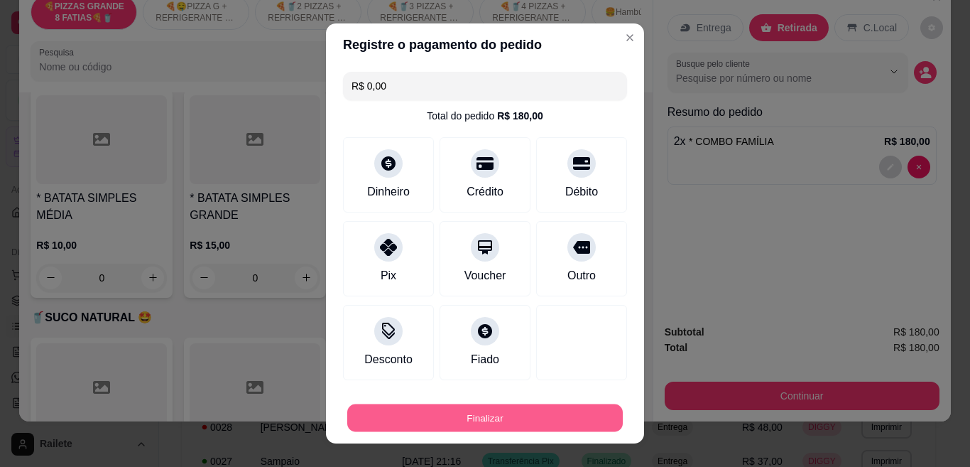
click at [452, 425] on button "Finalizar" at bounding box center [485, 418] width 276 height 28
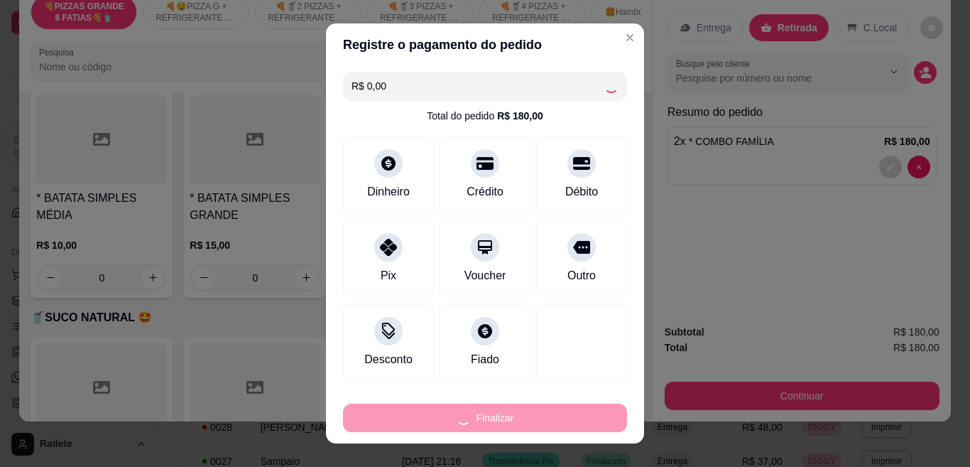
click at [614, 36] on div "🍕PIZZAS GRANDE 8 FATIAS🍕🥤 🍕🤤PIZZA G + REFRIGERANTE DE 1 LITRO🥤🍕🔥 🍕🥤2 PIZZAS + R…" at bounding box center [335, 37] width 633 height 109
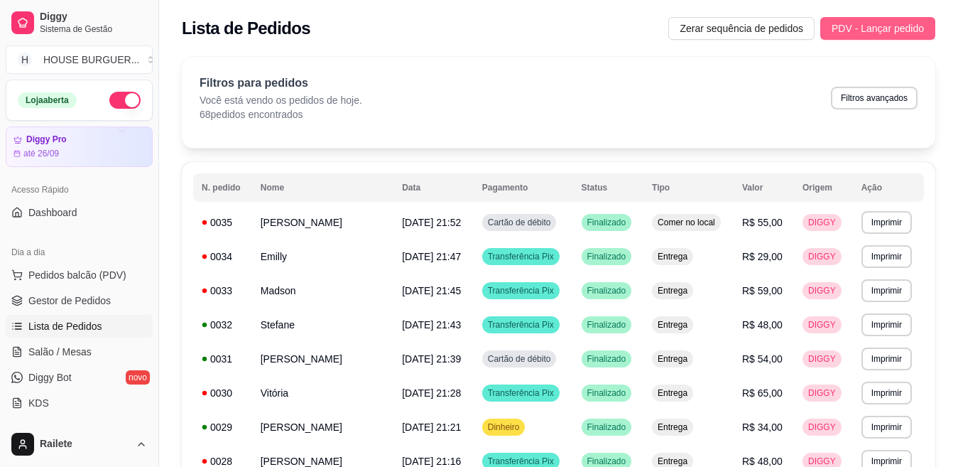
click at [852, 24] on span "PDV - Lançar pedido" at bounding box center [878, 29] width 92 height 16
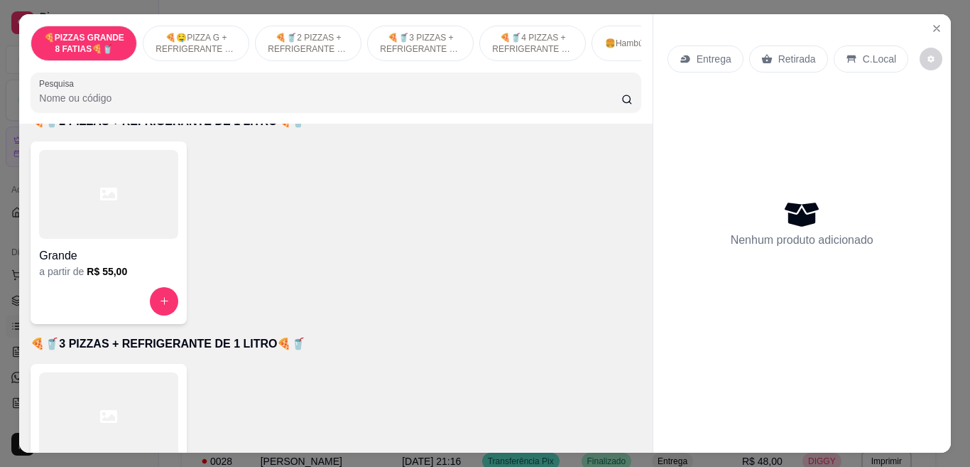
scroll to position [585, 0]
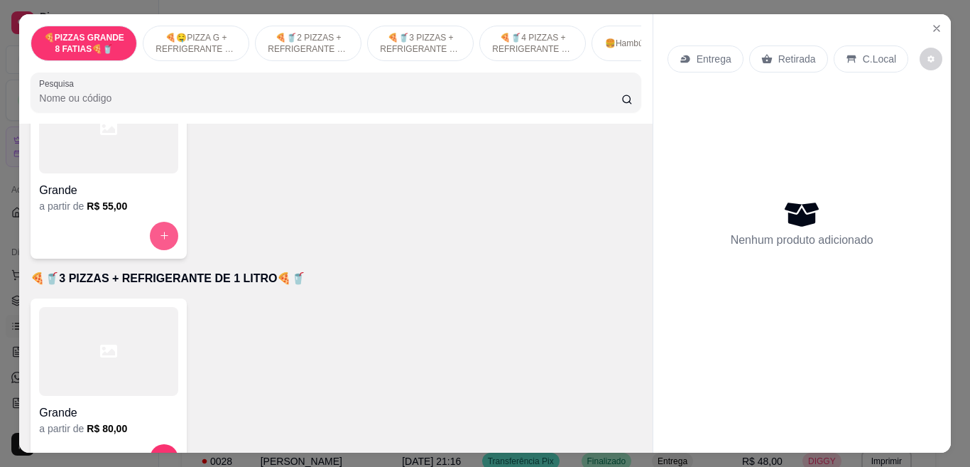
click at [163, 238] on icon "increase-product-quantity" at bounding box center [164, 235] width 11 height 11
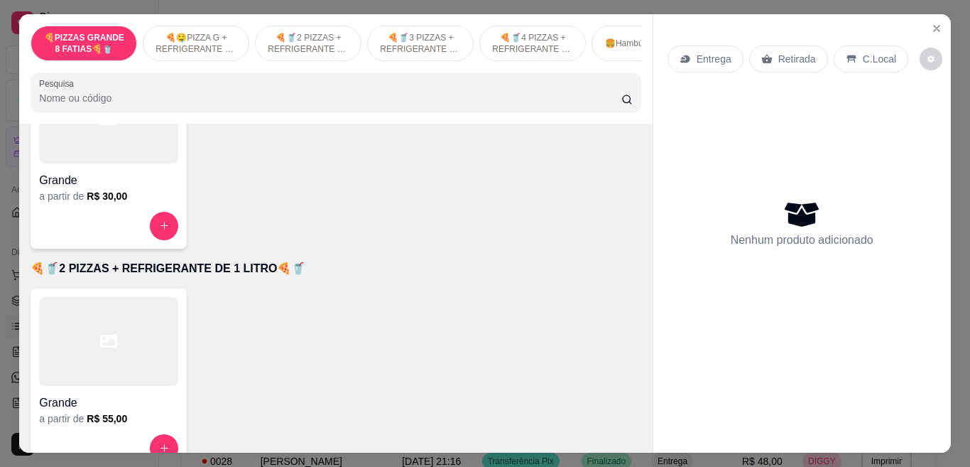
scroll to position [371, 0]
click at [158, 224] on button "increase-product-quantity" at bounding box center [165, 226] width 28 height 28
click at [169, 234] on button "increase-product-quantity" at bounding box center [165, 226] width 28 height 28
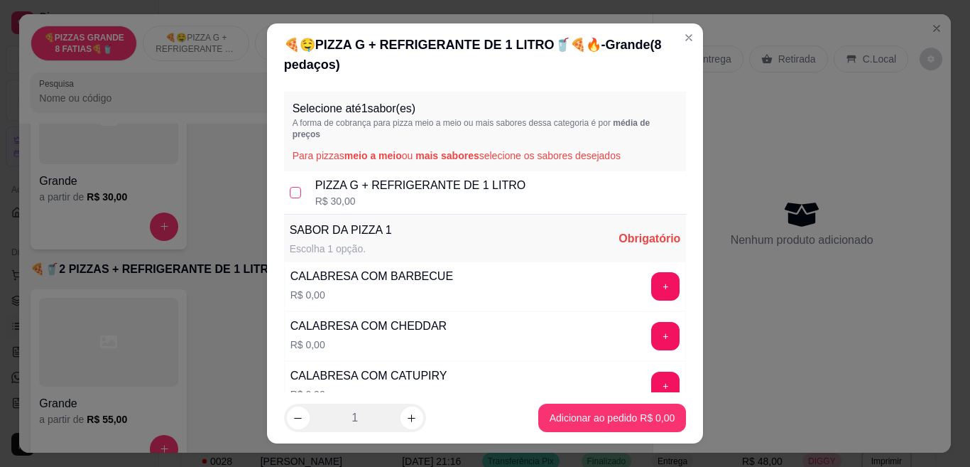
click at [290, 185] on label at bounding box center [295, 193] width 11 height 16
click at [290, 187] on input "checkbox" at bounding box center [295, 192] width 11 height 11
click at [290, 192] on input "checkbox" at bounding box center [295, 192] width 11 height 11
checkbox input "true"
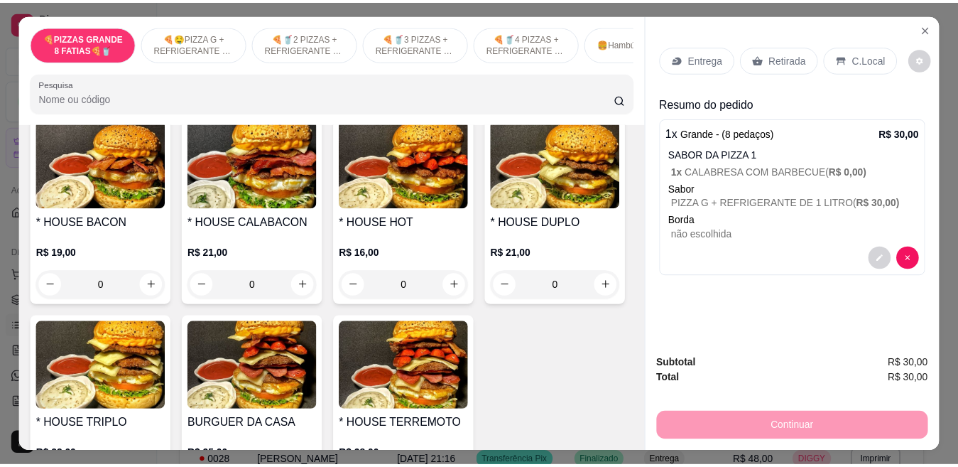
scroll to position [1974, 0]
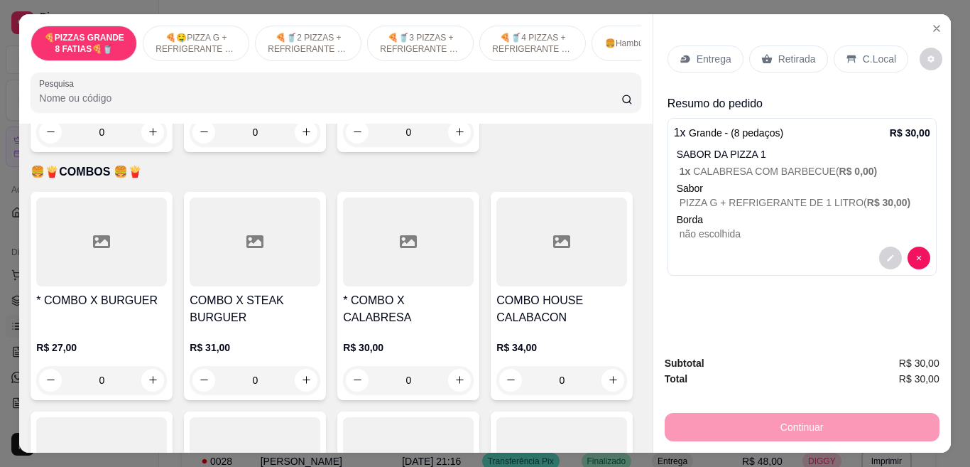
click at [141, 146] on div "0" at bounding box center [101, 132] width 131 height 28
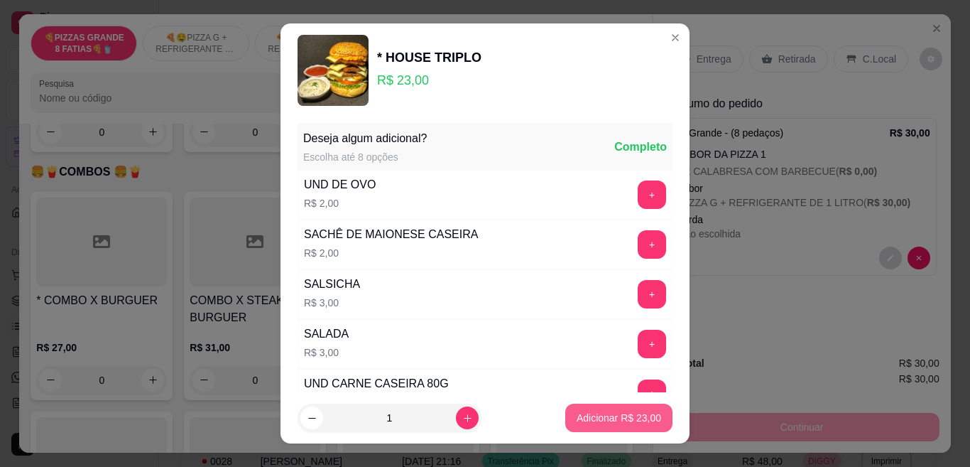
click at [577, 414] on p "Adicionar R$ 23,00" at bounding box center [619, 418] width 85 height 14
type input "1"
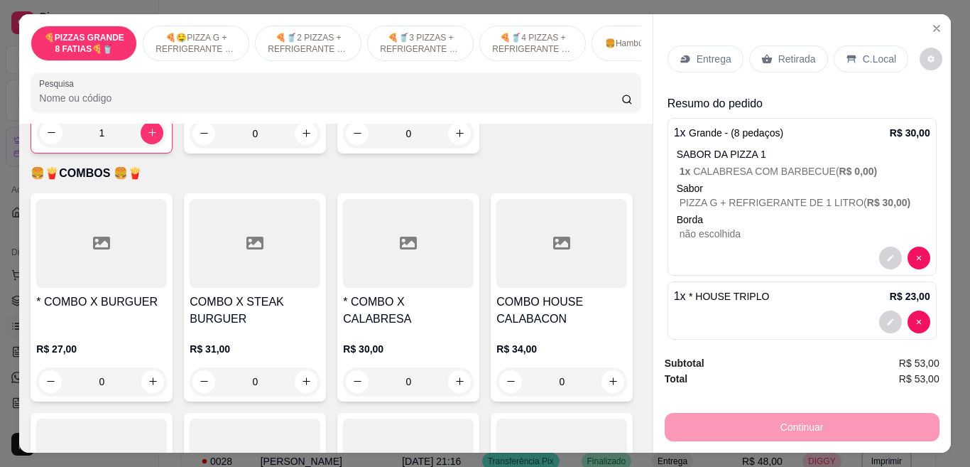
click at [785, 54] on p "Retirada" at bounding box center [798, 59] width 38 height 14
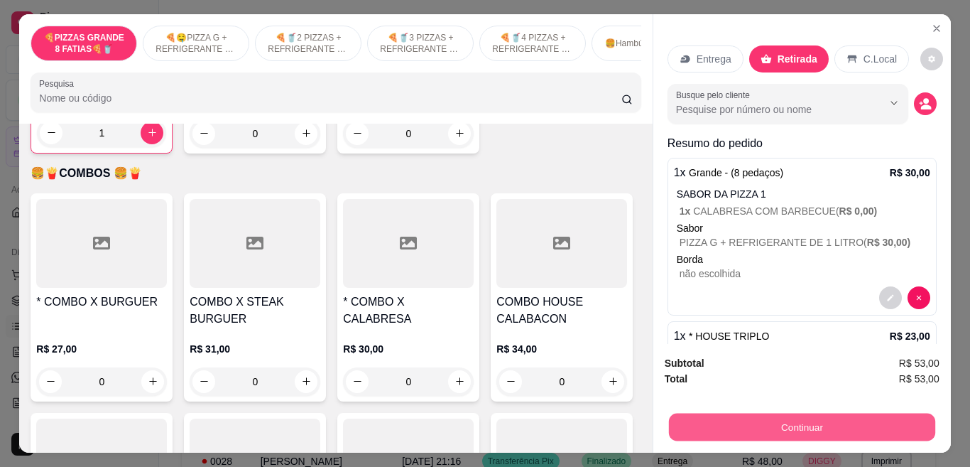
click at [776, 413] on button "Continuar" at bounding box center [801, 427] width 266 height 28
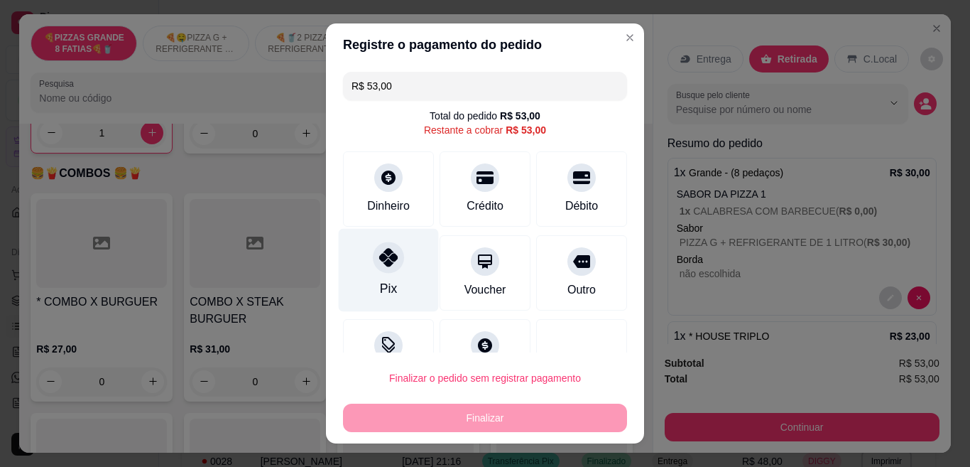
click at [380, 291] on div "Pix" at bounding box center [388, 288] width 17 height 18
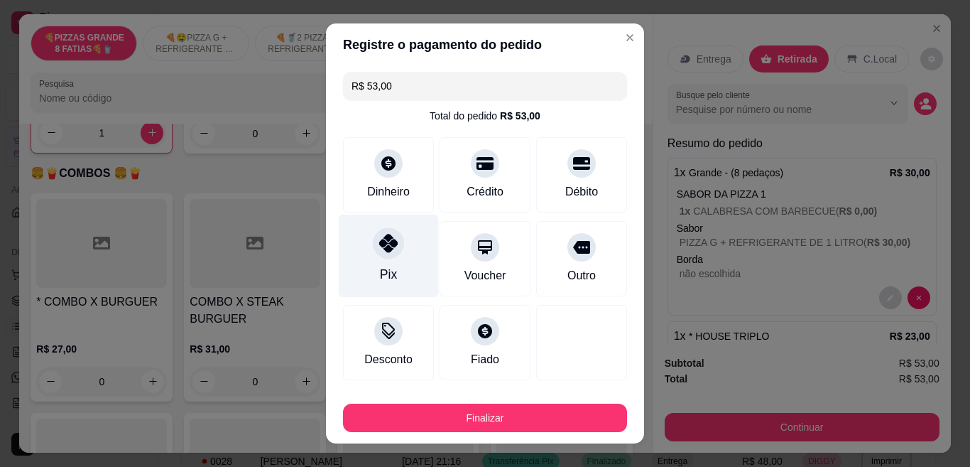
type input "R$ 0,00"
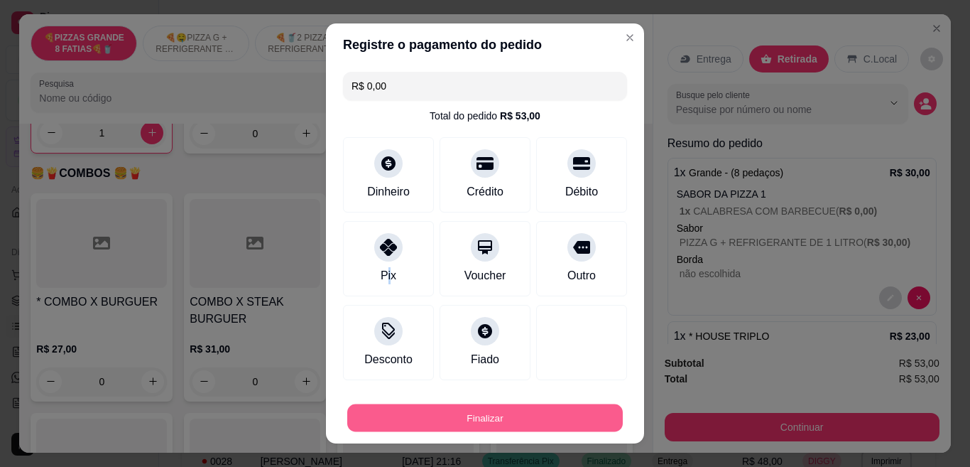
click at [443, 408] on button "Finalizar" at bounding box center [485, 418] width 276 height 28
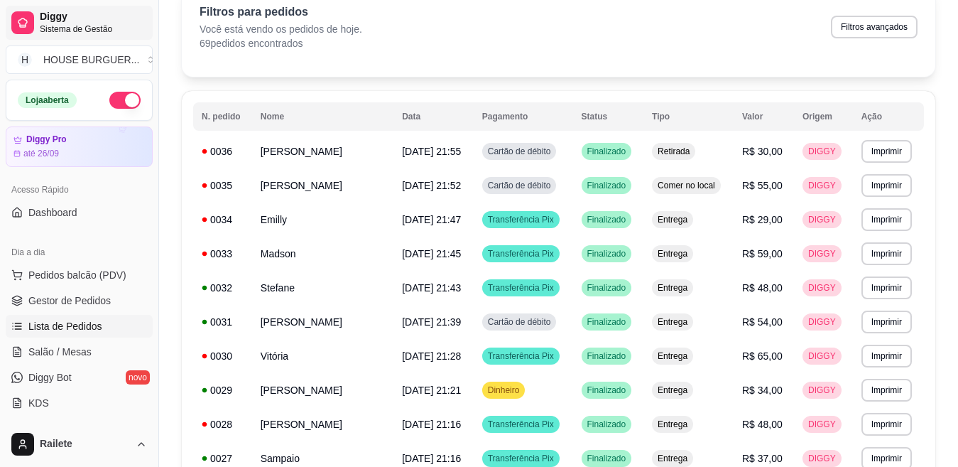
click at [95, 24] on span "Sistema de Gestão" at bounding box center [93, 28] width 107 height 11
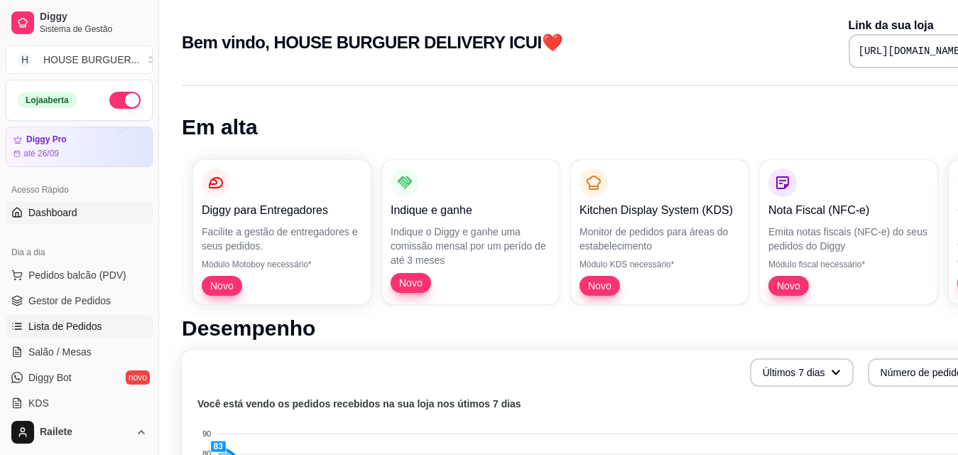
click at [65, 323] on span "Lista de Pedidos" at bounding box center [65, 326] width 74 height 14
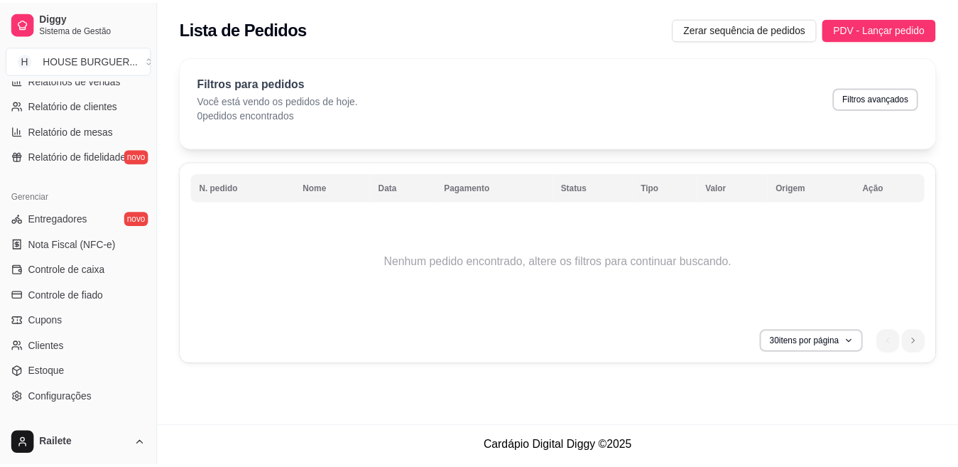
scroll to position [429, 0]
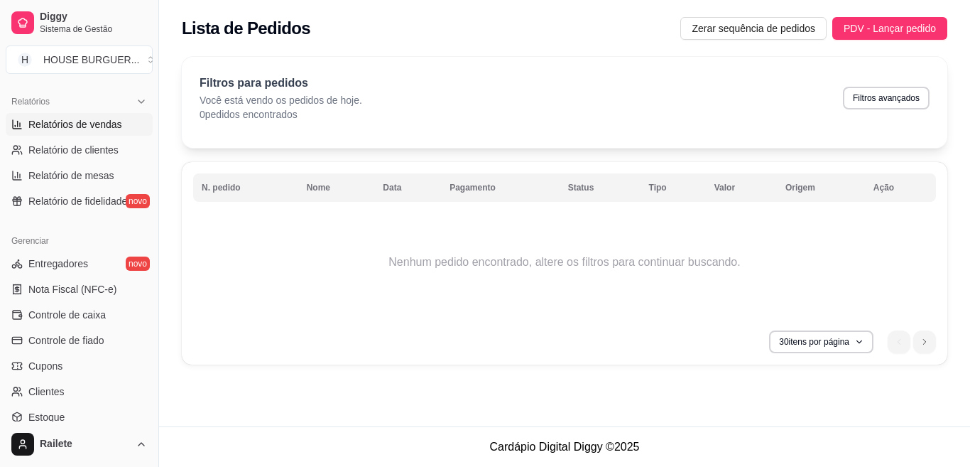
click at [88, 119] on span "Relatórios de vendas" at bounding box center [75, 124] width 94 height 14
select select "ALL"
select select "0"
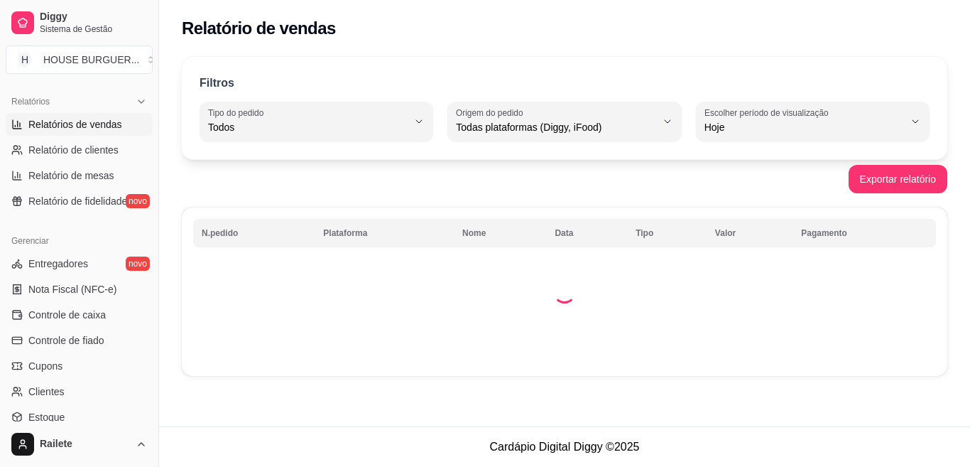
click at [88, 119] on span "Relatórios de vendas" at bounding box center [75, 124] width 94 height 14
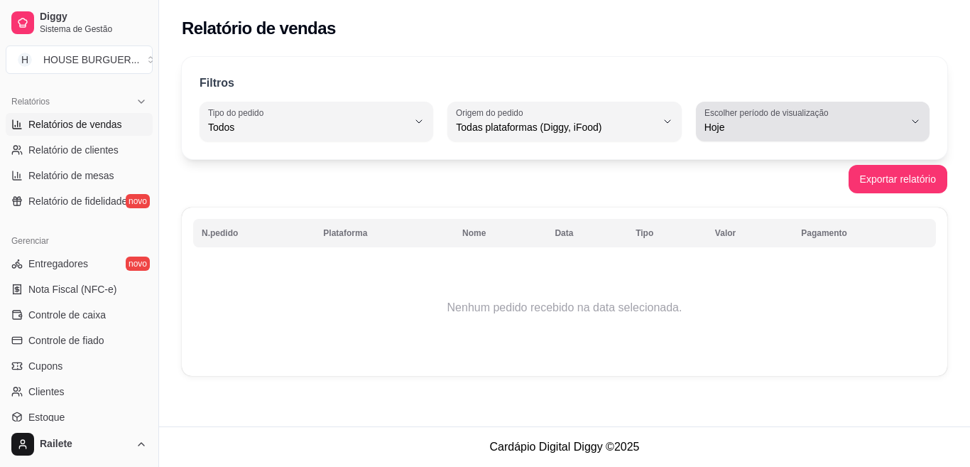
click at [772, 112] on label "Escolher período de visualização" at bounding box center [769, 113] width 129 height 12
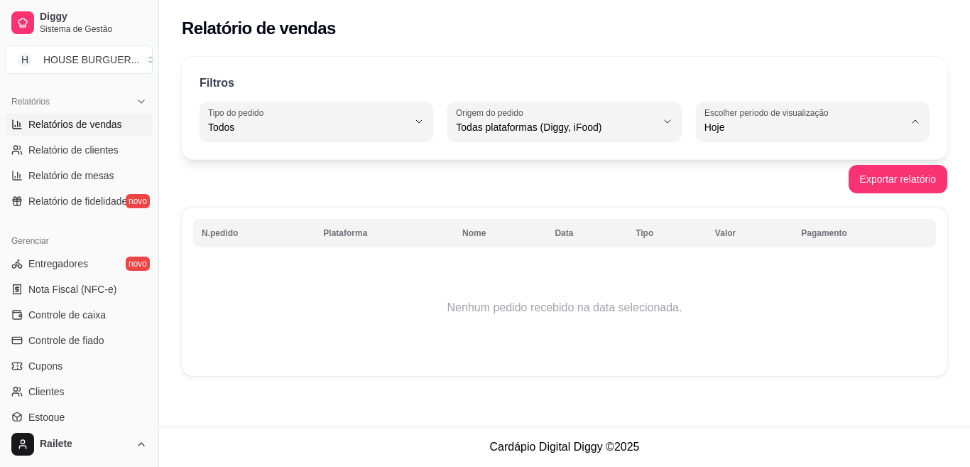
click at [744, 190] on span "Ontem" at bounding box center [806, 184] width 189 height 13
type input "1"
select select "1"
